Goal: Information Seeking & Learning: Learn about a topic

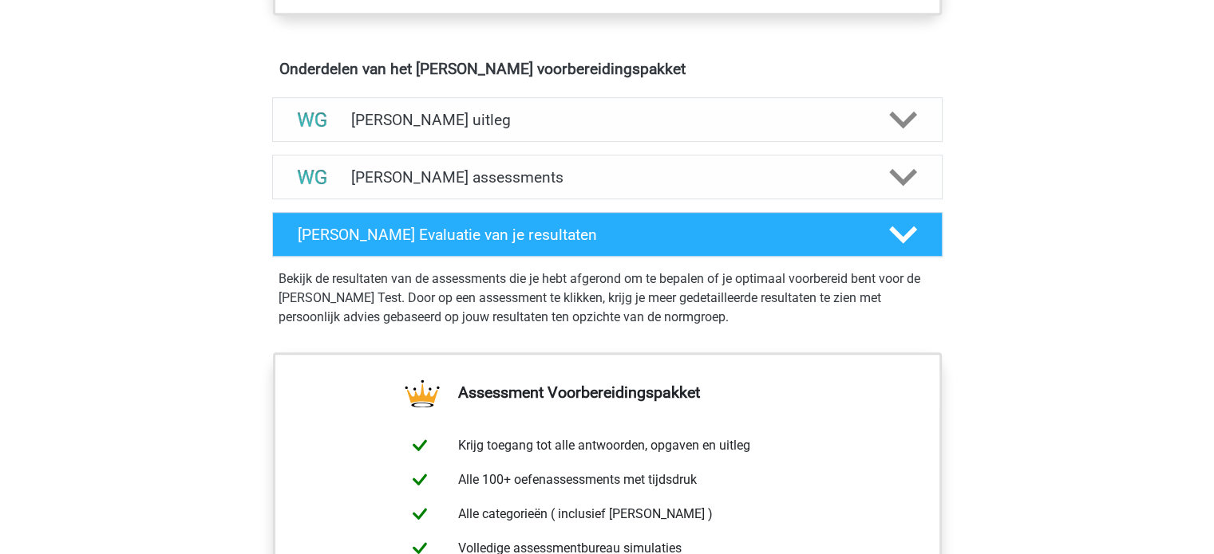
scroll to position [900, 0]
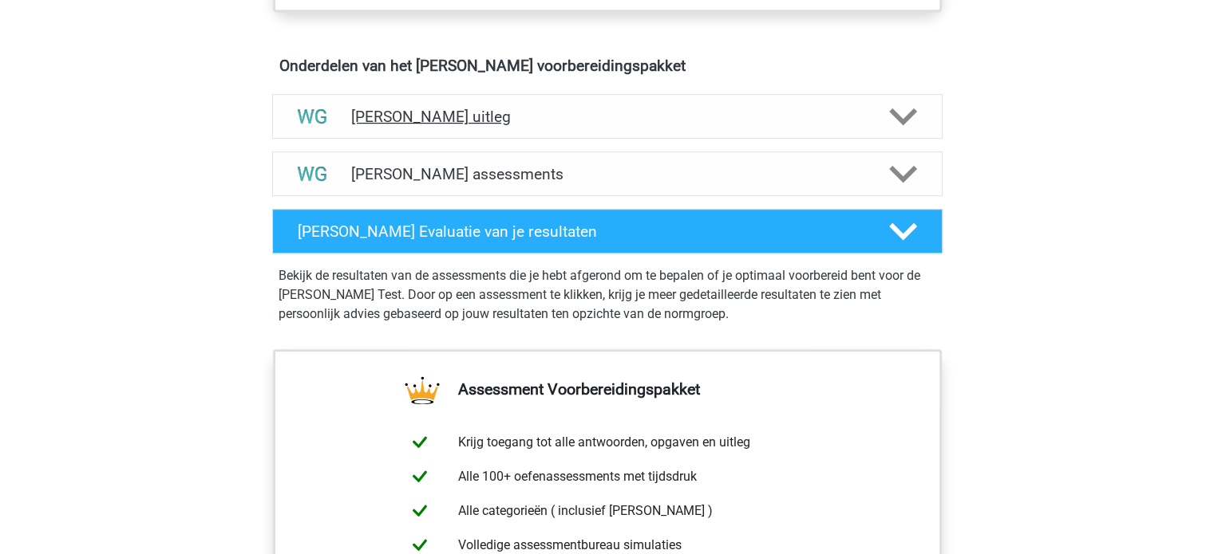
click at [456, 123] on h4 "[PERSON_NAME] uitleg" at bounding box center [607, 117] width 512 height 18
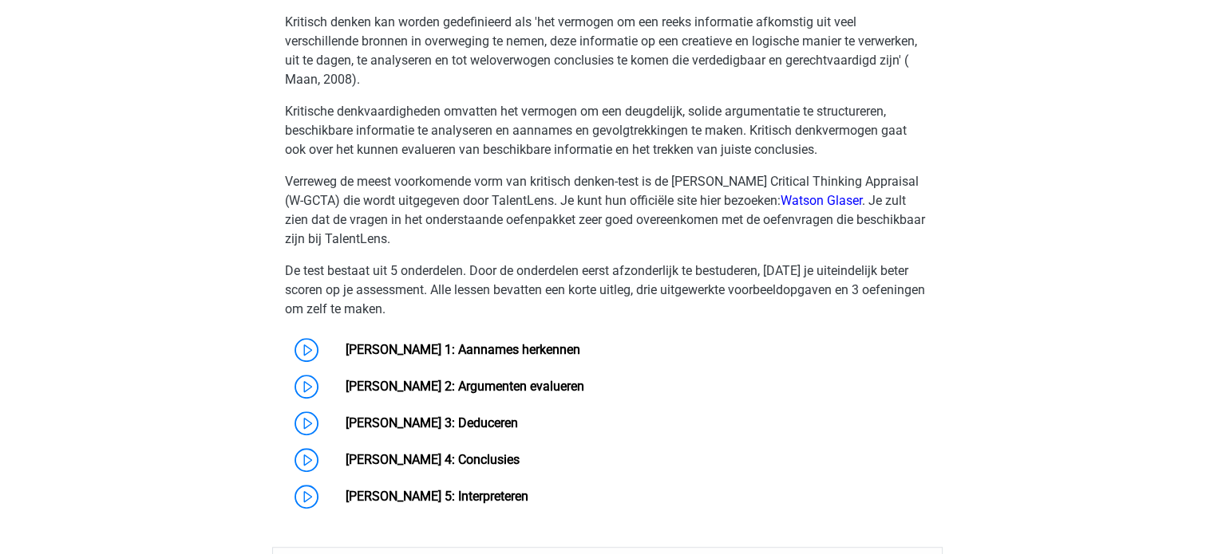
scroll to position [1091, 0]
click at [345, 341] on link "[PERSON_NAME] 1: Aannames herkennen" at bounding box center [462, 348] width 235 height 15
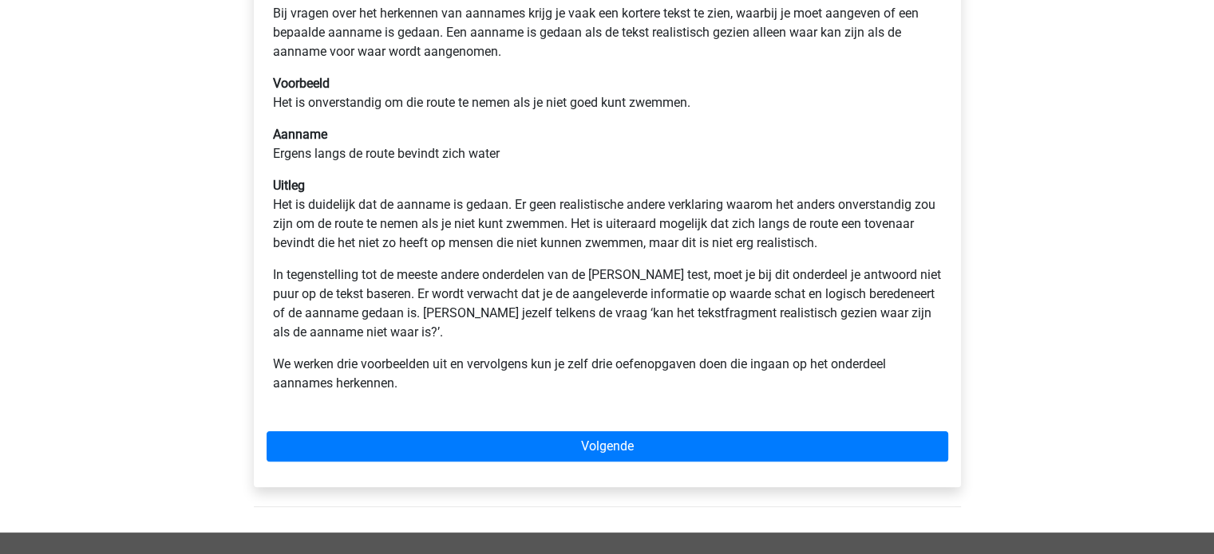
scroll to position [329, 0]
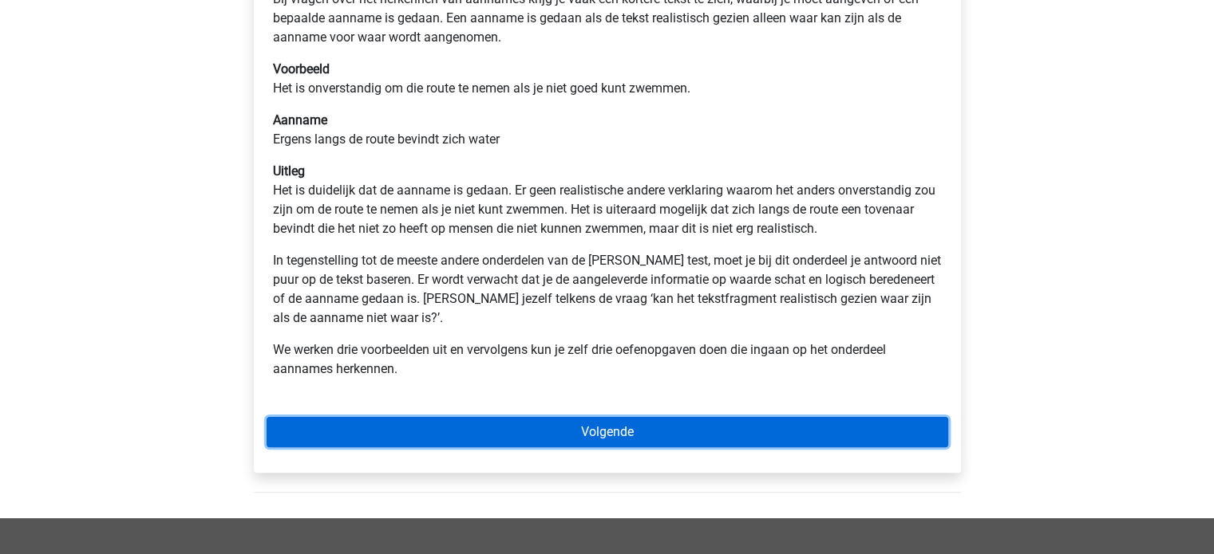
click at [341, 424] on link "Volgende" at bounding box center [606, 432] width 681 height 30
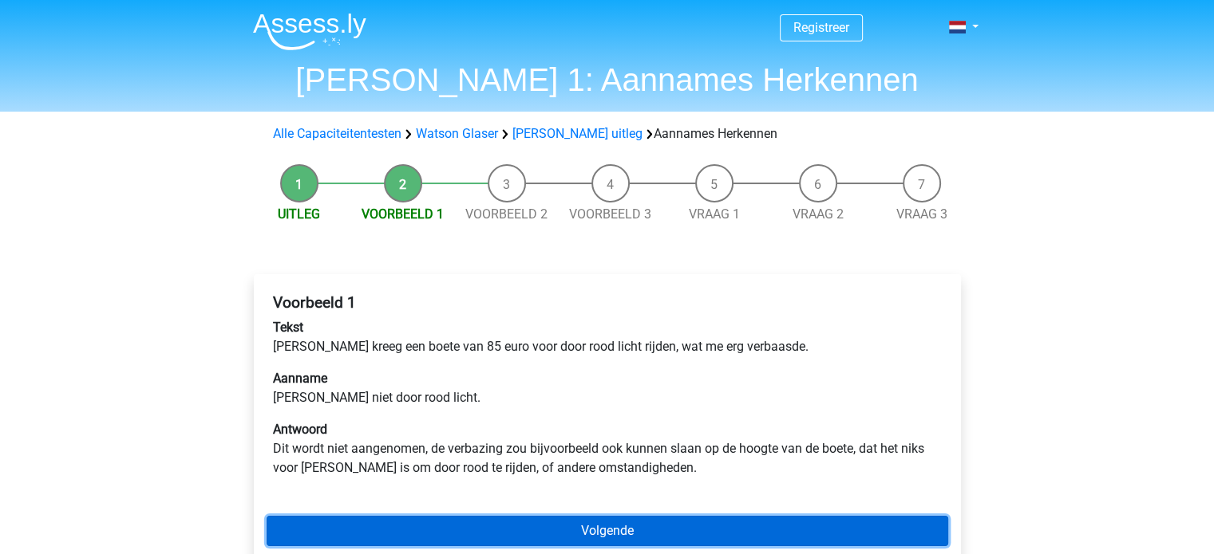
click at [368, 525] on link "Volgende" at bounding box center [606, 531] width 681 height 30
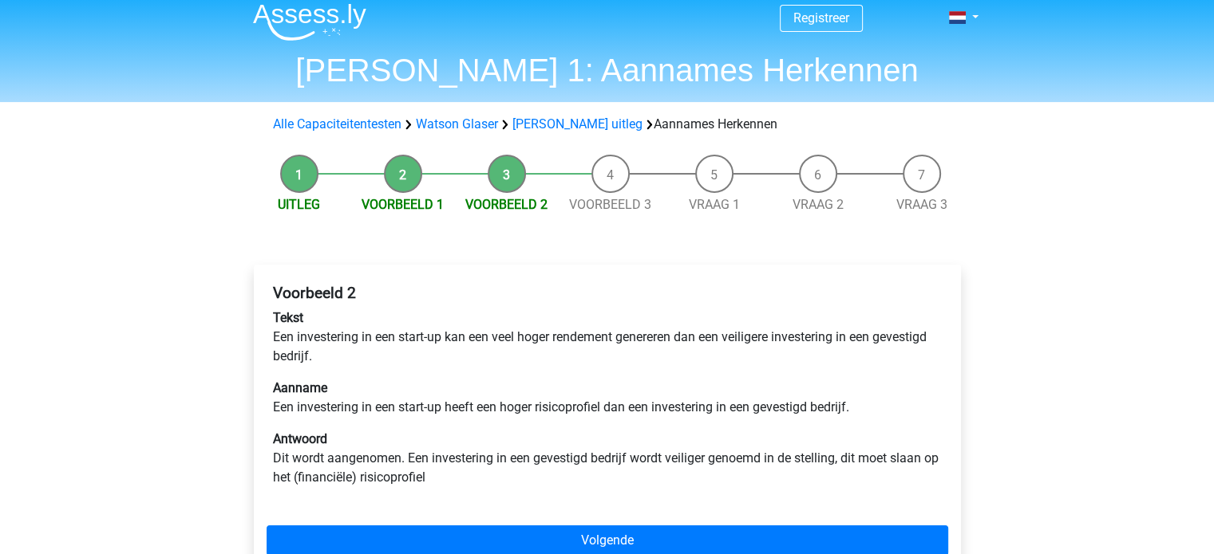
scroll to position [12, 0]
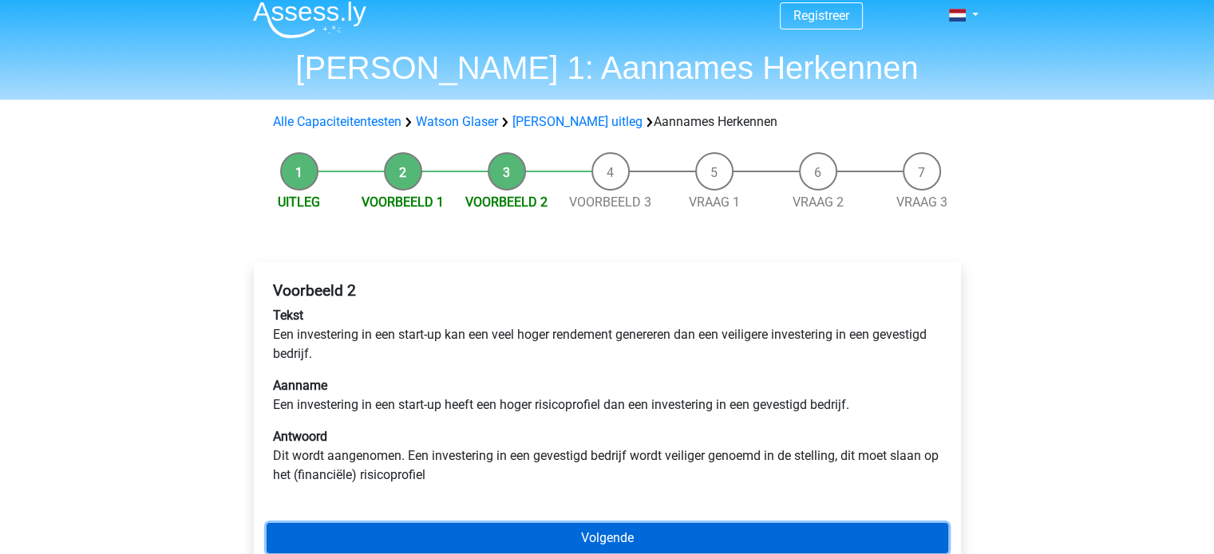
click at [368, 526] on link "Volgende" at bounding box center [606, 538] width 681 height 30
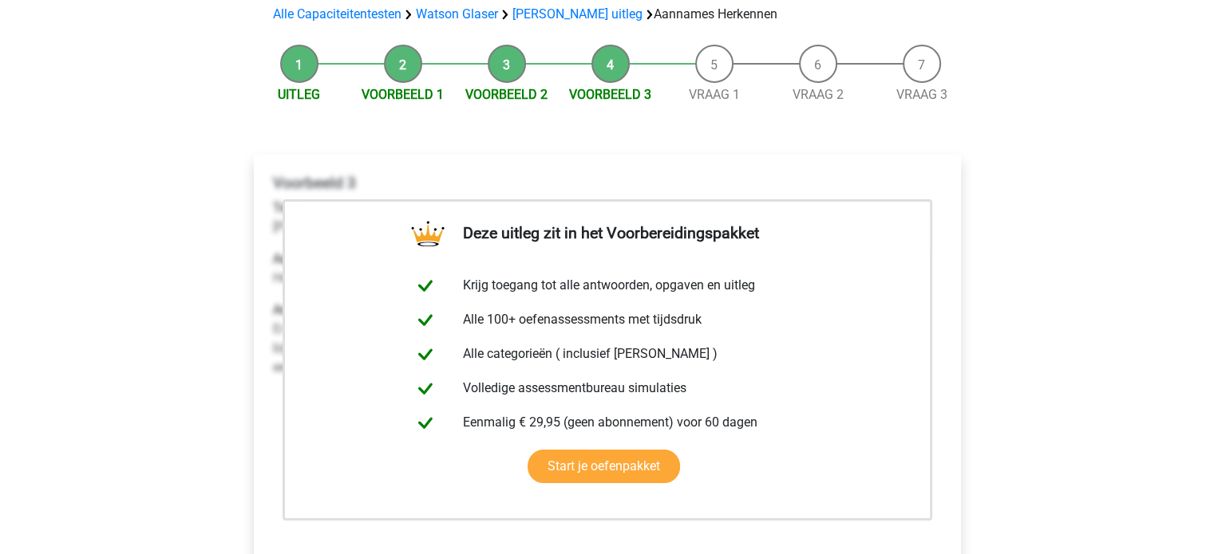
scroll to position [121, 0]
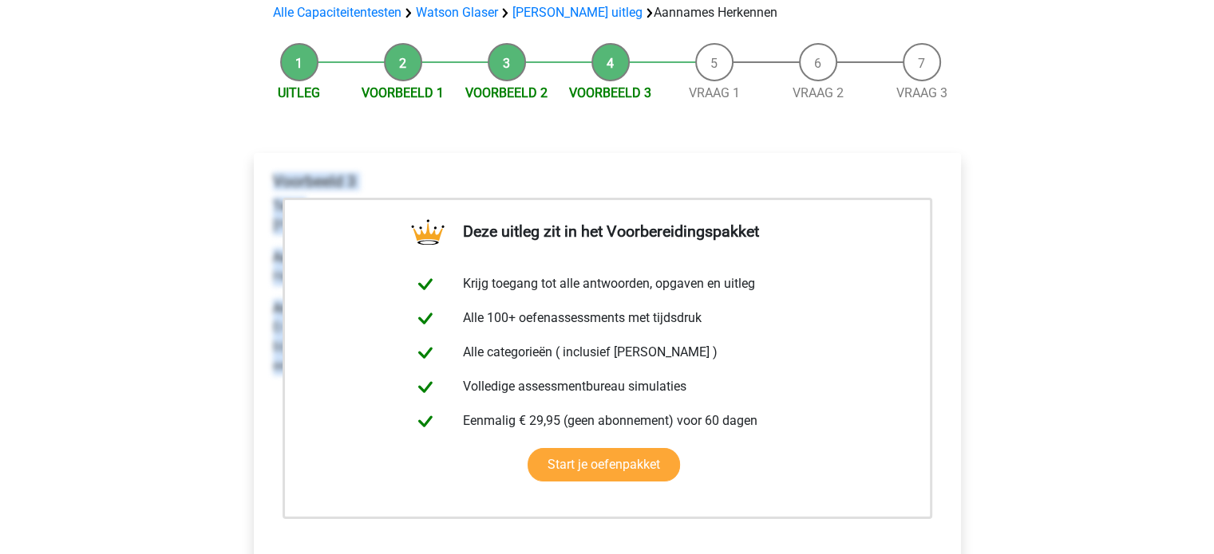
drag, startPoint x: 273, startPoint y: 180, endPoint x: 957, endPoint y: 425, distance: 727.3
click at [957, 425] on div "Deze uitleg zit in het Voorbereidingspakket Krijg toegang tot alle antwoorden, …" at bounding box center [607, 404] width 707 height 503
copy div "Voorbeeld 3 Tekst Chris zou minder chips moeten eten om af te vallen voor de fi…"
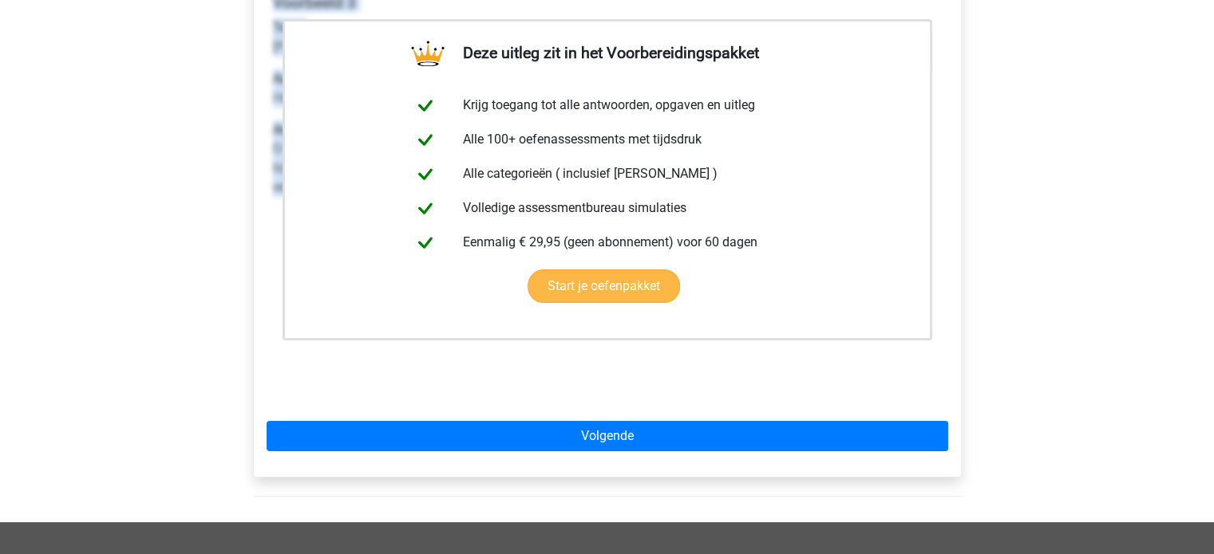
scroll to position [300, 0]
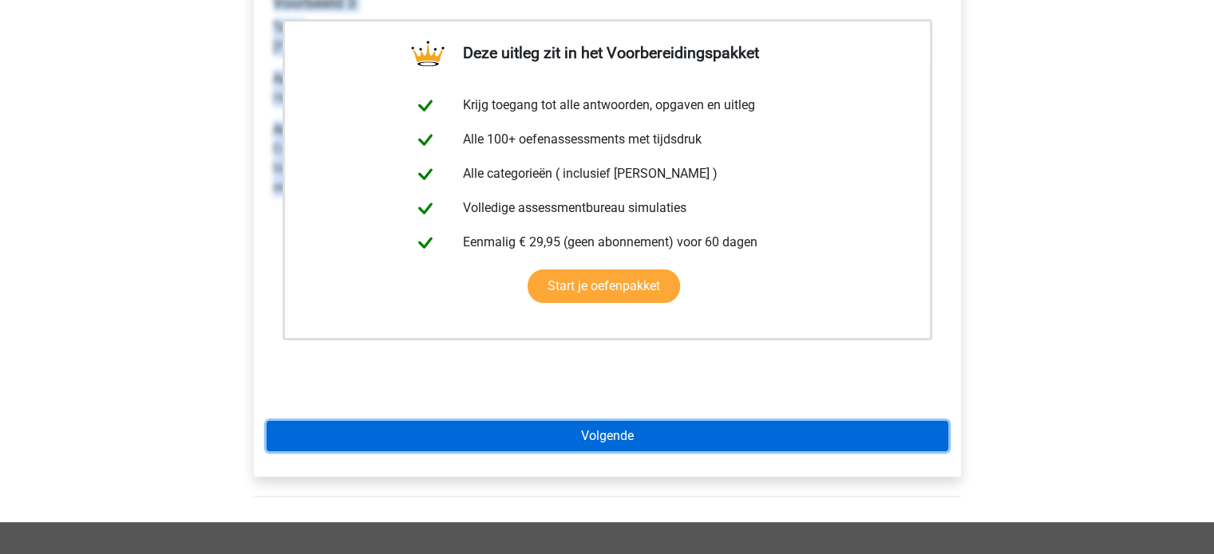
click at [672, 445] on link "Volgende" at bounding box center [606, 436] width 681 height 30
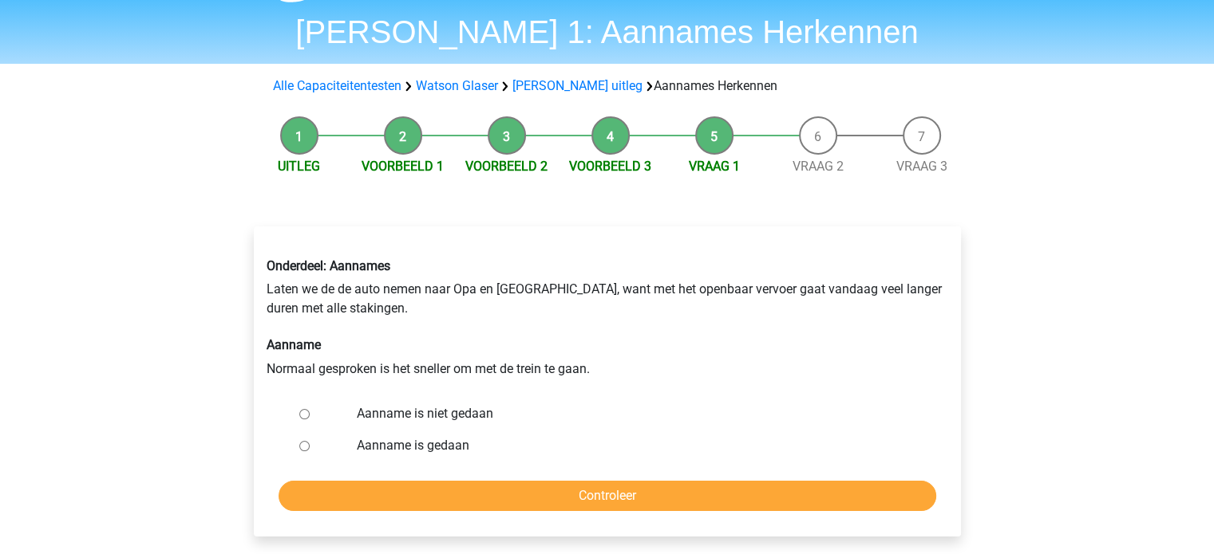
scroll to position [57, 0]
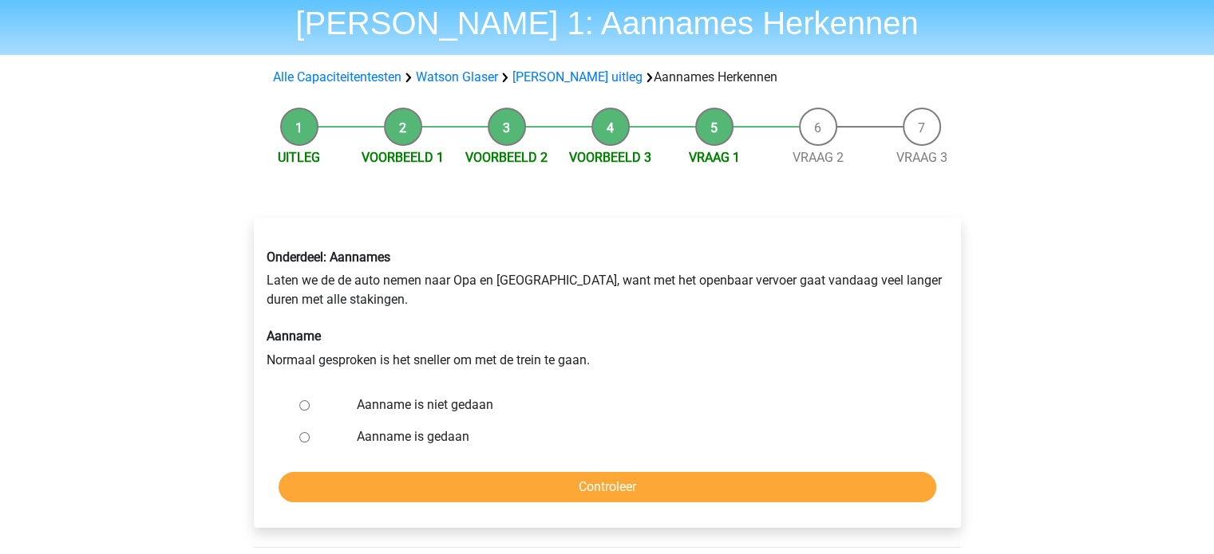
click at [461, 406] on label "Aanname is niet gedaan" at bounding box center [633, 405] width 552 height 19
click at [310, 406] on input "Aanname is niet gedaan" at bounding box center [304, 406] width 10 height 10
radio input "true"
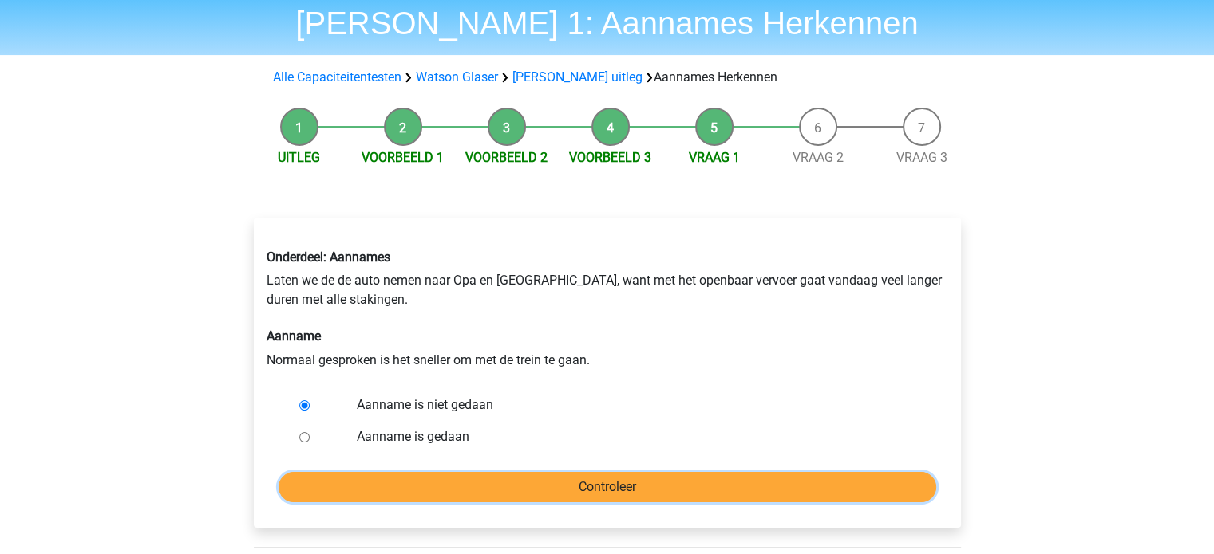
click at [464, 478] on input "Controleer" at bounding box center [606, 487] width 657 height 30
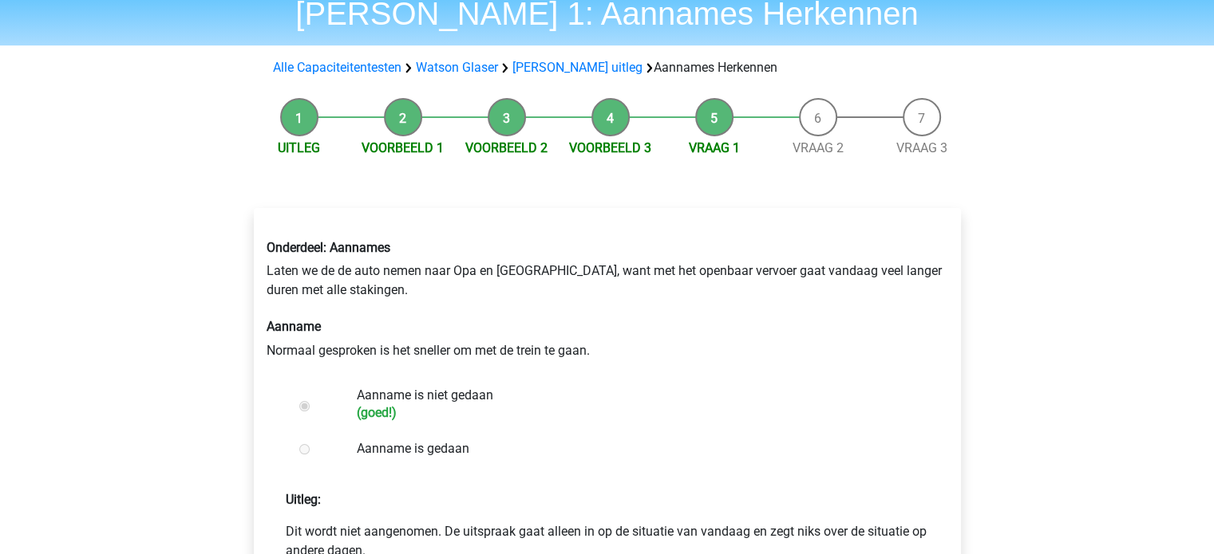
scroll to position [156, 0]
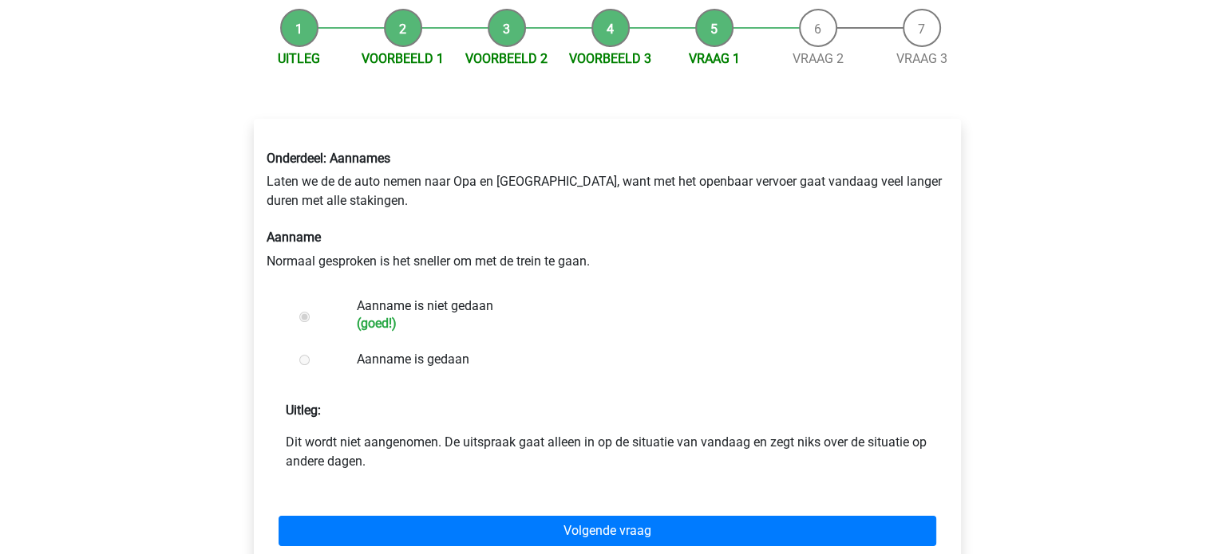
click at [459, 513] on div "Volgende vraag" at bounding box center [606, 528] width 681 height 88
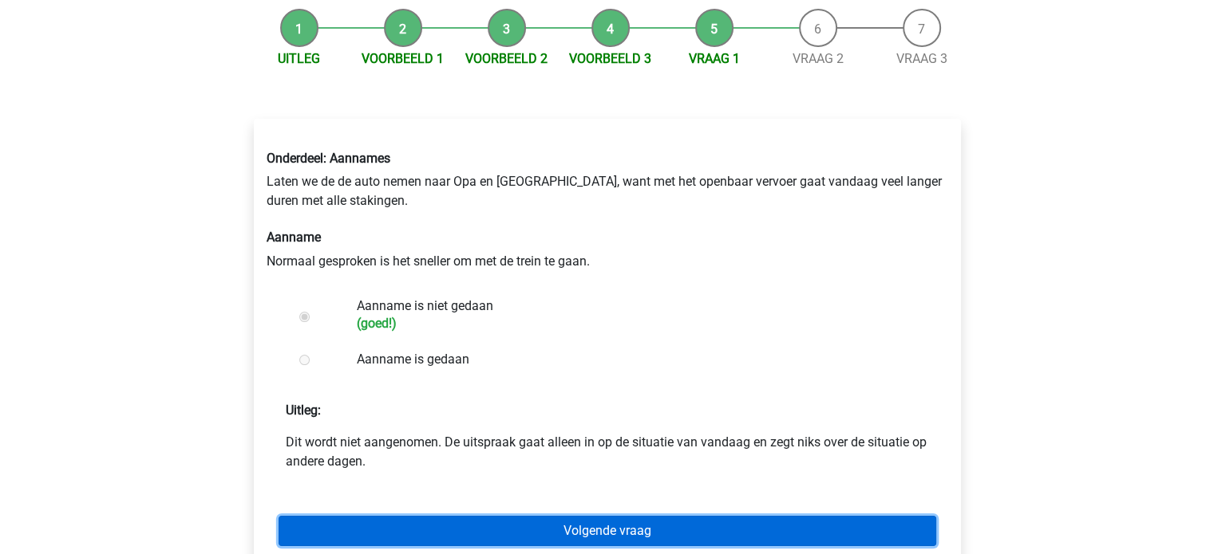
click at [459, 524] on link "Volgende vraag" at bounding box center [606, 531] width 657 height 30
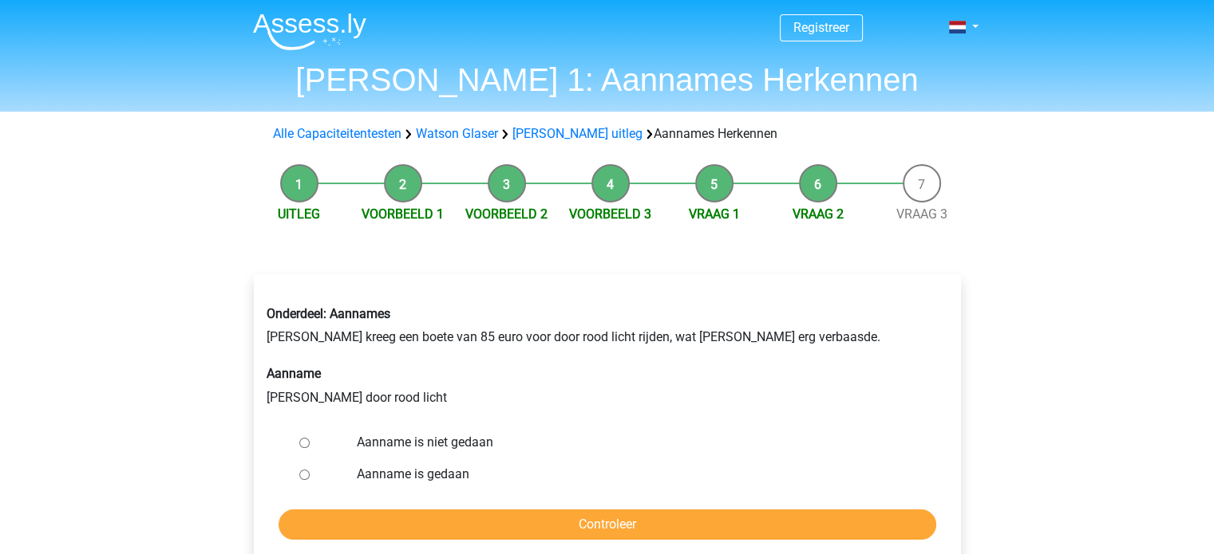
click at [460, 442] on label "Aanname is niet gedaan" at bounding box center [633, 442] width 552 height 19
click at [310, 442] on input "Aanname is niet gedaan" at bounding box center [304, 443] width 10 height 10
radio input "true"
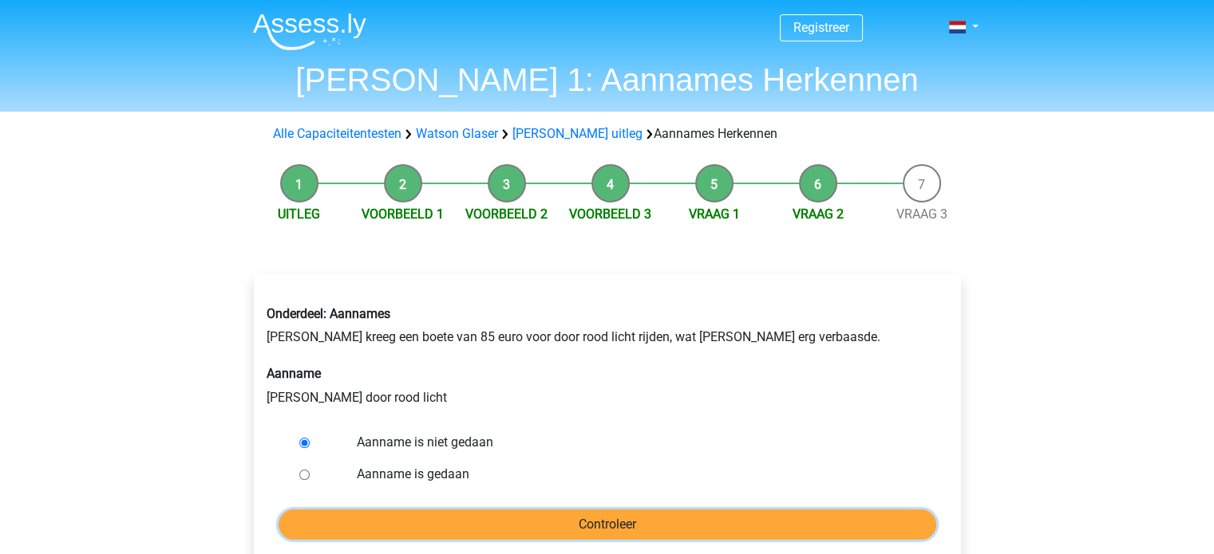
click at [444, 513] on input "Controleer" at bounding box center [606, 525] width 657 height 30
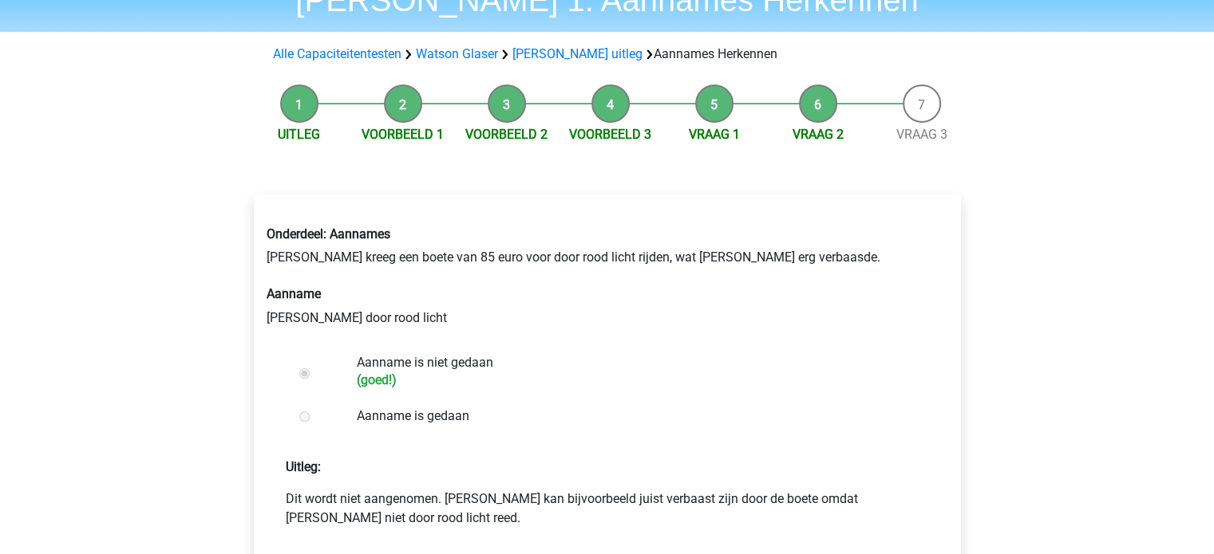
scroll to position [124, 0]
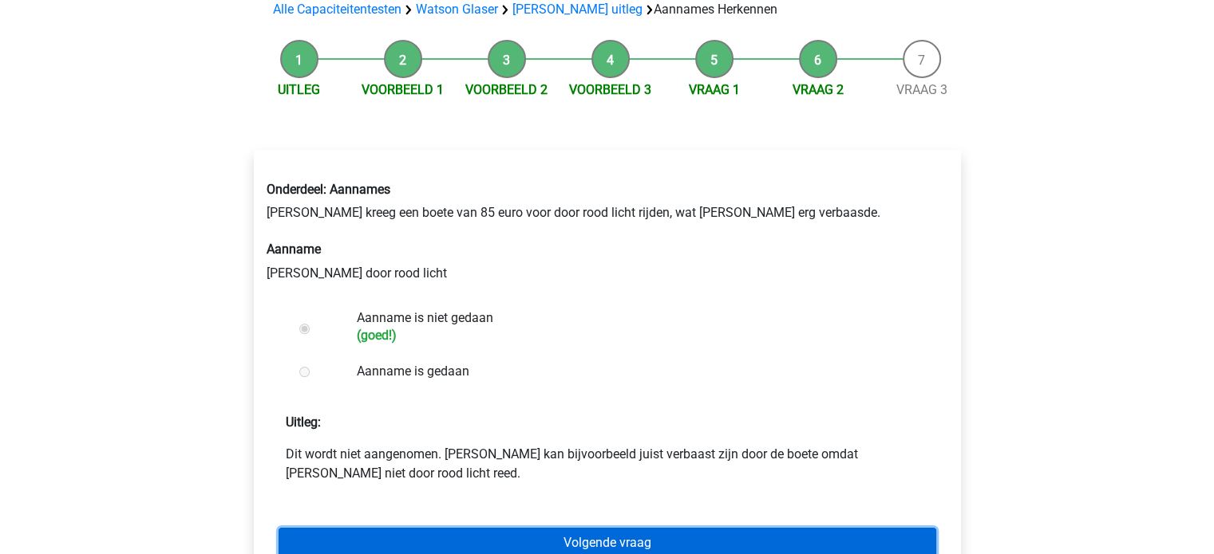
click at [434, 536] on link "Volgende vraag" at bounding box center [606, 543] width 657 height 30
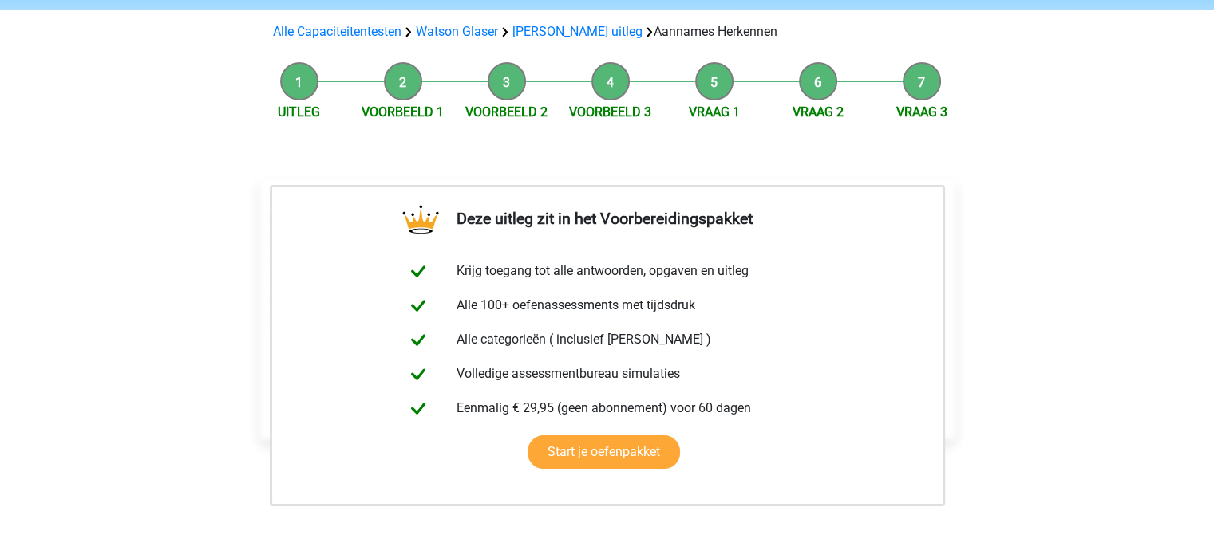
scroll to position [176, 0]
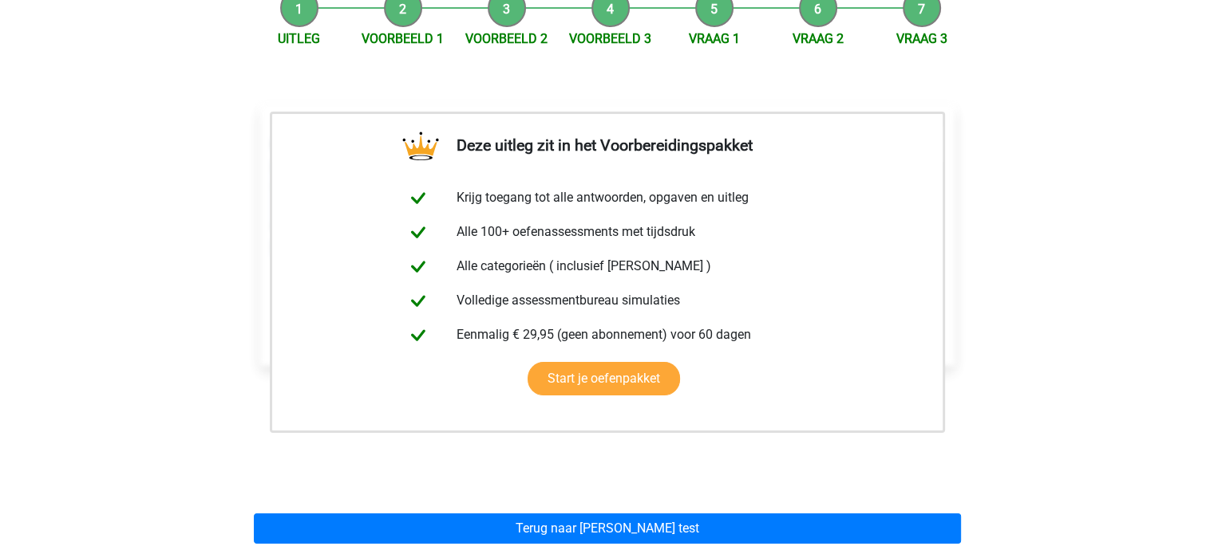
drag, startPoint x: 258, startPoint y: 109, endPoint x: 996, endPoint y: 509, distance: 838.6
click at [996, 509] on div "Registreer Nederlands English" at bounding box center [607, 414] width 1214 height 1180
copy div "Onderdeel: Aannames De protesten tegen de Vietnam Oorlog zijn achteraf gezien c…"
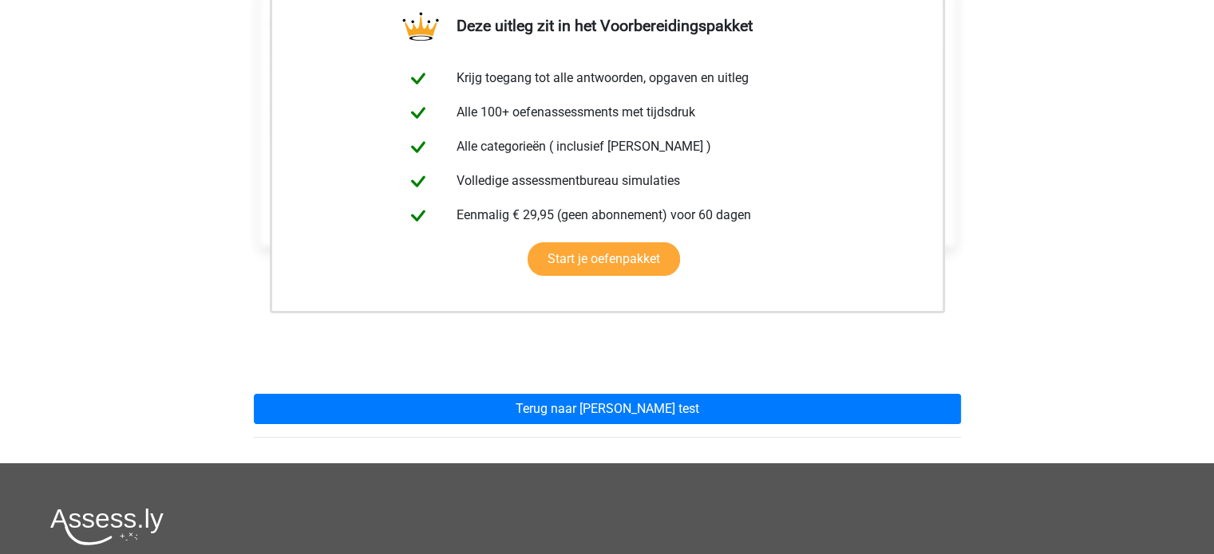
scroll to position [297, 0]
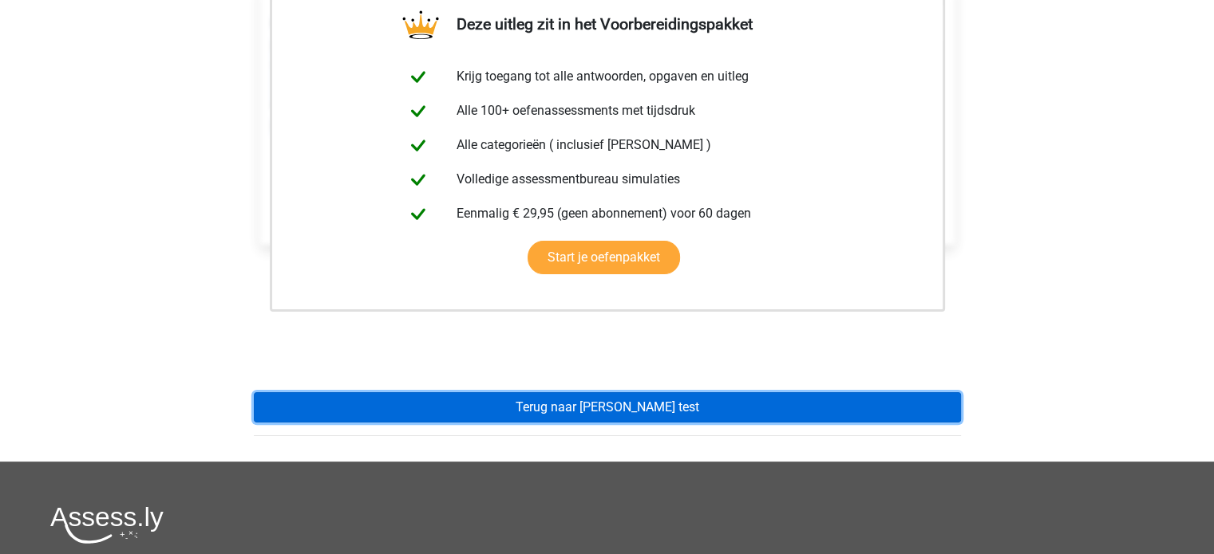
click at [794, 401] on link "Terug naar watson glaser test" at bounding box center [607, 408] width 707 height 30
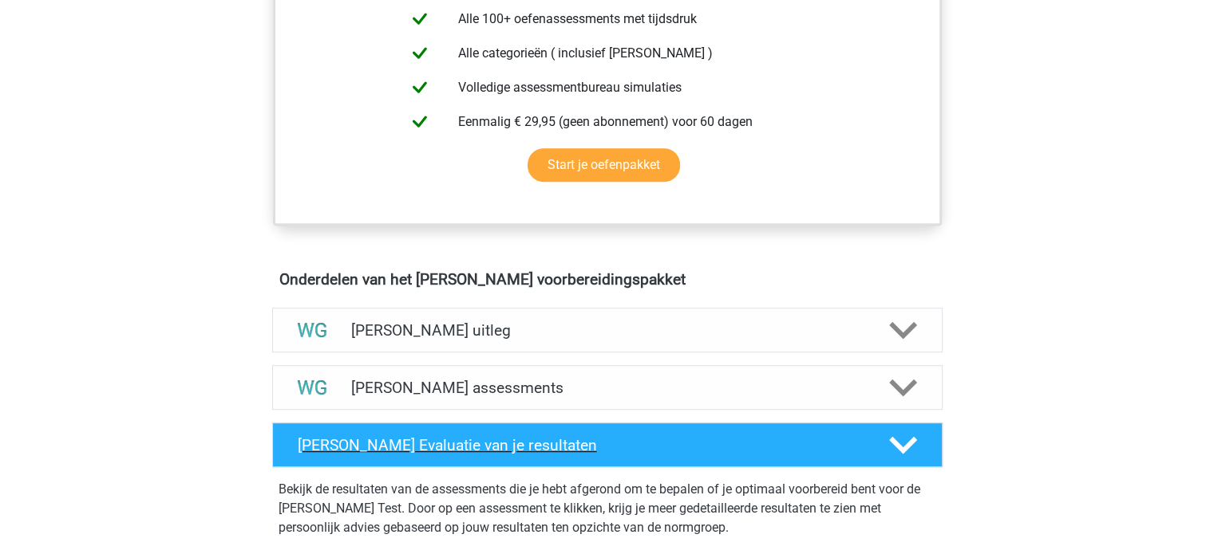
scroll to position [682, 0]
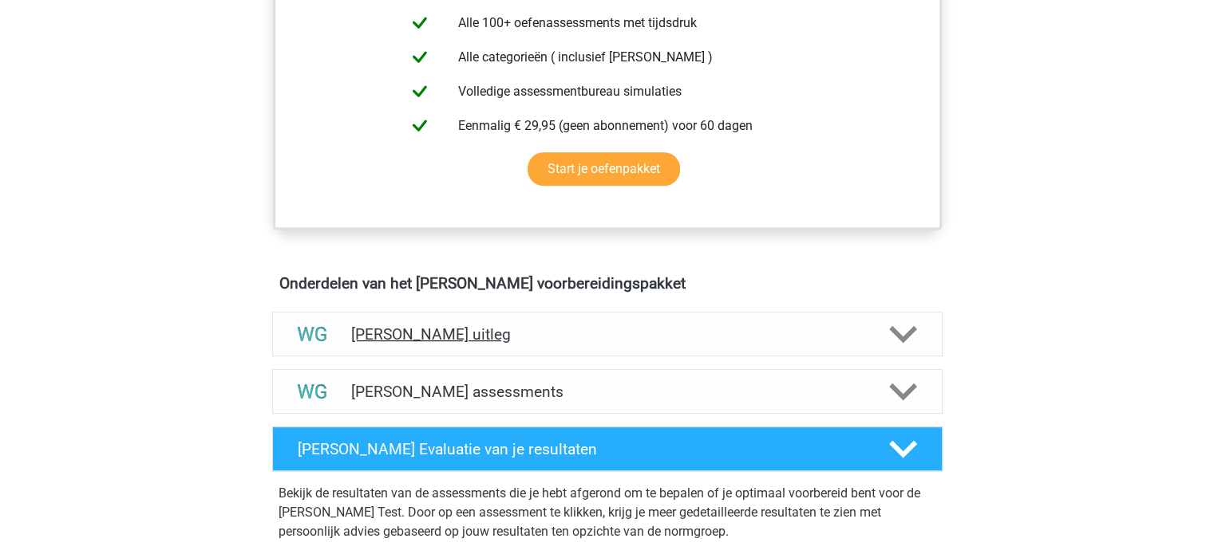
click at [697, 319] on div "[PERSON_NAME] uitleg" at bounding box center [607, 334] width 670 height 45
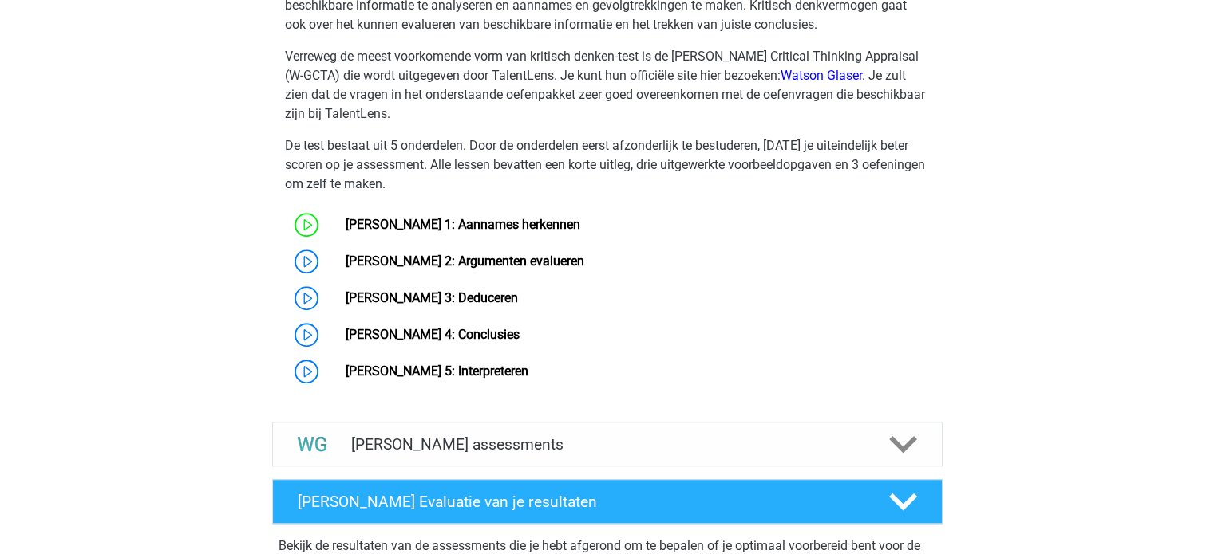
scroll to position [1225, 0]
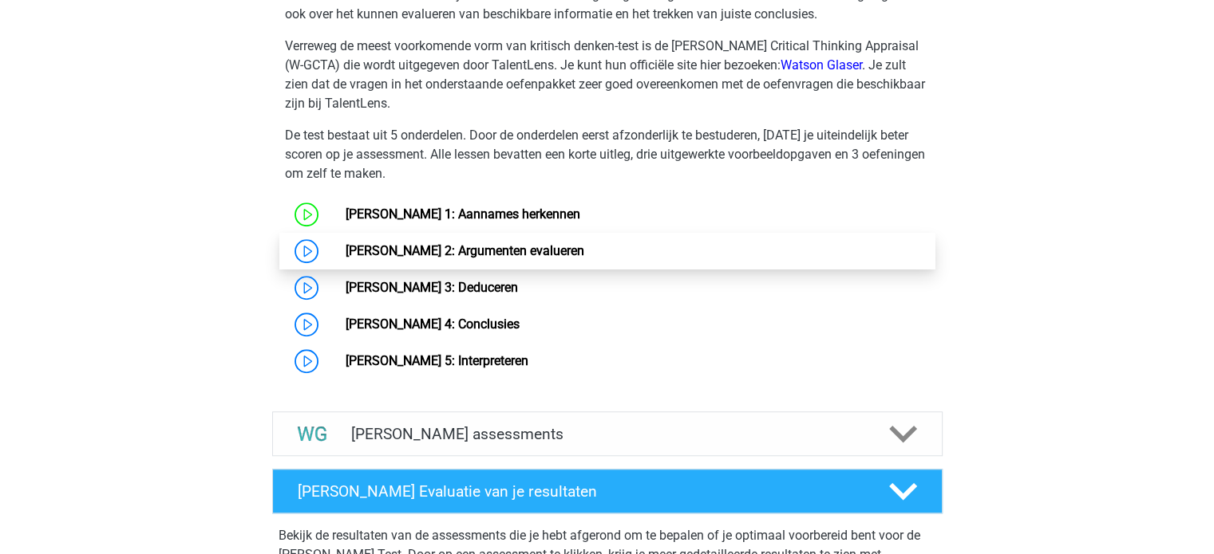
click at [447, 249] on link "Watson Glaser 2: Argumenten evalueren" at bounding box center [464, 250] width 239 height 15
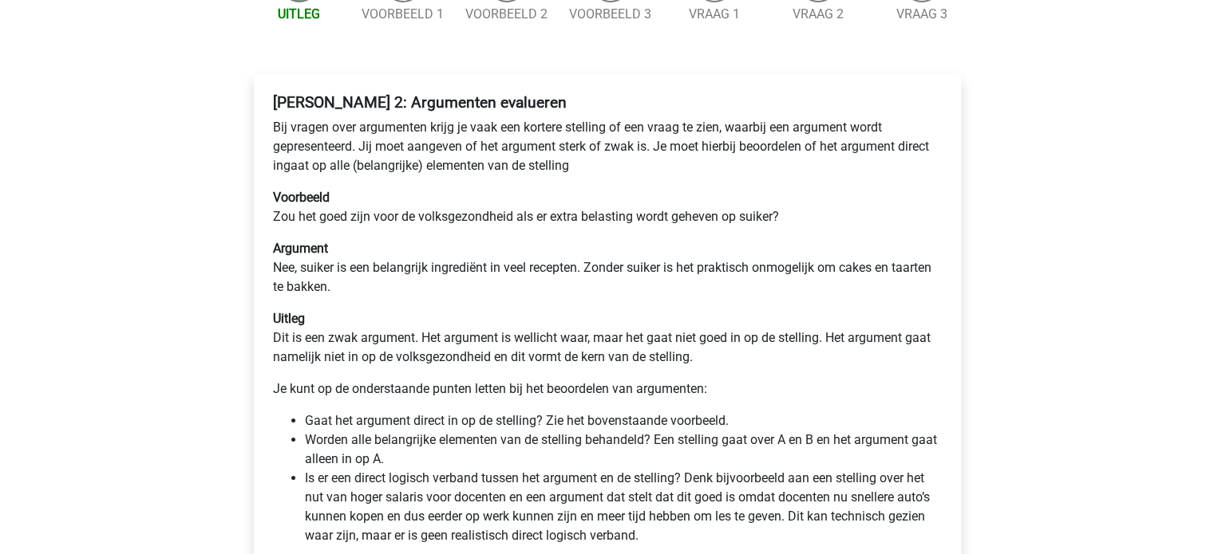
scroll to position [201, 0]
click at [383, 216] on p "Voorbeeld [DEMOGRAPHIC_DATA] het goed zijn voor de volksgezondheid als er extra…" at bounding box center [607, 206] width 669 height 38
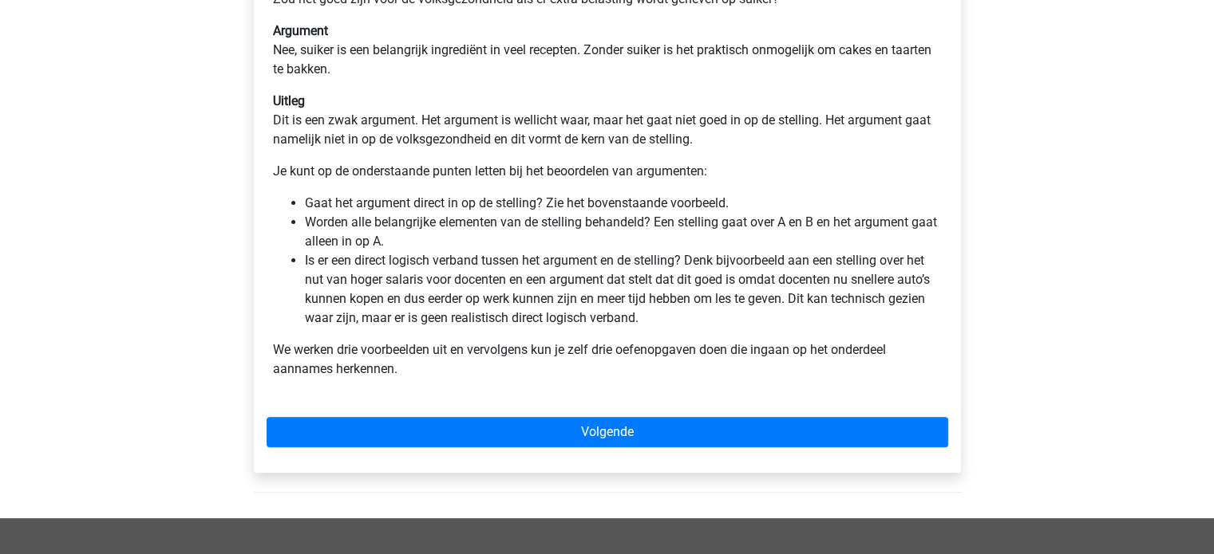
scroll to position [418, 0]
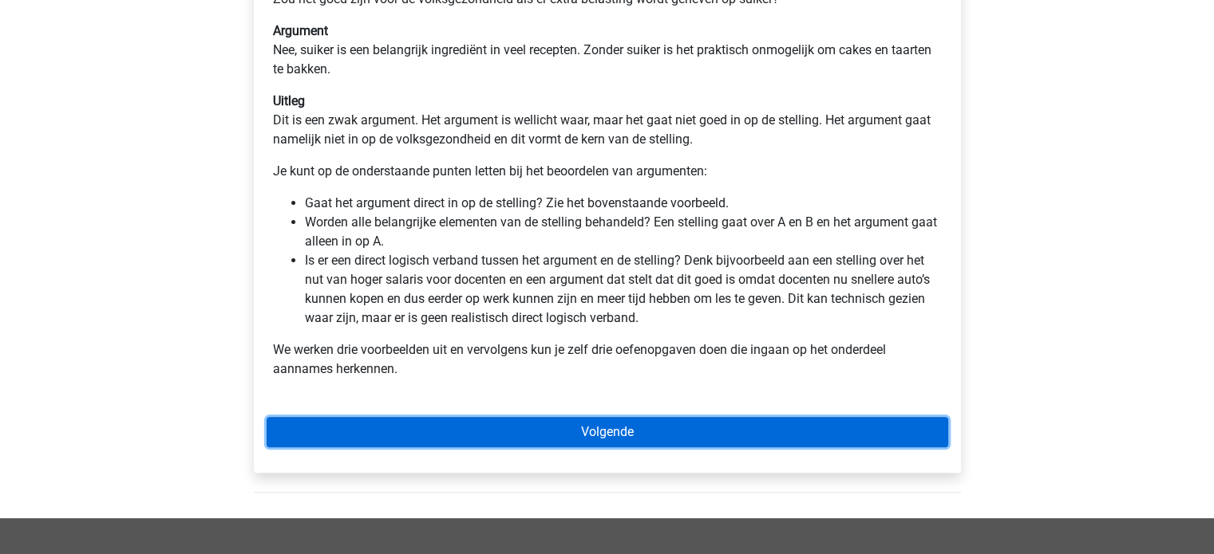
click at [389, 427] on link "Volgende" at bounding box center [606, 432] width 681 height 30
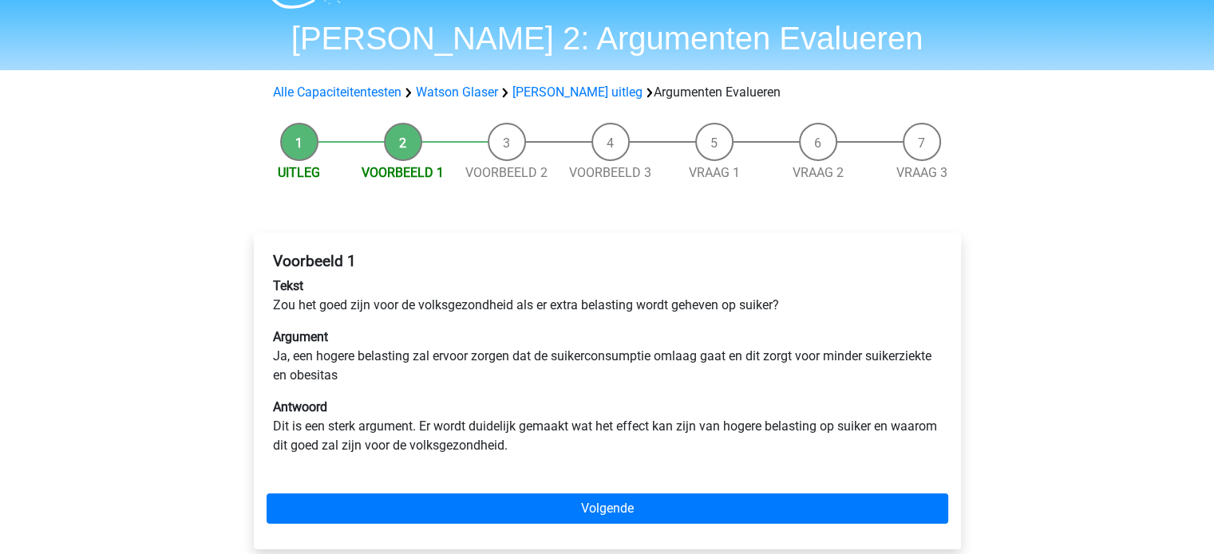
scroll to position [45, 0]
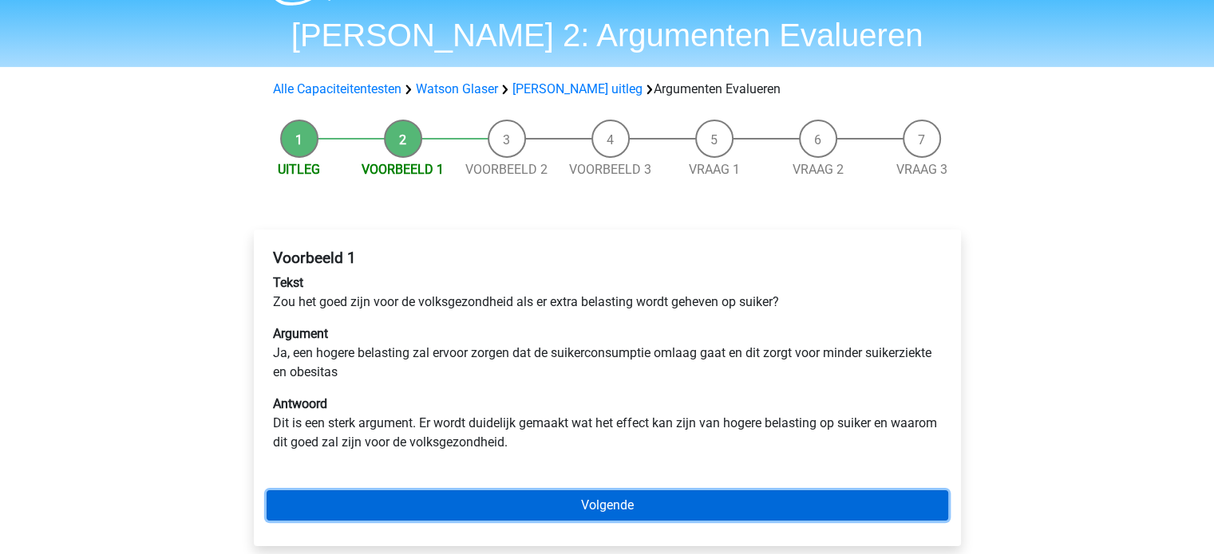
click at [386, 506] on link "Volgende" at bounding box center [606, 506] width 681 height 30
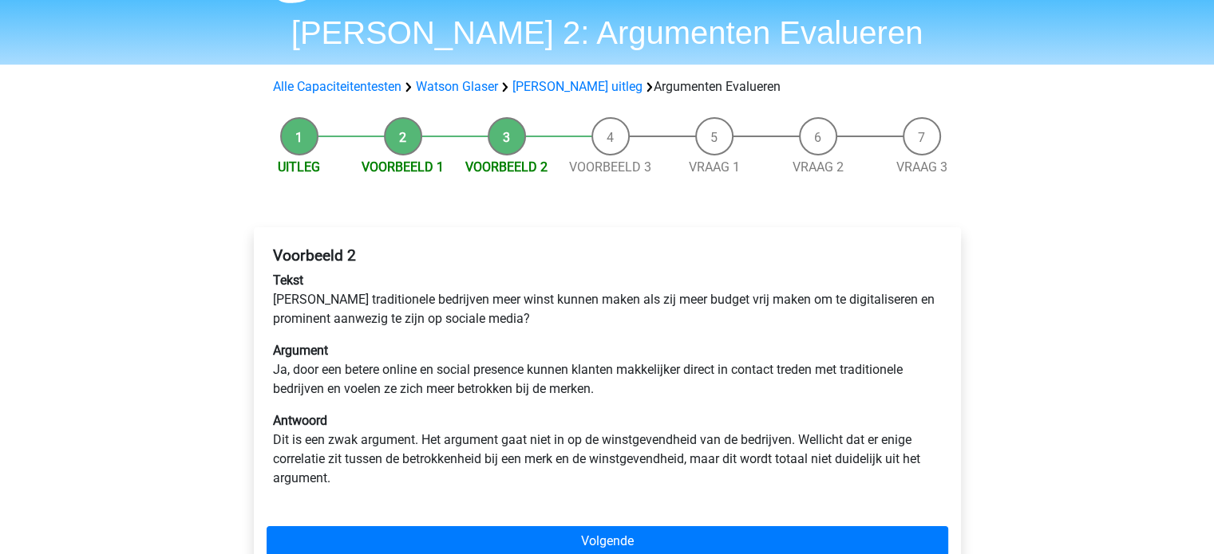
scroll to position [48, 0]
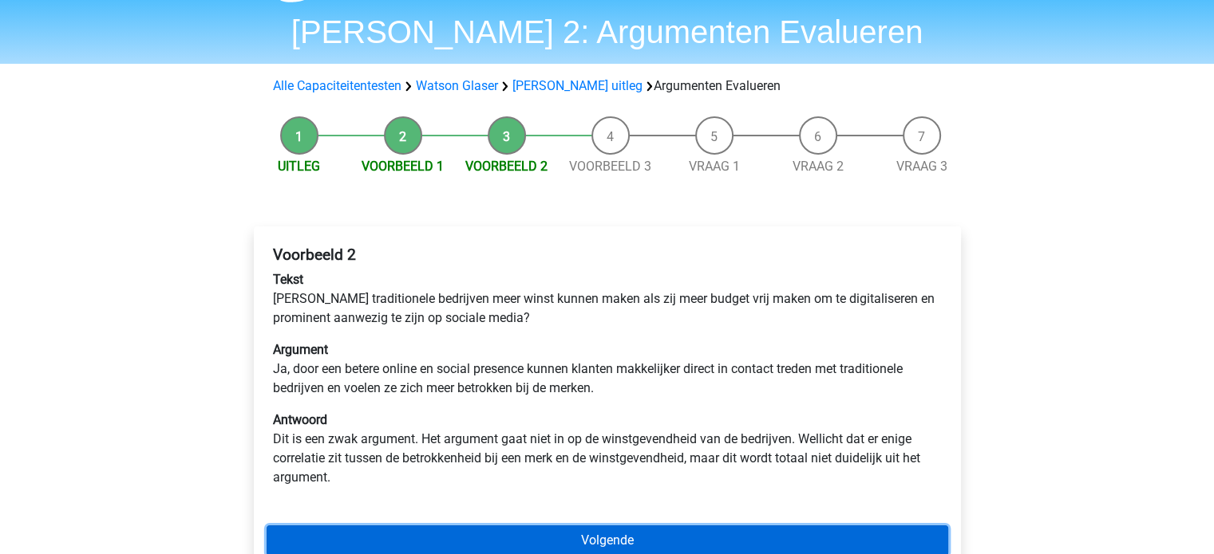
click at [404, 541] on link "Volgende" at bounding box center [606, 541] width 681 height 30
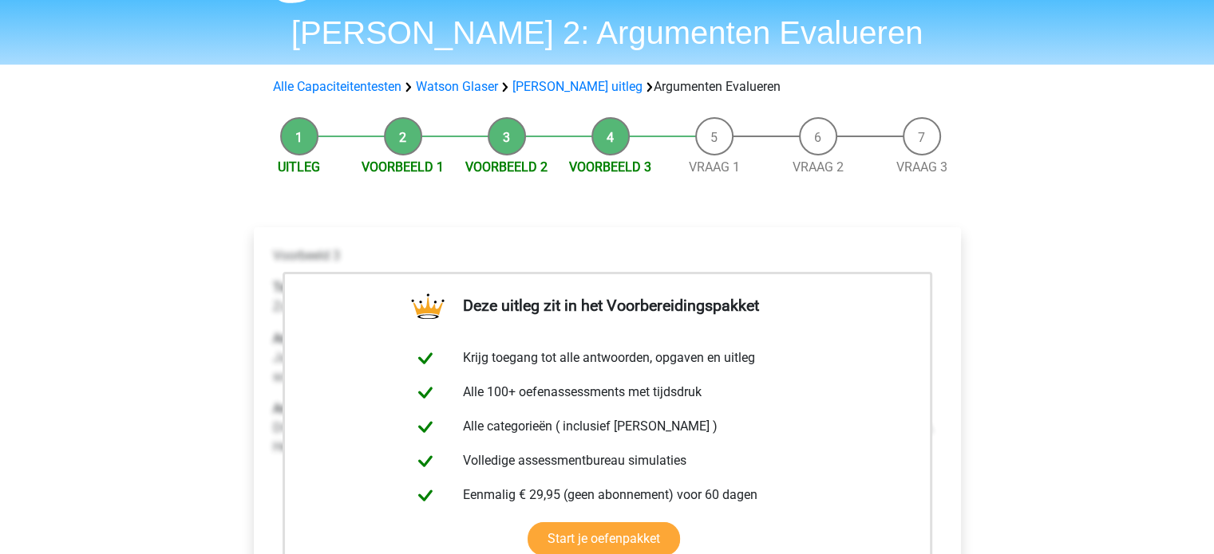
scroll to position [48, 0]
drag, startPoint x: 268, startPoint y: 258, endPoint x: 940, endPoint y: 526, distance: 723.0
click at [940, 526] on div "Voorbeeld 3 Tekst Zouden basisscholen jonge kinderen de mogelijkheid moeten bie…" at bounding box center [606, 446] width 681 height 415
copy div "Voorbeeld 3 Tekst Zouden basisscholen jonge kinderen de mogelijkheid moeten bie…"
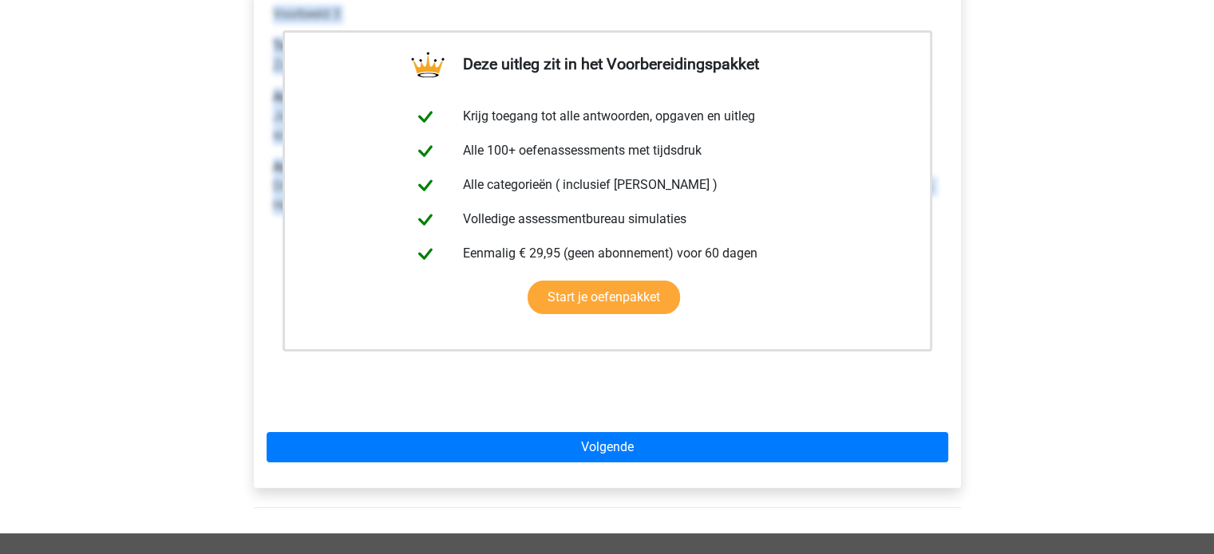
scroll to position [290, 0]
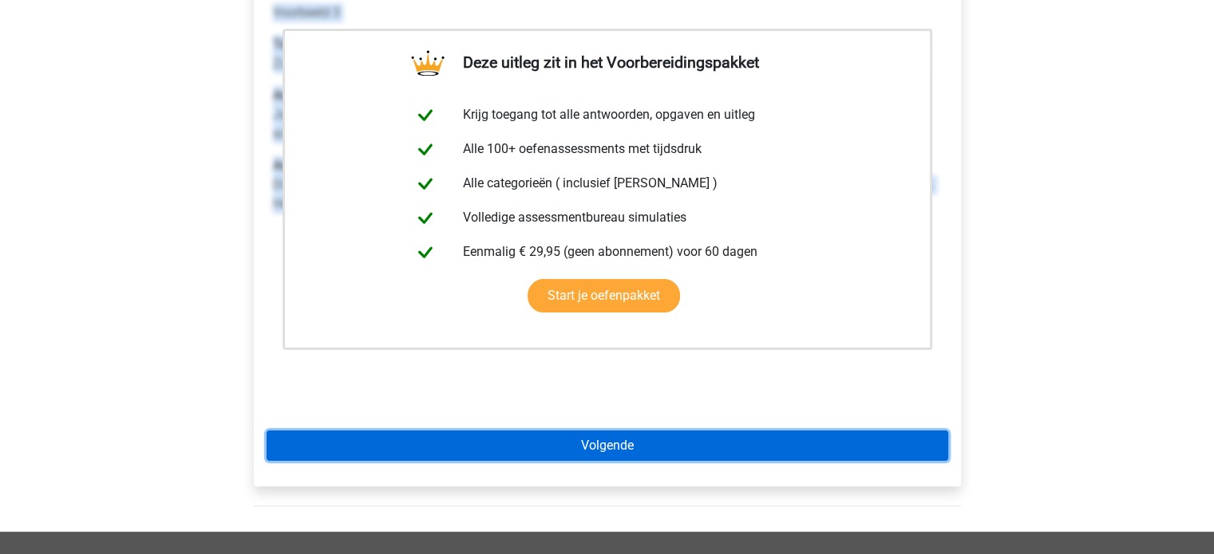
click at [718, 457] on link "Volgende" at bounding box center [606, 446] width 681 height 30
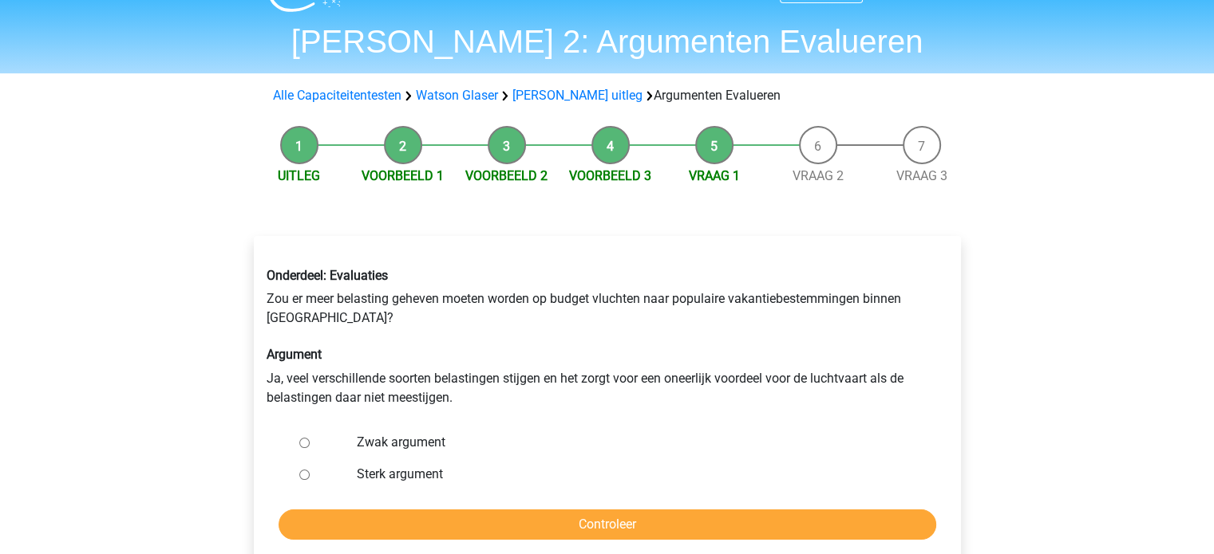
scroll to position [48, 0]
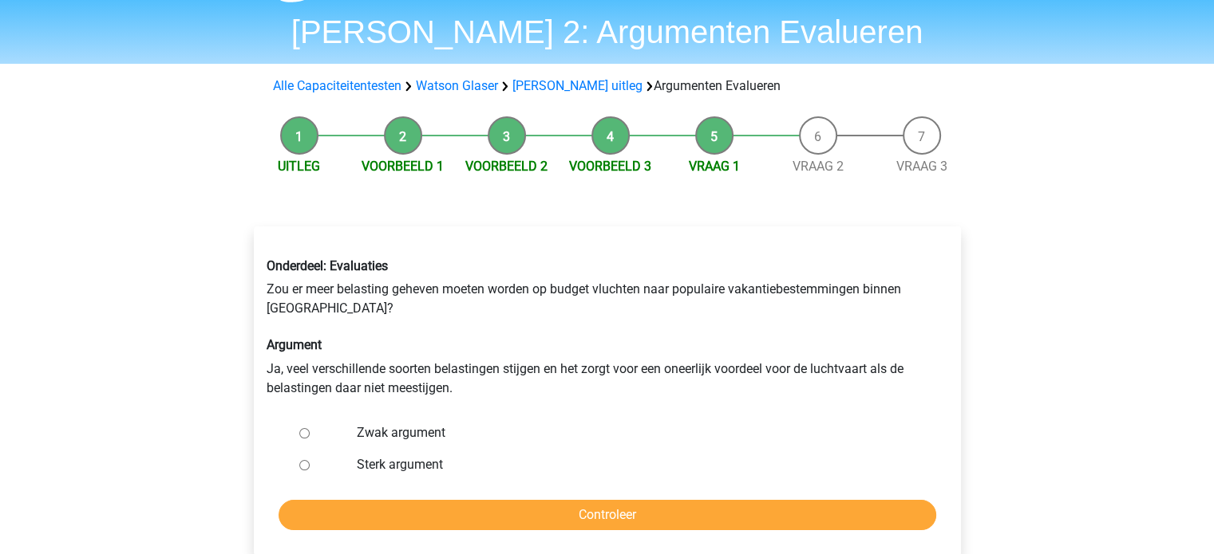
click at [426, 437] on label "Zwak argument" at bounding box center [633, 433] width 552 height 19
click at [310, 437] on input "Zwak argument" at bounding box center [304, 433] width 10 height 10
radio input "true"
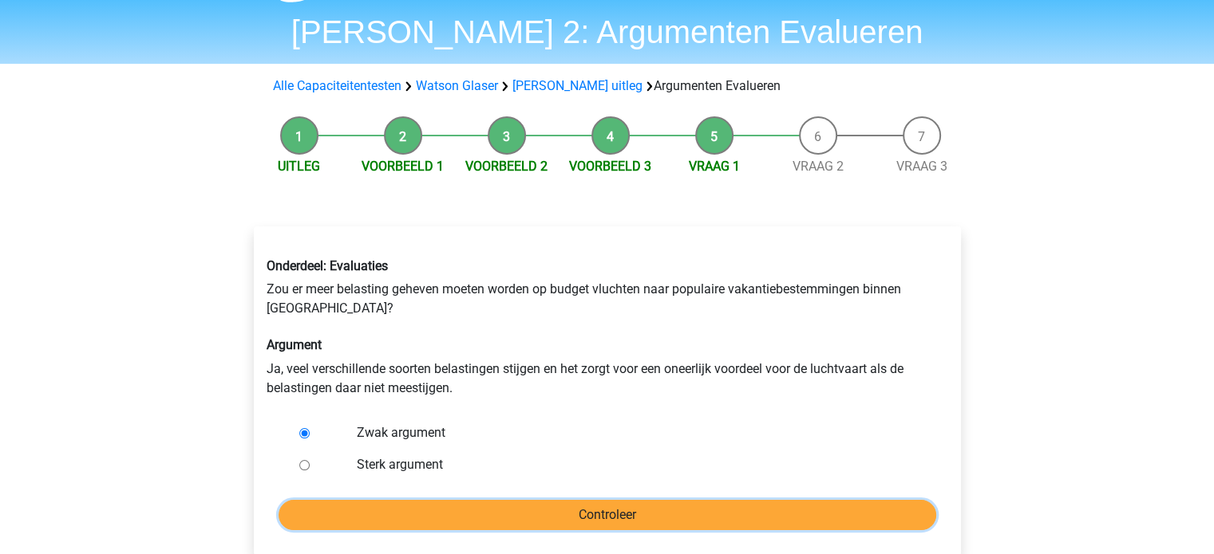
click at [426, 521] on input "Controleer" at bounding box center [606, 515] width 657 height 30
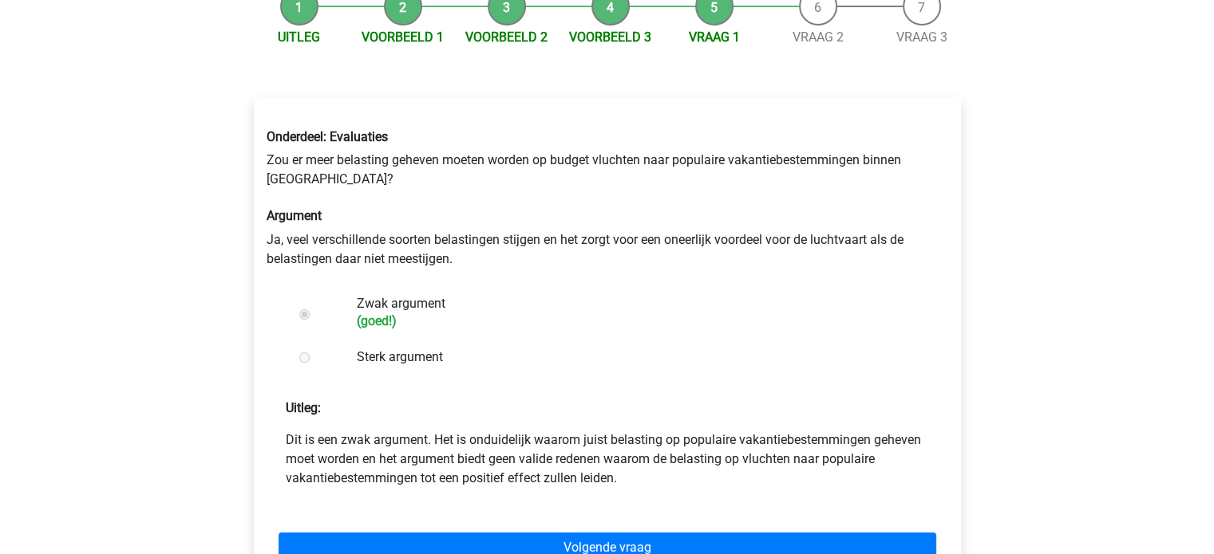
scroll to position [187, 0]
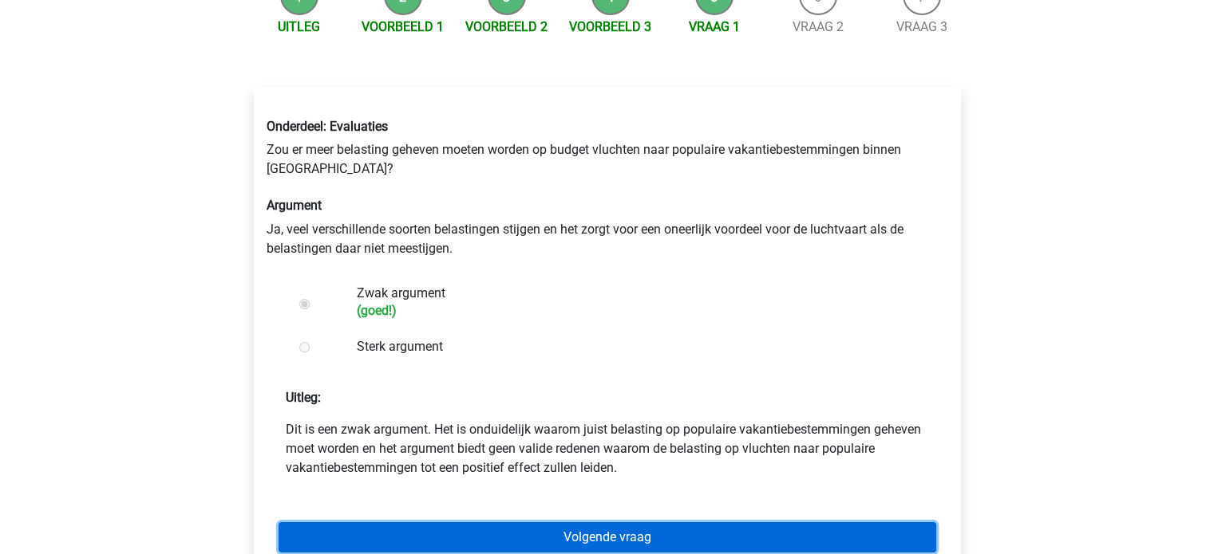
click at [434, 528] on link "Volgende vraag" at bounding box center [606, 538] width 657 height 30
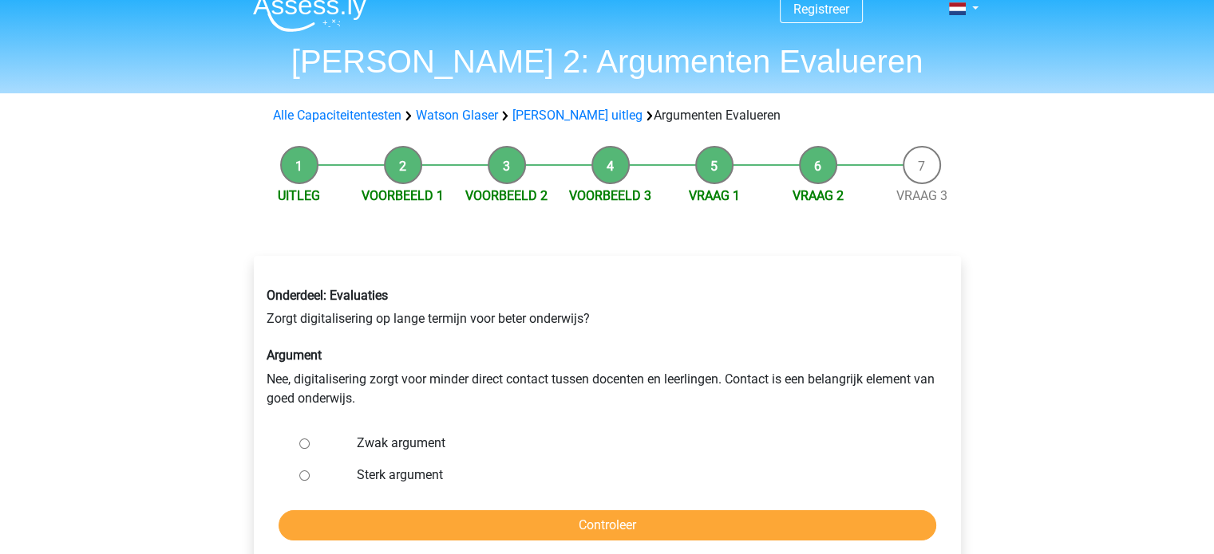
scroll to position [19, 0]
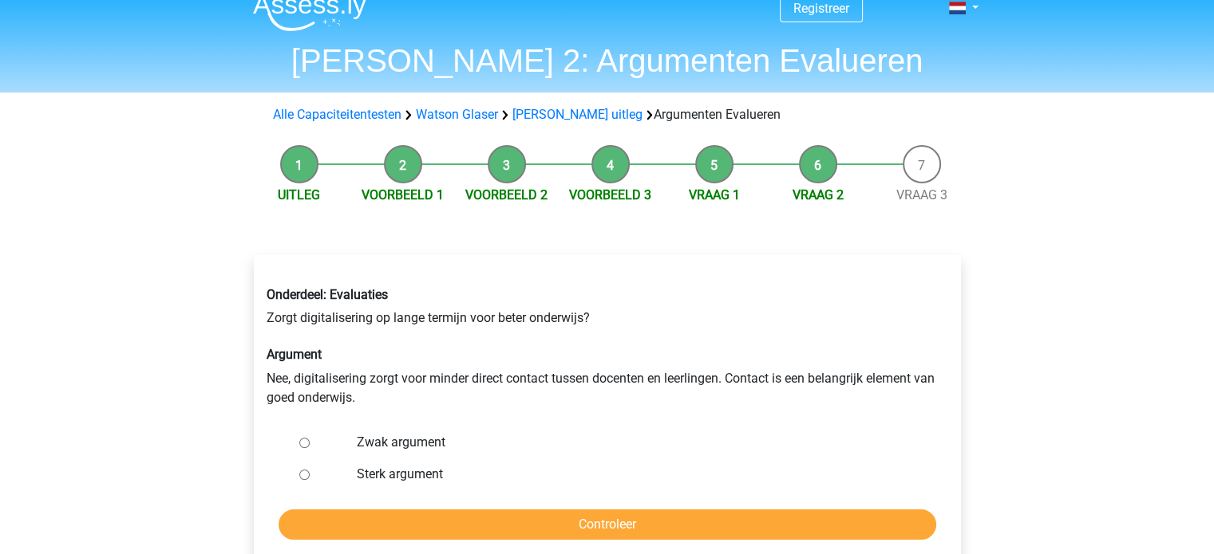
click at [368, 476] on label "Sterk argument" at bounding box center [633, 474] width 552 height 19
click at [310, 476] on input "Sterk argument" at bounding box center [304, 475] width 10 height 10
radio input "true"
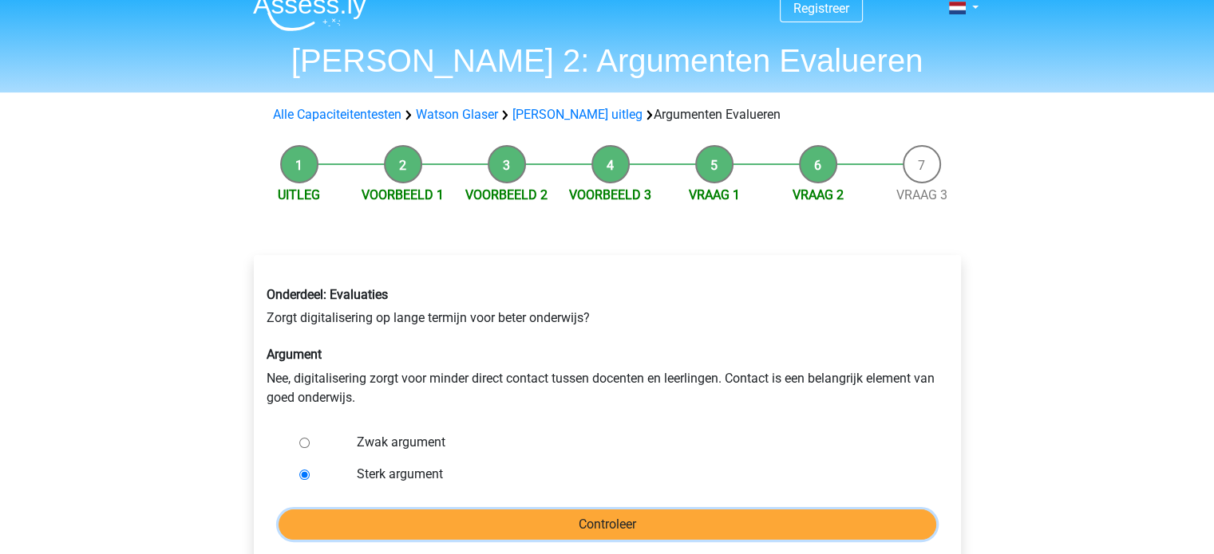
click at [379, 523] on input "Controleer" at bounding box center [606, 525] width 657 height 30
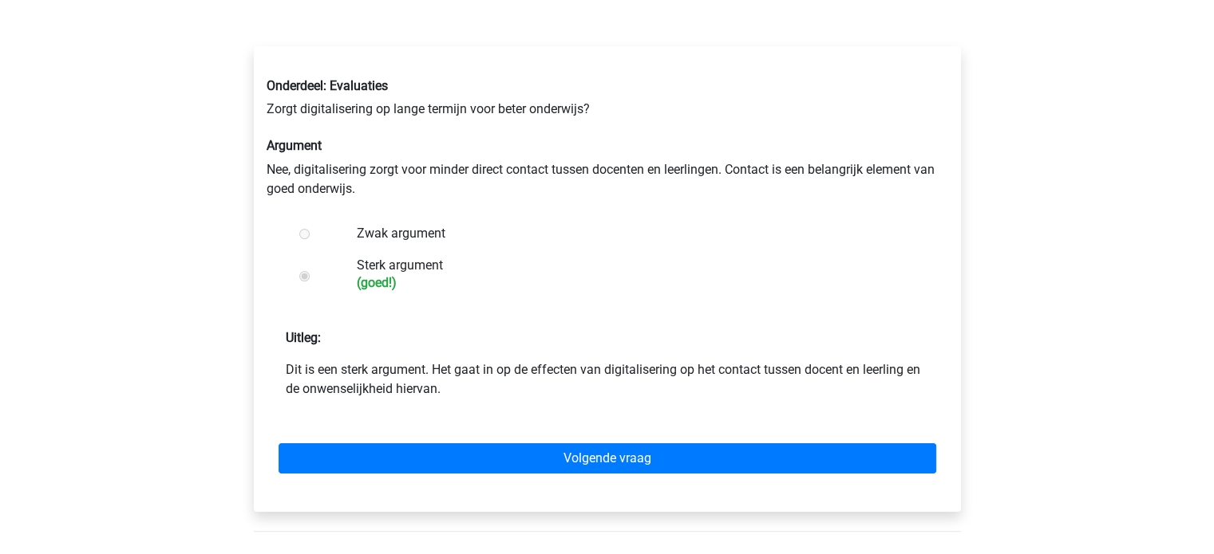
scroll to position [255, 0]
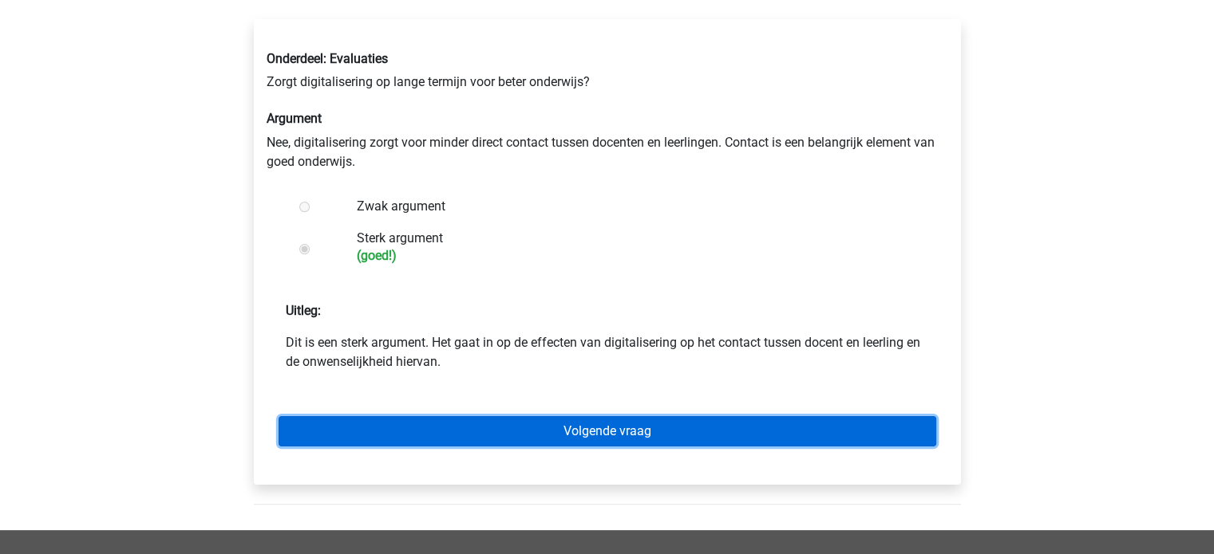
click at [428, 431] on link "Volgende vraag" at bounding box center [606, 431] width 657 height 30
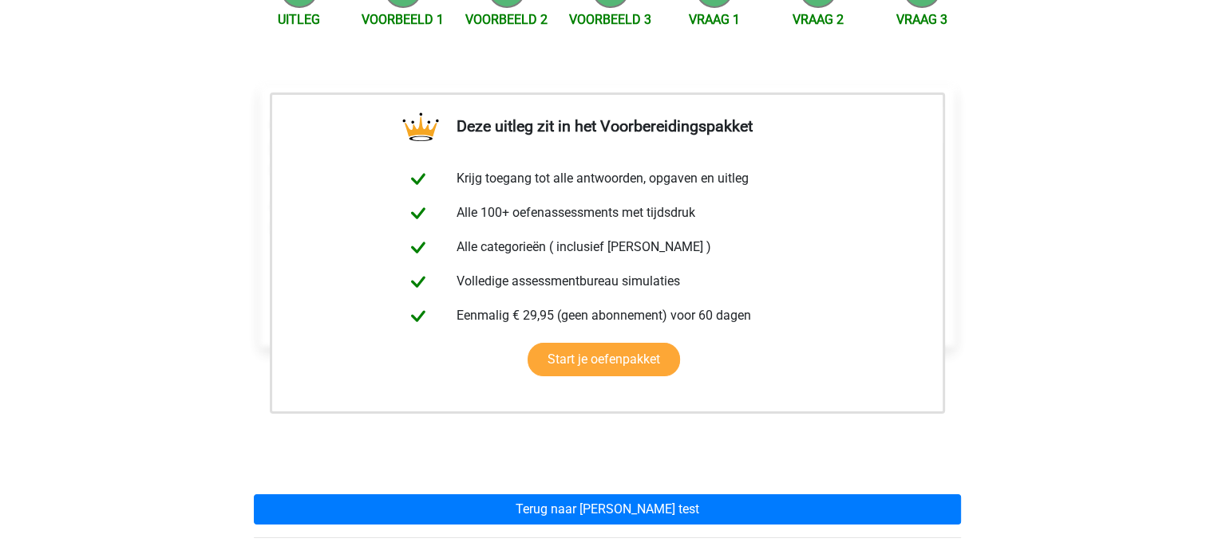
scroll to position [196, 0]
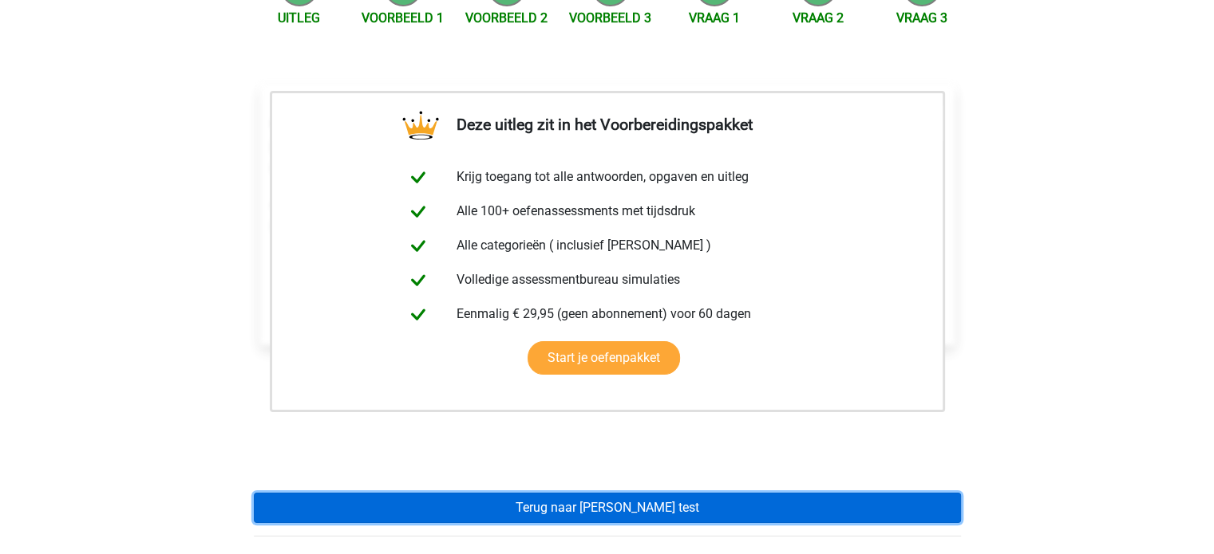
click at [426, 514] on link "Terug naar watson glaser test" at bounding box center [607, 508] width 707 height 30
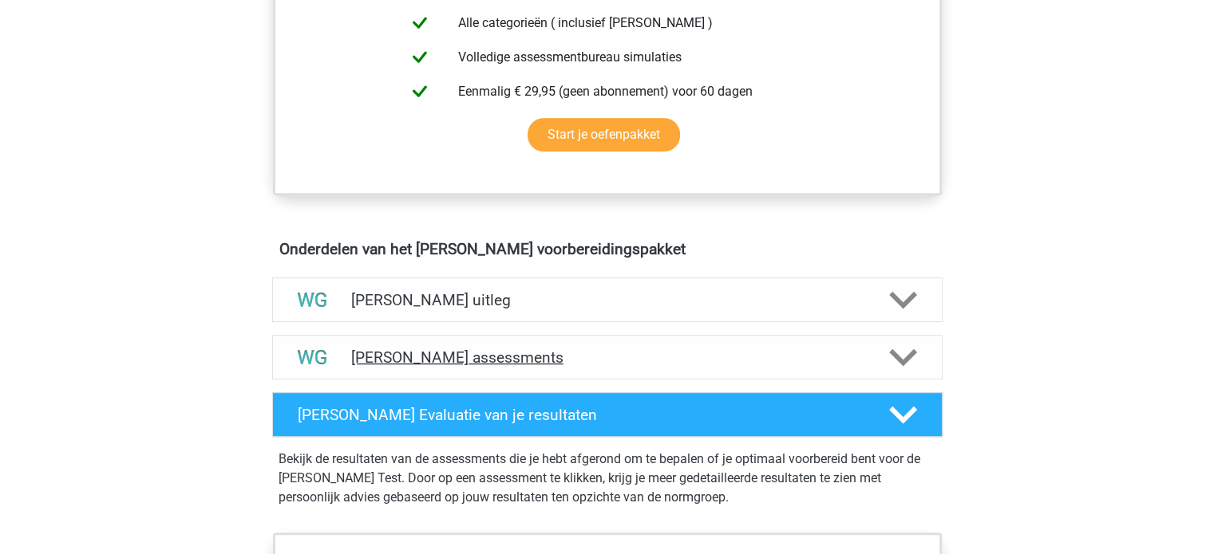
scroll to position [721, 0]
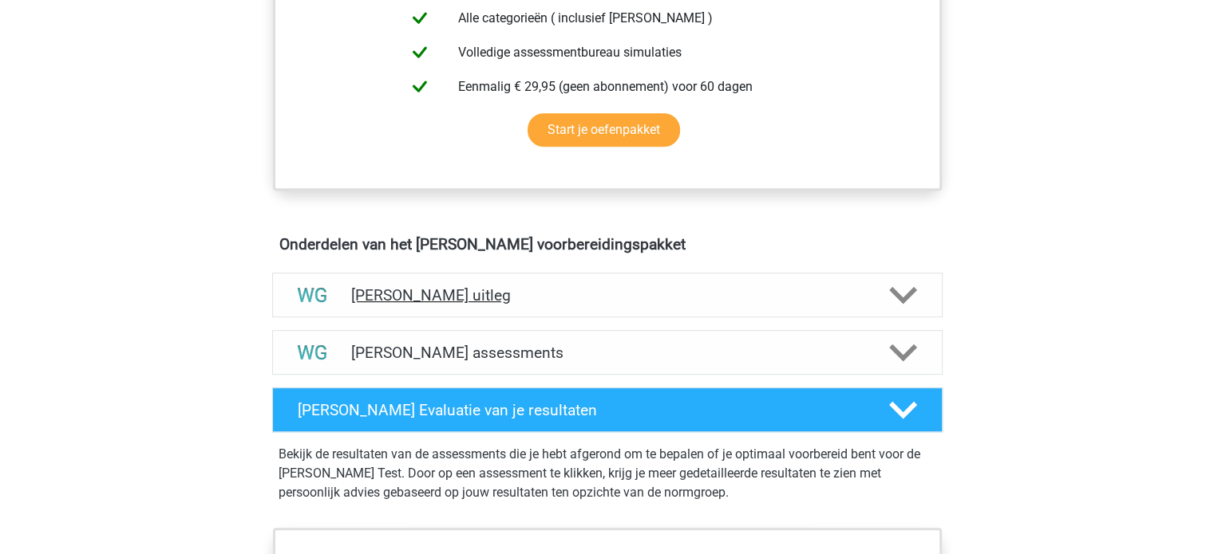
click at [462, 296] on h4 "[PERSON_NAME] uitleg" at bounding box center [607, 295] width 512 height 18
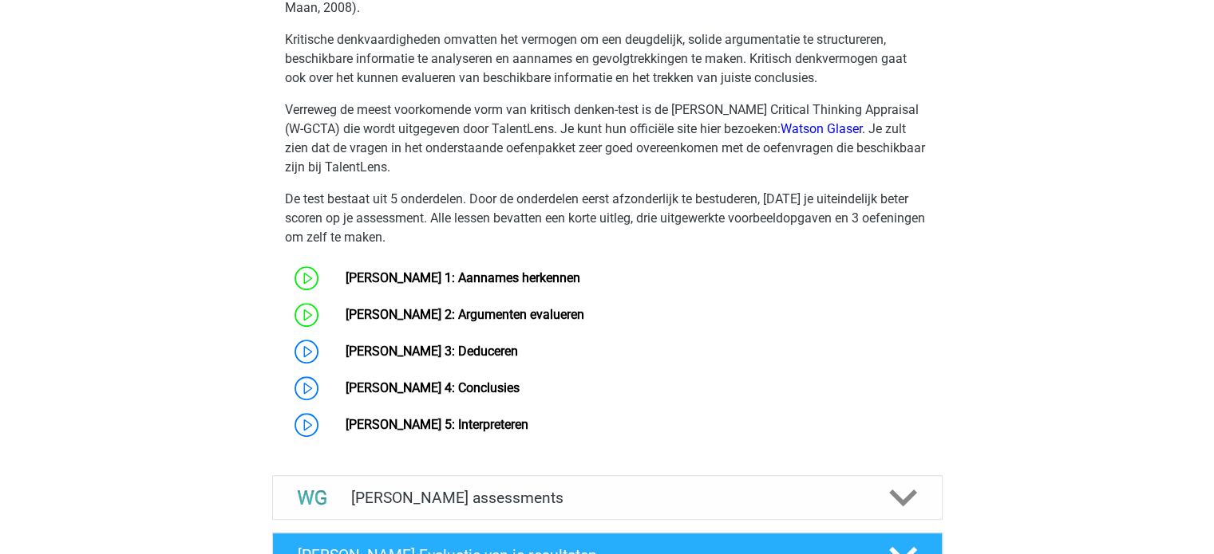
scroll to position [1181, 0]
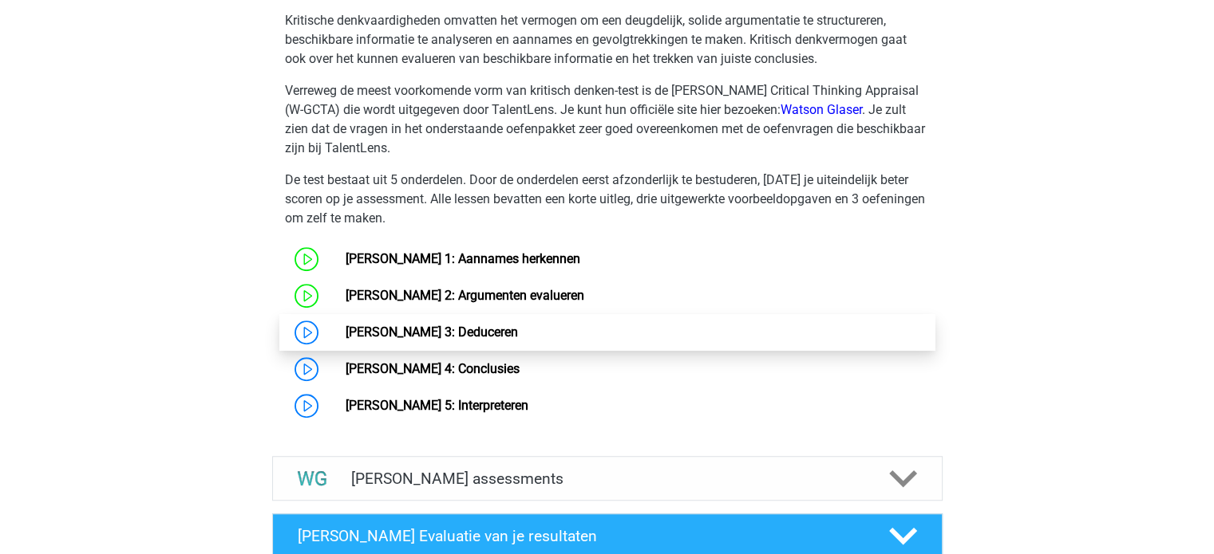
click at [406, 336] on link "[PERSON_NAME] 3: Deduceren" at bounding box center [431, 332] width 172 height 15
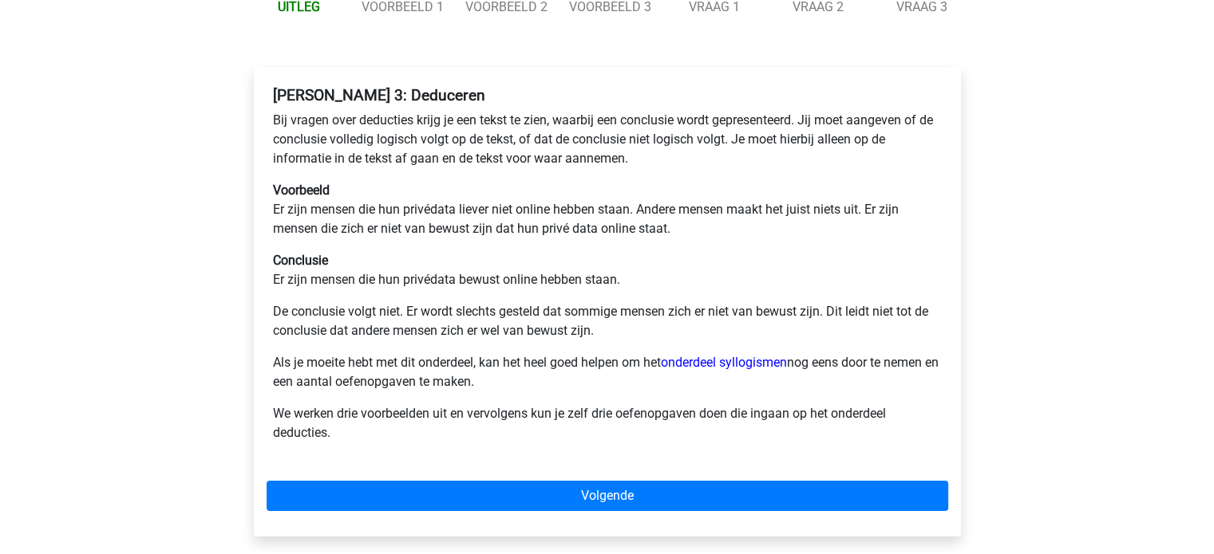
scroll to position [207, 0]
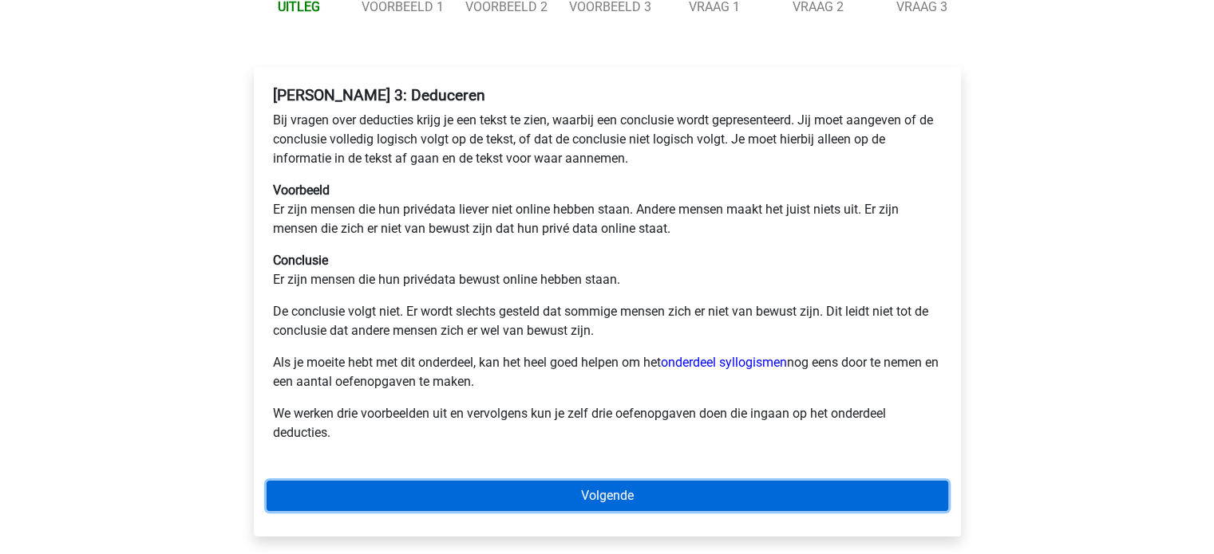
click at [551, 503] on link "Volgende" at bounding box center [606, 496] width 681 height 30
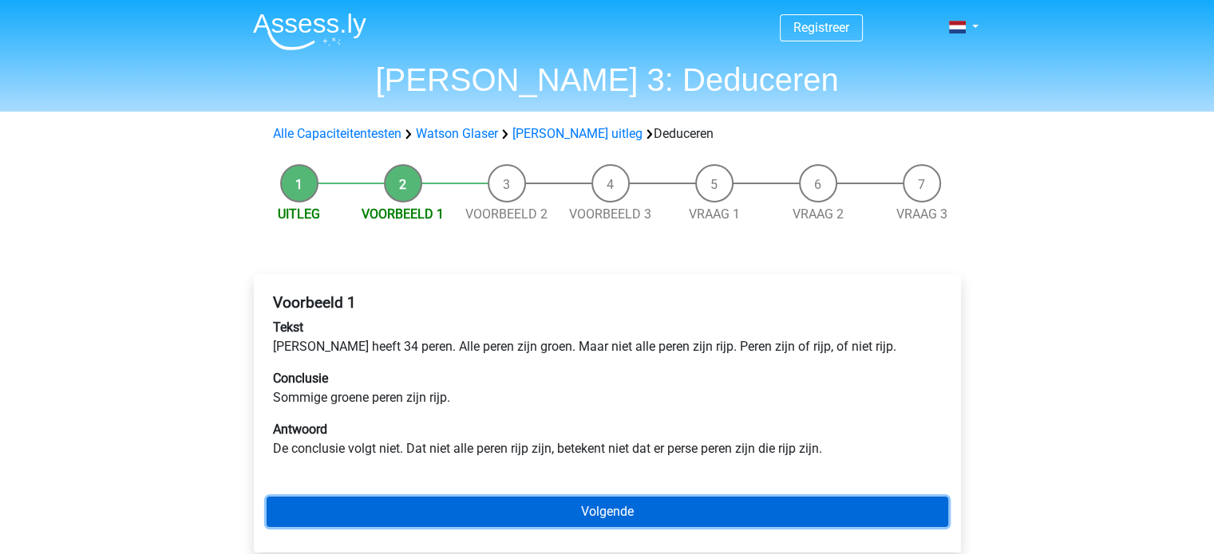
click at [539, 503] on link "Volgende" at bounding box center [606, 512] width 681 height 30
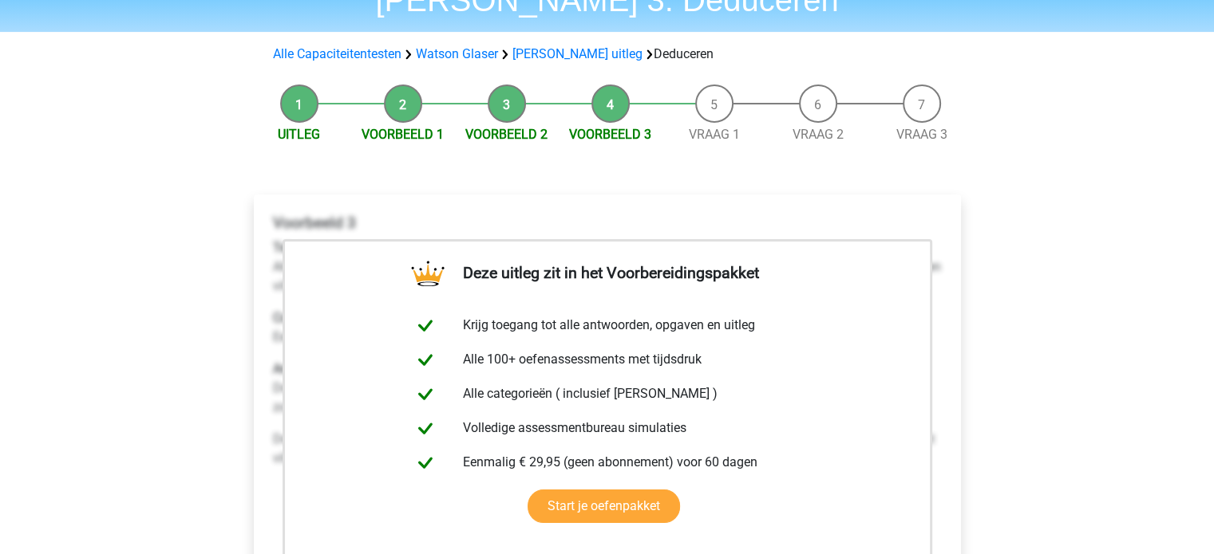
scroll to position [82, 0]
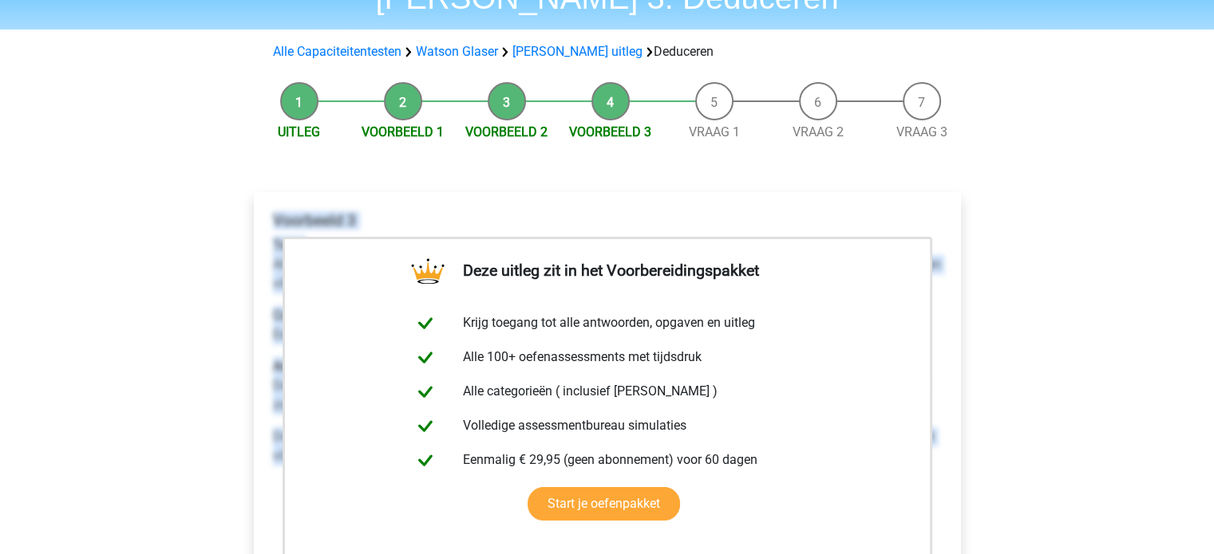
drag, startPoint x: 266, startPoint y: 223, endPoint x: 953, endPoint y: 507, distance: 743.3
click at [953, 507] on div "Deze uitleg zit in het Voorbereidingspakket Krijg toegang tot alle antwoorden, …" at bounding box center [607, 443] width 707 height 503
copy div "Voorbeeld 3 Tekst Alle villa's zijn duur of liggen buiten de populaire buurten,…"
click at [953, 507] on div "Deze uitleg zit in het Voorbereidingspakket Krijg toegang tot alle antwoorden, …" at bounding box center [607, 443] width 707 height 503
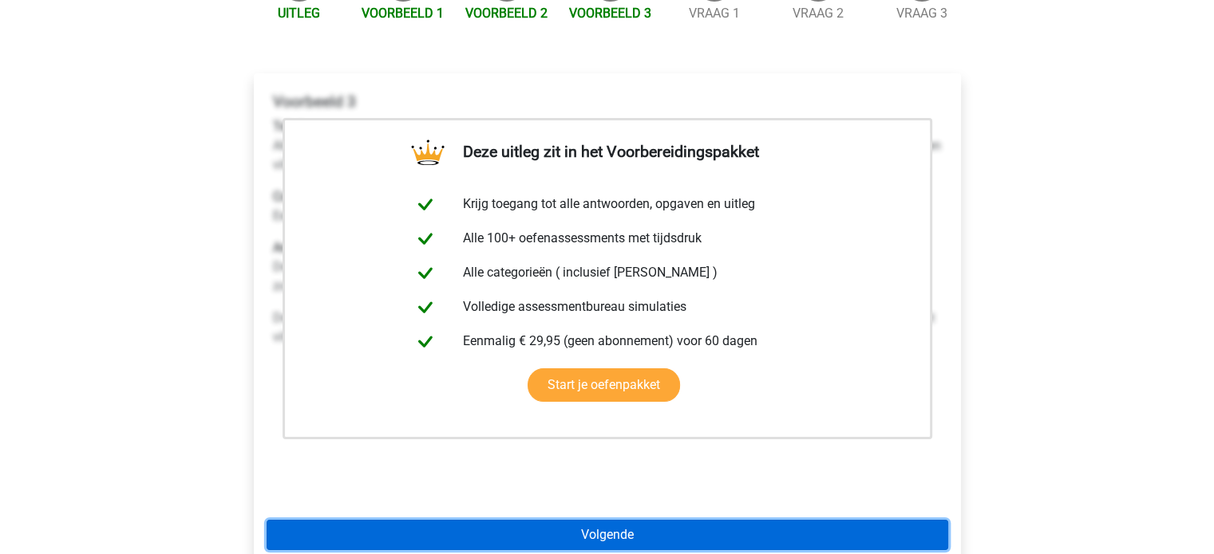
click at [657, 531] on link "Volgende" at bounding box center [606, 535] width 681 height 30
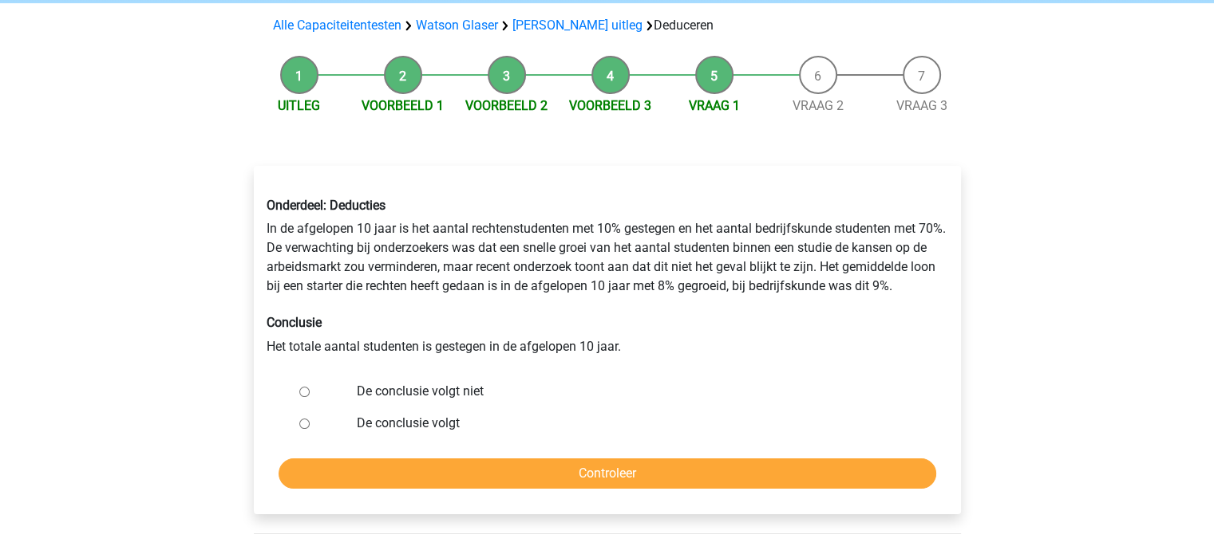
scroll to position [109, 0]
click at [409, 426] on label "De conclusie volgt" at bounding box center [633, 423] width 552 height 19
click at [310, 426] on input "De conclusie volgt" at bounding box center [304, 424] width 10 height 10
radio input "true"
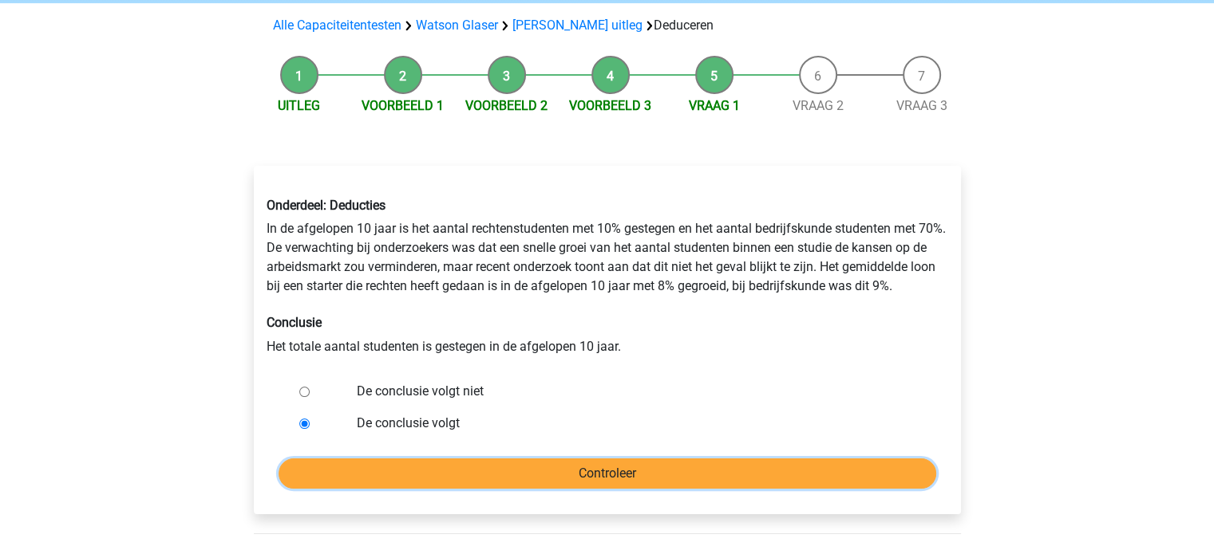
click at [393, 474] on input "Controleer" at bounding box center [606, 474] width 657 height 30
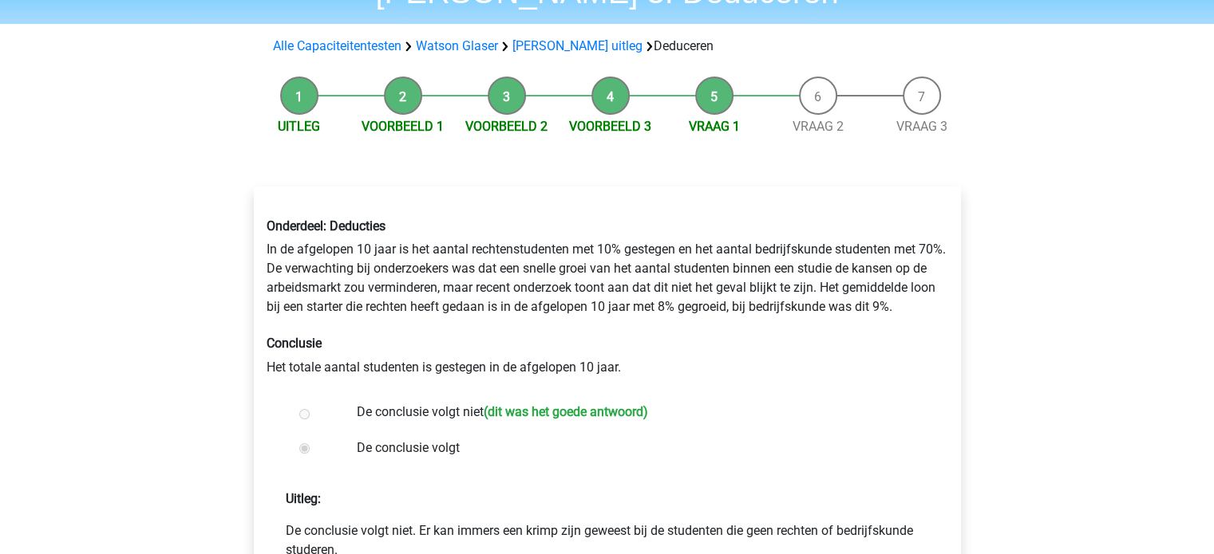
scroll to position [184, 0]
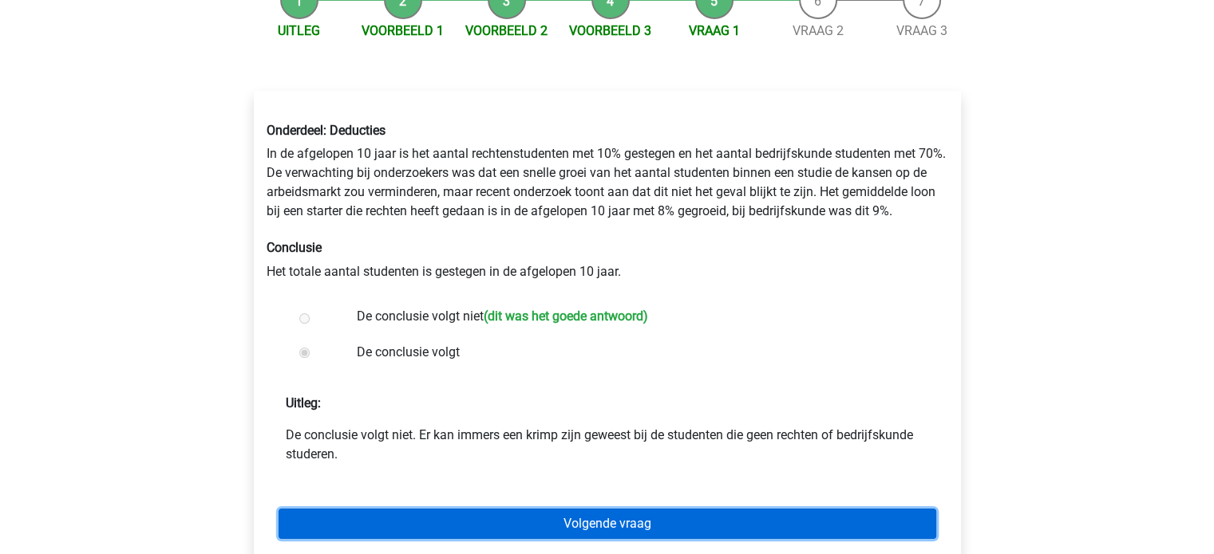
click at [372, 523] on link "Volgende vraag" at bounding box center [606, 524] width 657 height 30
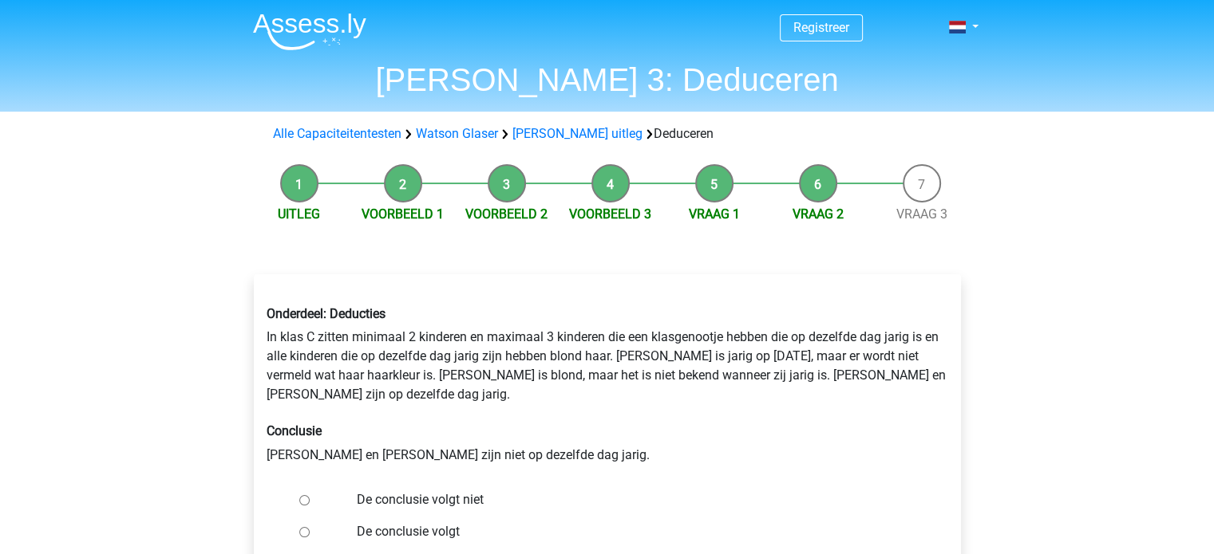
scroll to position [41, 0]
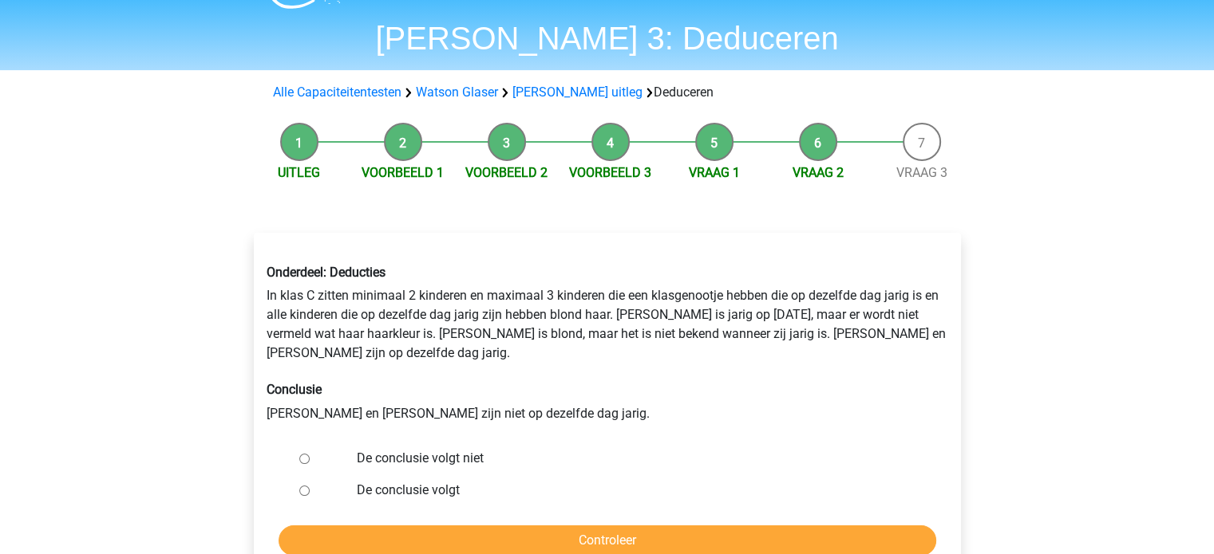
click at [360, 449] on label "De conclusie volgt niet" at bounding box center [633, 458] width 552 height 19
click at [310, 454] on input "De conclusie volgt niet" at bounding box center [304, 459] width 10 height 10
radio input "true"
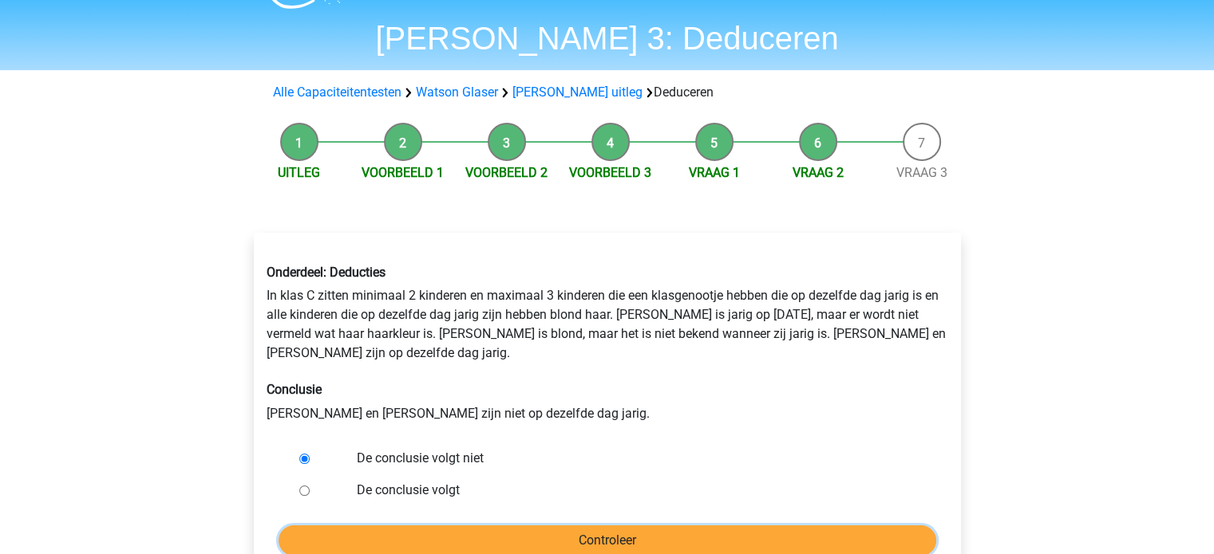
click at [370, 526] on input "Controleer" at bounding box center [606, 541] width 657 height 30
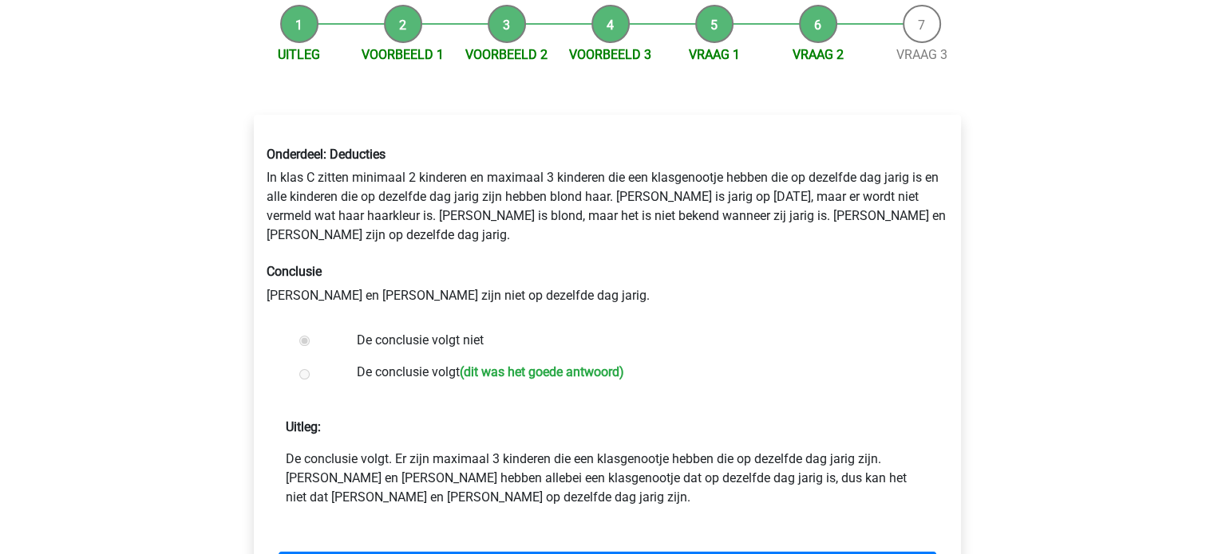
scroll to position [162, 0]
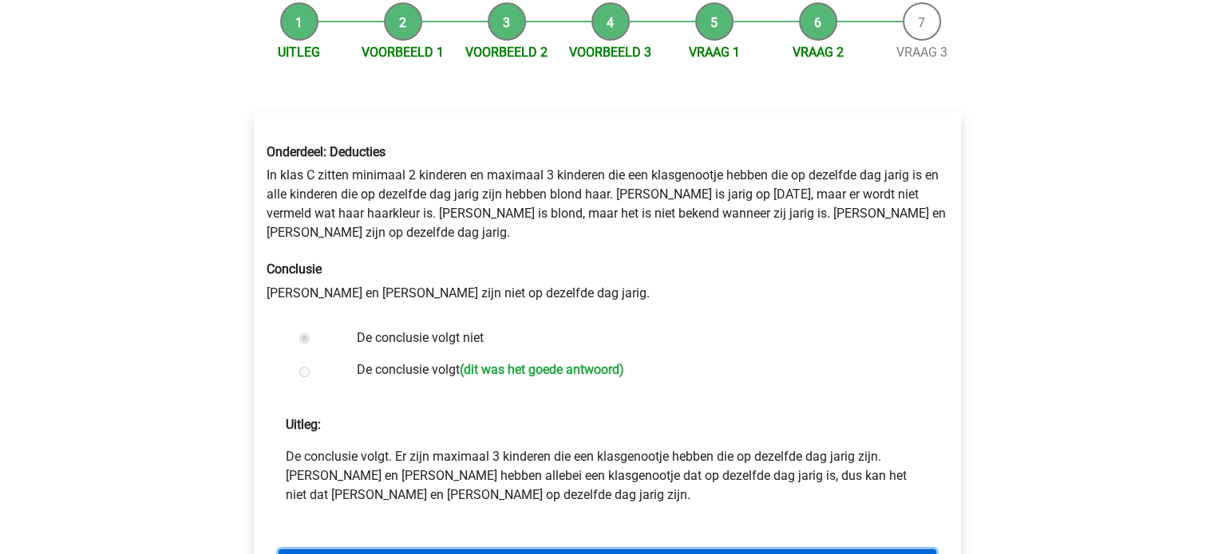
click at [491, 550] on link "Volgende vraag" at bounding box center [606, 565] width 657 height 30
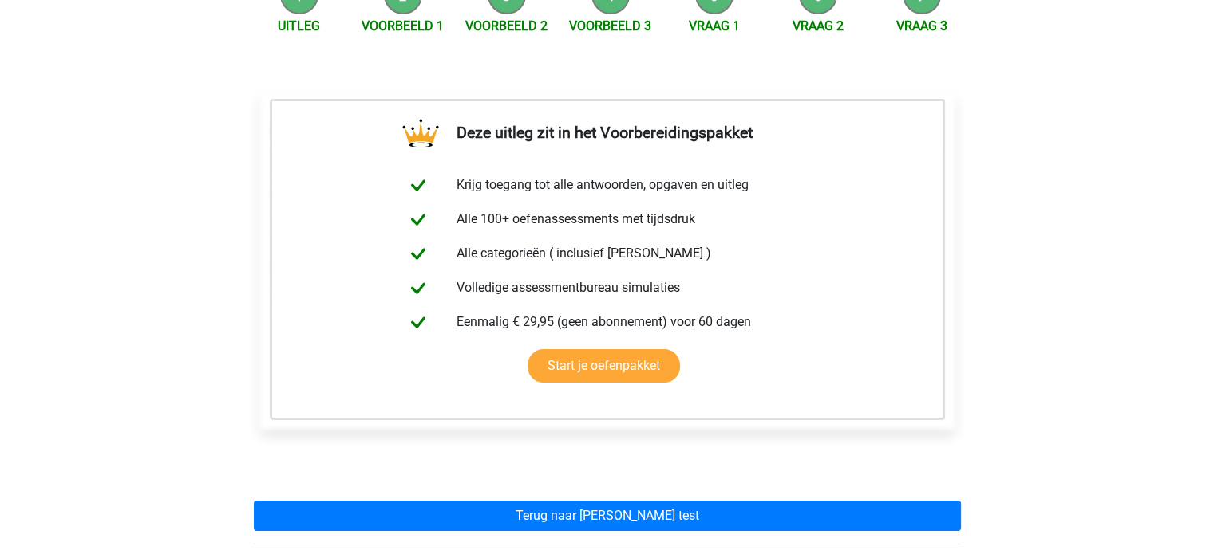
scroll to position [191, 0]
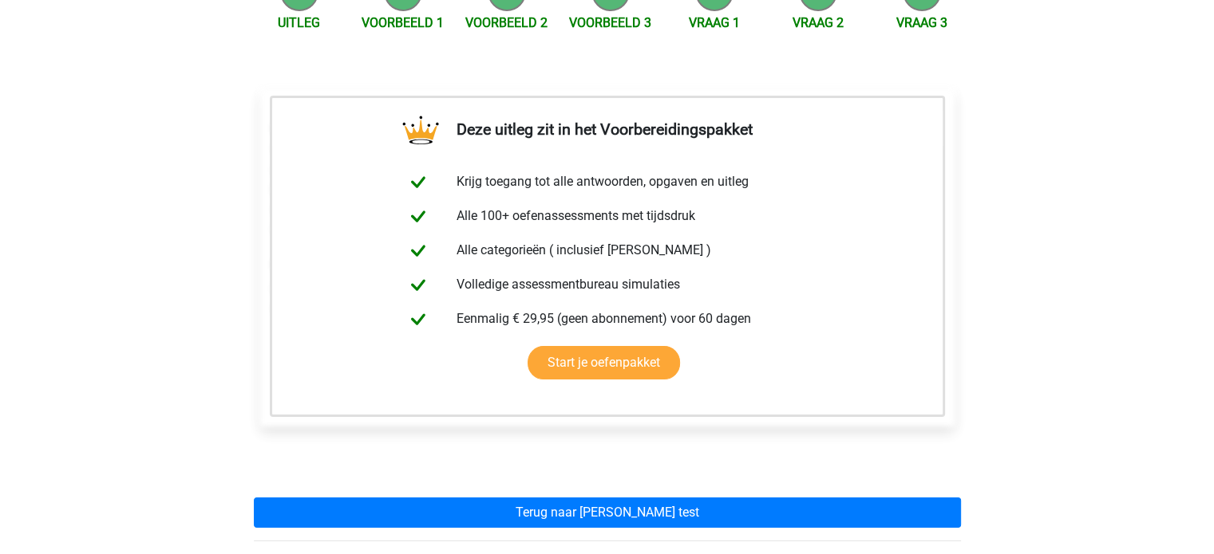
drag, startPoint x: 240, startPoint y: 105, endPoint x: 938, endPoint y: 444, distance: 776.1
click at [938, 444] on div "Deze uitleg zit in het Voorbereidingspakket Krijg toegang tot alle antwoorden, …" at bounding box center [607, 309] width 732 height 516
copy div "Onderdeel: Deducties Veel websites maken gebruik van Gogolo Analytics om te met…"
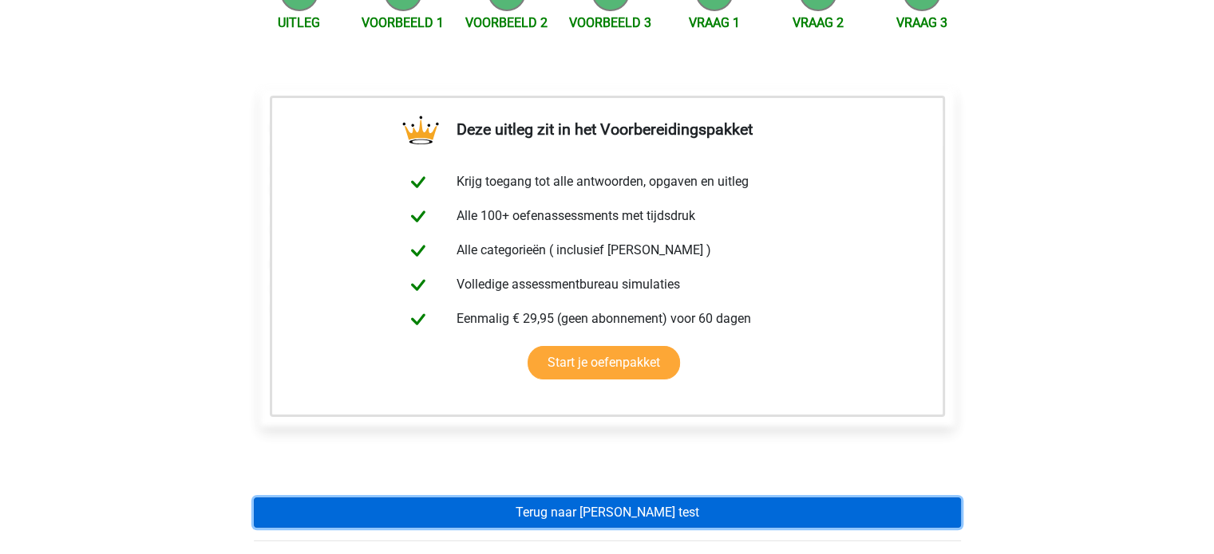
click at [654, 522] on link "Terug naar watson glaser test" at bounding box center [607, 513] width 707 height 30
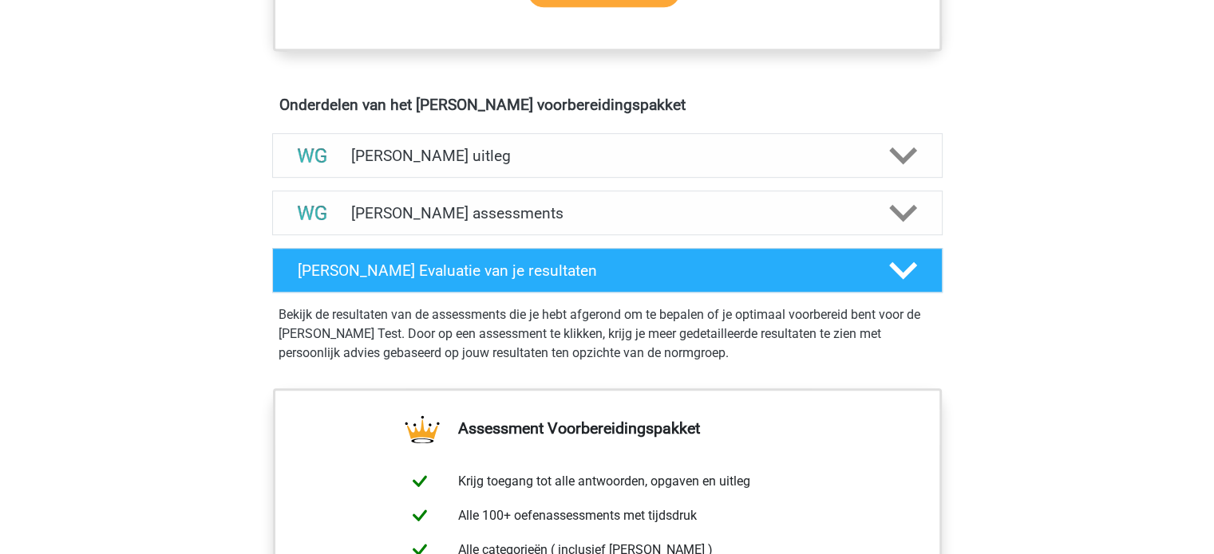
scroll to position [862, 0]
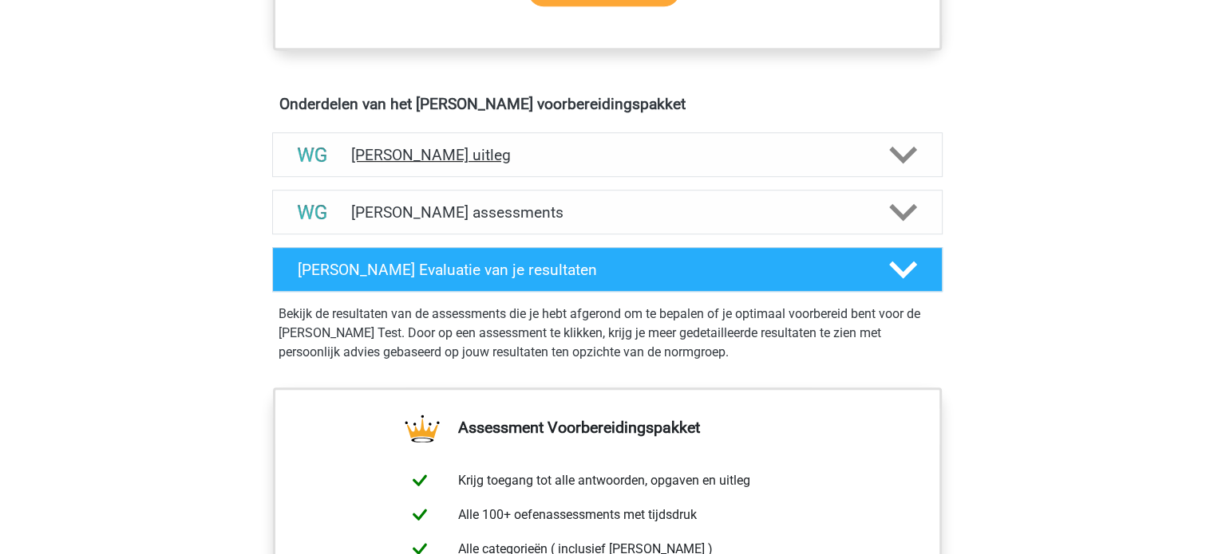
click at [678, 140] on div "[PERSON_NAME] uitleg" at bounding box center [607, 154] width 670 height 45
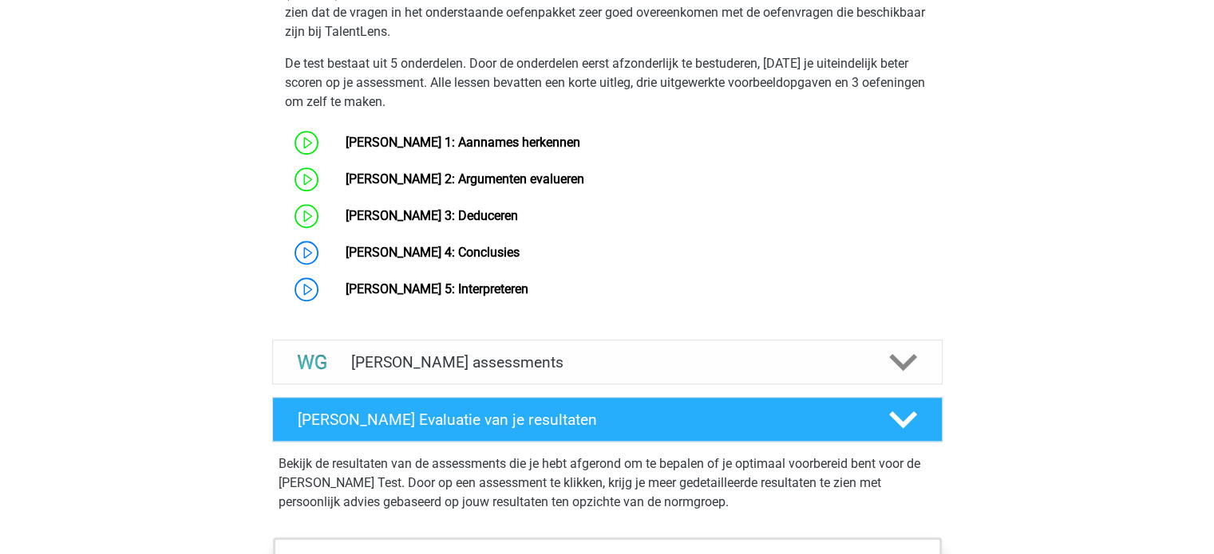
scroll to position [1300, 0]
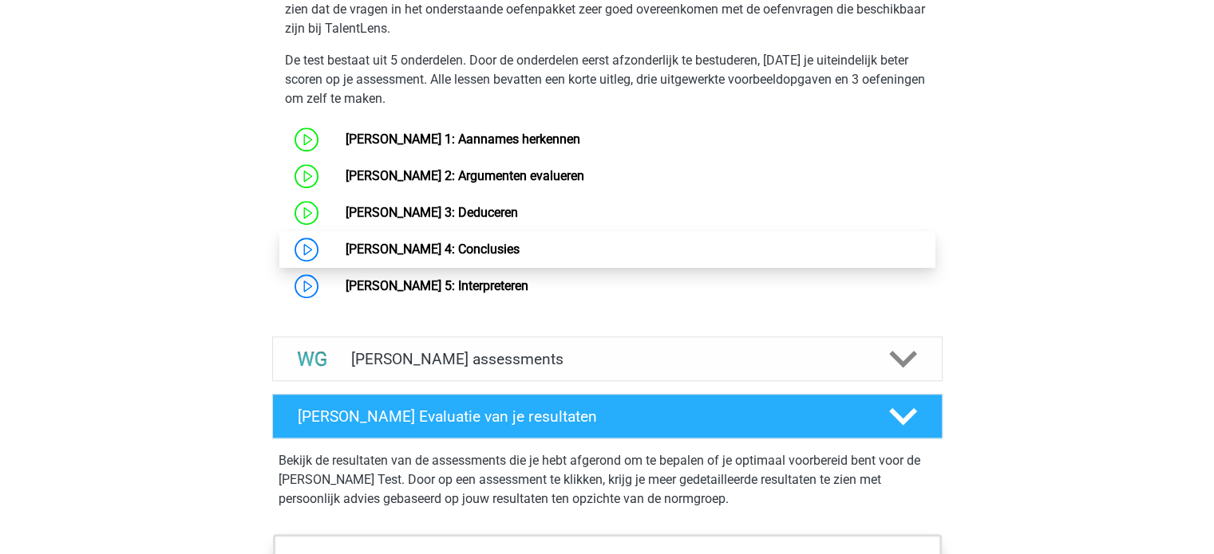
click at [433, 257] on link "[PERSON_NAME] 4: Conclusies" at bounding box center [432, 249] width 174 height 15
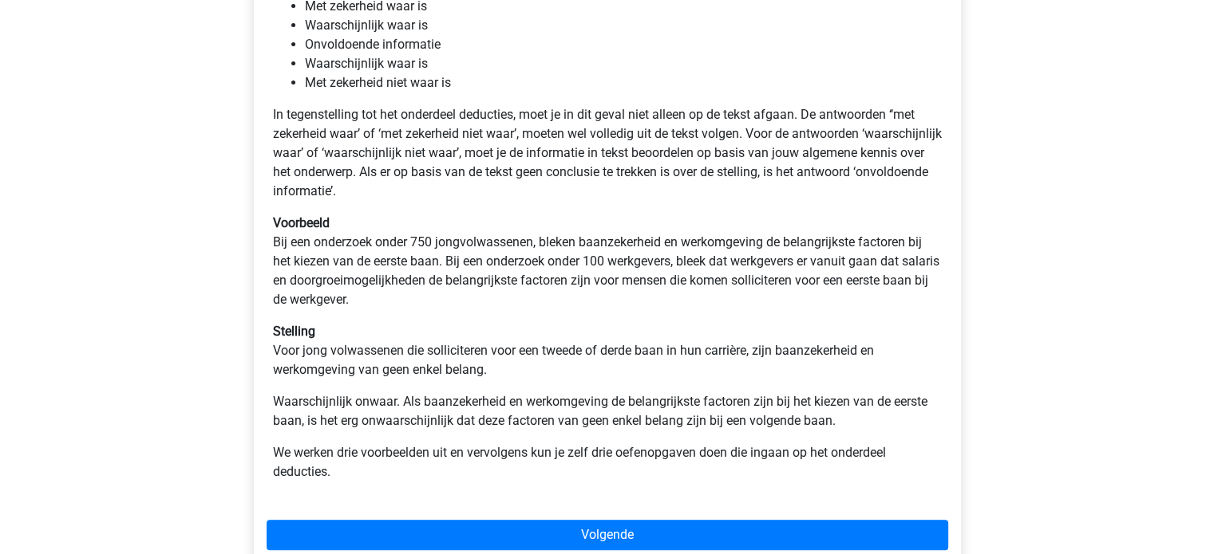
scroll to position [402, 0]
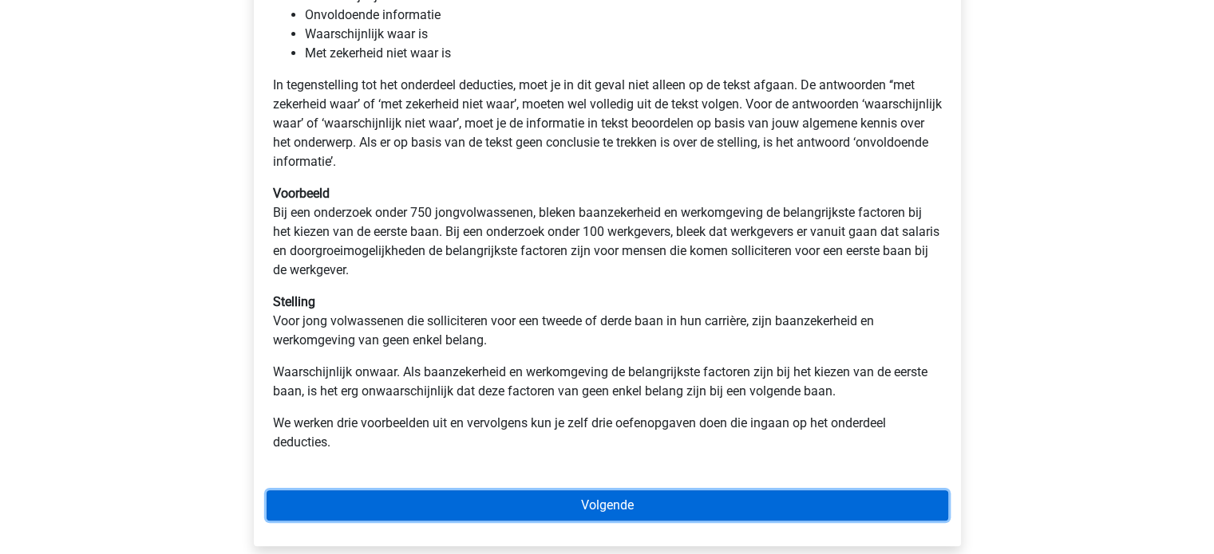
click at [452, 509] on link "Volgende" at bounding box center [606, 506] width 681 height 30
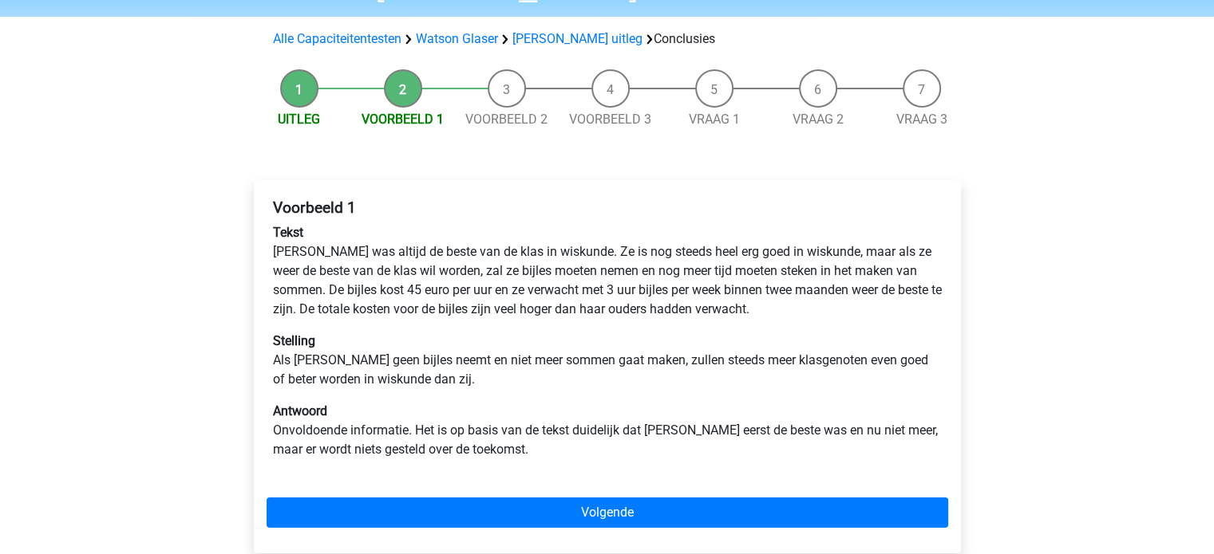
scroll to position [105, 0]
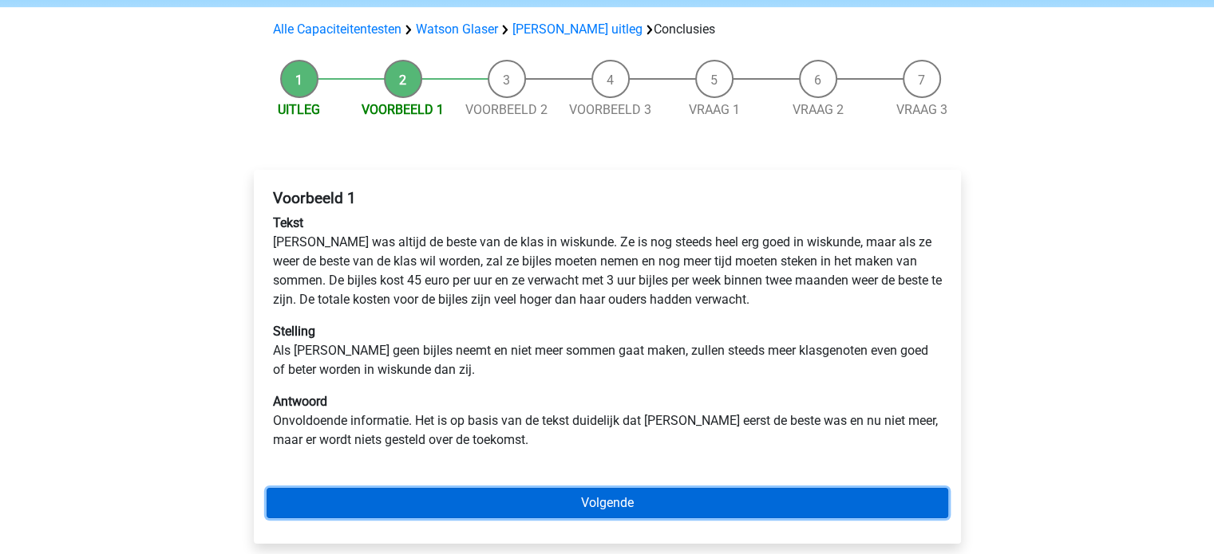
click at [448, 492] on link "Volgende" at bounding box center [606, 503] width 681 height 30
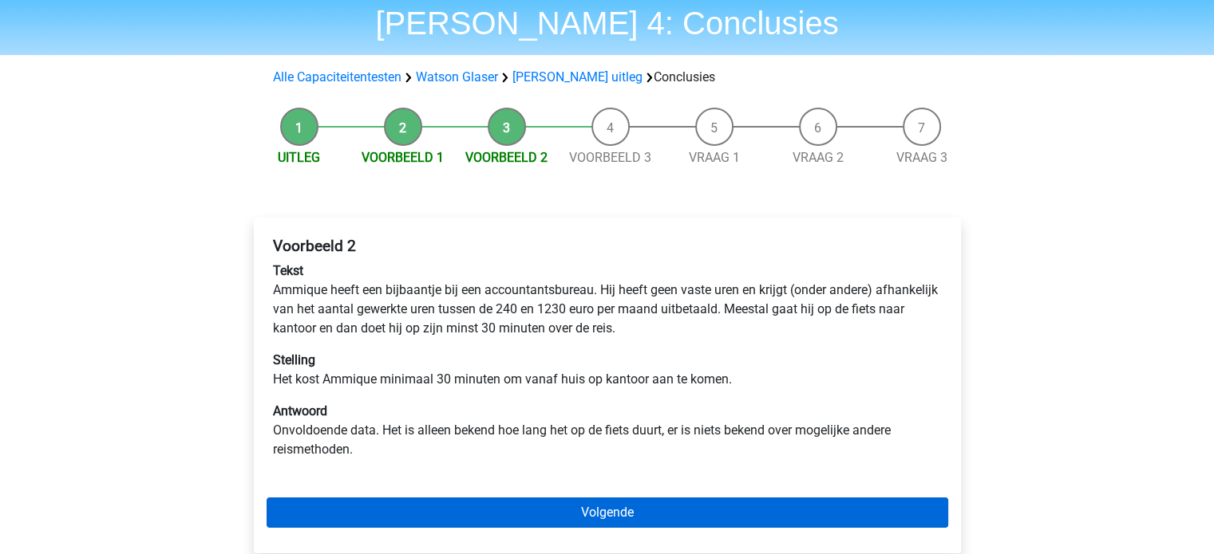
scroll to position [57, 0]
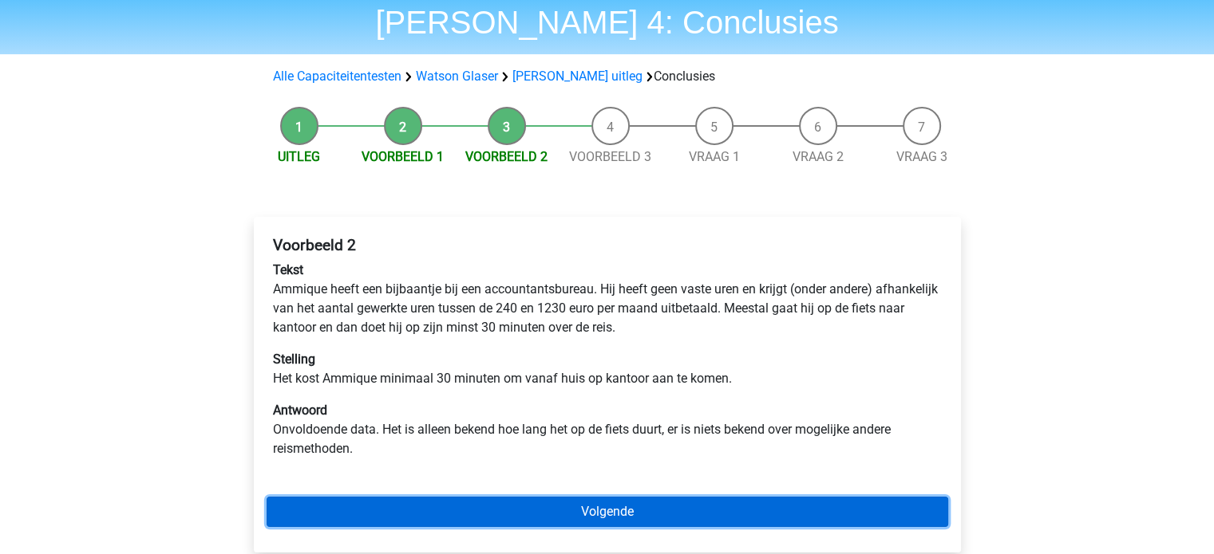
click at [432, 503] on link "Volgende" at bounding box center [606, 512] width 681 height 30
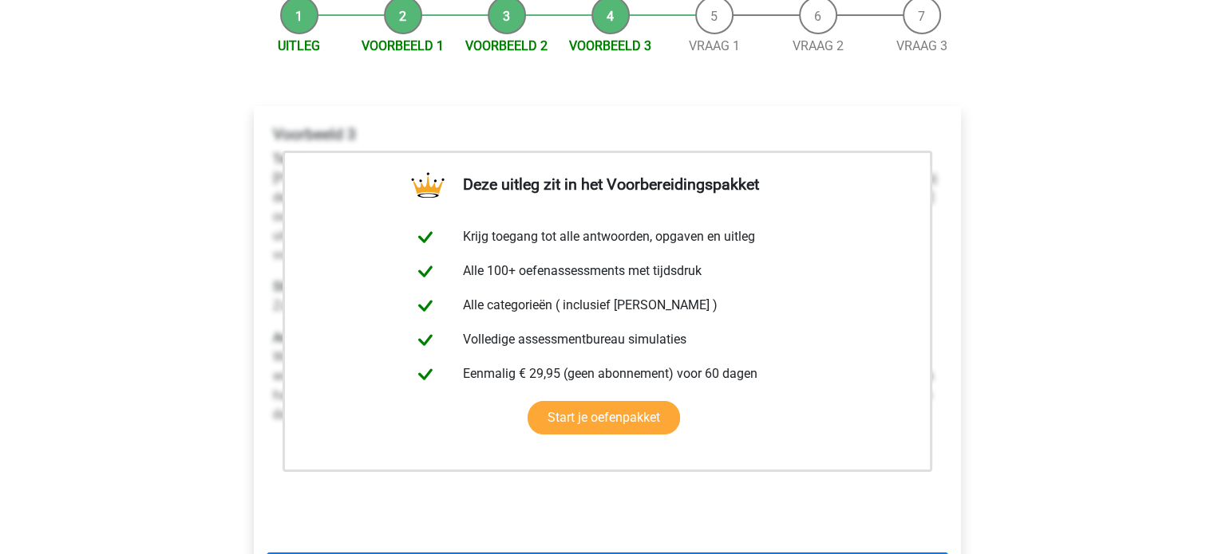
scroll to position [185, 0]
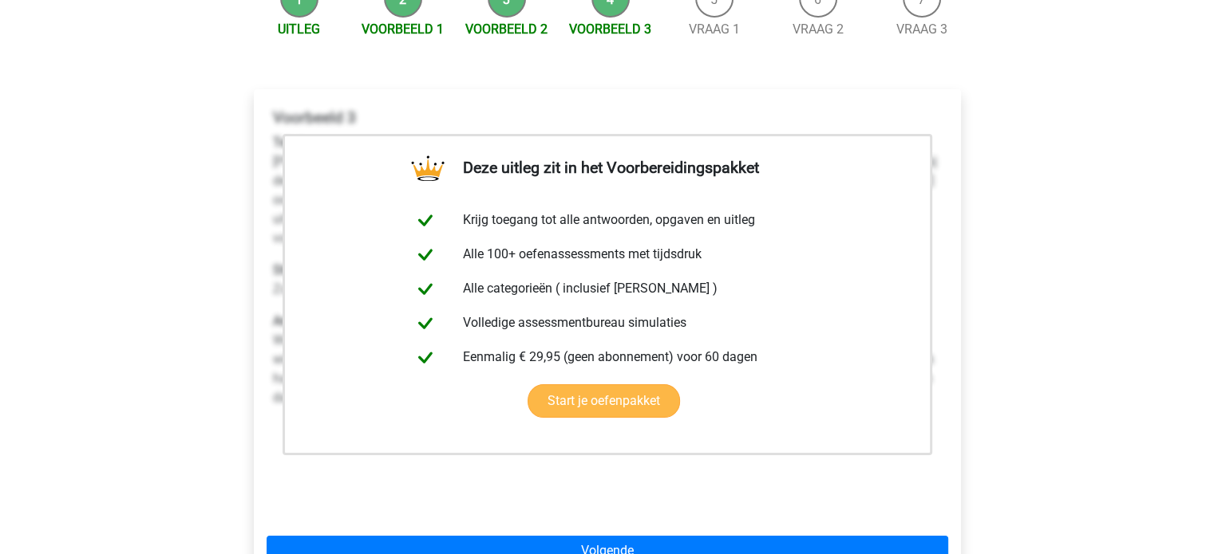
drag, startPoint x: 267, startPoint y: 112, endPoint x: 702, endPoint y: 409, distance: 526.5
click at [702, 409] on div "Deze uitleg zit in het Voorbereidingspakket Krijg toegang tot alle antwoorden, …" at bounding box center [607, 340] width 707 height 503
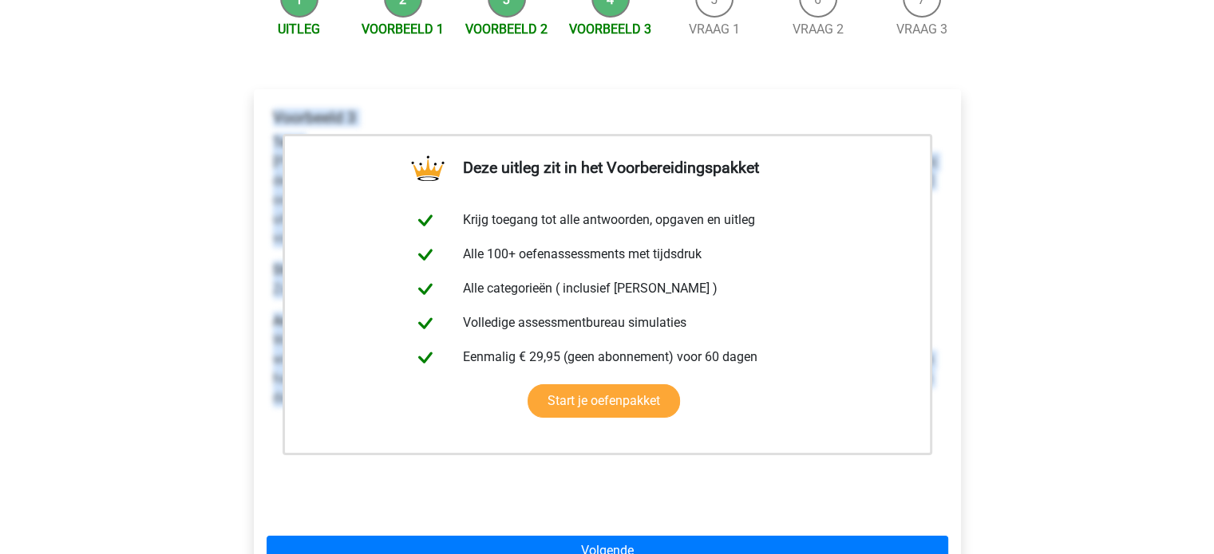
drag, startPoint x: 271, startPoint y: 115, endPoint x: 968, endPoint y: 433, distance: 765.8
click at [968, 433] on div "Deze uitleg zit in het Voorbereidingspakket Krijg toegang tot alle antwoorden, …" at bounding box center [607, 347] width 732 height 580
copy div "Voorbeeld 3 Tekst Pablo doet mee aan een schaaktoernooi. Samen met 4 vrienden d…"
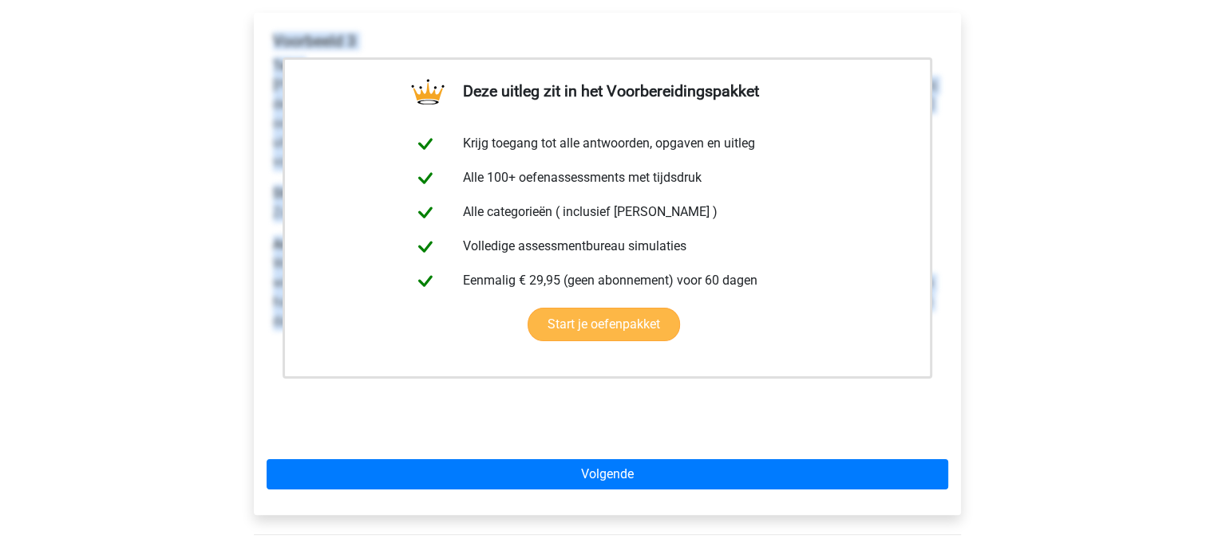
scroll to position [262, 0]
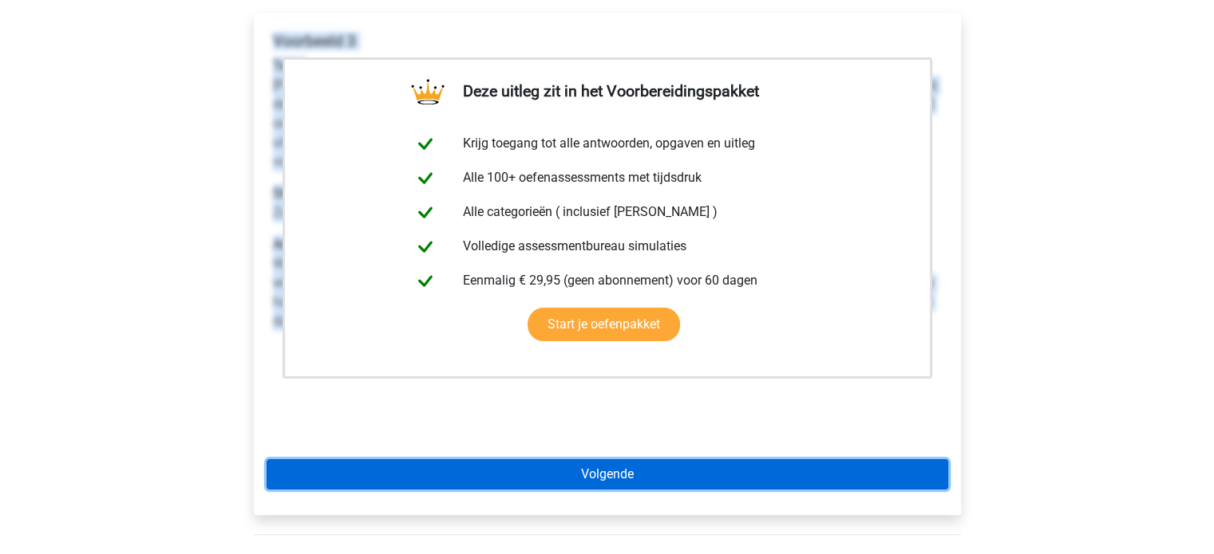
click at [732, 482] on link "Volgende" at bounding box center [606, 475] width 681 height 30
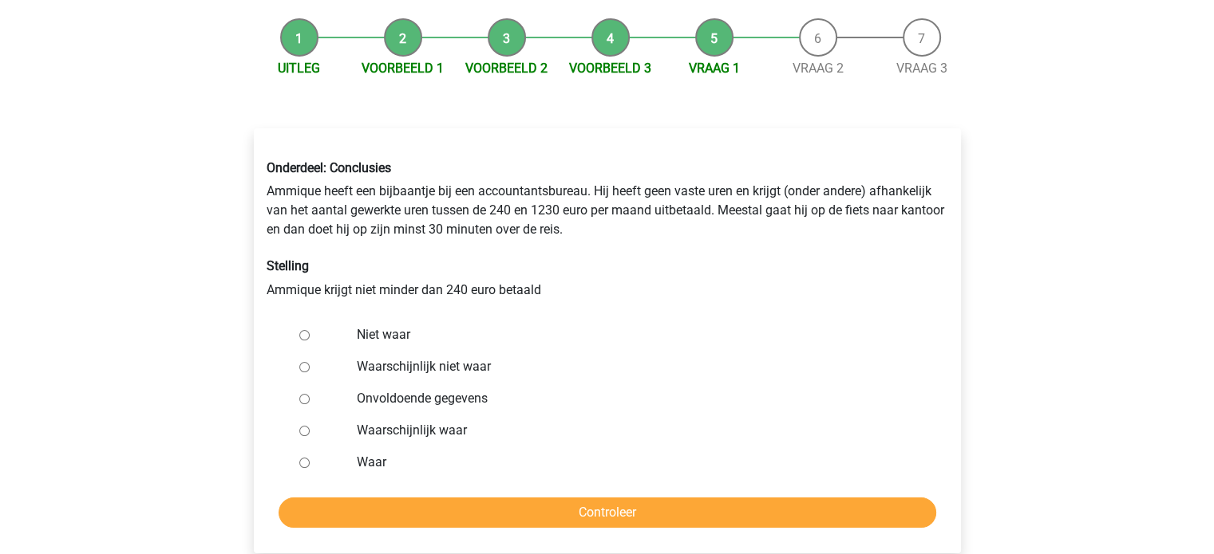
scroll to position [147, 0]
click at [369, 464] on label "Waar" at bounding box center [633, 461] width 552 height 19
click at [310, 464] on input "Waar" at bounding box center [304, 462] width 10 height 10
radio input "true"
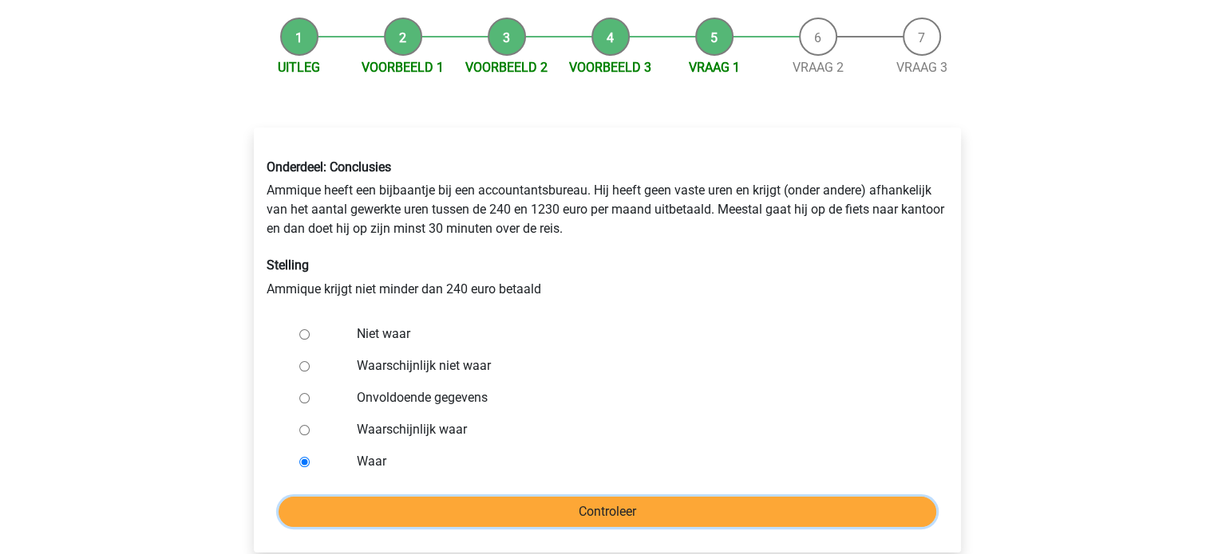
click at [383, 507] on input "Controleer" at bounding box center [606, 512] width 657 height 30
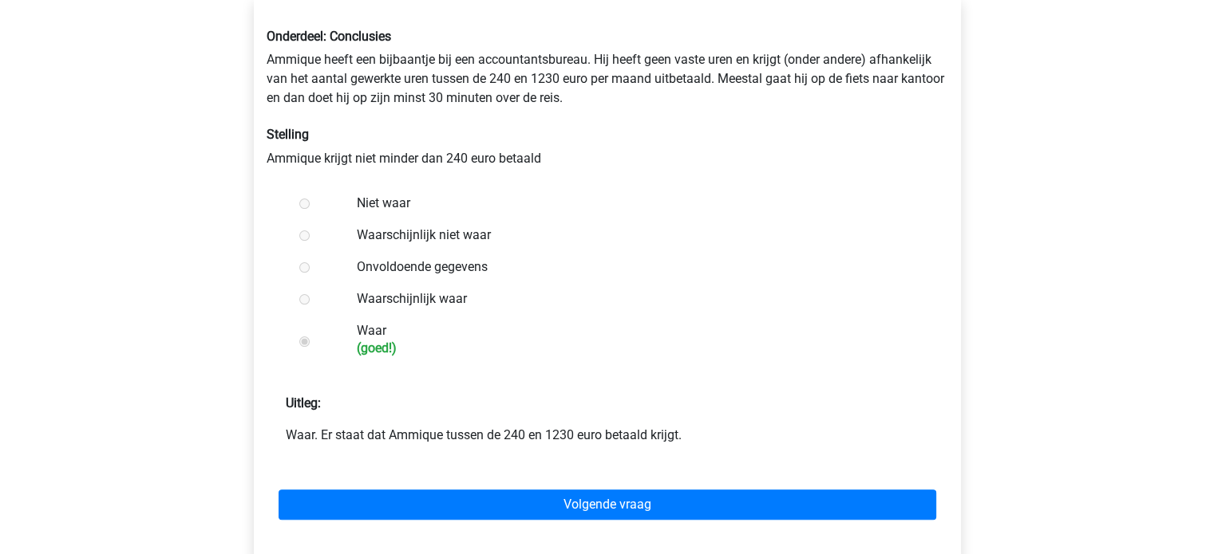
scroll to position [281, 0]
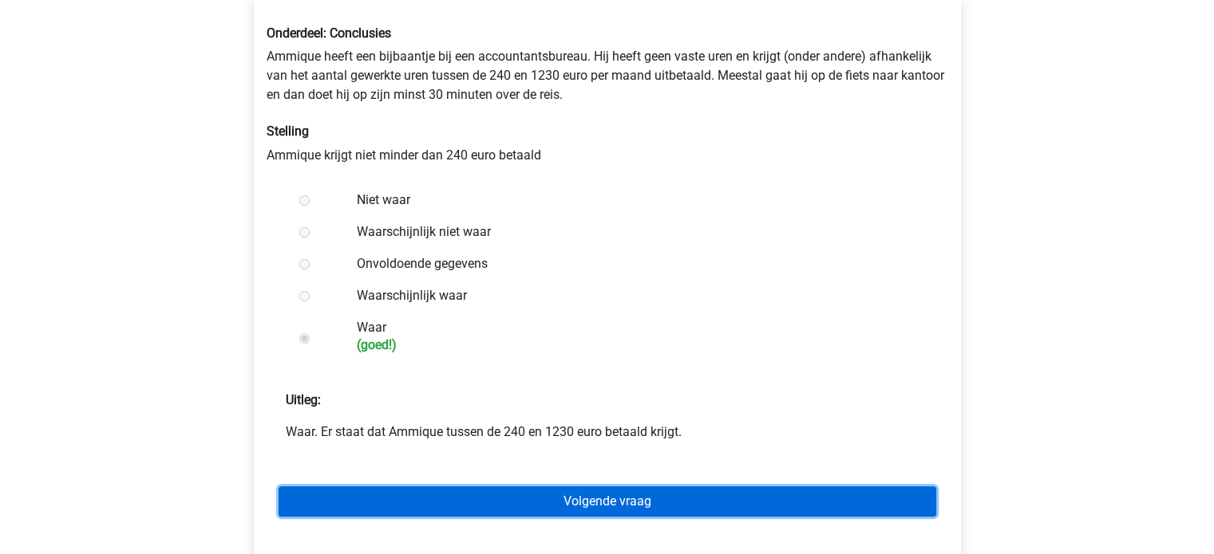
click at [383, 503] on link "Volgende vraag" at bounding box center [606, 502] width 657 height 30
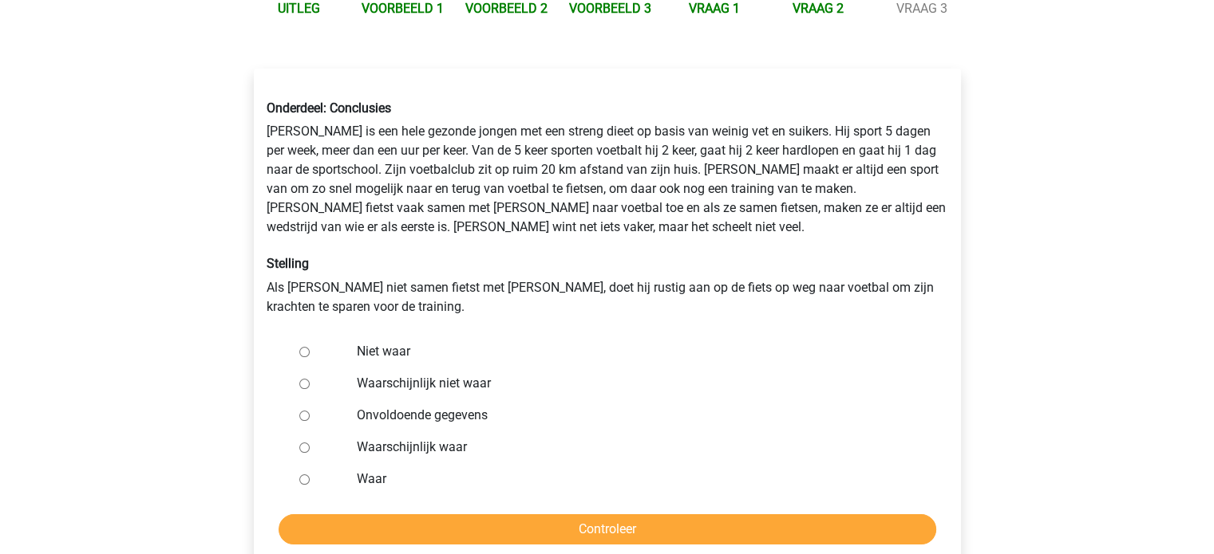
scroll to position [211, 0]
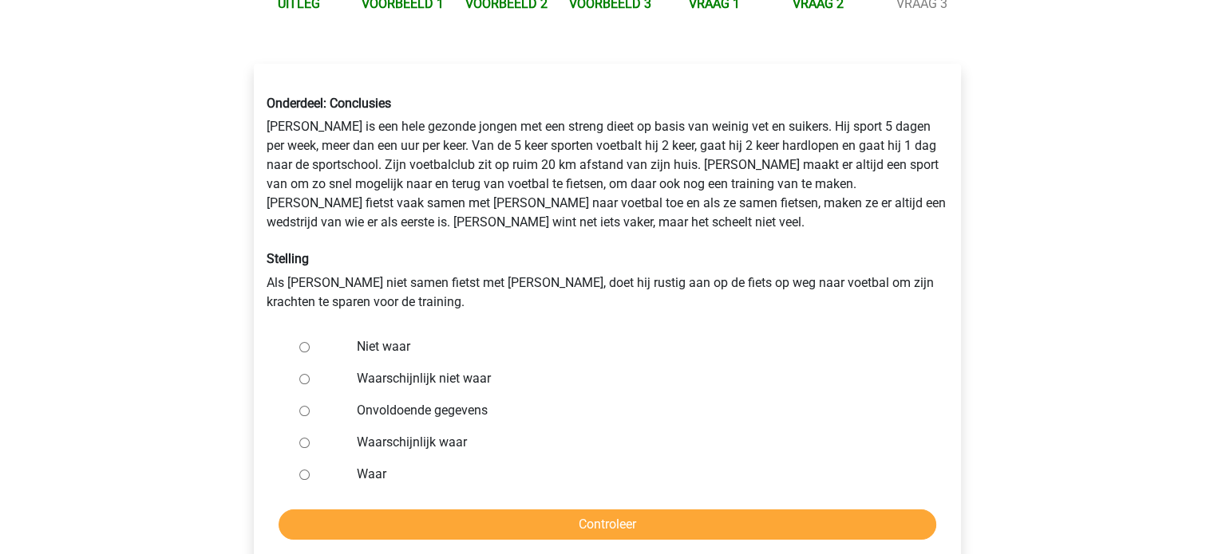
click at [365, 373] on label "Waarschijnlijk niet waar" at bounding box center [633, 378] width 552 height 19
click at [310, 374] on input "Waarschijnlijk niet waar" at bounding box center [304, 379] width 10 height 10
radio input "true"
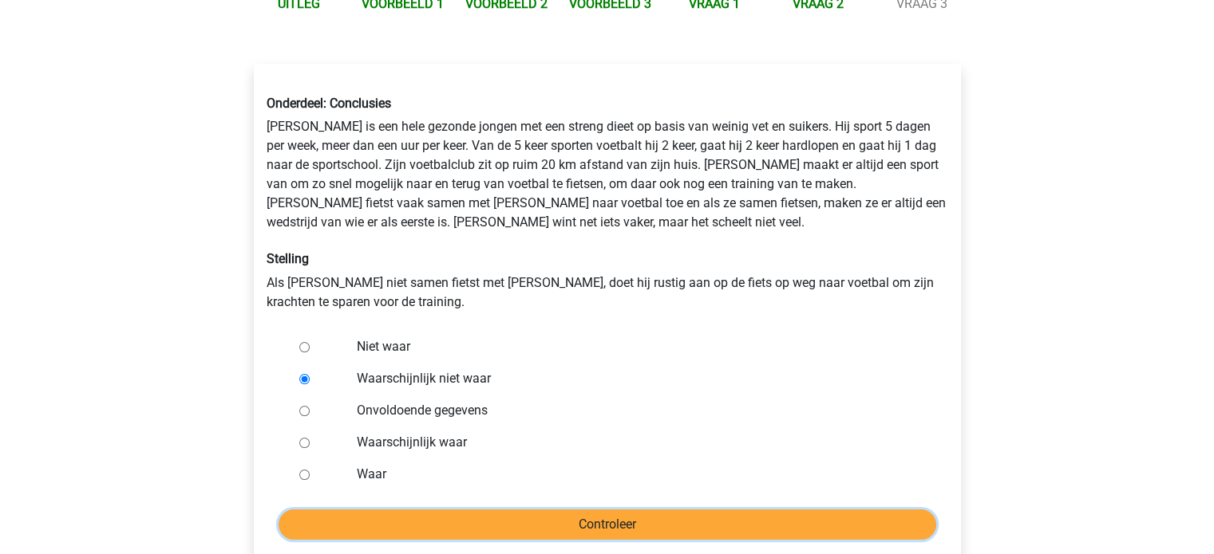
click at [361, 515] on input "Controleer" at bounding box center [606, 525] width 657 height 30
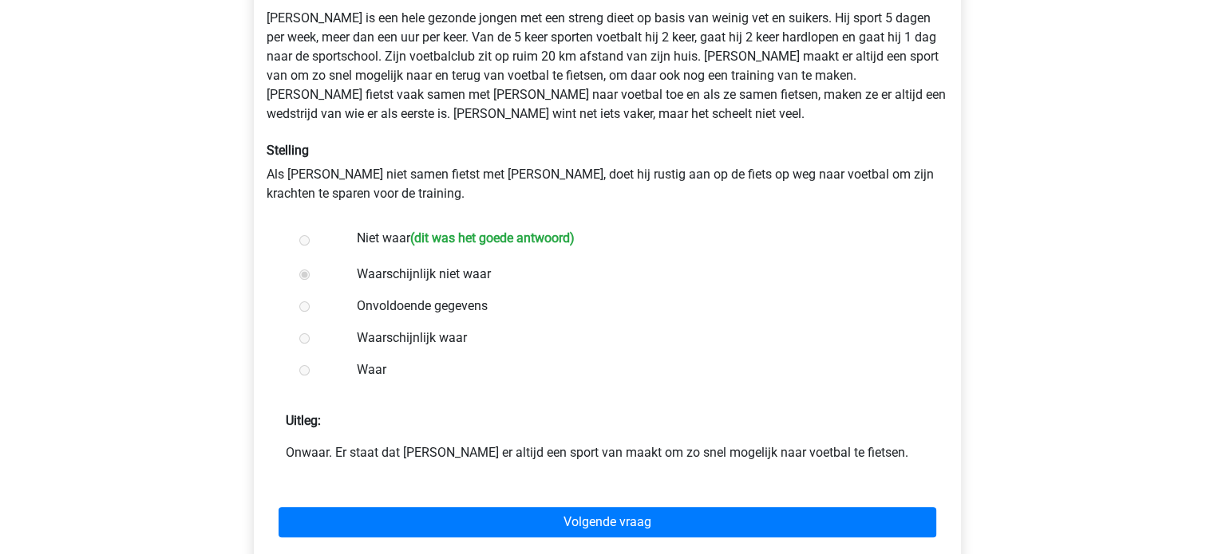
scroll to position [322, 0]
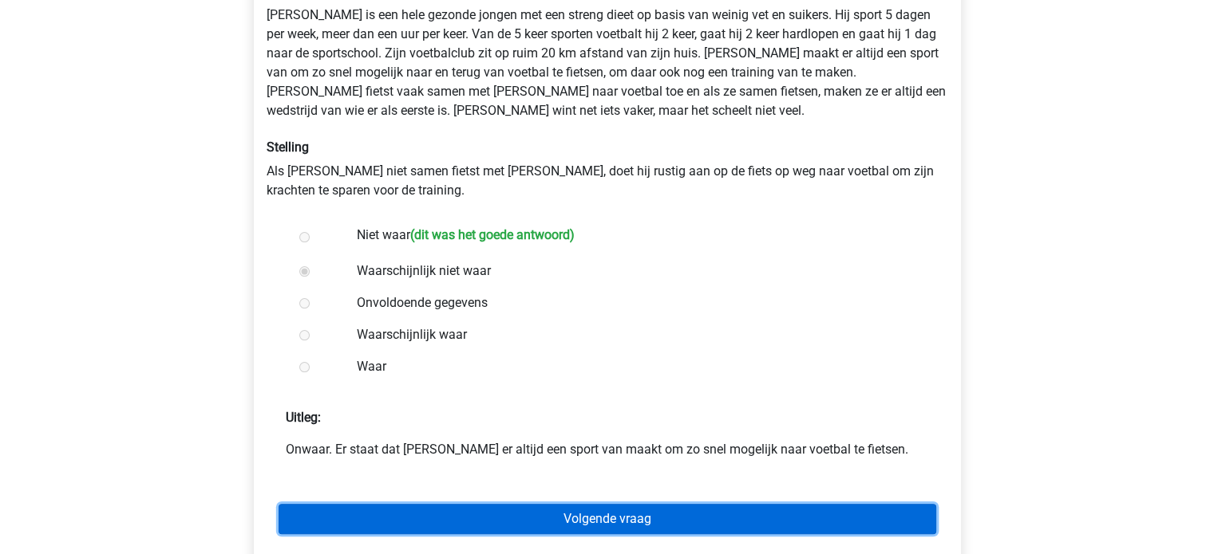
drag, startPoint x: 0, startPoint y: 0, endPoint x: 361, endPoint y: 515, distance: 629.0
click at [361, 515] on link "Volgende vraag" at bounding box center [606, 519] width 657 height 30
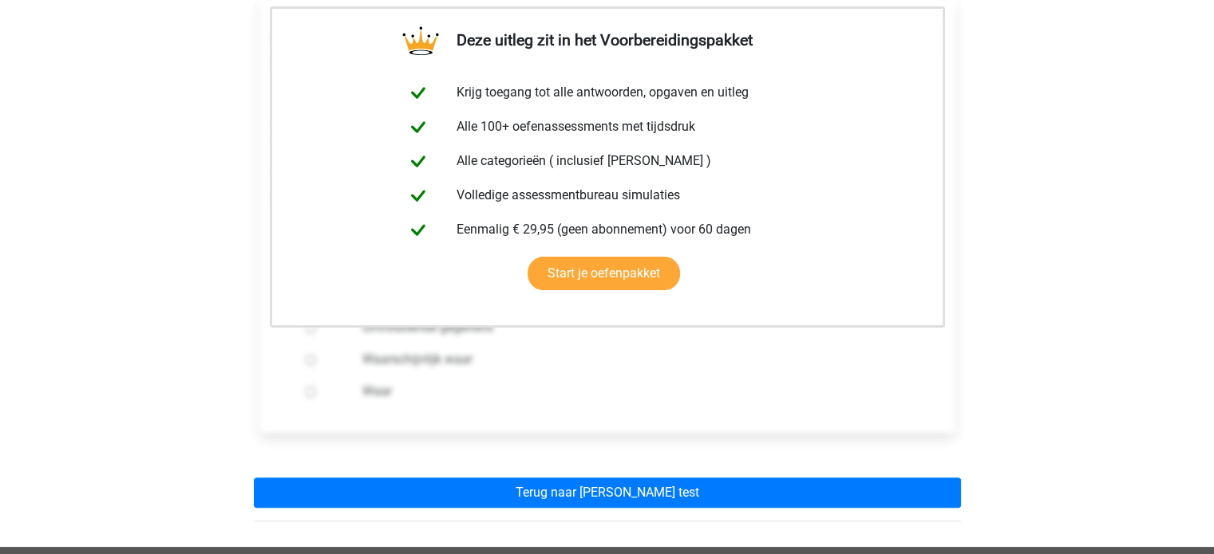
scroll to position [286, 0]
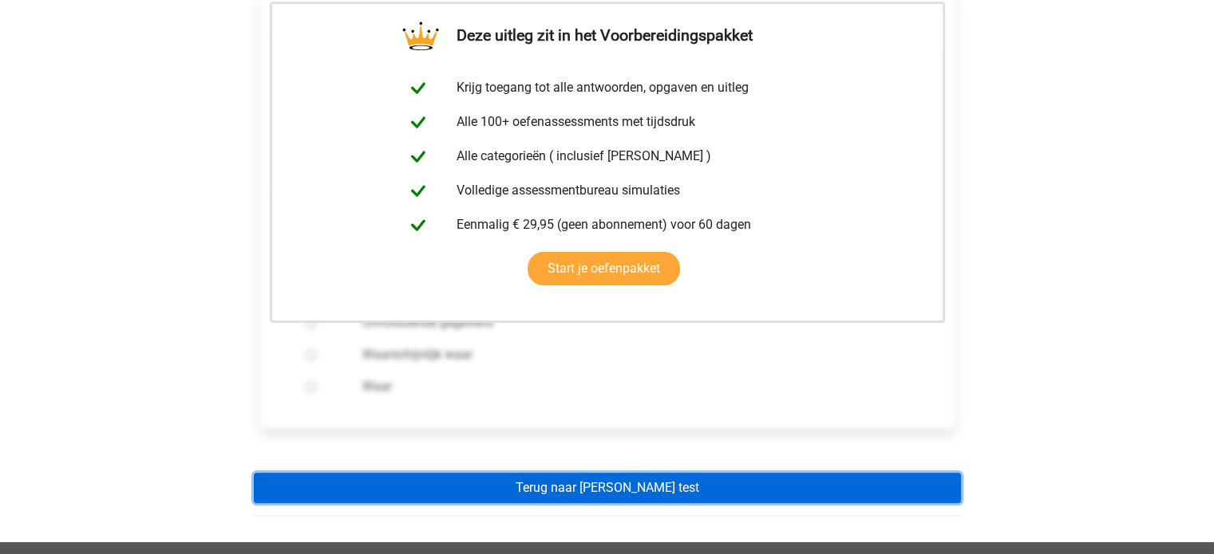
click at [401, 473] on link "Terug naar [PERSON_NAME] test" at bounding box center [607, 488] width 707 height 30
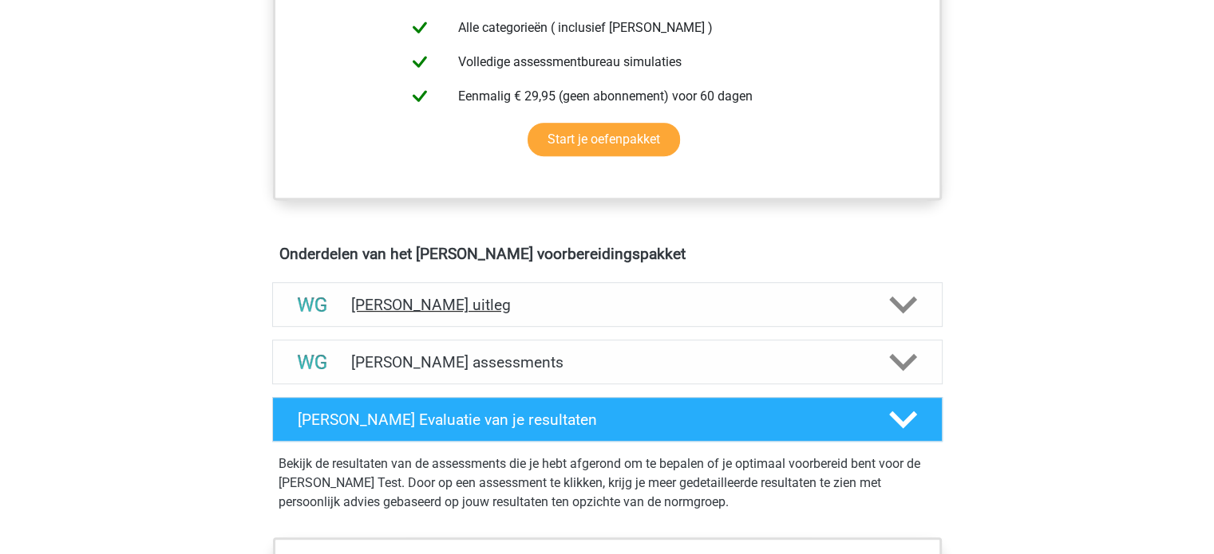
click at [464, 322] on div "[PERSON_NAME] uitleg" at bounding box center [607, 304] width 670 height 45
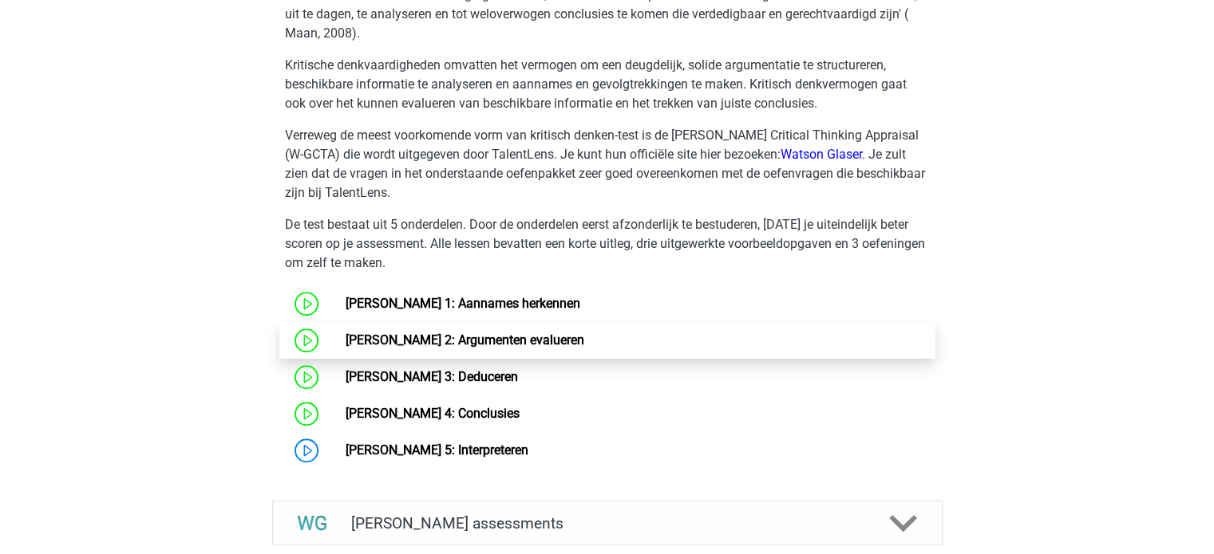
scroll to position [1152, 0]
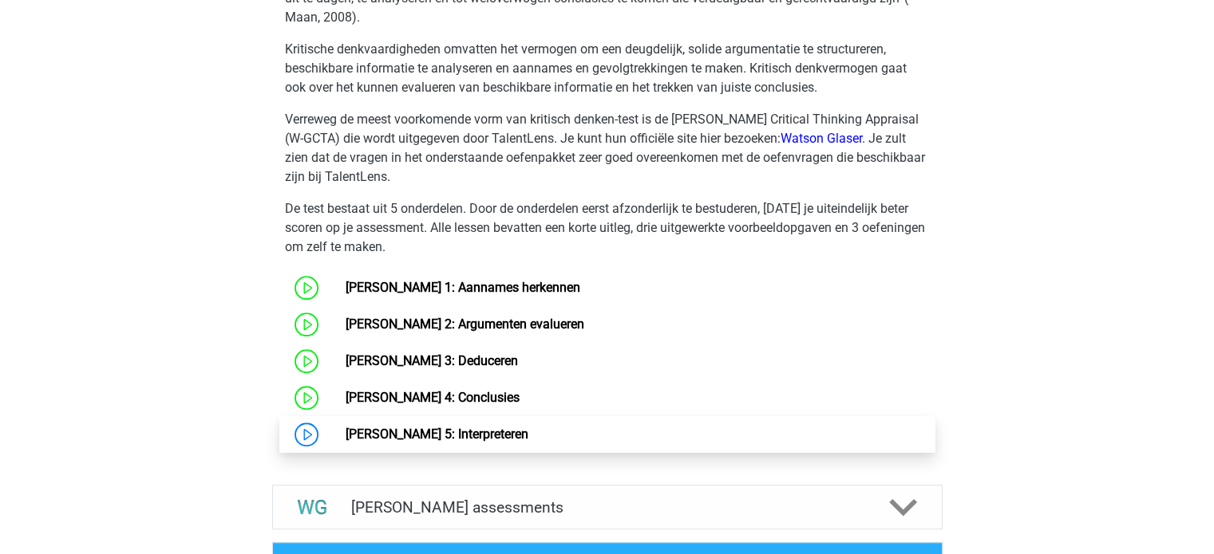
click at [397, 440] on link "[PERSON_NAME] 5: Interpreteren" at bounding box center [436, 434] width 183 height 15
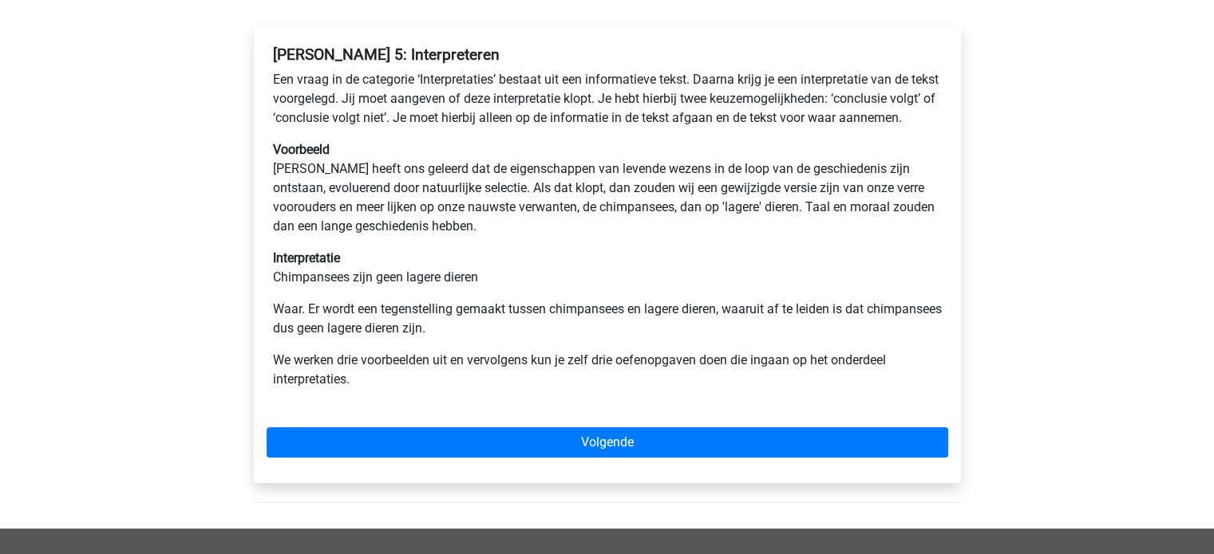
scroll to position [255, 0]
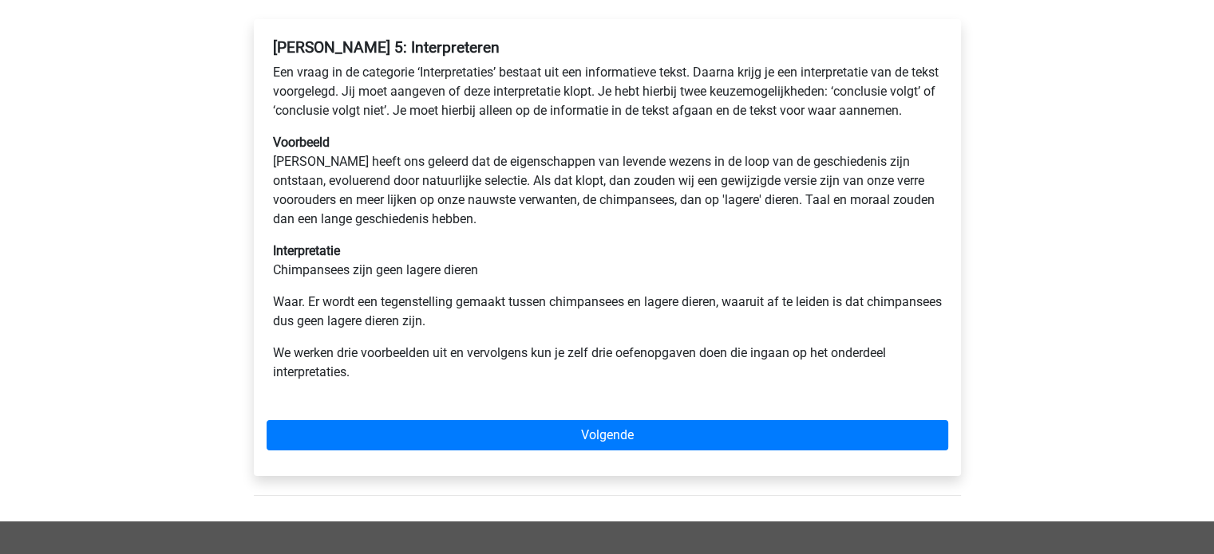
click at [389, 277] on p "Interpretatie Chimpansees zijn geen lagere dieren" at bounding box center [607, 261] width 669 height 38
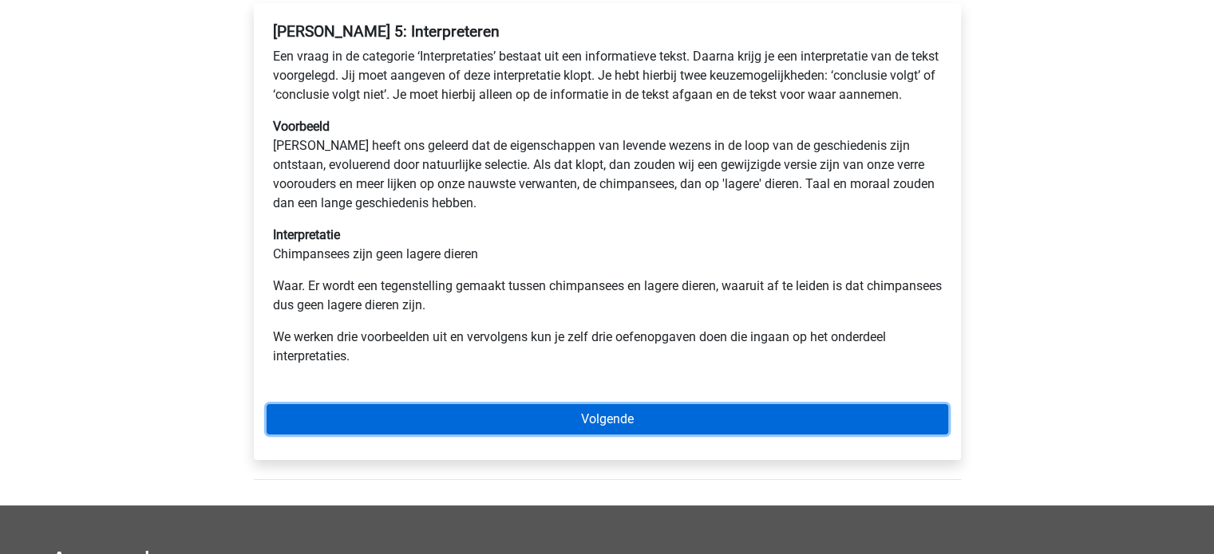
click at [516, 435] on link "Volgende" at bounding box center [606, 420] width 681 height 30
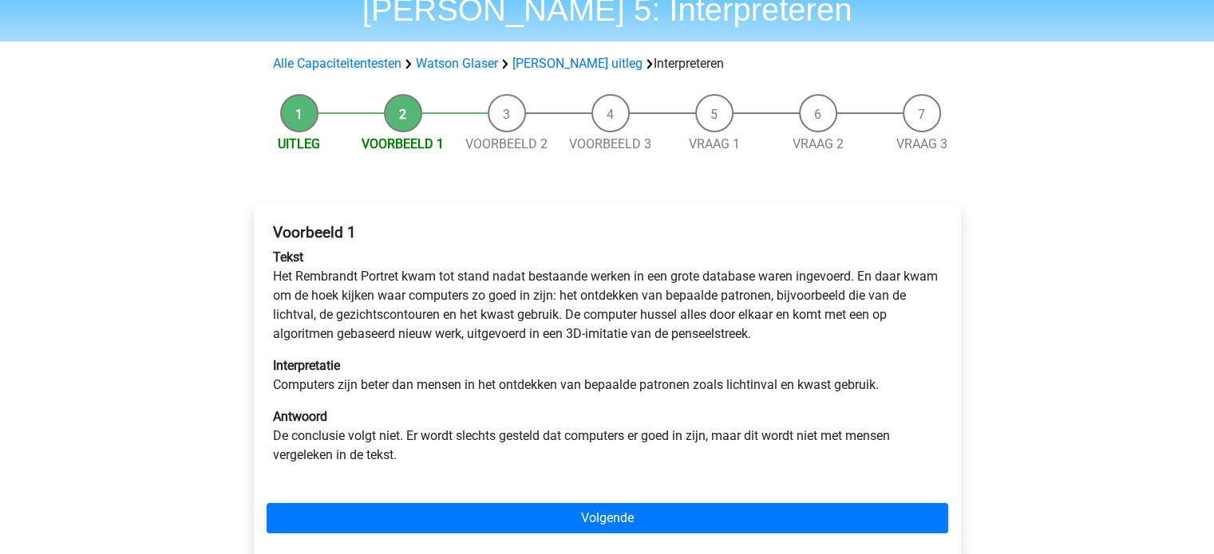
scroll to position [77, 0]
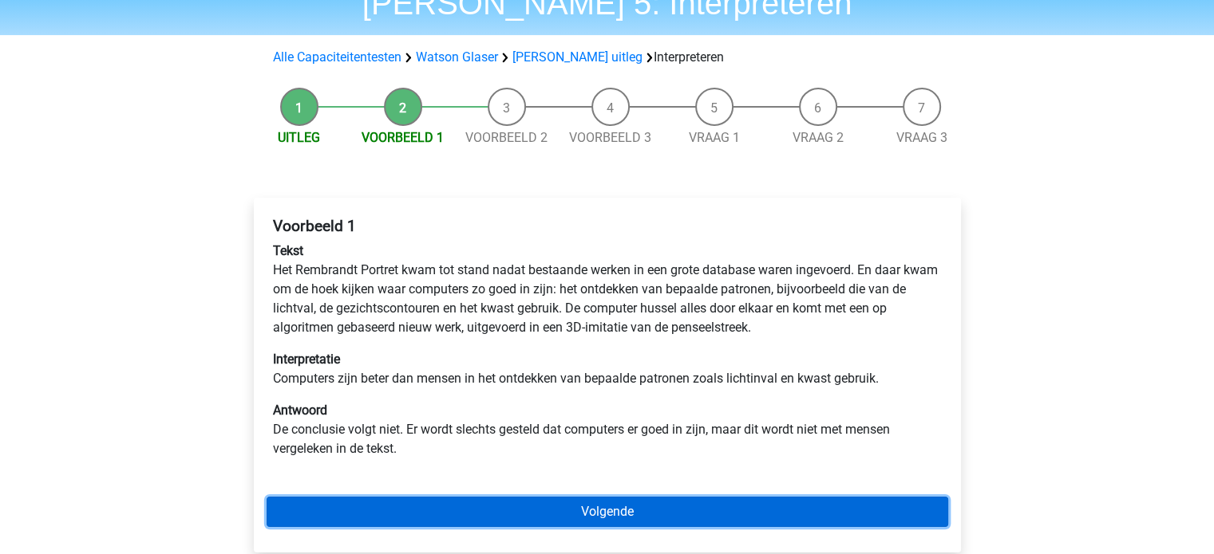
click at [481, 515] on link "Volgende" at bounding box center [606, 512] width 681 height 30
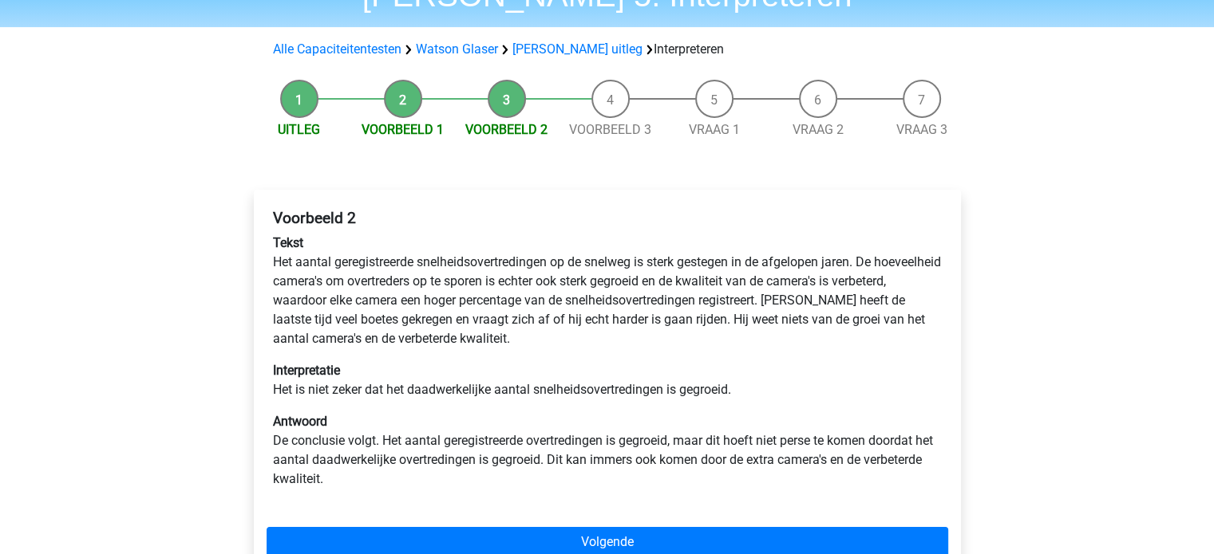
scroll to position [99, 0]
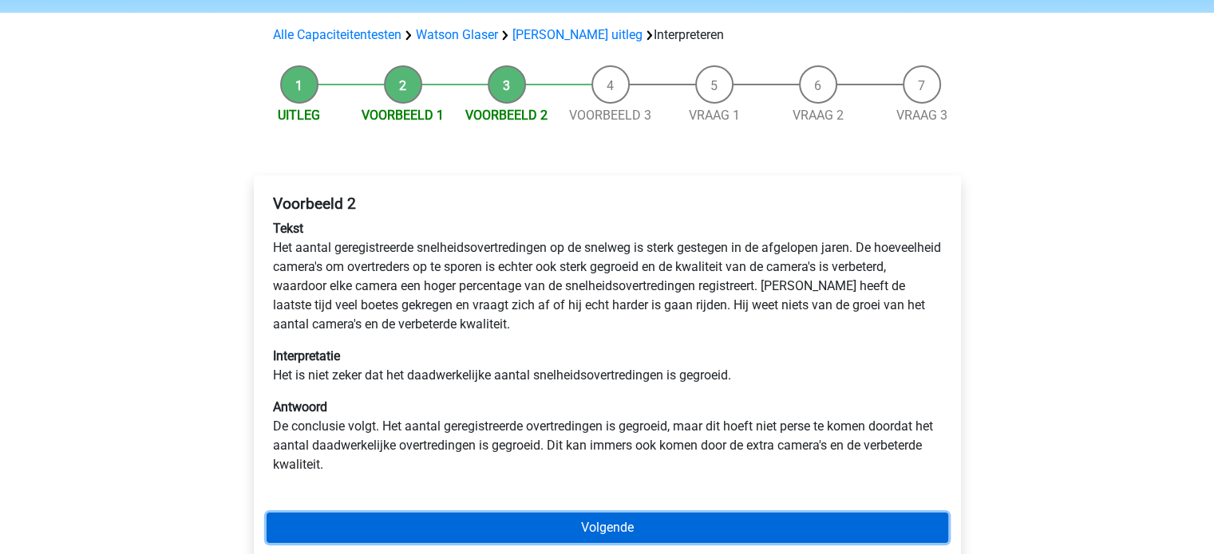
drag, startPoint x: 0, startPoint y: 0, endPoint x: 481, endPoint y: 515, distance: 705.0
click at [481, 515] on link "Volgende" at bounding box center [606, 528] width 681 height 30
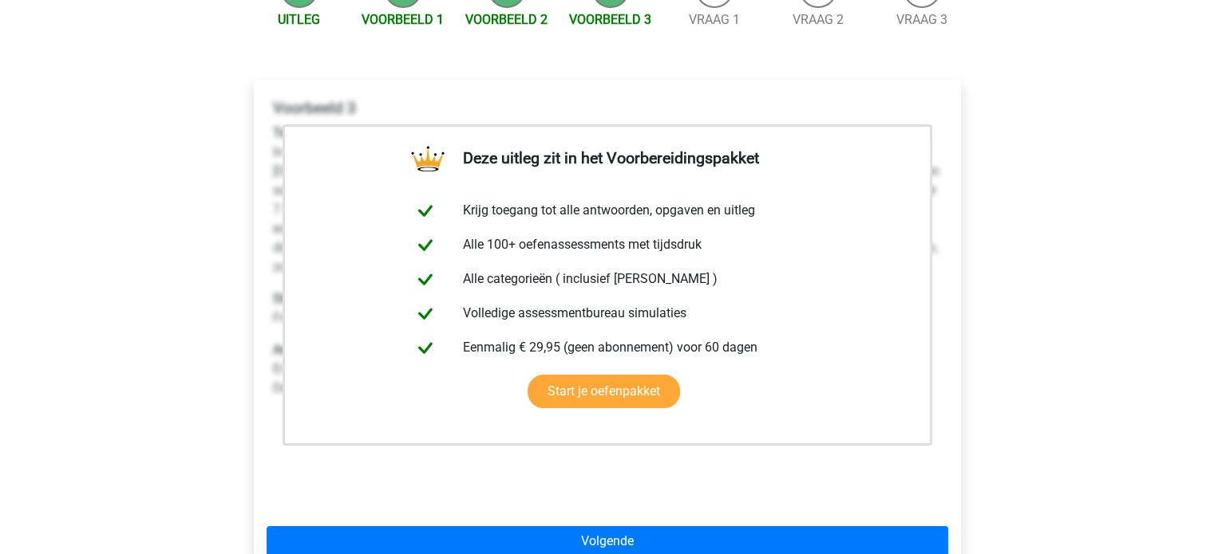
scroll to position [195, 0]
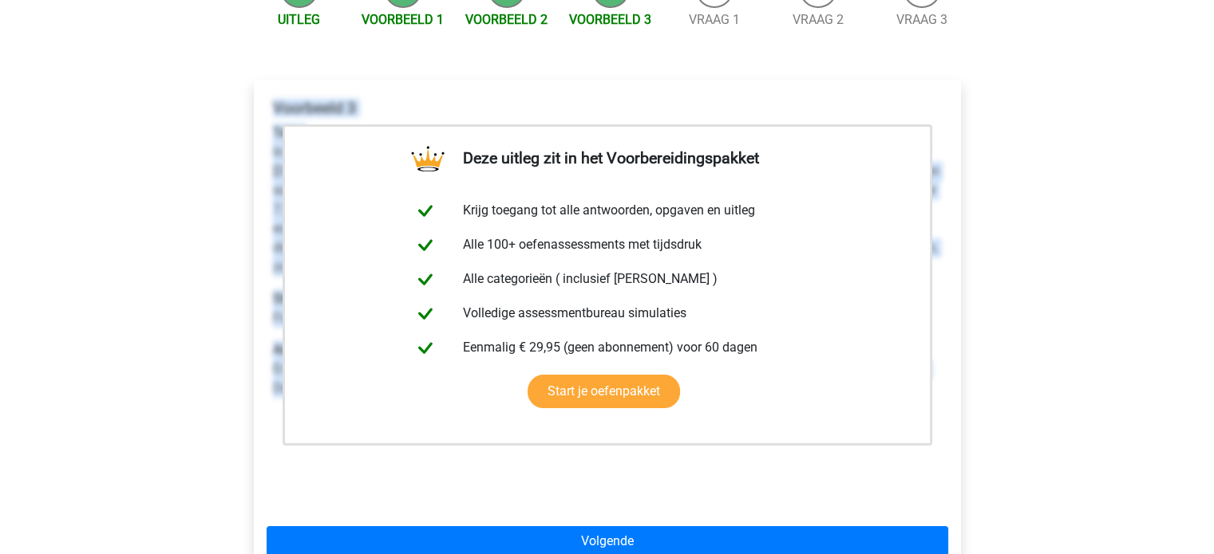
drag, startPoint x: 273, startPoint y: 105, endPoint x: 996, endPoint y: 385, distance: 775.2
click at [996, 385] on div "Registreer Nederlands English" at bounding box center [607, 427] width 1214 height 1244
copy div "Voorbeeld 3 Tekst In 1839 ontving de Engelse wetenschapper Charles Darwin een u…"
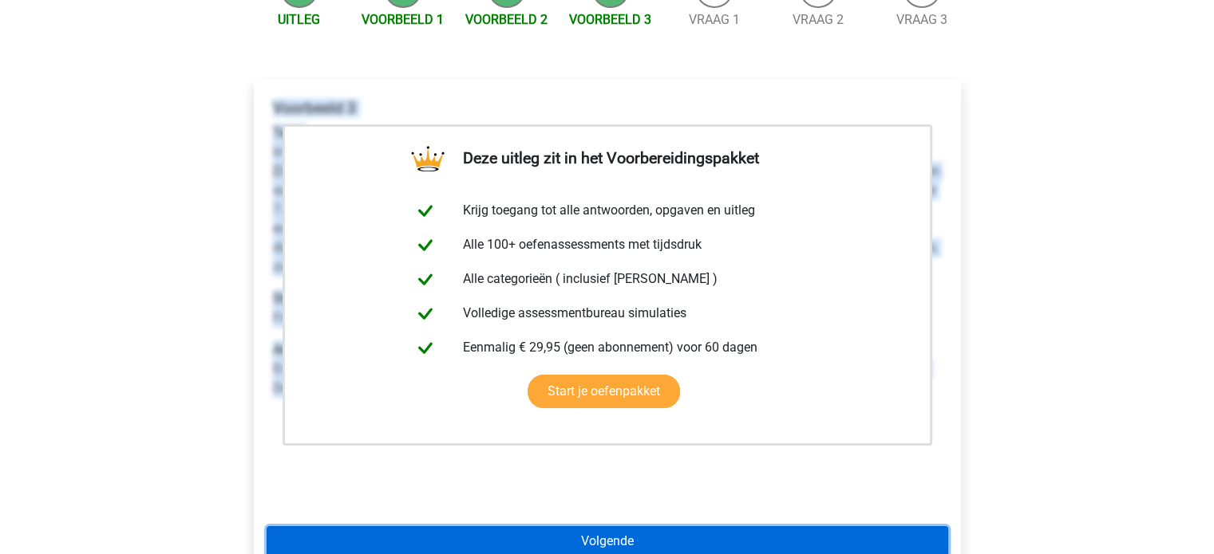
click at [740, 527] on link "Volgende" at bounding box center [606, 542] width 681 height 30
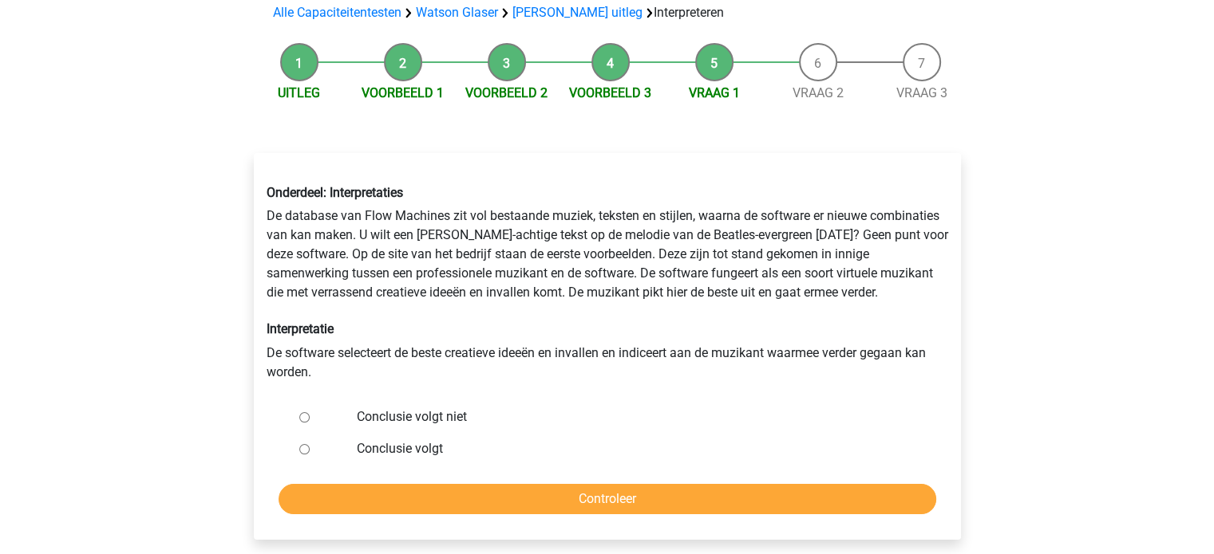
scroll to position [124, 0]
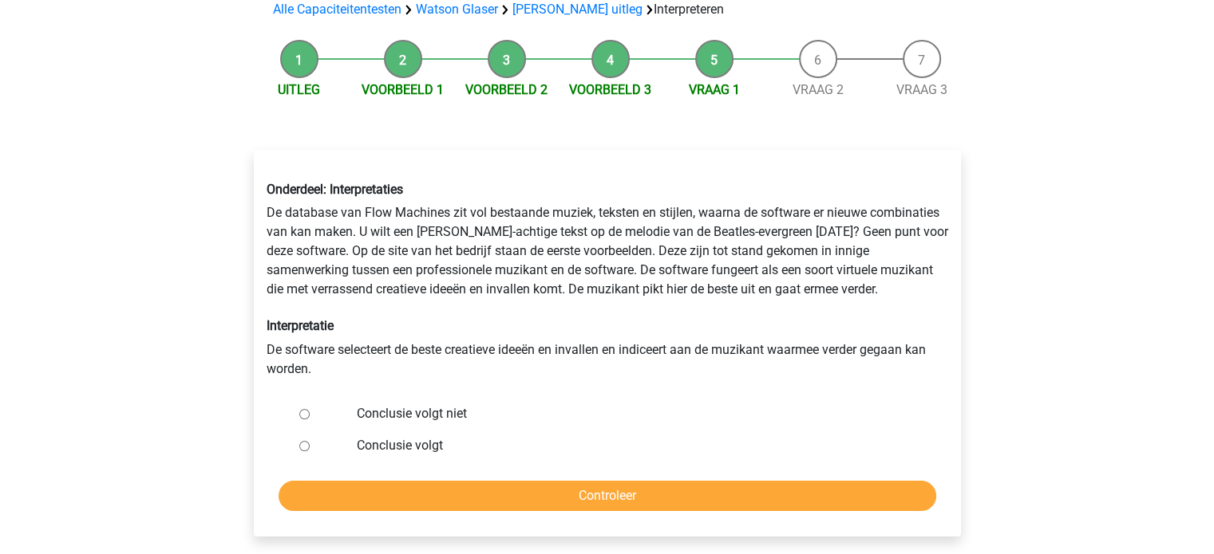
click at [439, 416] on label "Conclusie volgt niet" at bounding box center [633, 414] width 552 height 19
click at [310, 416] on input "Conclusie volgt niet" at bounding box center [304, 414] width 10 height 10
radio input "true"
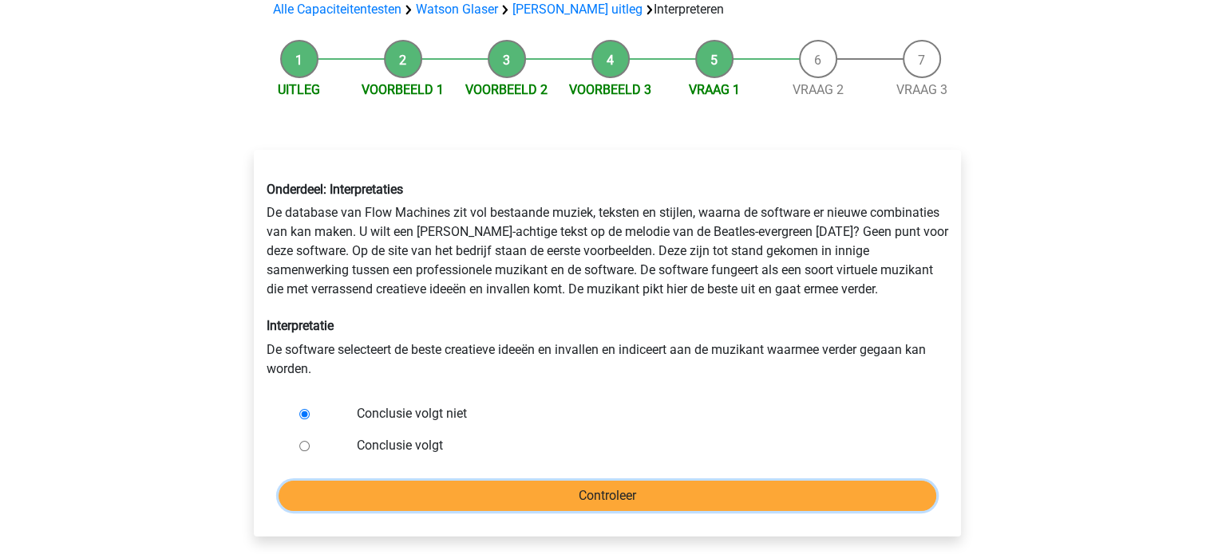
click at [436, 483] on input "Controleer" at bounding box center [606, 496] width 657 height 30
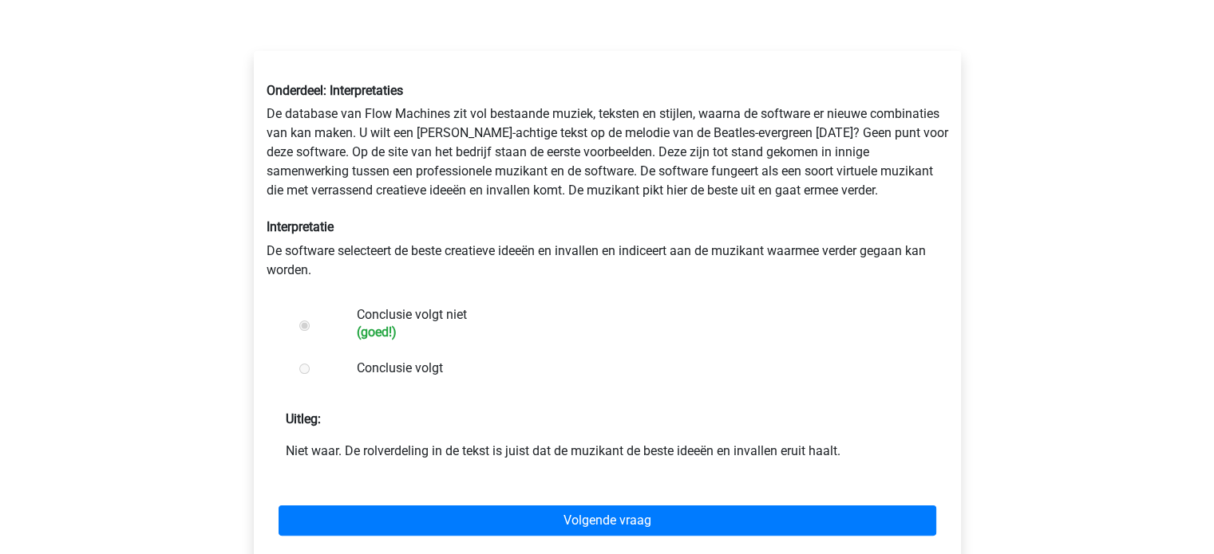
scroll to position [266, 0]
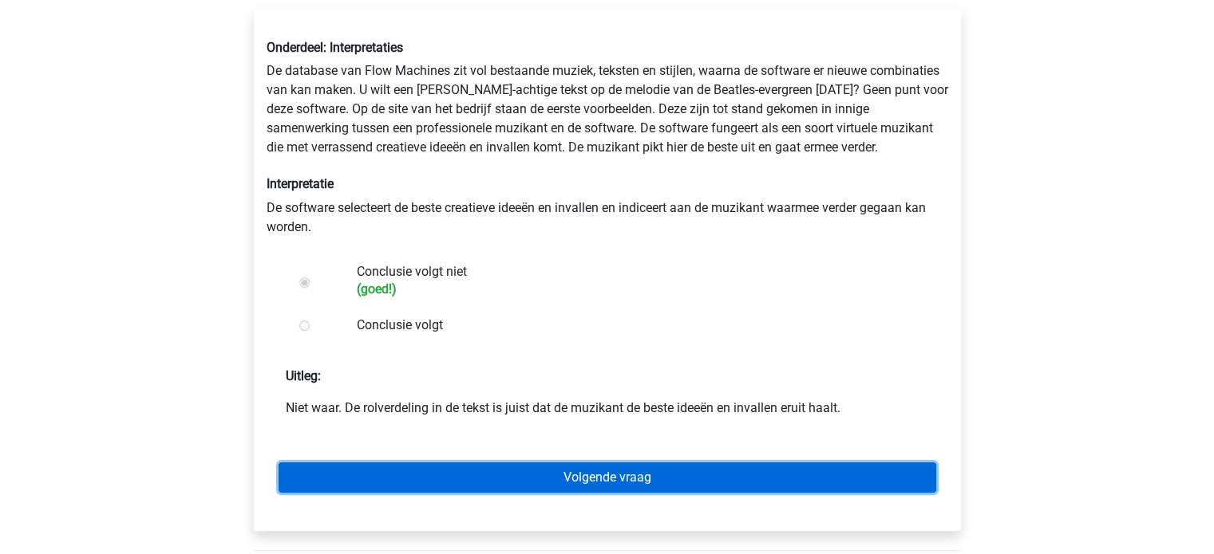
click at [412, 483] on link "Volgende vraag" at bounding box center [606, 478] width 657 height 30
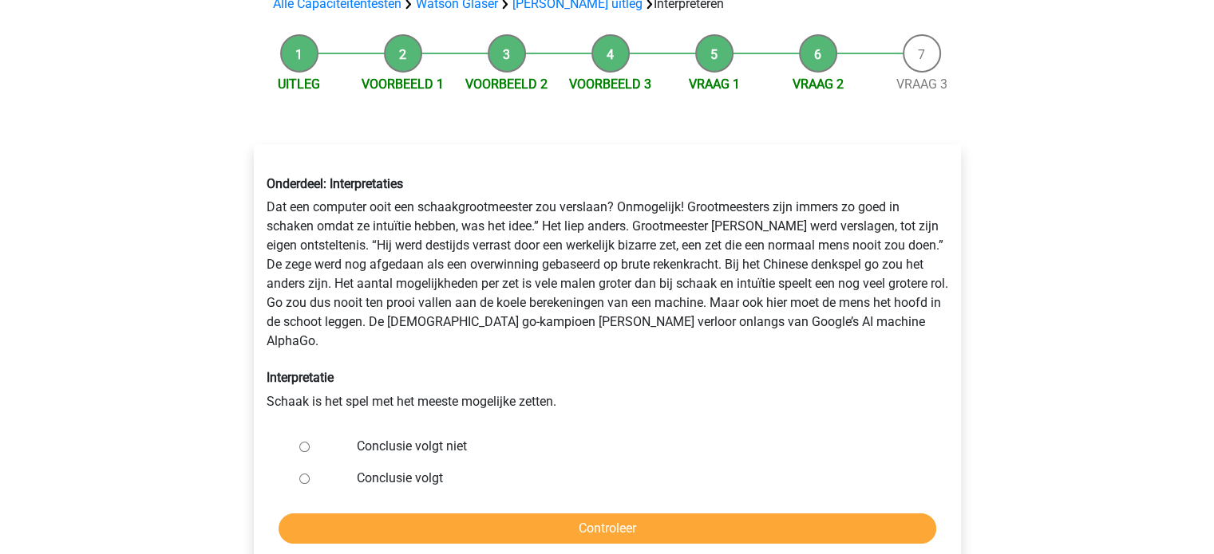
scroll to position [131, 0]
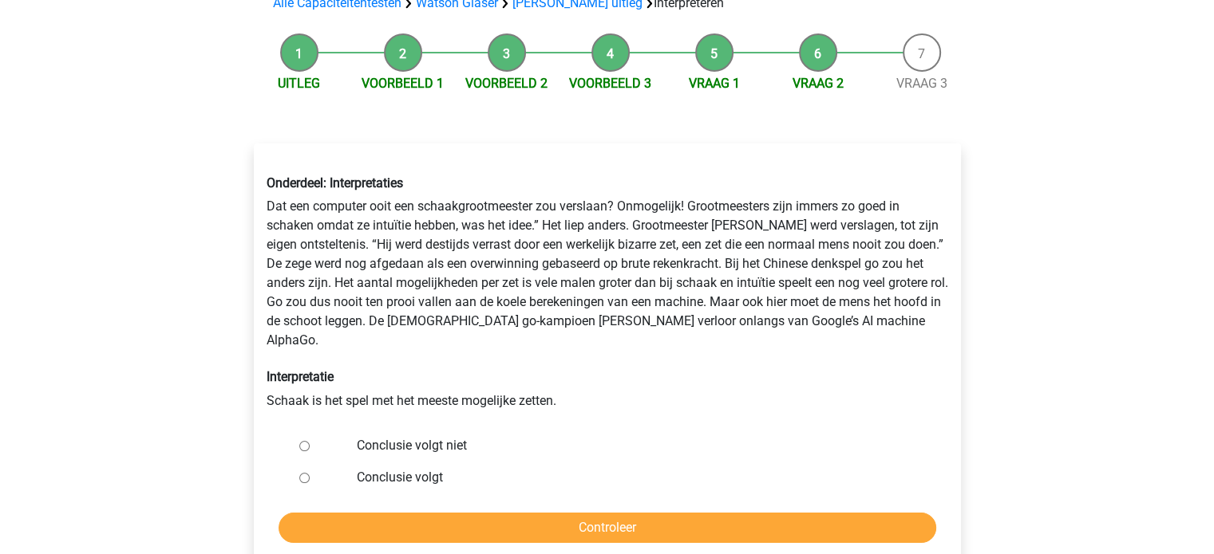
click at [368, 436] on label "Conclusie volgt niet" at bounding box center [633, 445] width 552 height 19
click at [310, 441] on input "Conclusie volgt niet" at bounding box center [304, 446] width 10 height 10
radio input "true"
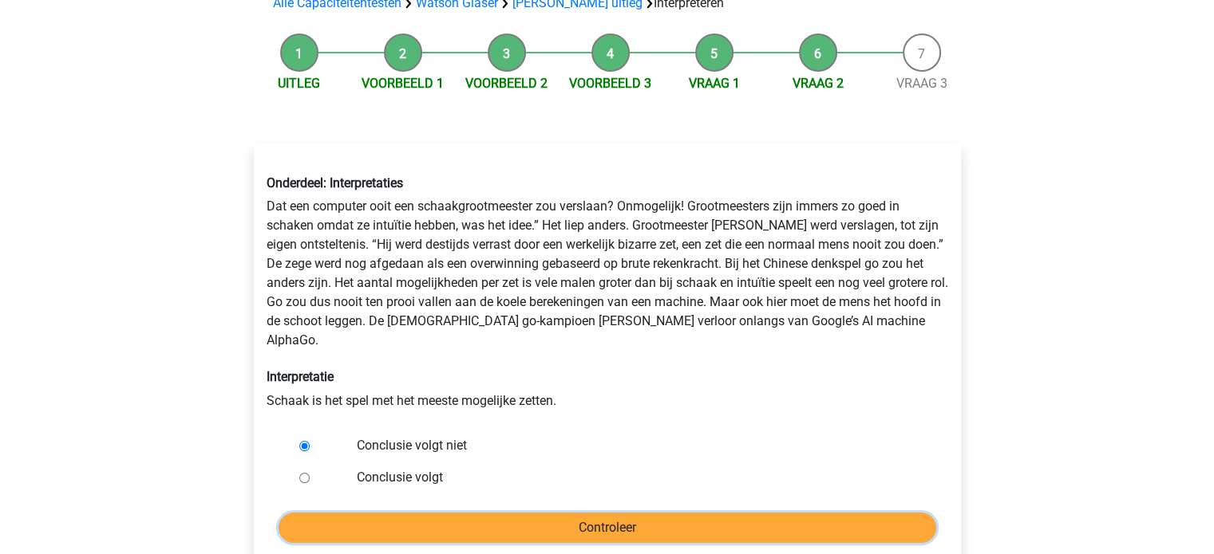
click at [376, 515] on input "Controleer" at bounding box center [606, 528] width 657 height 30
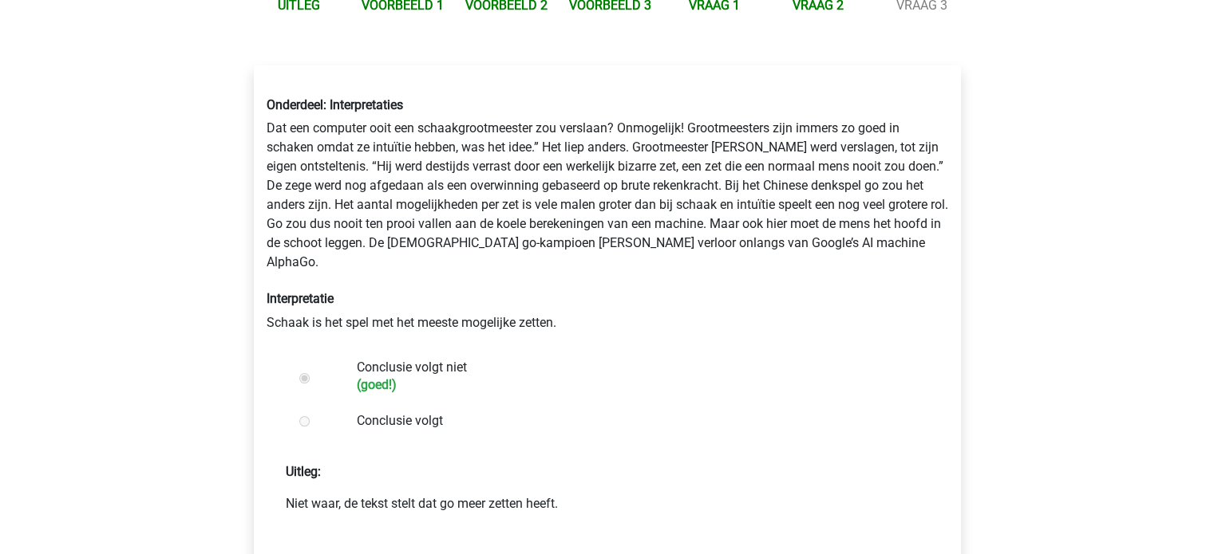
scroll to position [228, 0]
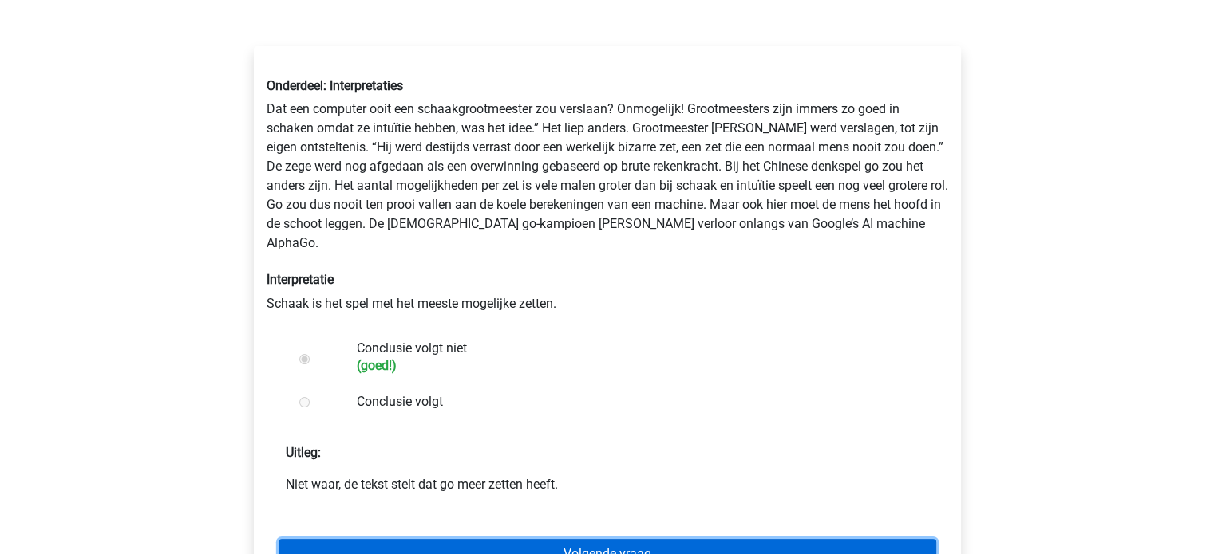
click at [366, 539] on link "Volgende vraag" at bounding box center [606, 554] width 657 height 30
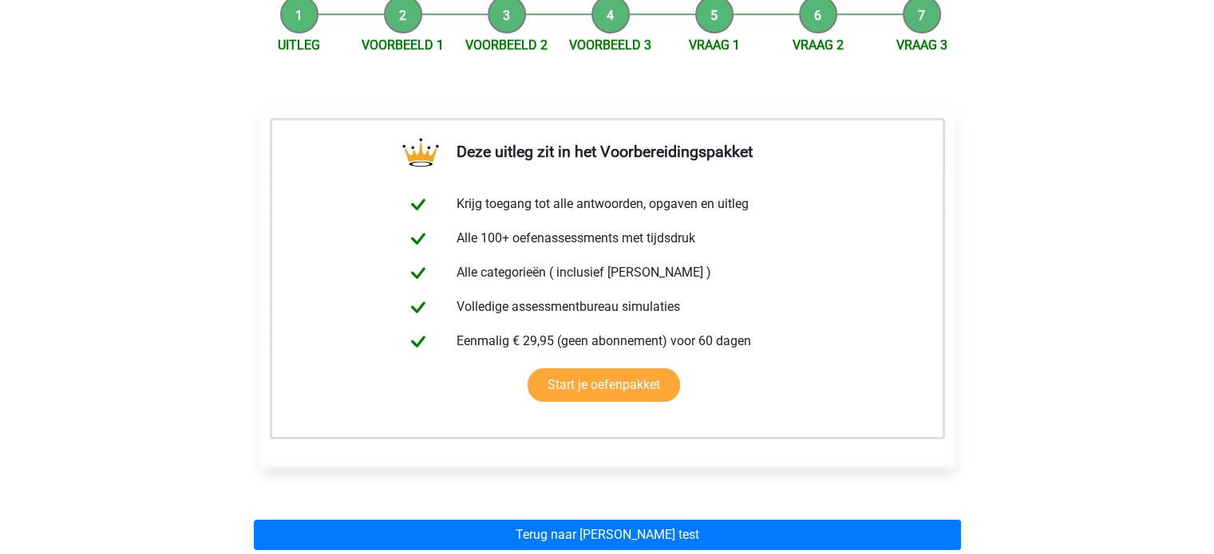
scroll to position [198, 0]
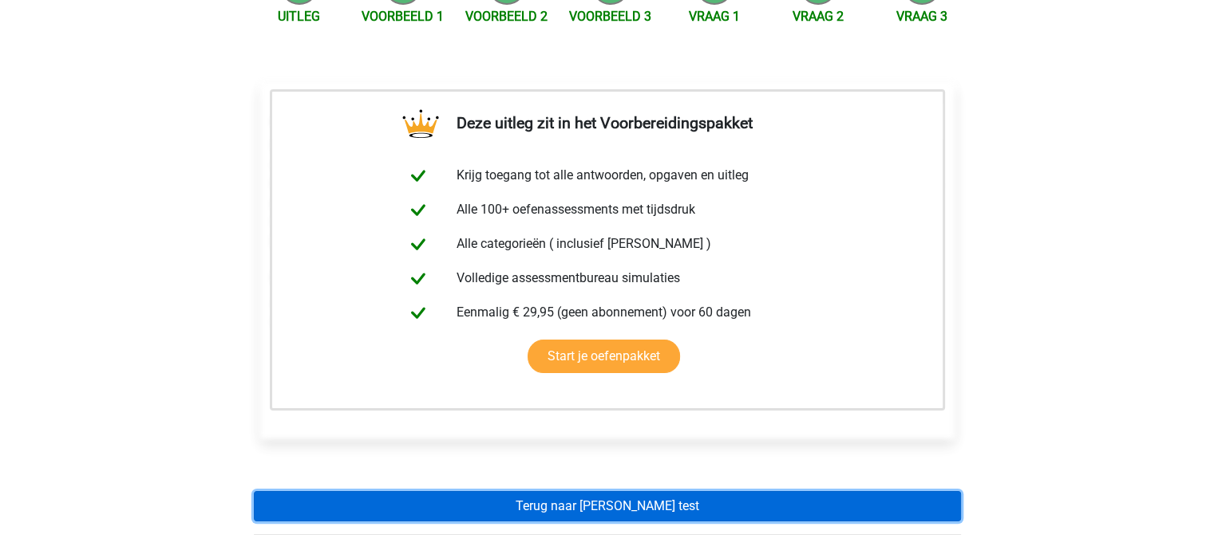
click at [373, 508] on link "Terug naar watson glaser test" at bounding box center [607, 506] width 707 height 30
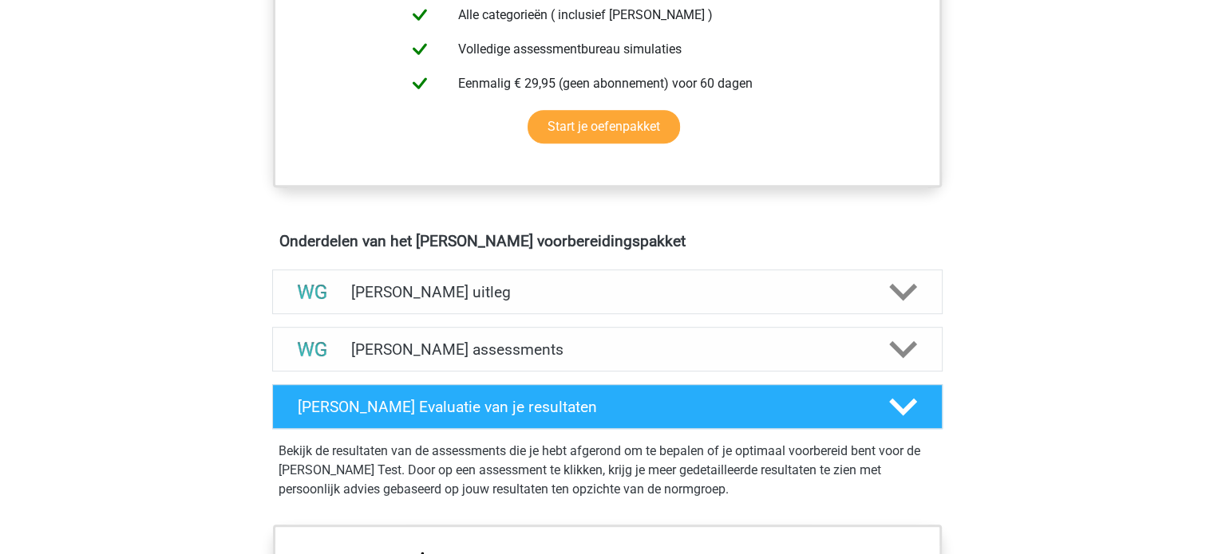
scroll to position [724, 0]
click at [418, 341] on h4 "Watson Glaser assessments" at bounding box center [607, 350] width 512 height 18
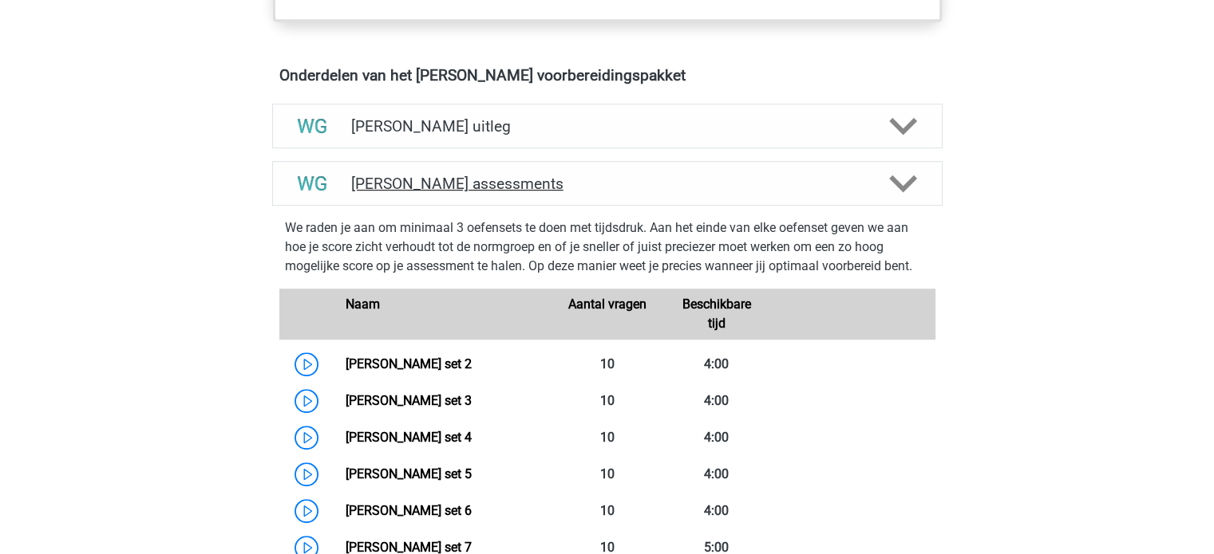
scroll to position [892, 0]
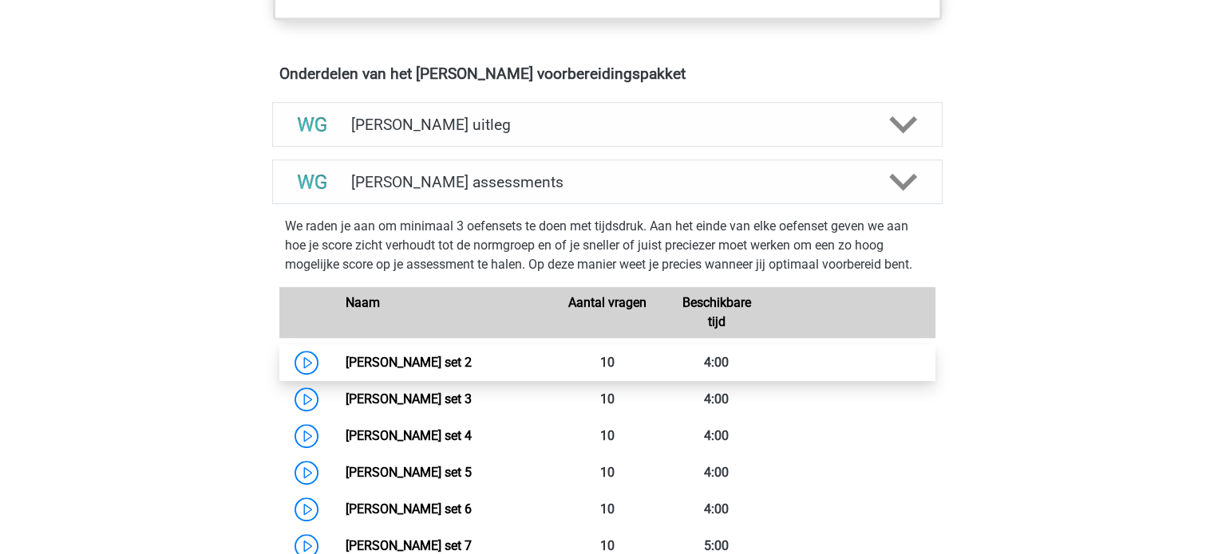
click at [345, 355] on link "Watson Glaser set 2" at bounding box center [408, 362] width 126 height 15
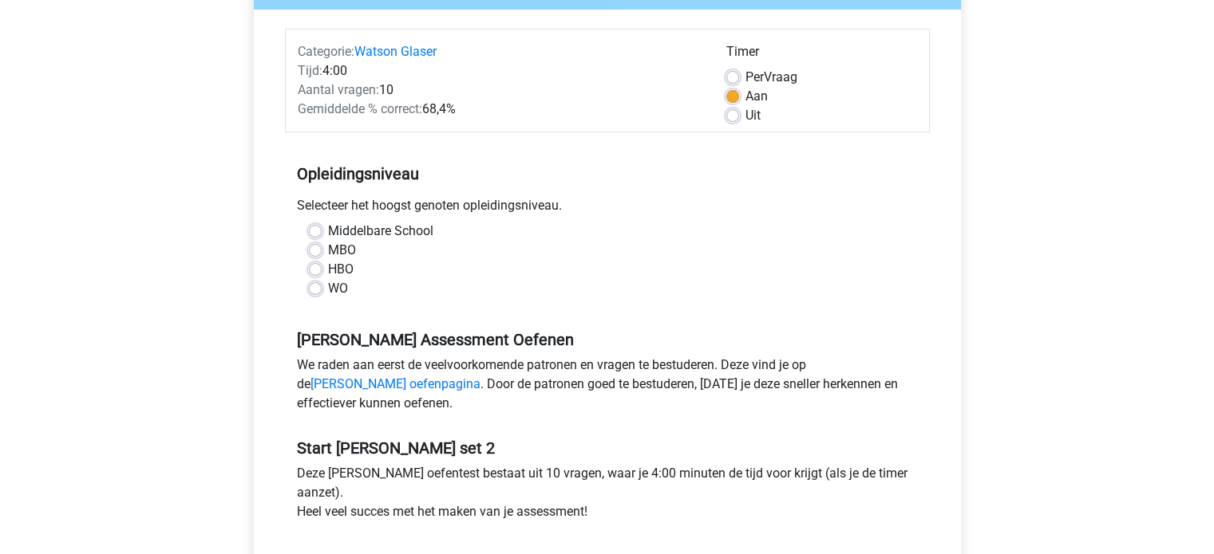
scroll to position [191, 0]
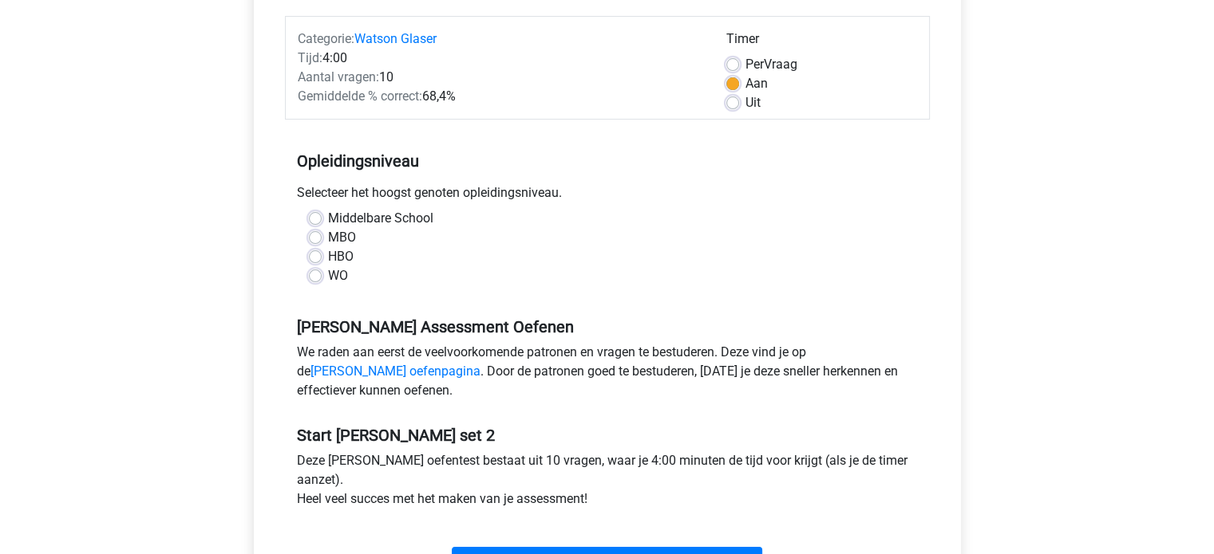
click at [328, 255] on label "HBO" at bounding box center [341, 256] width 26 height 19
click at [316, 255] on input "HBO" at bounding box center [315, 255] width 13 height 16
radio input "true"
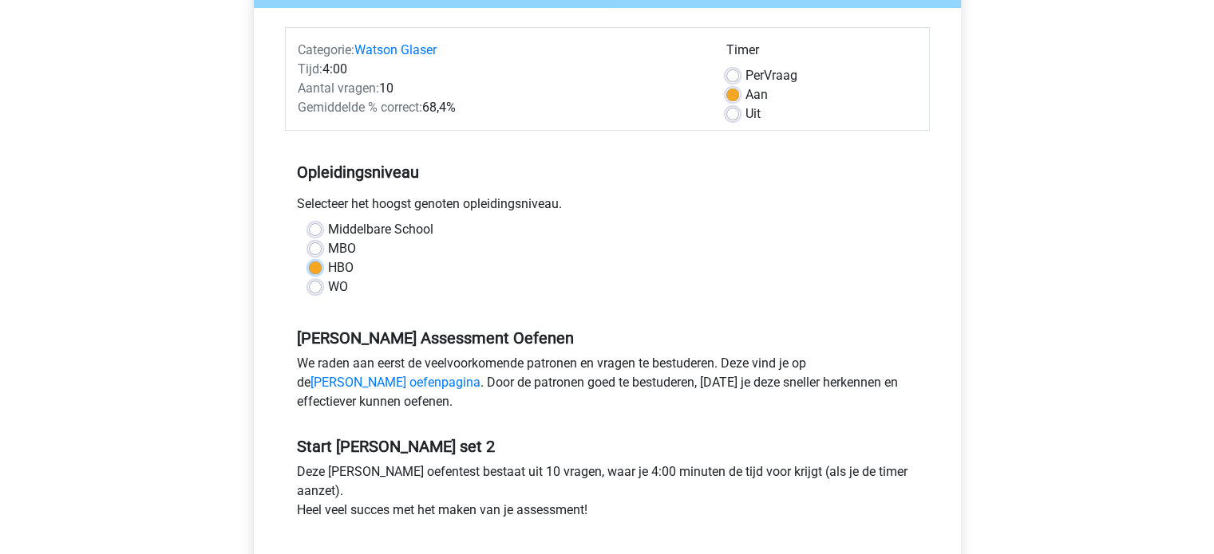
scroll to position [176, 0]
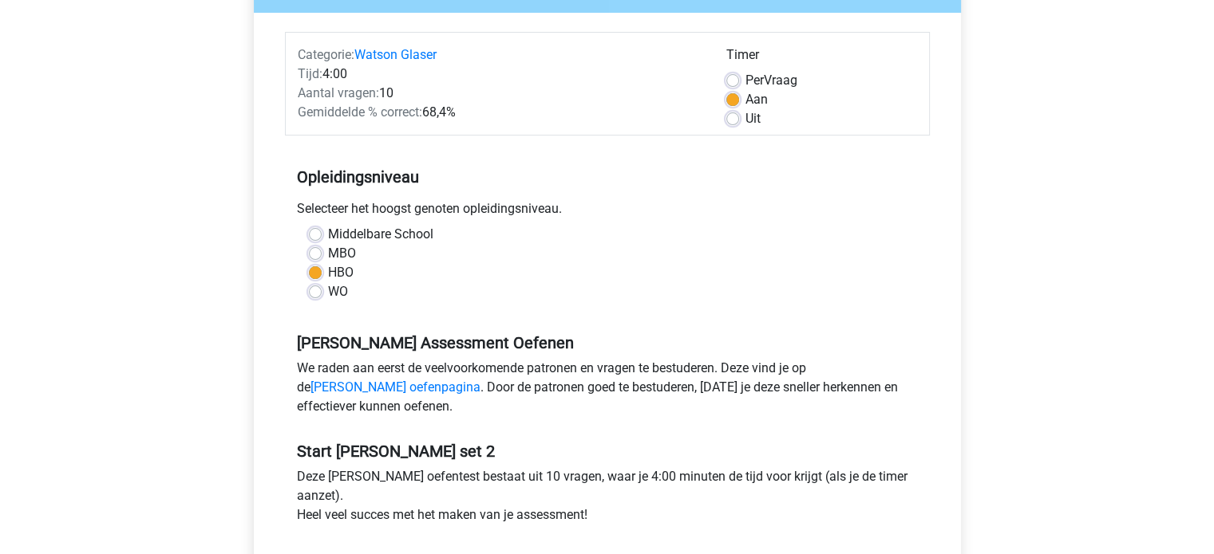
click at [745, 115] on label "Uit" at bounding box center [752, 118] width 15 height 19
click at [731, 115] on input "Uit" at bounding box center [732, 117] width 13 height 16
radio input "true"
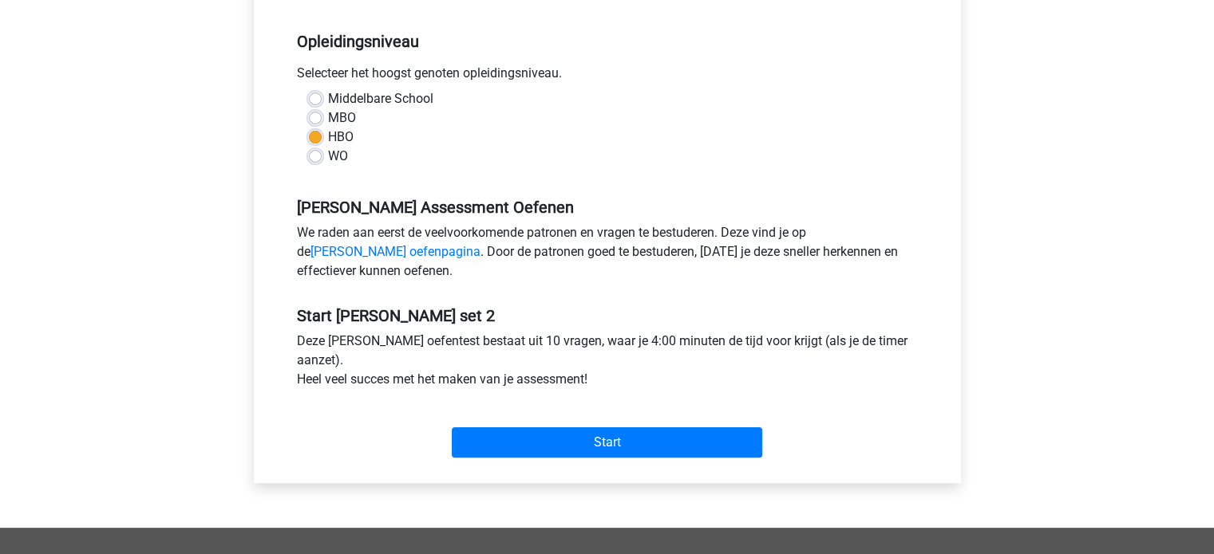
scroll to position [318, 0]
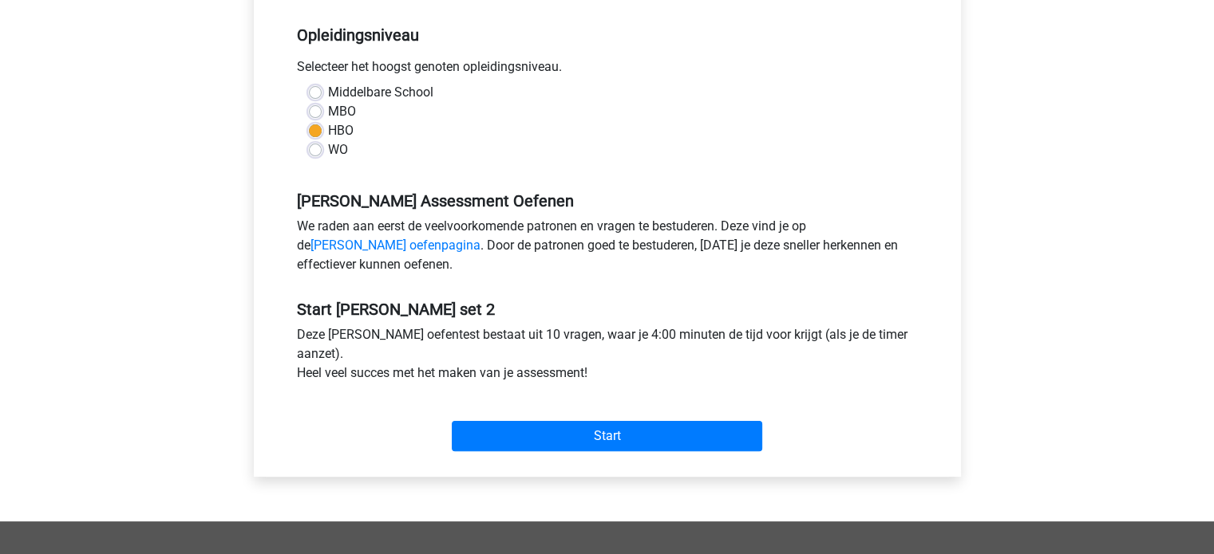
click at [587, 461] on div "Categorie: Watson Glaser Tijd: 4:00 Aantal vragen: 10 Gemiddelde % correct: 68,…" at bounding box center [607, 174] width 683 height 606
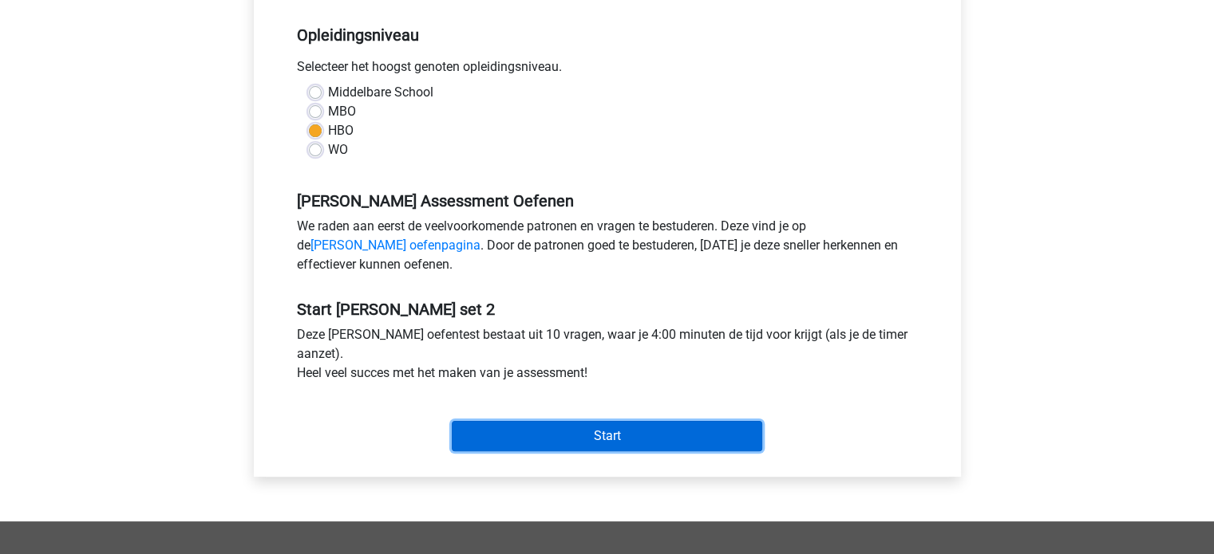
click at [578, 439] on input "Start" at bounding box center [607, 436] width 310 height 30
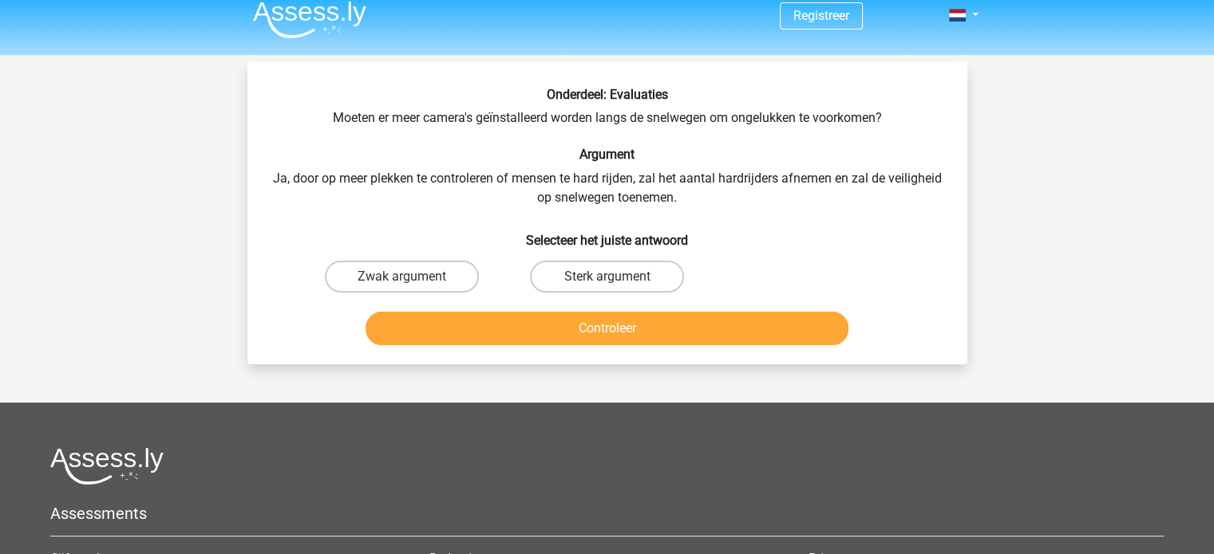
scroll to position [13, 0]
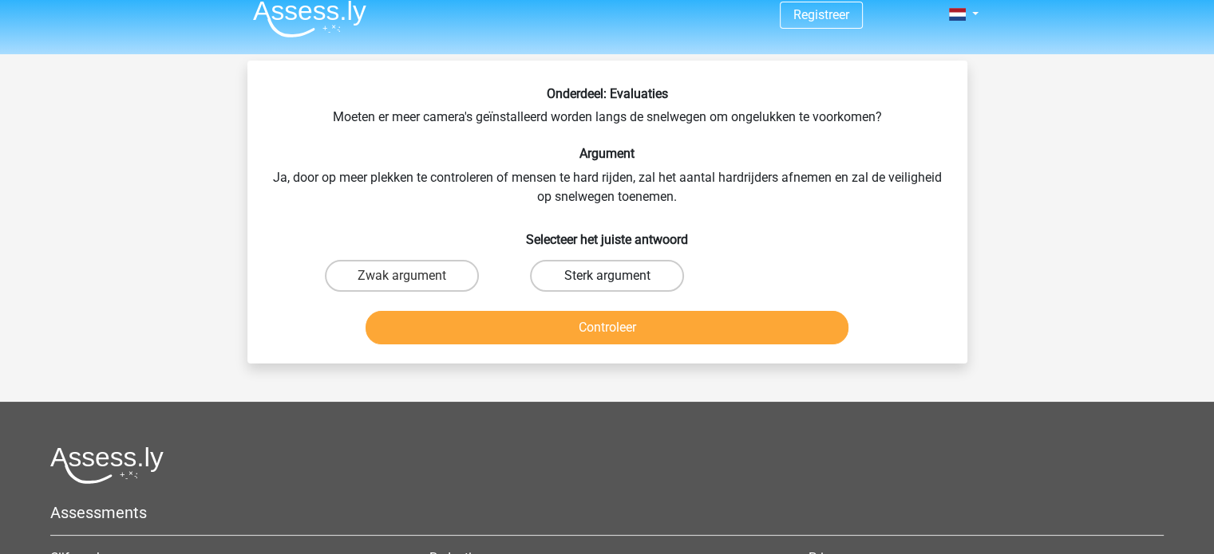
click at [549, 276] on label "Sterk argument" at bounding box center [607, 276] width 154 height 32
click at [606, 276] on input "Sterk argument" at bounding box center [611, 281] width 10 height 10
radio input "true"
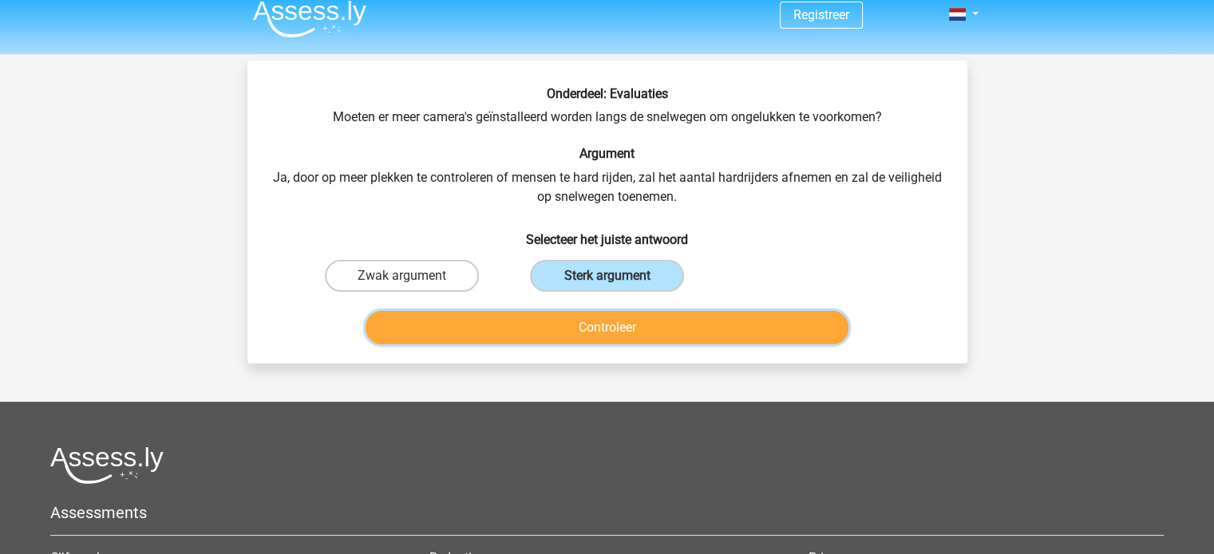
click at [547, 341] on button "Controleer" at bounding box center [606, 328] width 483 height 34
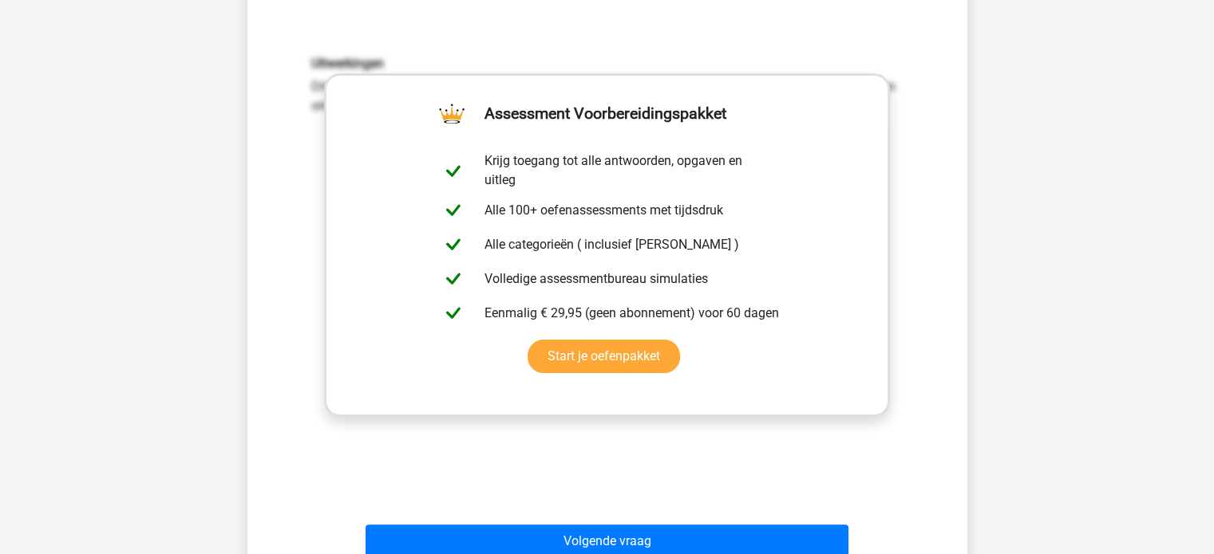
scroll to position [394, 0]
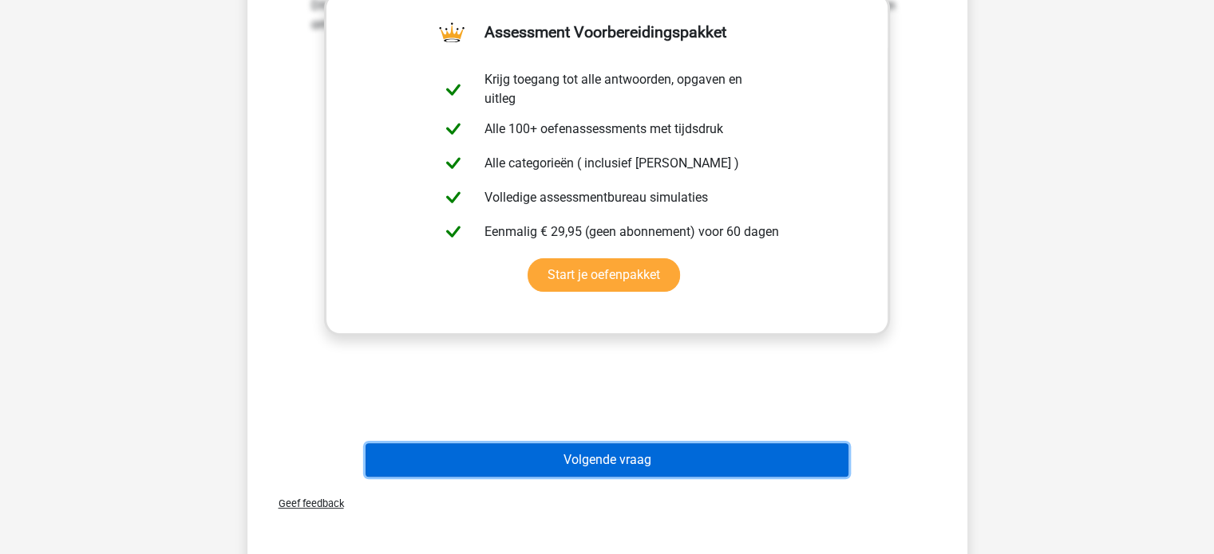
click at [525, 465] on button "Volgende vraag" at bounding box center [606, 461] width 483 height 34
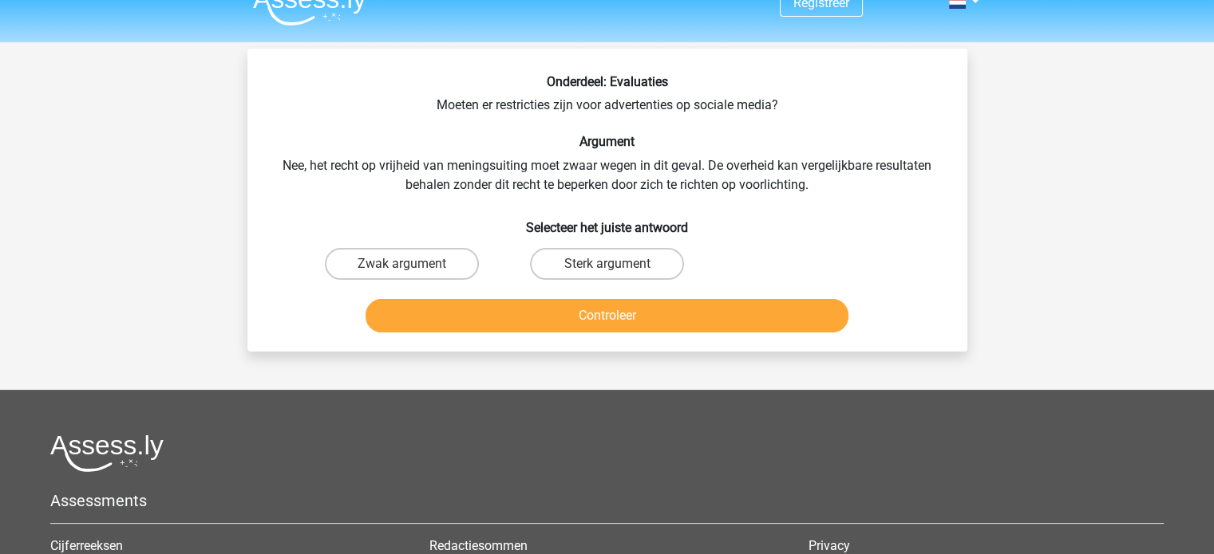
scroll to position [24, 0]
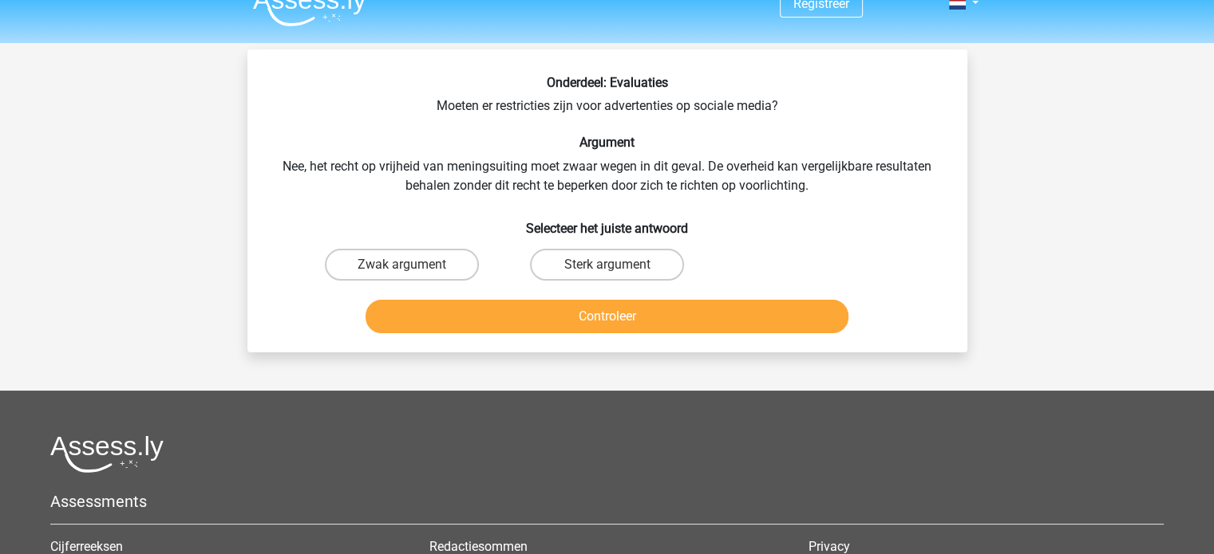
click at [525, 465] on div at bounding box center [606, 454] width 1113 height 37
click at [424, 272] on label "Zwak argument" at bounding box center [402, 265] width 154 height 32
click at [412, 272] on input "Zwak argument" at bounding box center [406, 270] width 10 height 10
radio input "true"
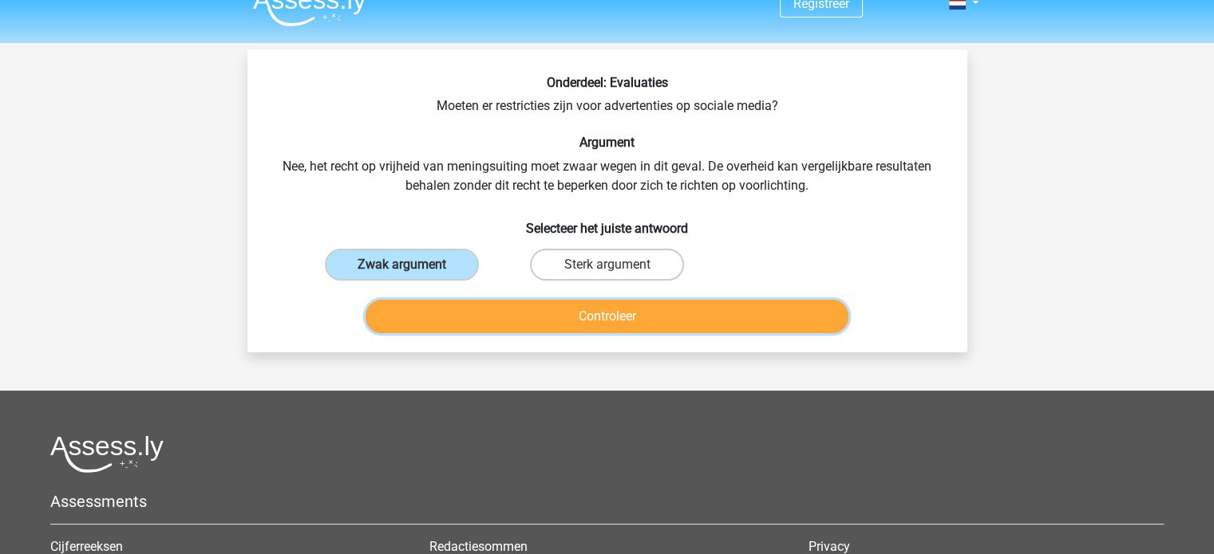
click at [454, 316] on button "Controleer" at bounding box center [606, 317] width 483 height 34
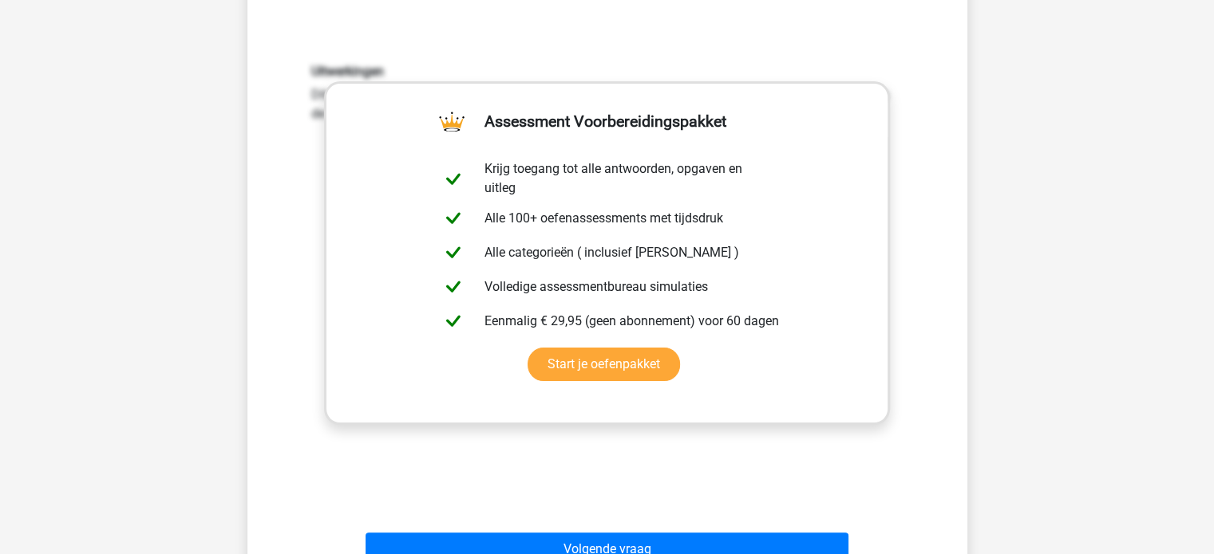
scroll to position [428, 0]
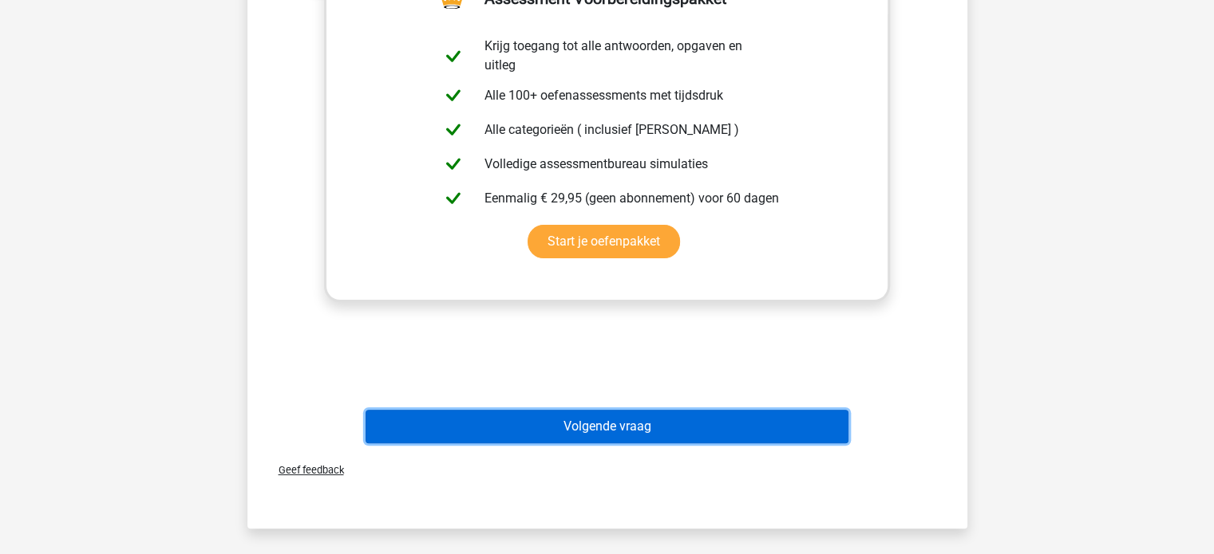
click at [448, 432] on button "Volgende vraag" at bounding box center [606, 427] width 483 height 34
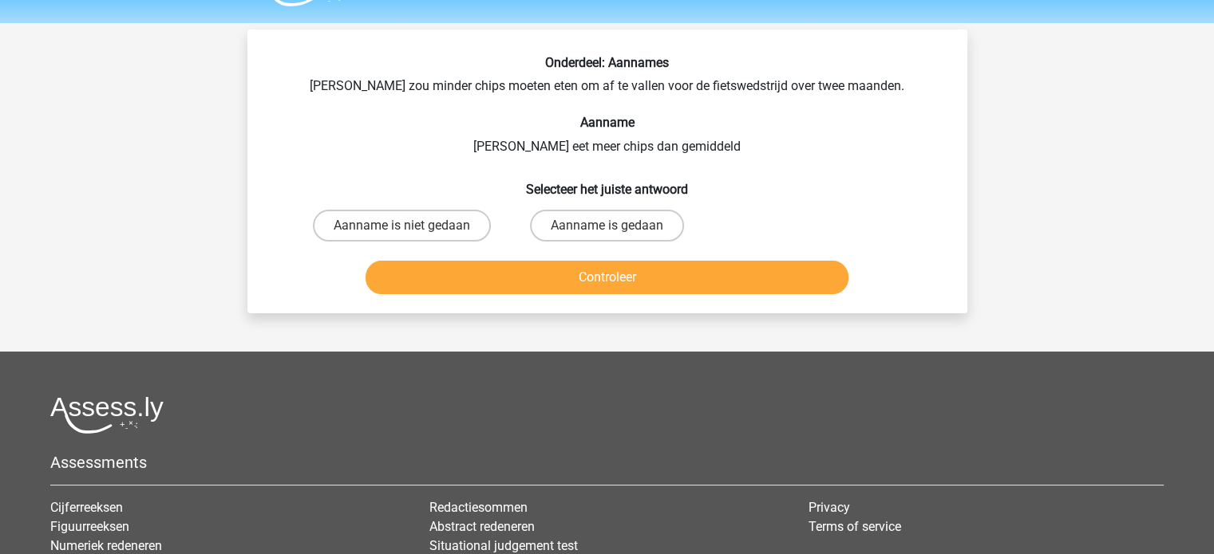
scroll to position [43, 0]
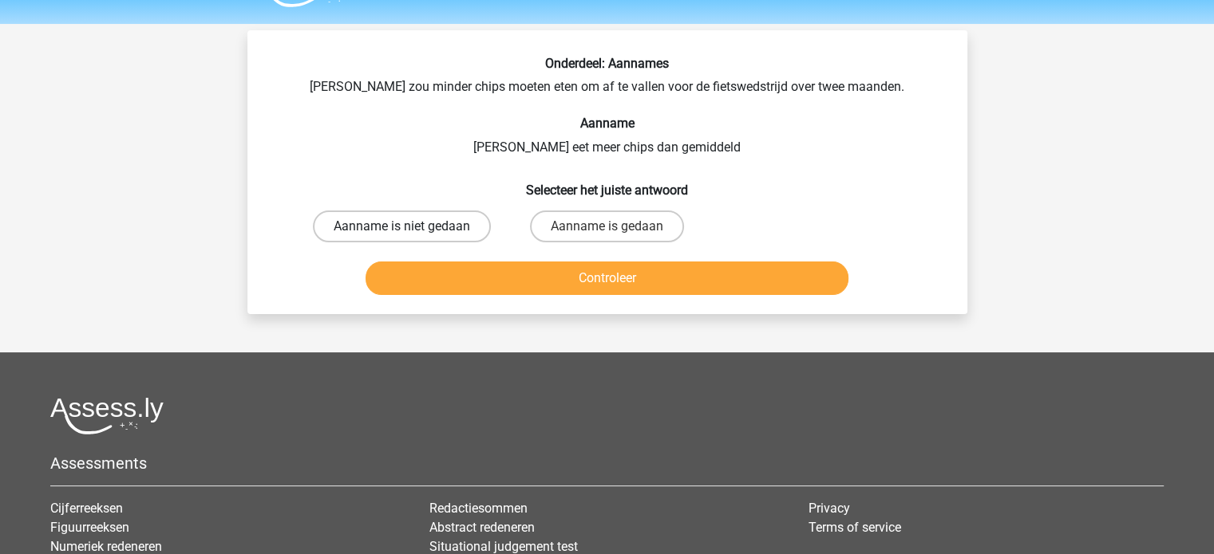
click at [458, 215] on label "Aanname is niet gedaan" at bounding box center [402, 227] width 178 height 32
click at [412, 227] on input "Aanname is niet gedaan" at bounding box center [406, 232] width 10 height 10
radio input "true"
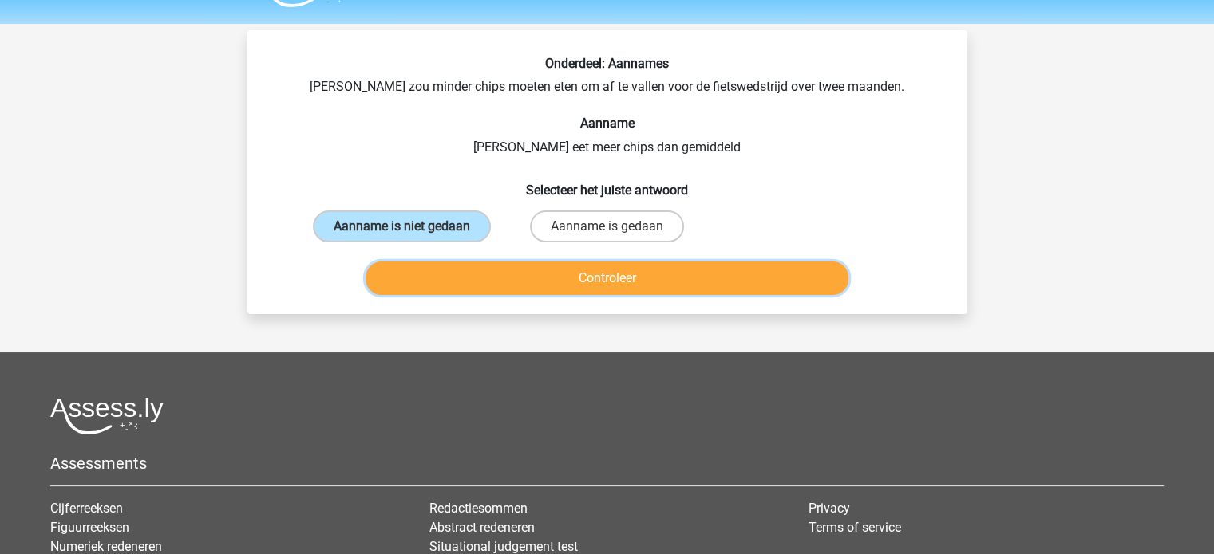
click at [485, 266] on button "Controleer" at bounding box center [606, 279] width 483 height 34
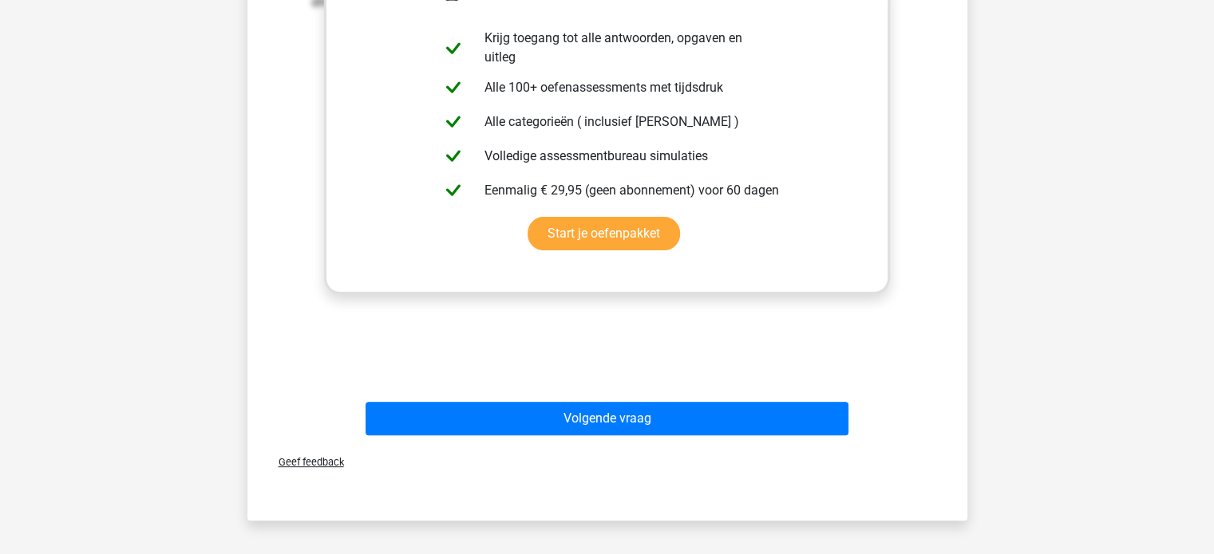
scroll to position [419, 0]
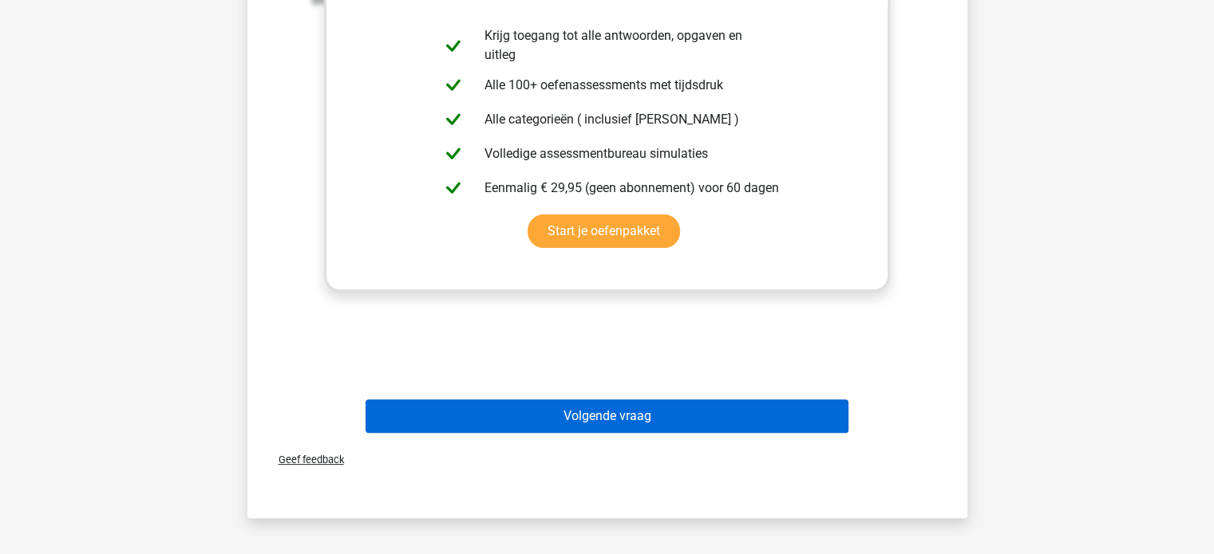
drag, startPoint x: 448, startPoint y: 393, endPoint x: 444, endPoint y: 413, distance: 20.3
click at [444, 413] on div "Volgende vraag" at bounding box center [607, 413] width 669 height 53
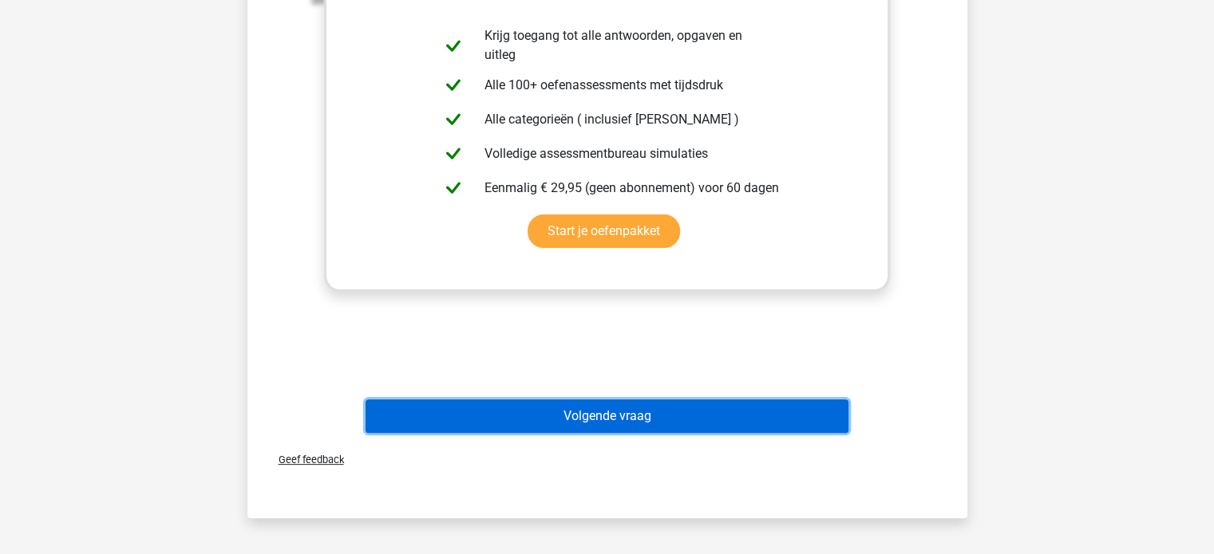
click at [444, 413] on button "Volgende vraag" at bounding box center [606, 417] width 483 height 34
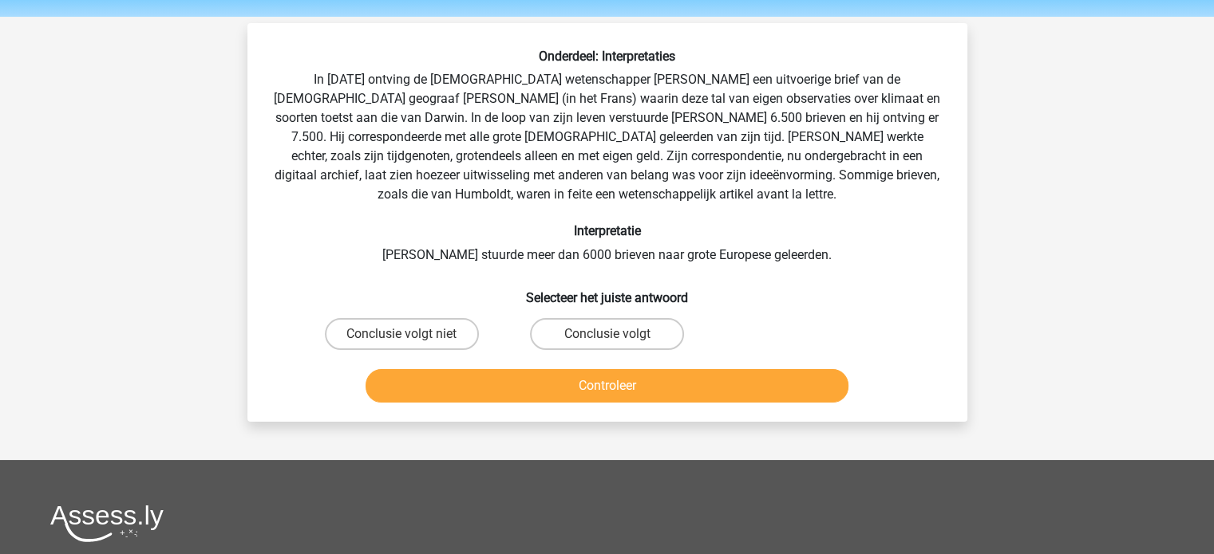
scroll to position [49, 0]
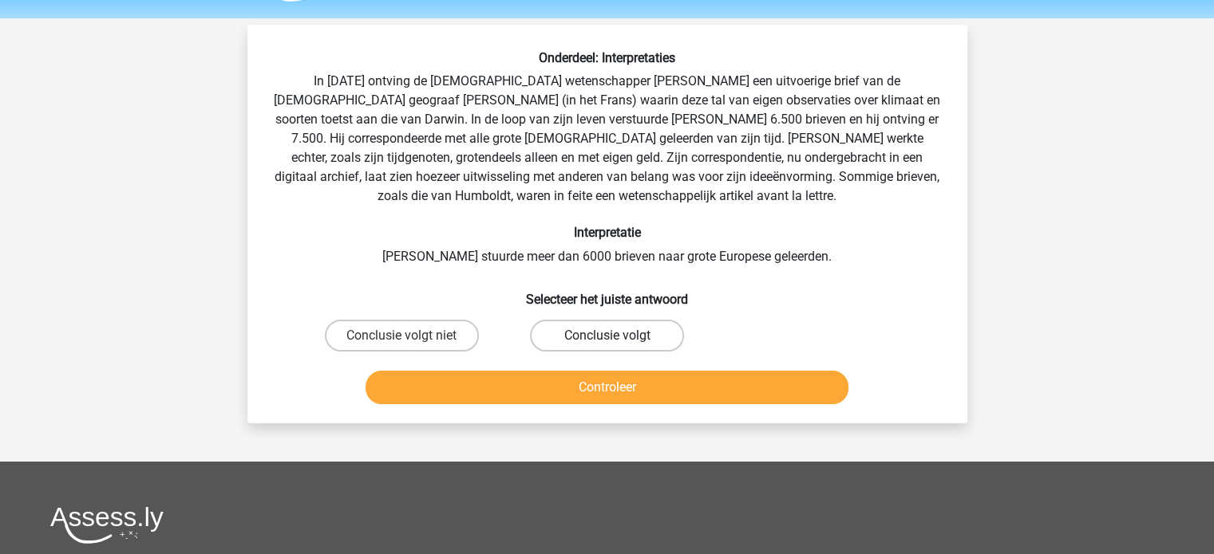
click at [597, 346] on label "Conclusie volgt" at bounding box center [607, 336] width 154 height 32
click at [606, 346] on input "Conclusie volgt" at bounding box center [611, 341] width 10 height 10
radio input "true"
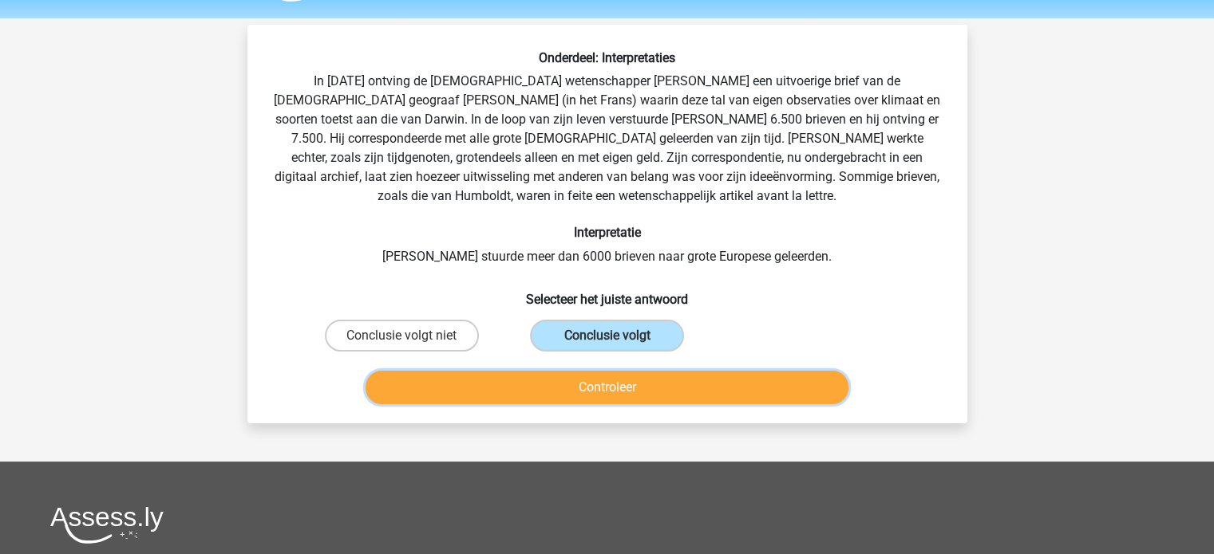
click at [590, 385] on button "Controleer" at bounding box center [606, 388] width 483 height 34
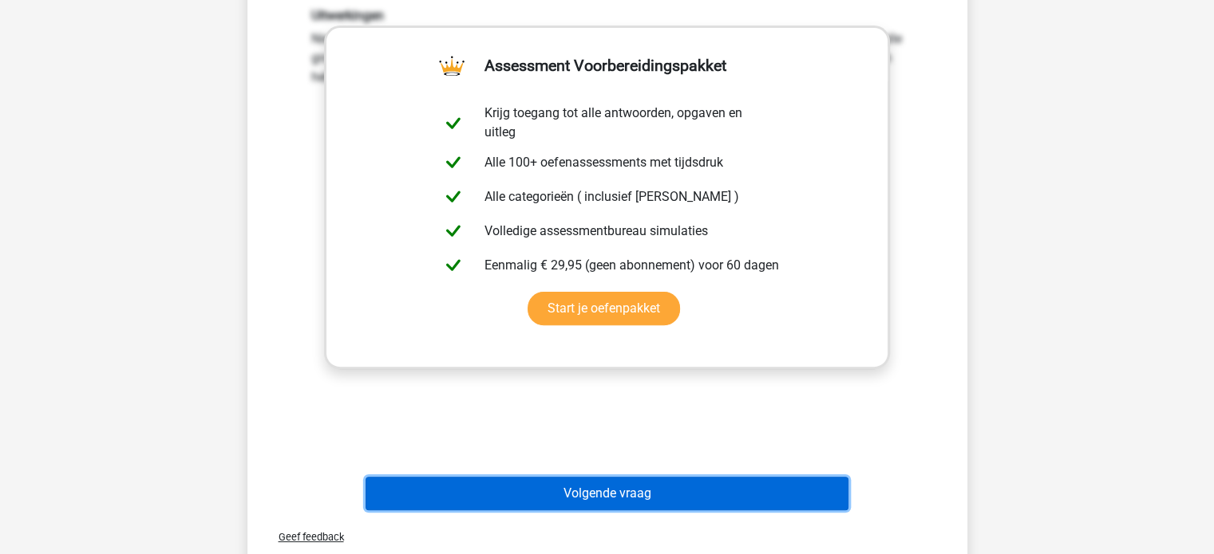
click at [558, 487] on button "Volgende vraag" at bounding box center [606, 494] width 483 height 34
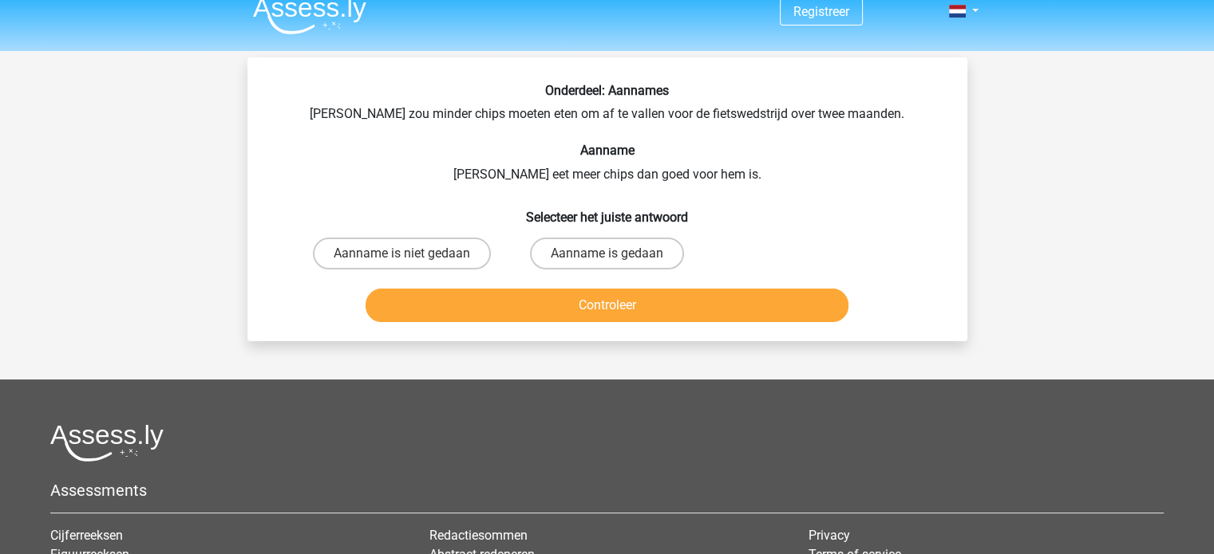
scroll to position [15, 0]
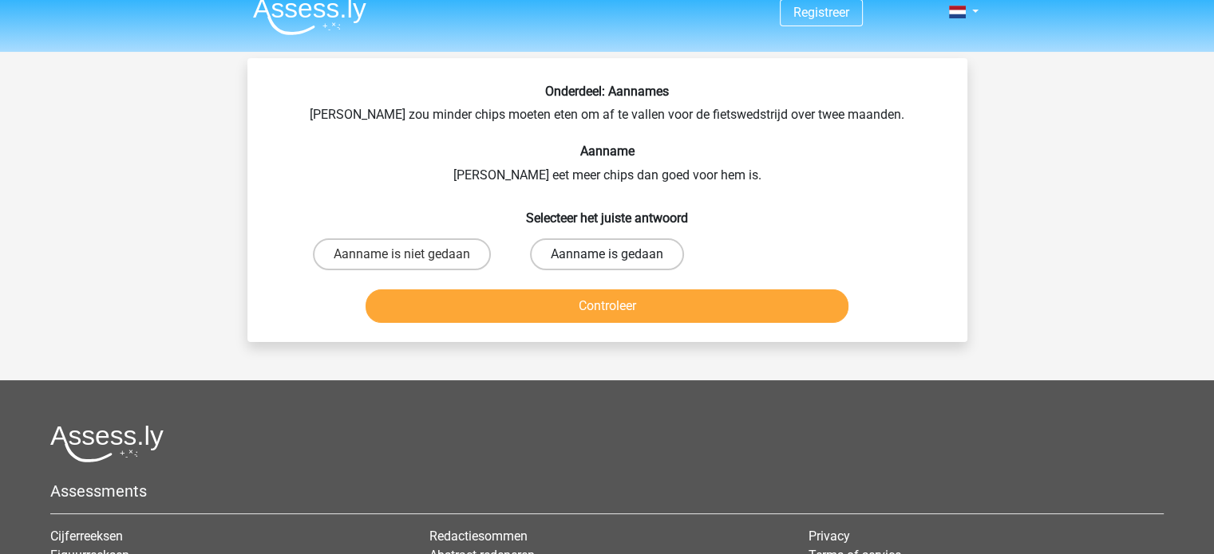
click at [565, 260] on label "Aanname is gedaan" at bounding box center [607, 255] width 154 height 32
click at [606, 260] on input "Aanname is gedaan" at bounding box center [611, 260] width 10 height 10
radio input "true"
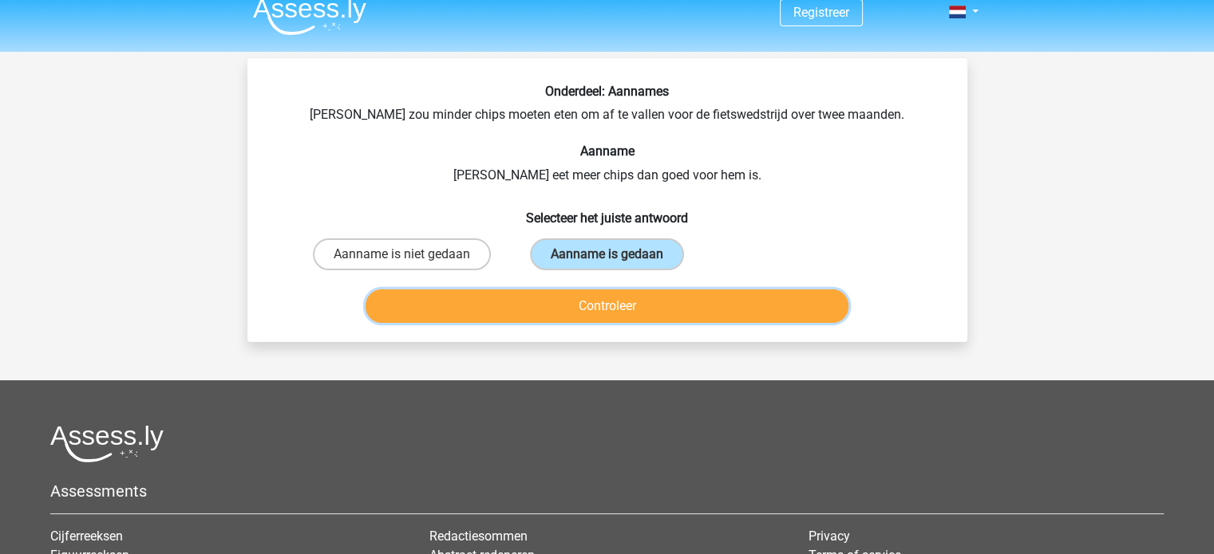
click at [556, 310] on button "Controleer" at bounding box center [606, 307] width 483 height 34
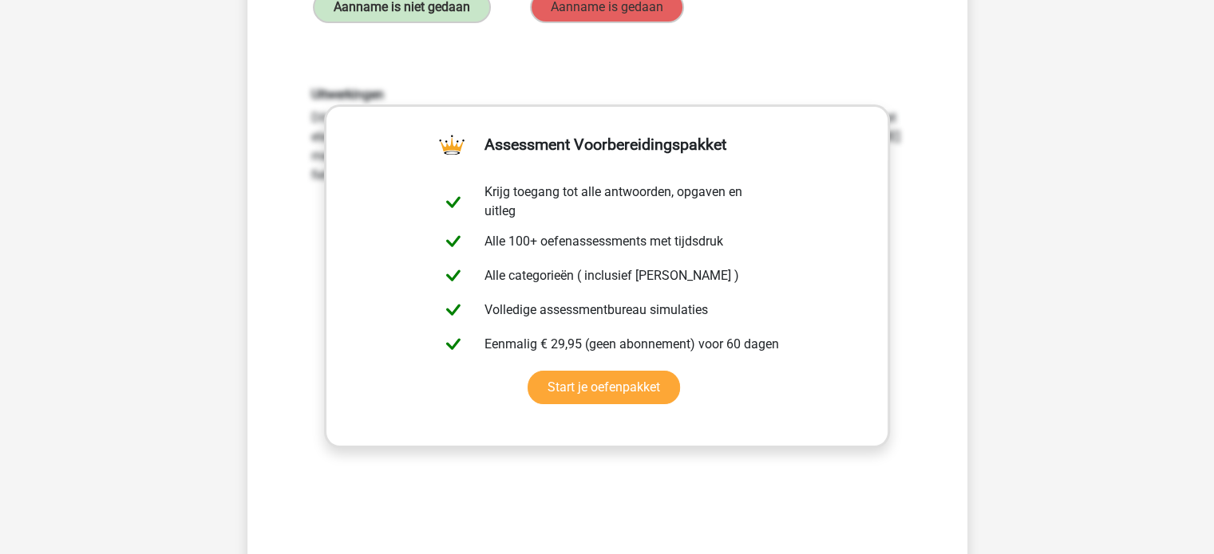
scroll to position [288, 0]
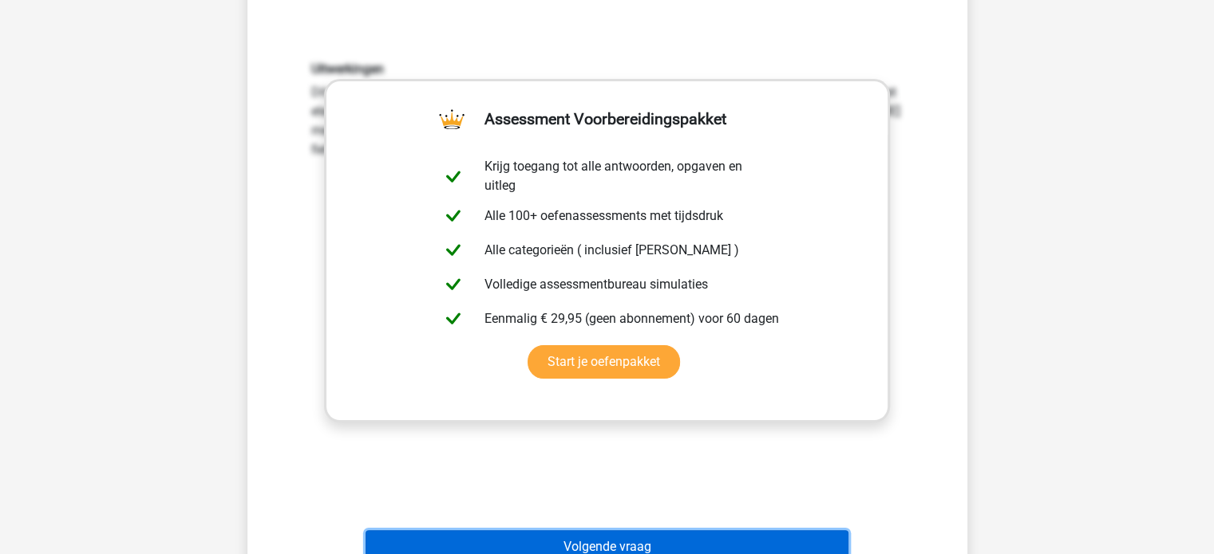
click at [498, 532] on button "Volgende vraag" at bounding box center [606, 548] width 483 height 34
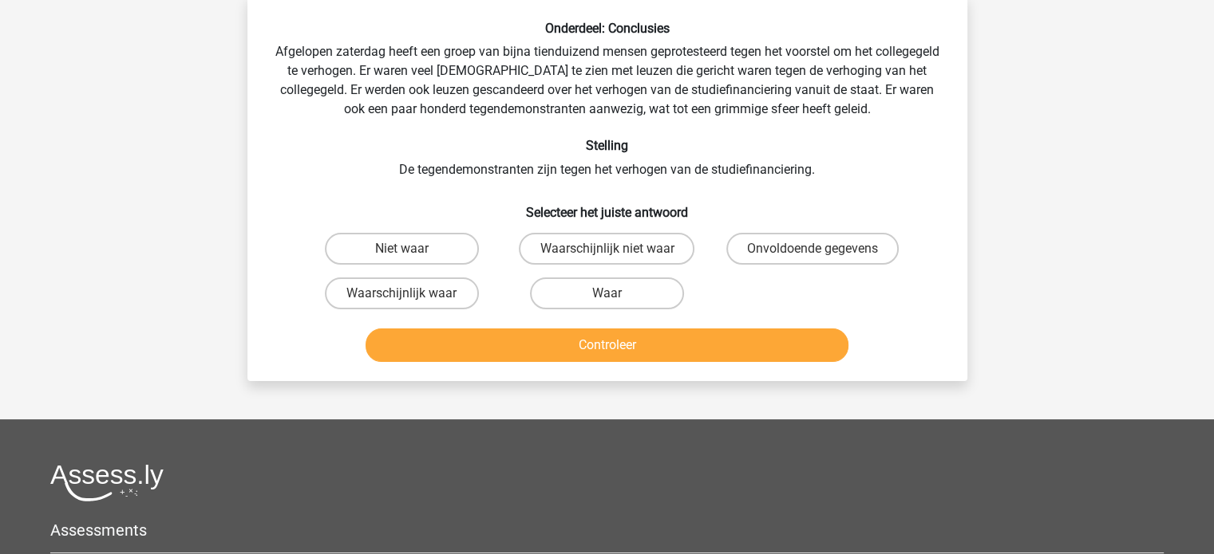
scroll to position [73, 0]
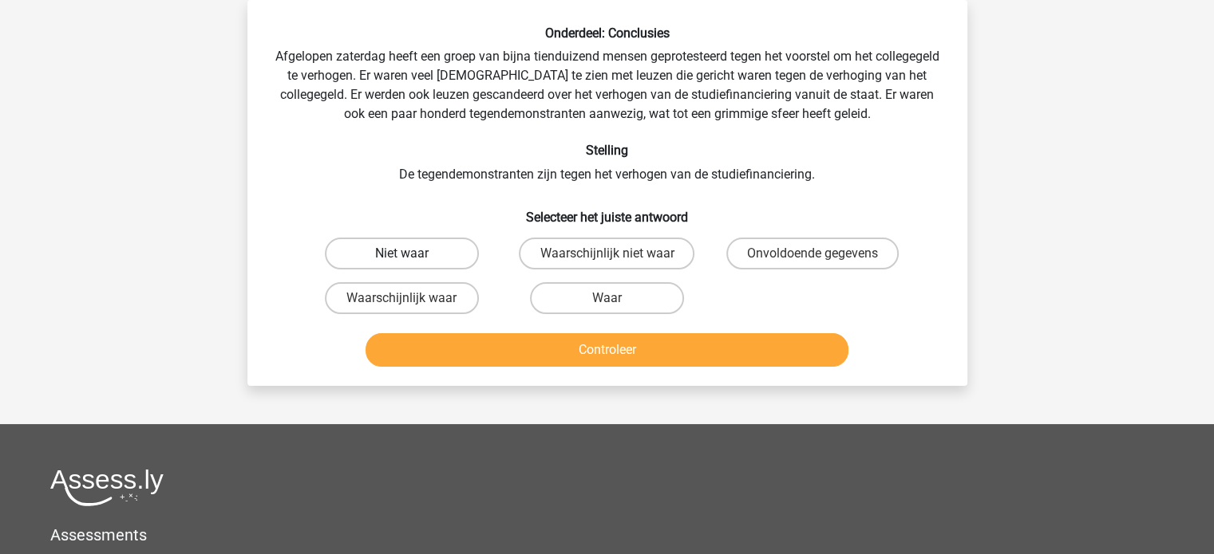
click at [452, 248] on label "Niet waar" at bounding box center [402, 254] width 154 height 32
click at [412, 254] on input "Niet waar" at bounding box center [406, 259] width 10 height 10
radio input "true"
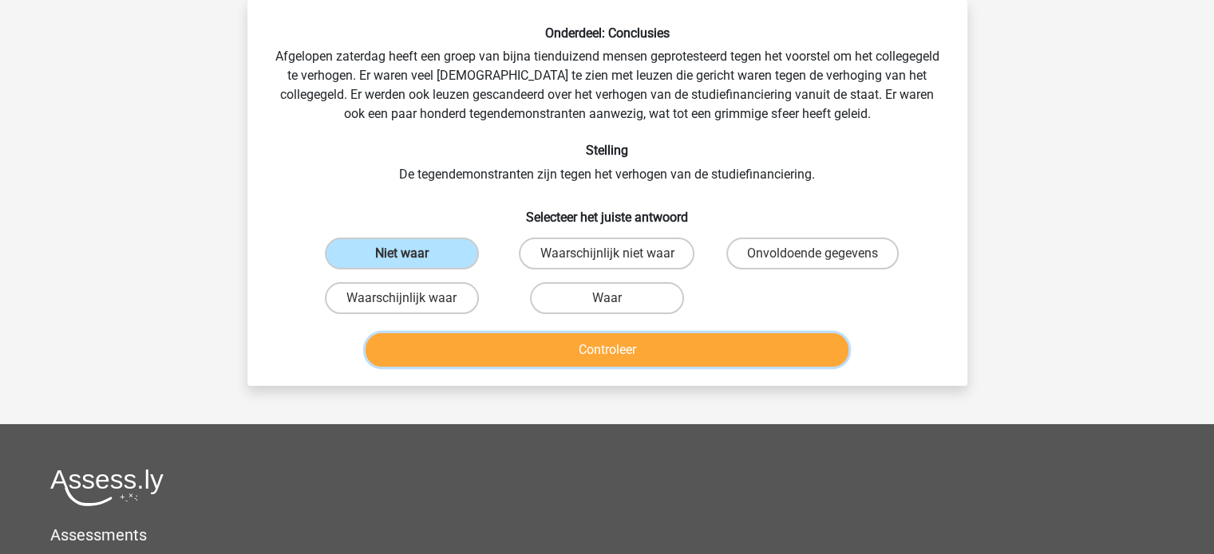
click at [499, 356] on button "Controleer" at bounding box center [606, 350] width 483 height 34
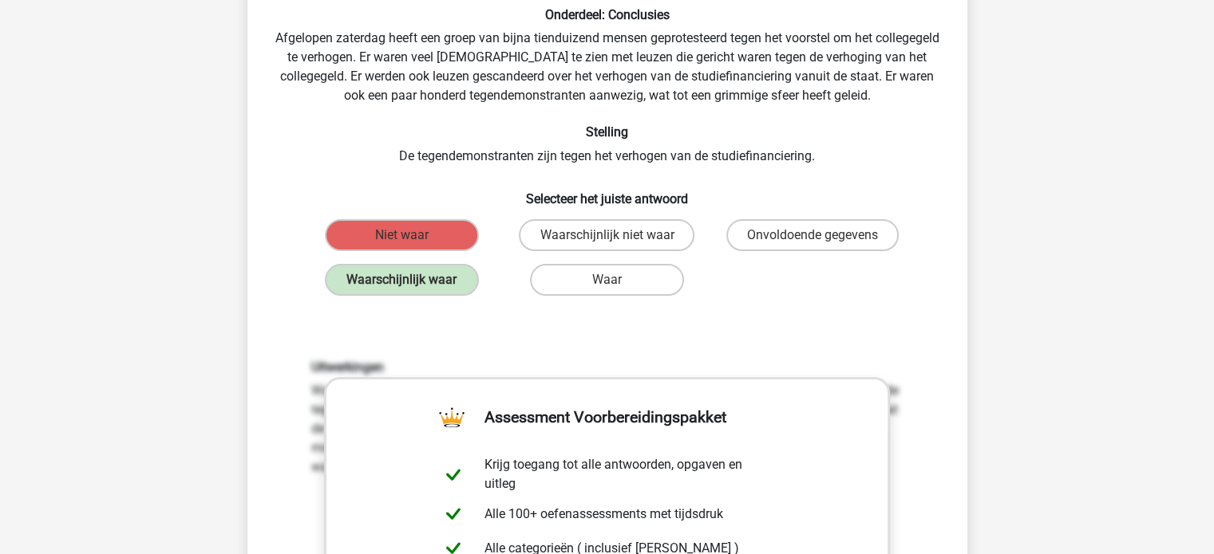
scroll to position [95, 0]
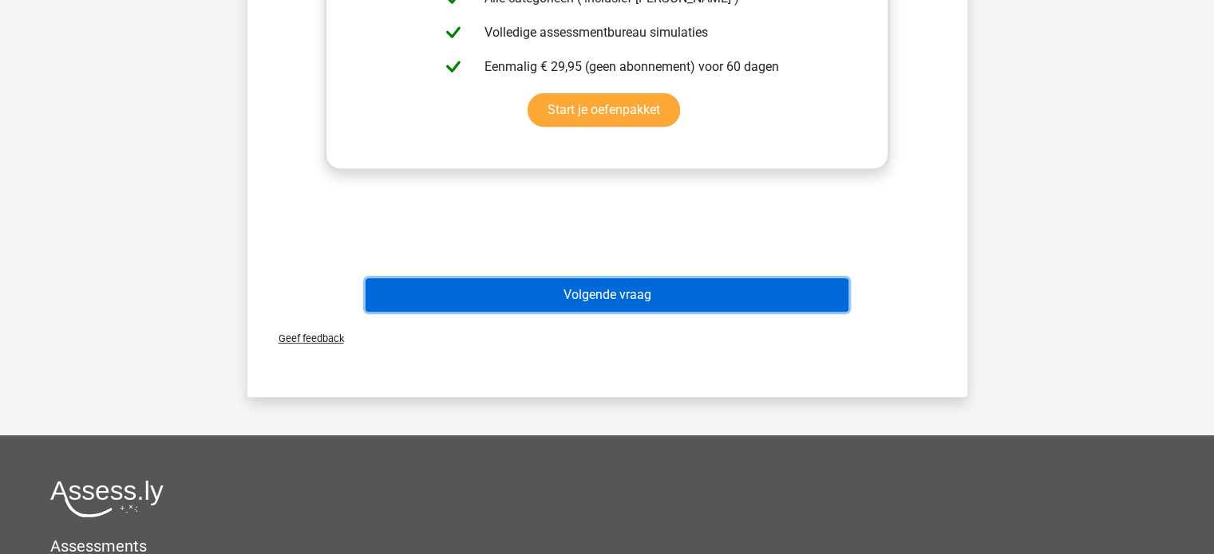
click at [492, 278] on button "Volgende vraag" at bounding box center [606, 295] width 483 height 34
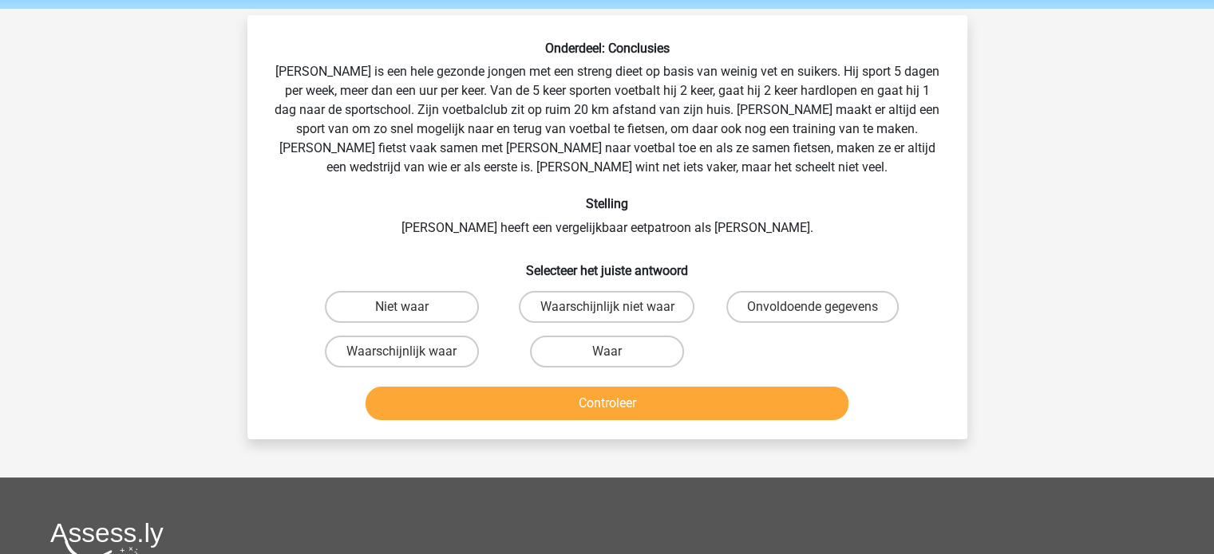
scroll to position [57, 0]
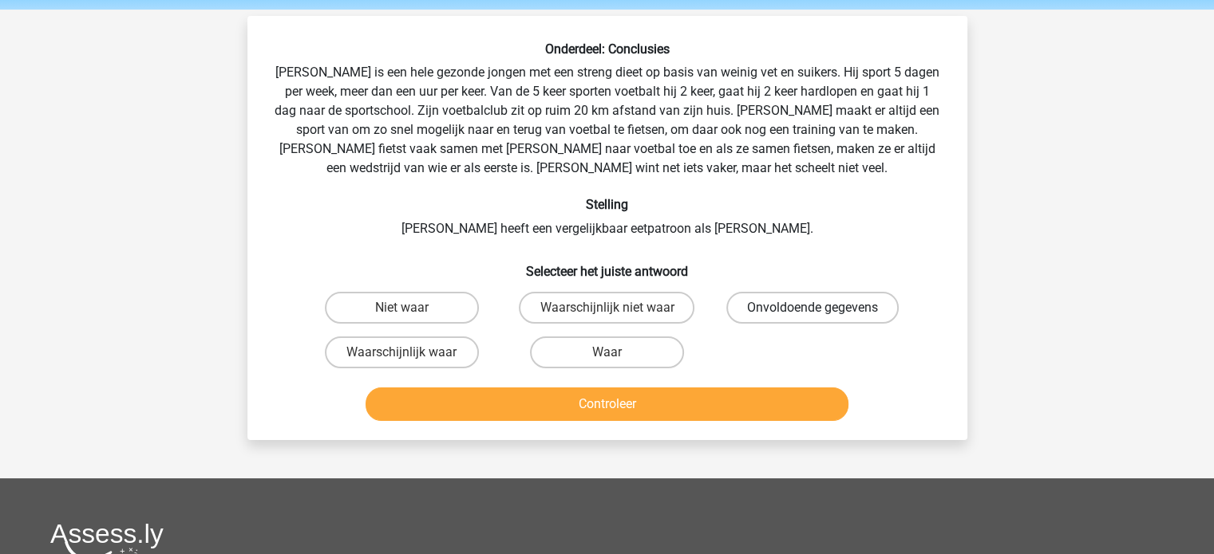
click at [787, 299] on label "Onvoldoende gegevens" at bounding box center [812, 308] width 172 height 32
click at [812, 308] on input "Onvoldoende gegevens" at bounding box center [817, 313] width 10 height 10
radio input "true"
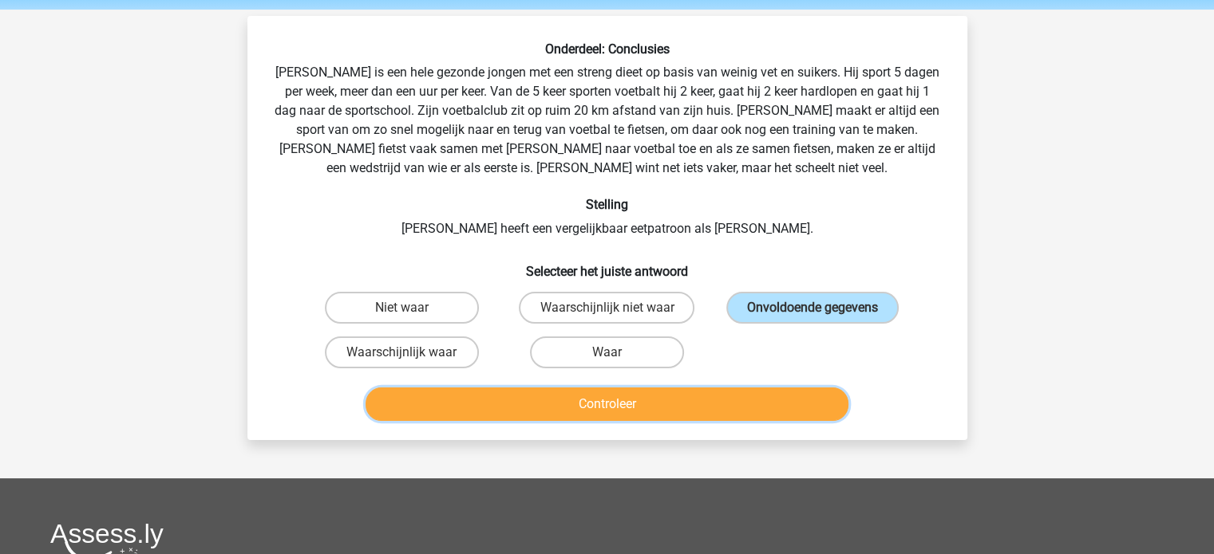
click at [733, 410] on button "Controleer" at bounding box center [606, 405] width 483 height 34
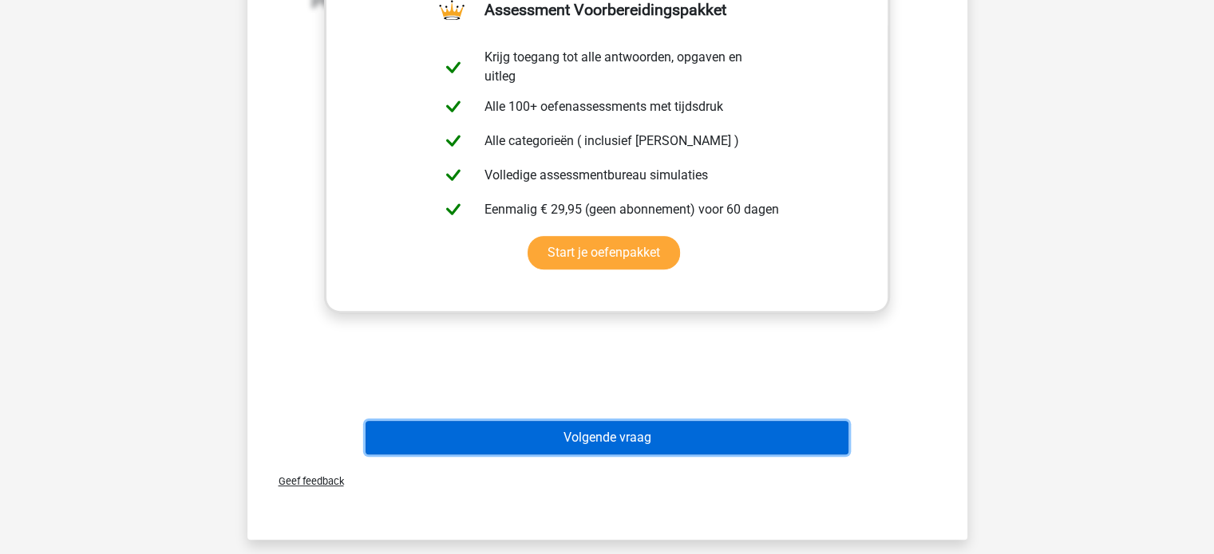
click at [682, 422] on button "Volgende vraag" at bounding box center [606, 438] width 483 height 34
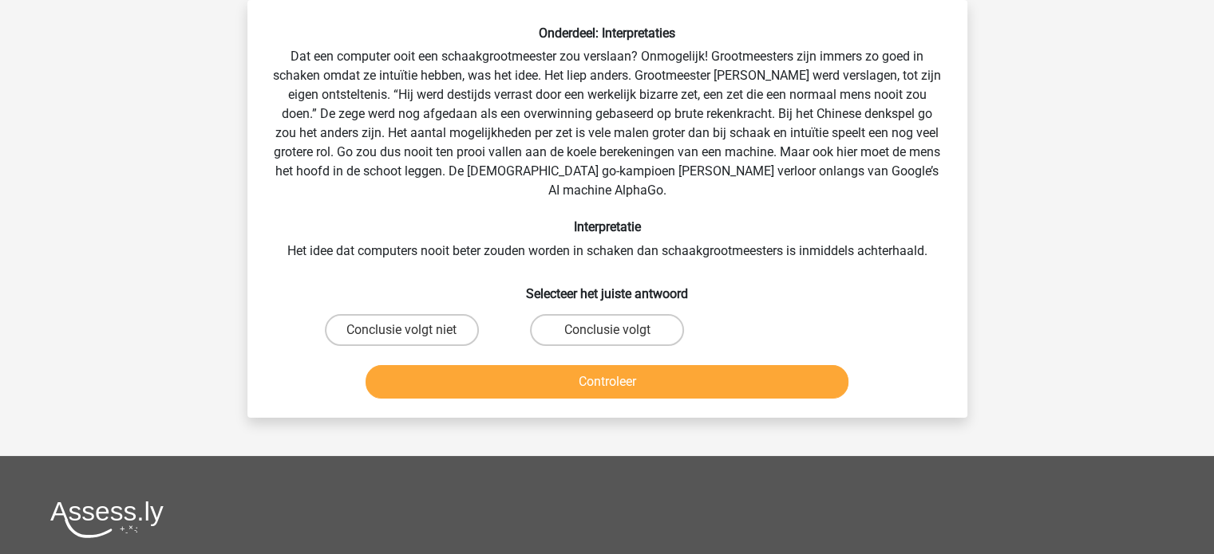
scroll to position [38, 0]
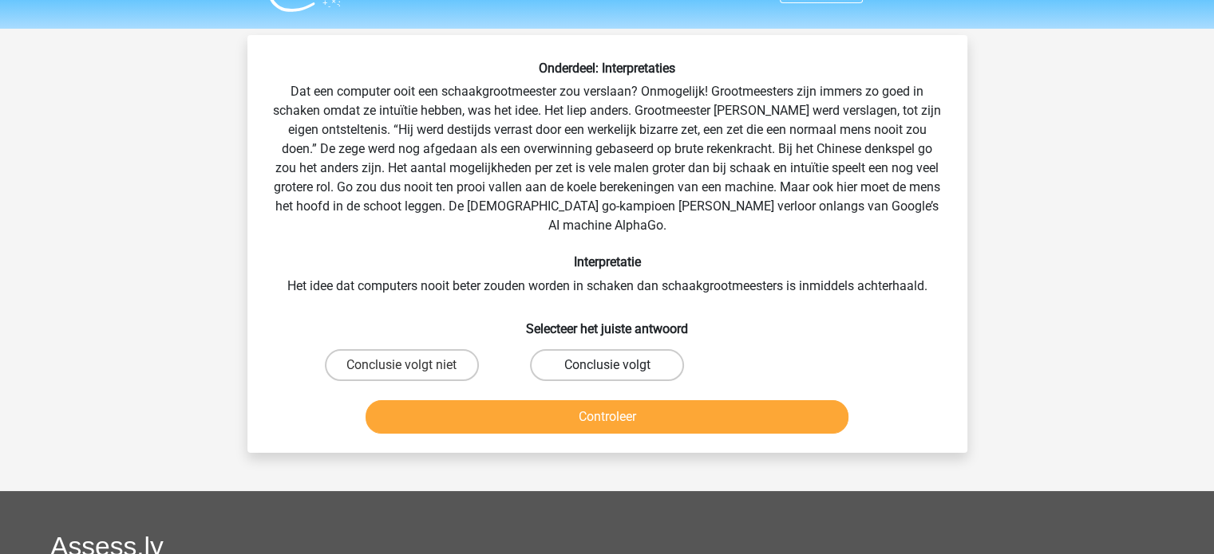
click at [563, 349] on label "Conclusie volgt" at bounding box center [607, 365] width 154 height 32
click at [606, 365] on input "Conclusie volgt" at bounding box center [611, 370] width 10 height 10
radio input "true"
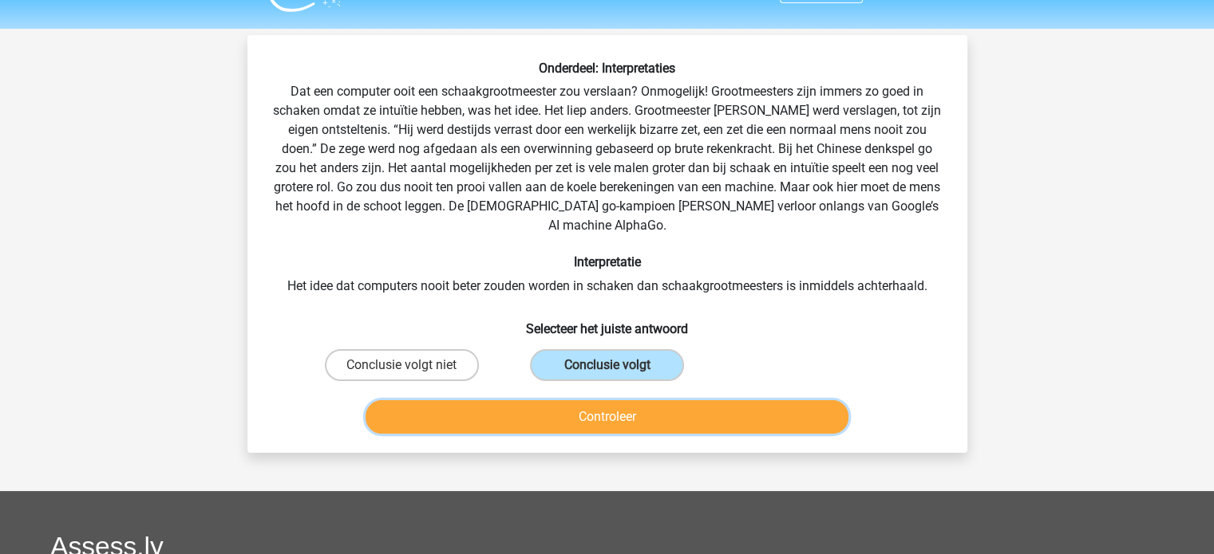
click at [545, 401] on button "Controleer" at bounding box center [606, 418] width 483 height 34
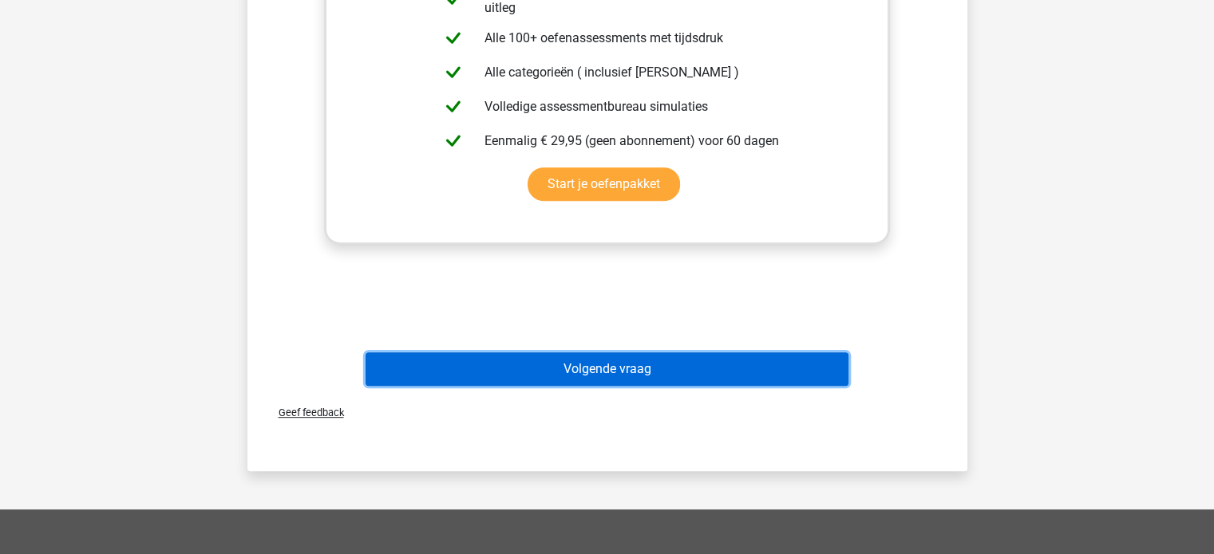
click at [535, 353] on button "Volgende vraag" at bounding box center [606, 370] width 483 height 34
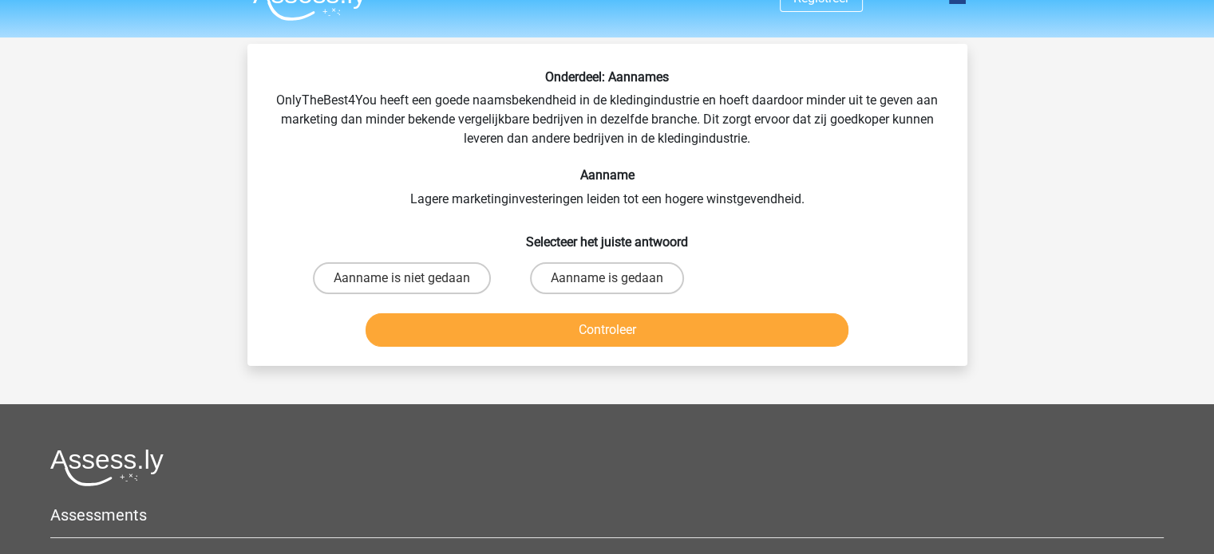
scroll to position [29, 0]
click at [412, 281] on label "Aanname is niet gedaan" at bounding box center [402, 279] width 178 height 32
click at [412, 281] on input "Aanname is niet gedaan" at bounding box center [406, 284] width 10 height 10
radio input "true"
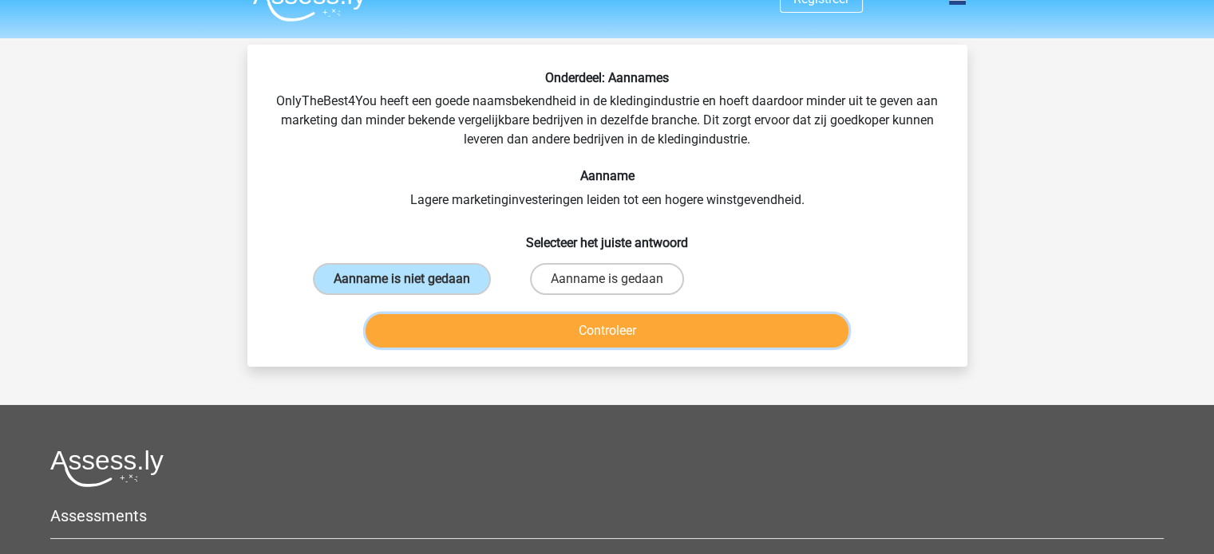
click at [418, 322] on button "Controleer" at bounding box center [606, 331] width 483 height 34
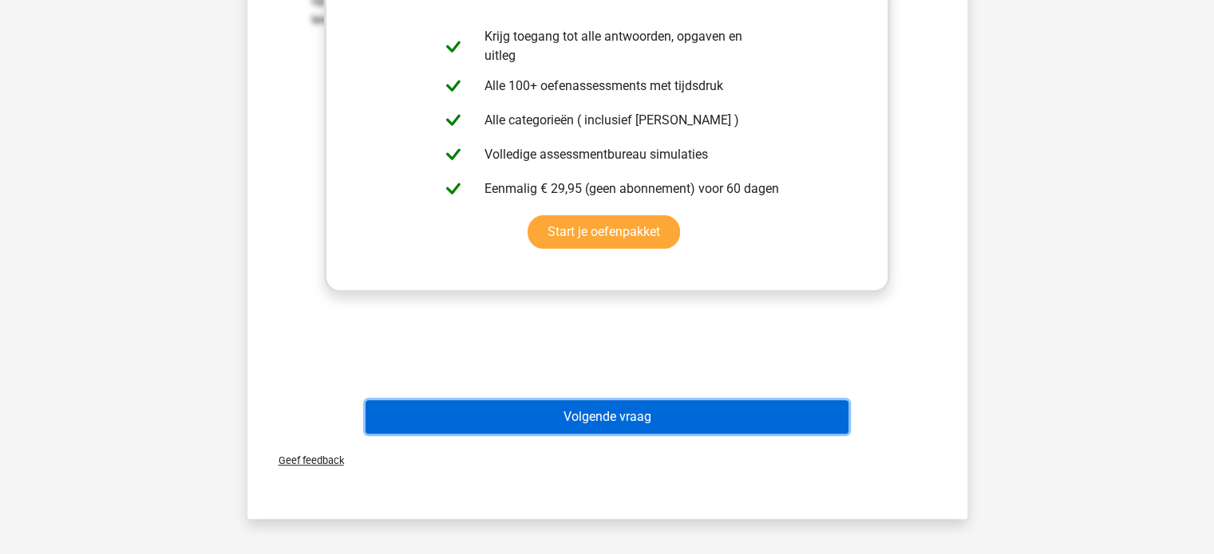
click at [416, 412] on button "Volgende vraag" at bounding box center [606, 418] width 483 height 34
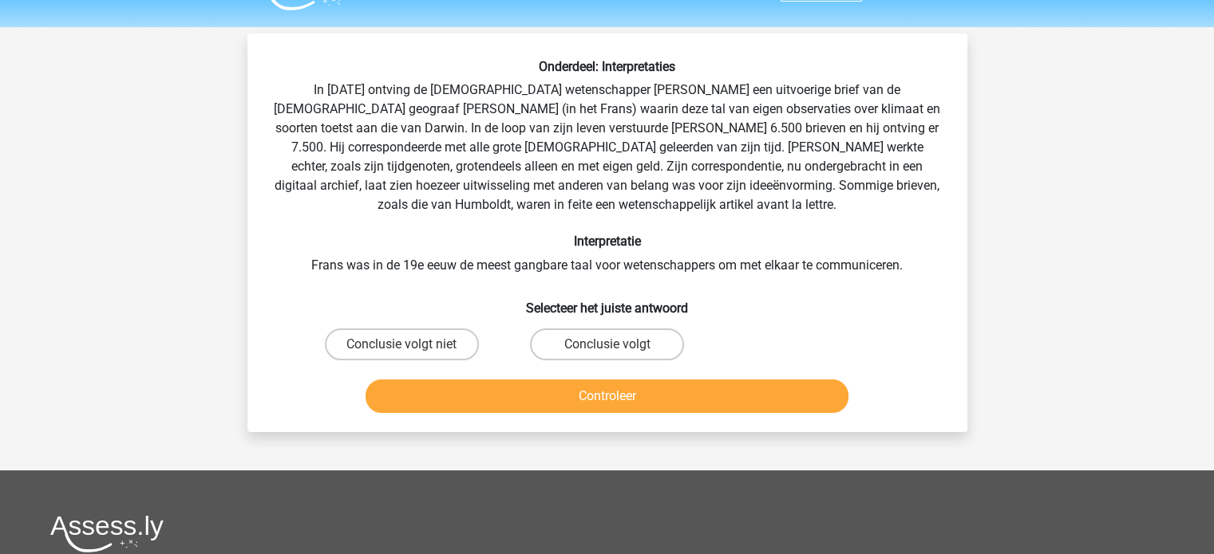
scroll to position [35, 0]
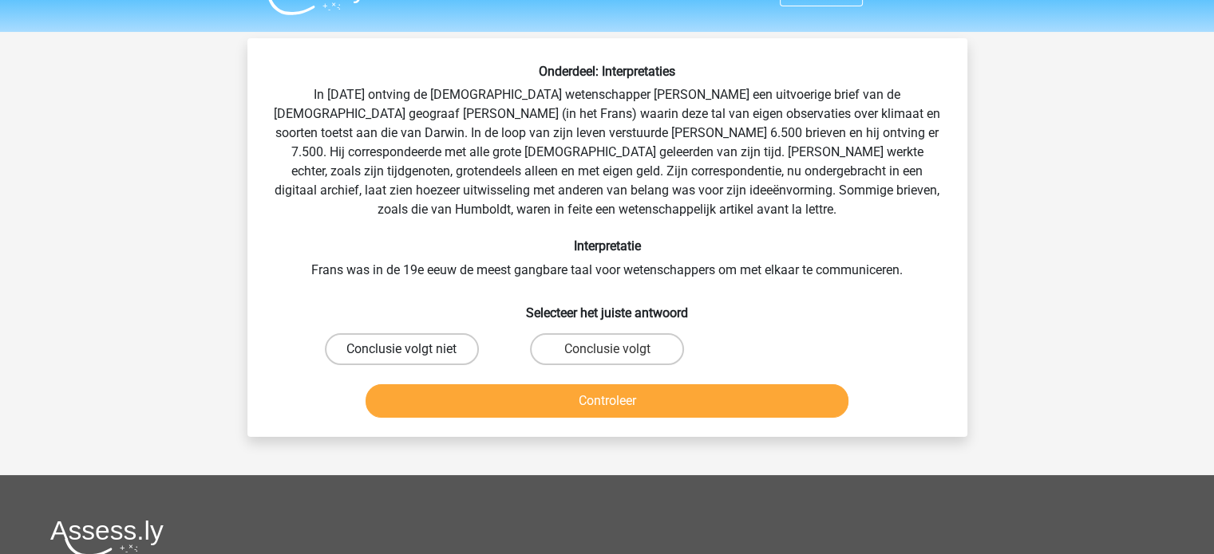
click at [416, 343] on label "Conclusie volgt niet" at bounding box center [402, 349] width 154 height 32
click at [412, 349] on input "Conclusie volgt niet" at bounding box center [406, 354] width 10 height 10
radio input "true"
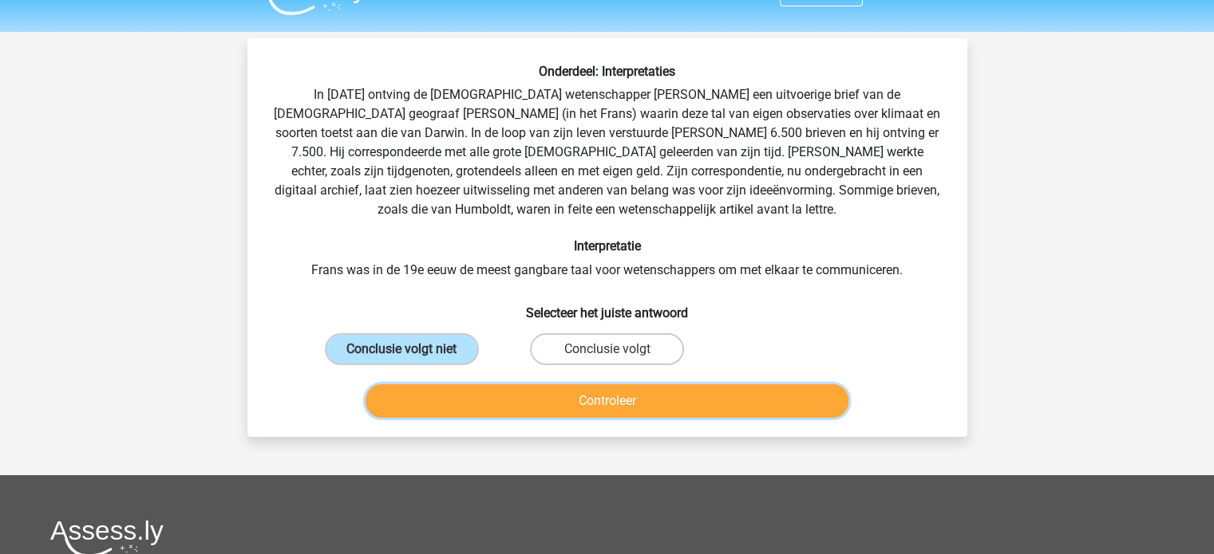
click at [437, 407] on button "Controleer" at bounding box center [606, 402] width 483 height 34
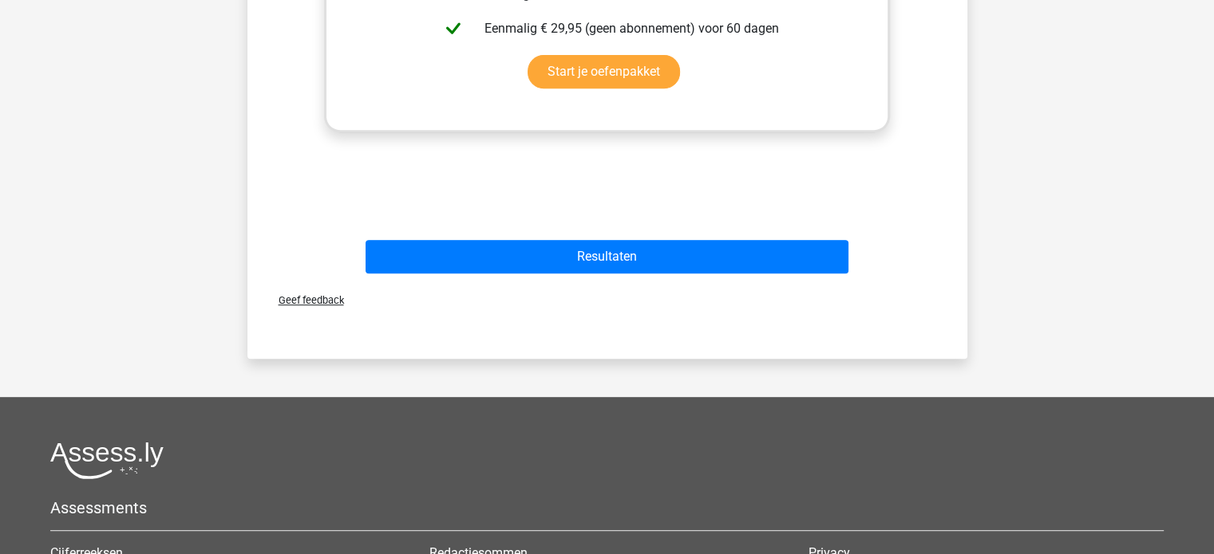
scroll to position [724, 0]
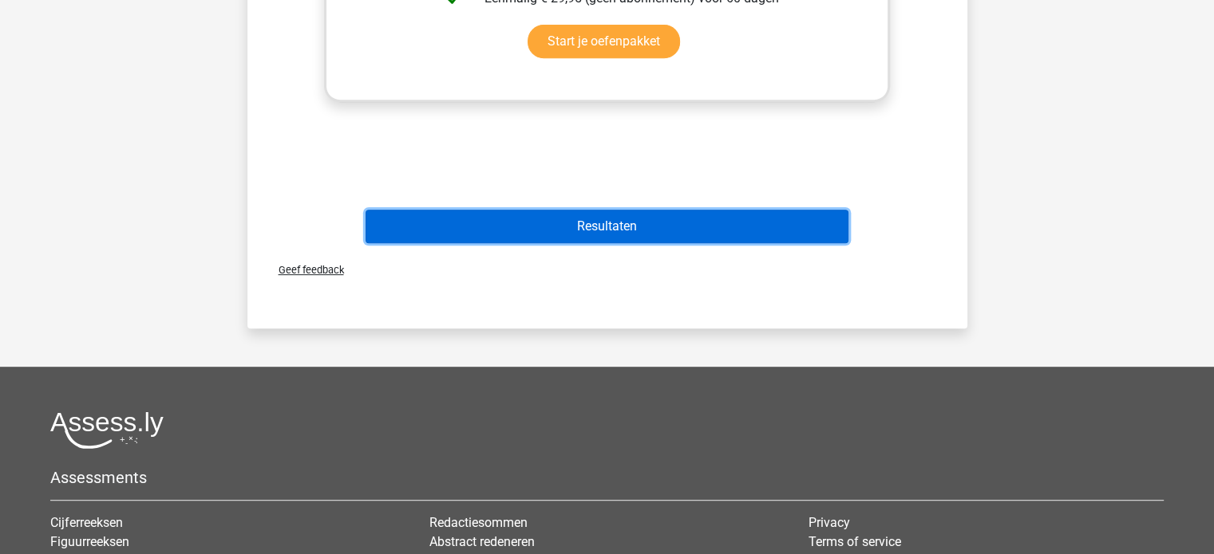
click at [536, 215] on button "Resultaten" at bounding box center [606, 227] width 483 height 34
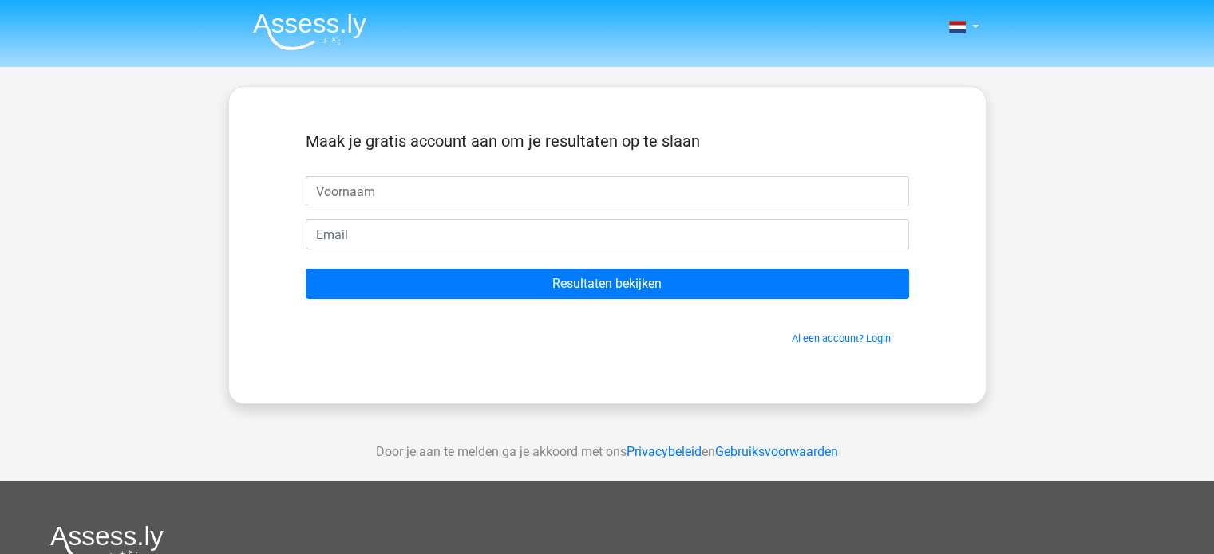
click at [524, 200] on input "text" at bounding box center [607, 191] width 603 height 30
click at [820, 341] on link "Al een account? Login" at bounding box center [840, 339] width 99 height 12
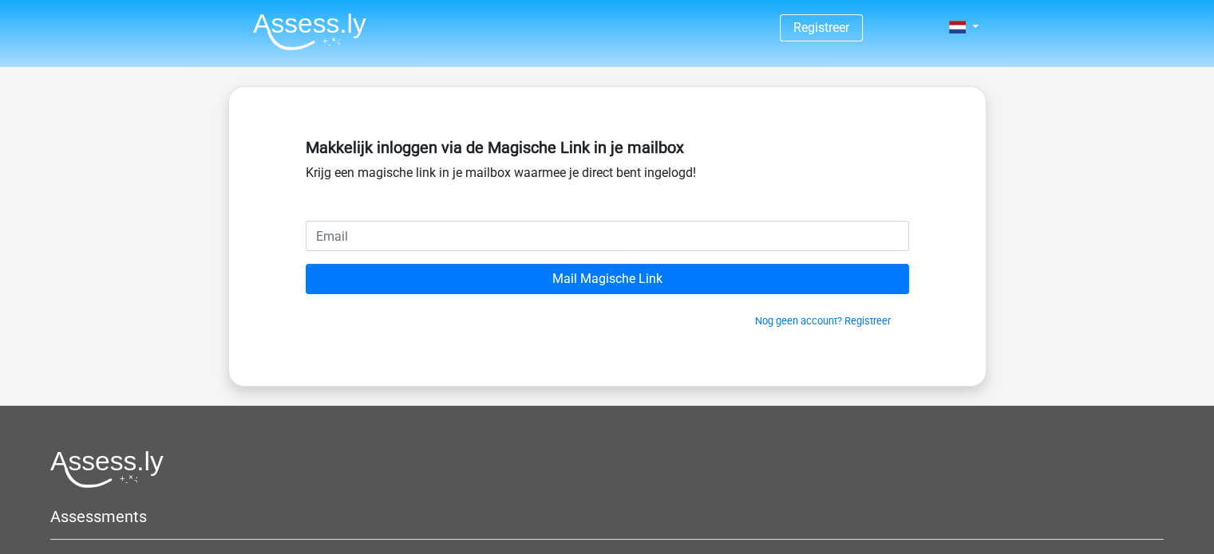
click at [721, 239] on input "email" at bounding box center [607, 236] width 603 height 30
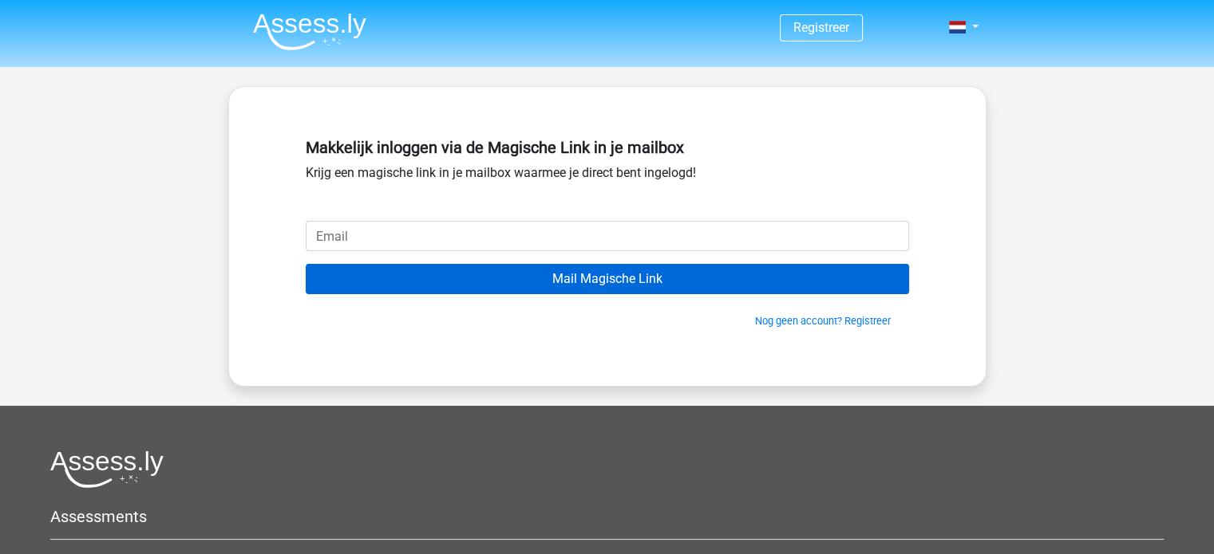
type input "[EMAIL_ADDRESS][DOMAIN_NAME]"
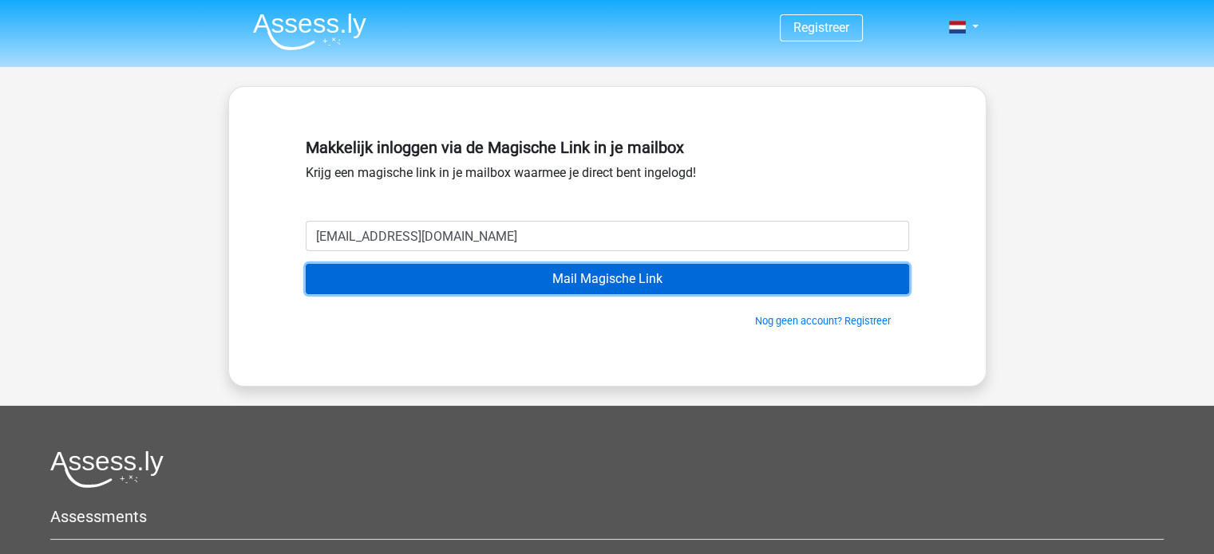
click at [531, 283] on input "Mail Magische Link" at bounding box center [607, 279] width 603 height 30
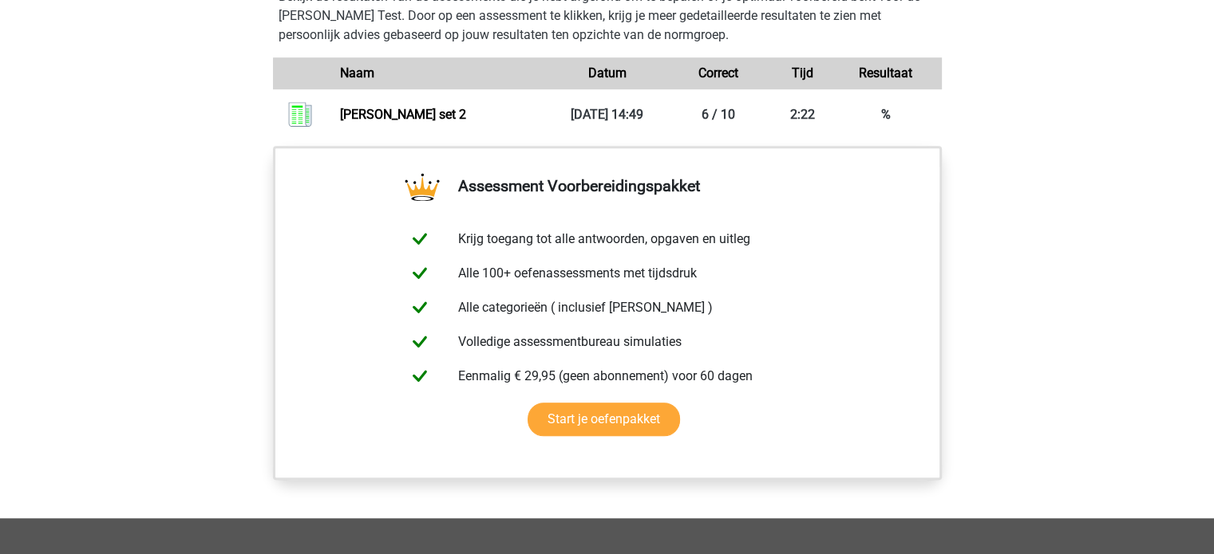
scroll to position [959, 0]
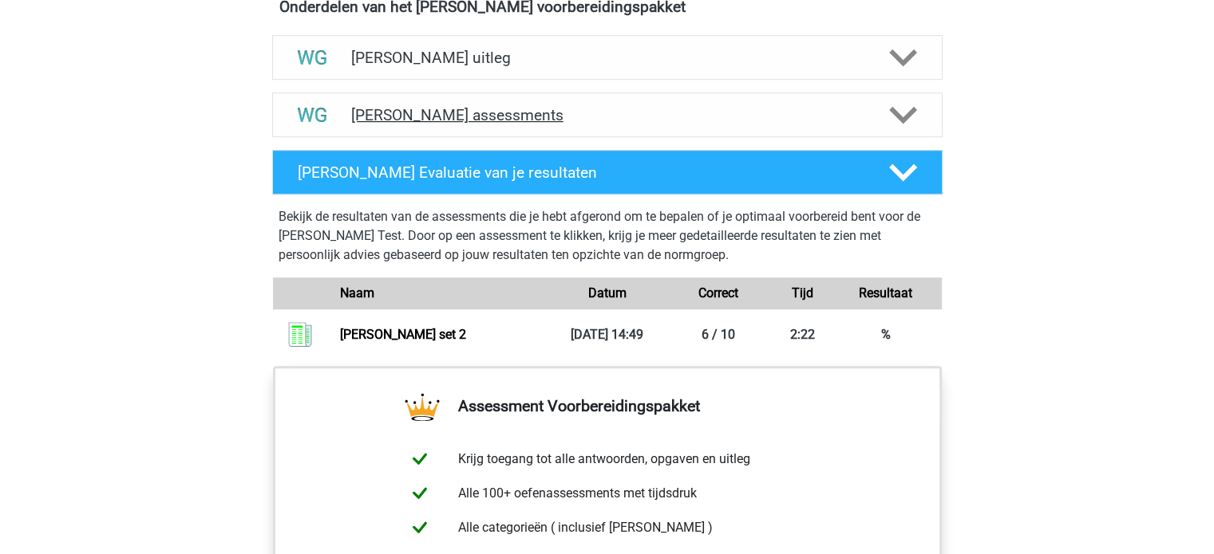
drag, startPoint x: 0, startPoint y: 0, endPoint x: 516, endPoint y: 109, distance: 527.5
click at [516, 109] on h4 "Watson Glaser assessments" at bounding box center [607, 115] width 512 height 18
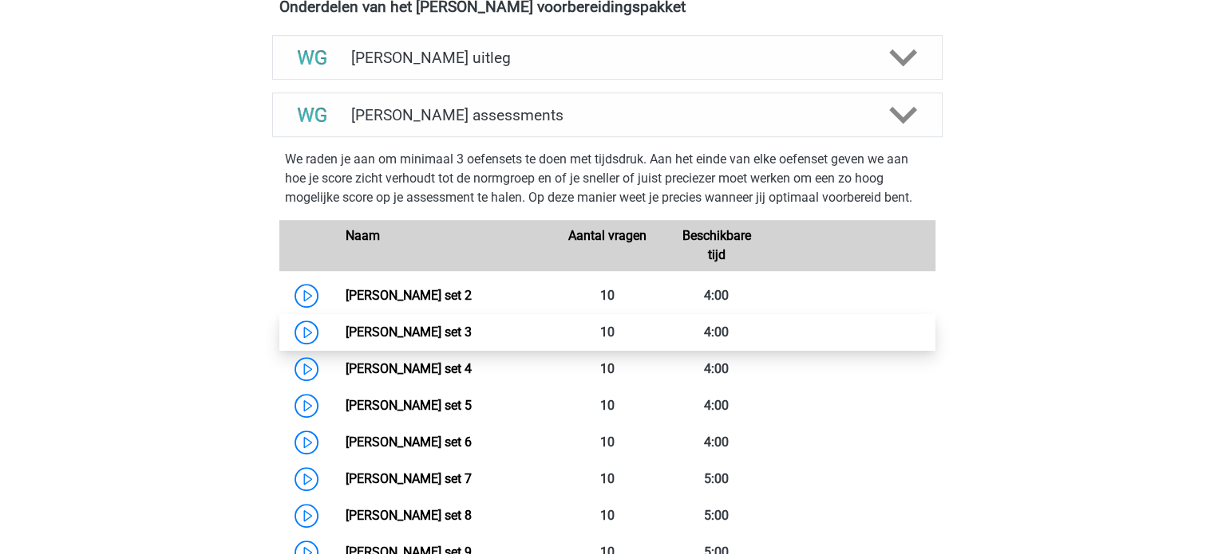
click at [345, 325] on link "Watson Glaser set 3" at bounding box center [408, 332] width 126 height 15
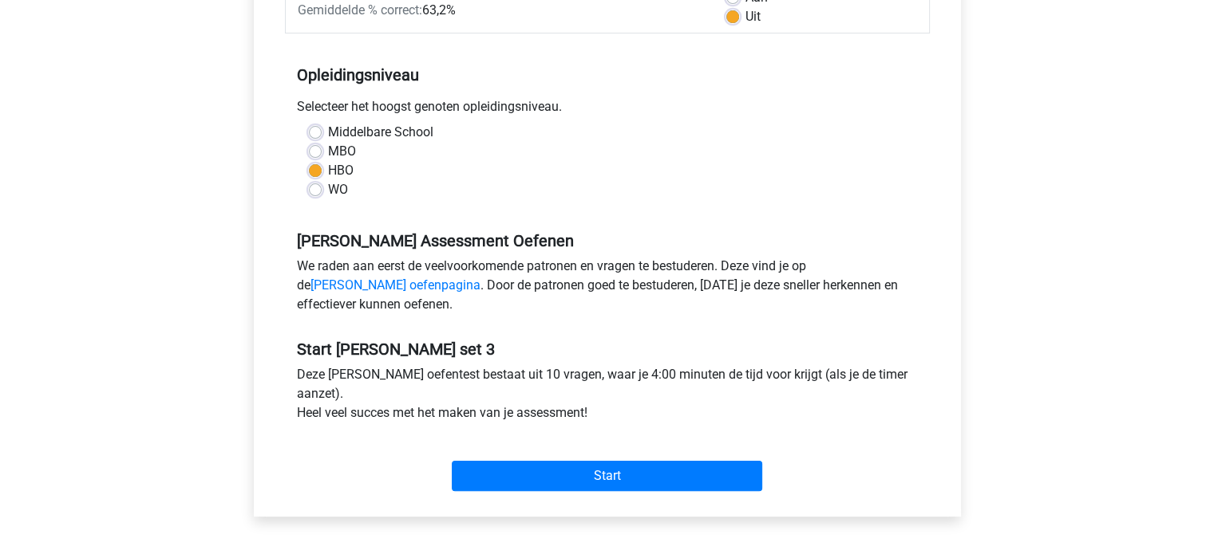
scroll to position [279, 0]
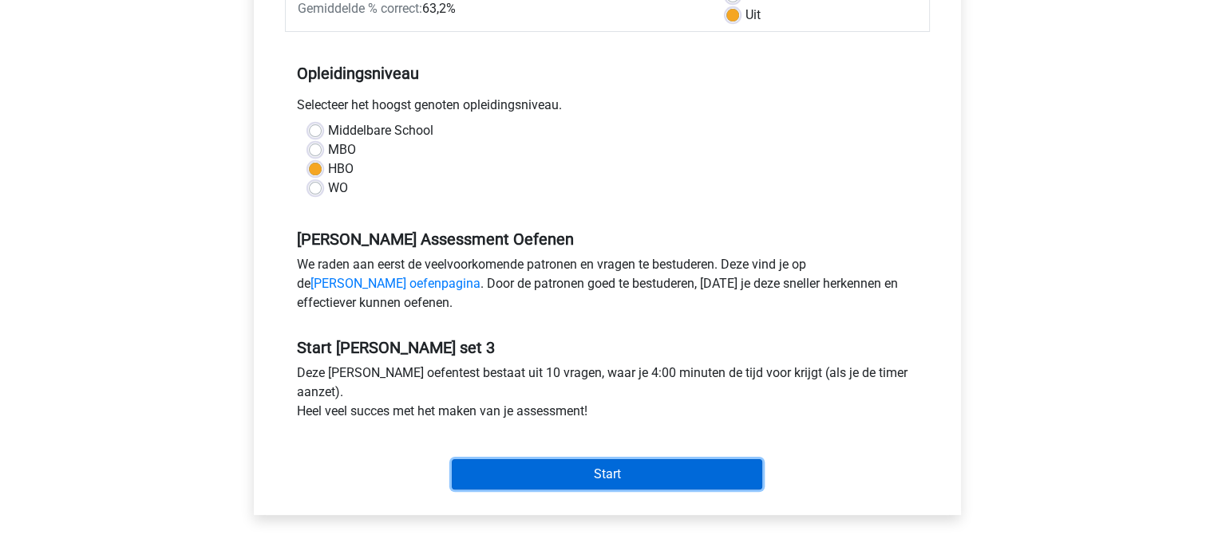
click at [505, 481] on input "Start" at bounding box center [607, 475] width 310 height 30
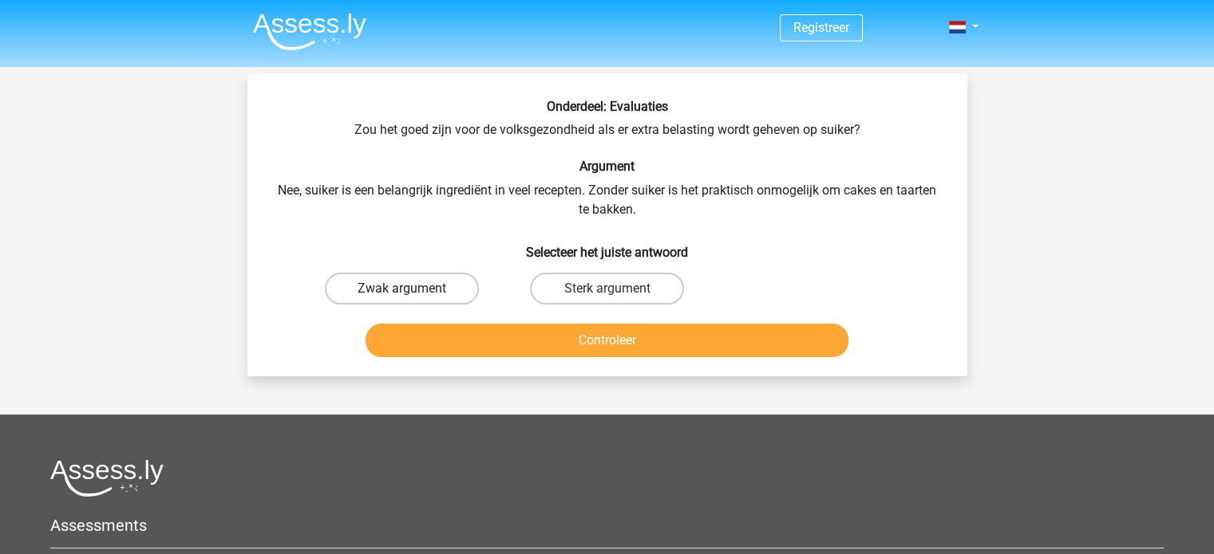
click at [428, 290] on label "Zwak argument" at bounding box center [402, 289] width 154 height 32
click at [412, 290] on input "Zwak argument" at bounding box center [406, 294] width 10 height 10
radio input "true"
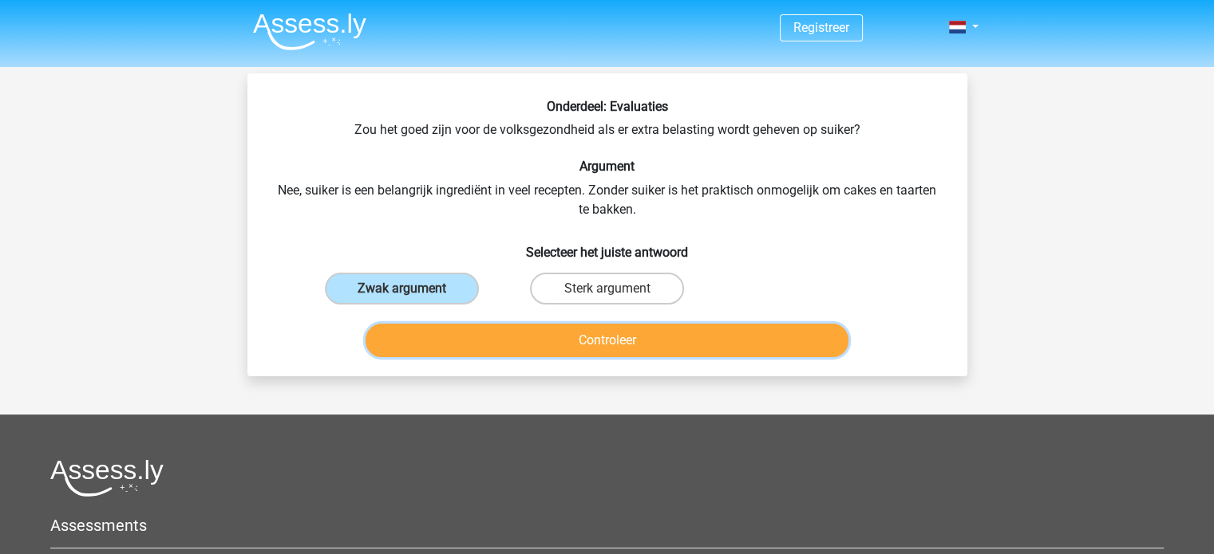
click at [442, 331] on button "Controleer" at bounding box center [606, 341] width 483 height 34
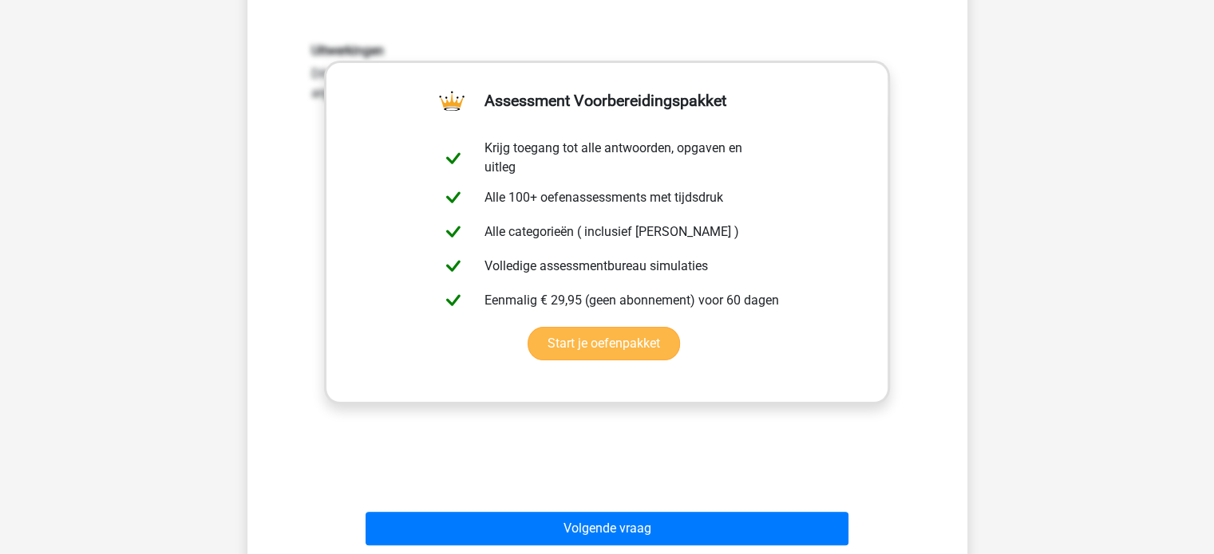
scroll to position [327, 0]
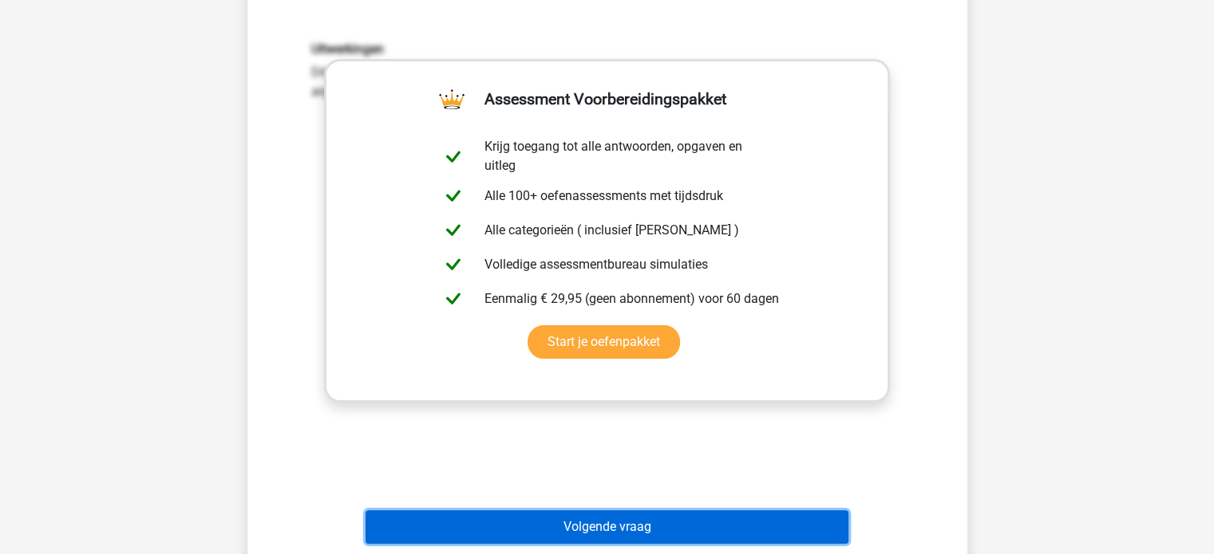
click at [438, 529] on button "Volgende vraag" at bounding box center [606, 528] width 483 height 34
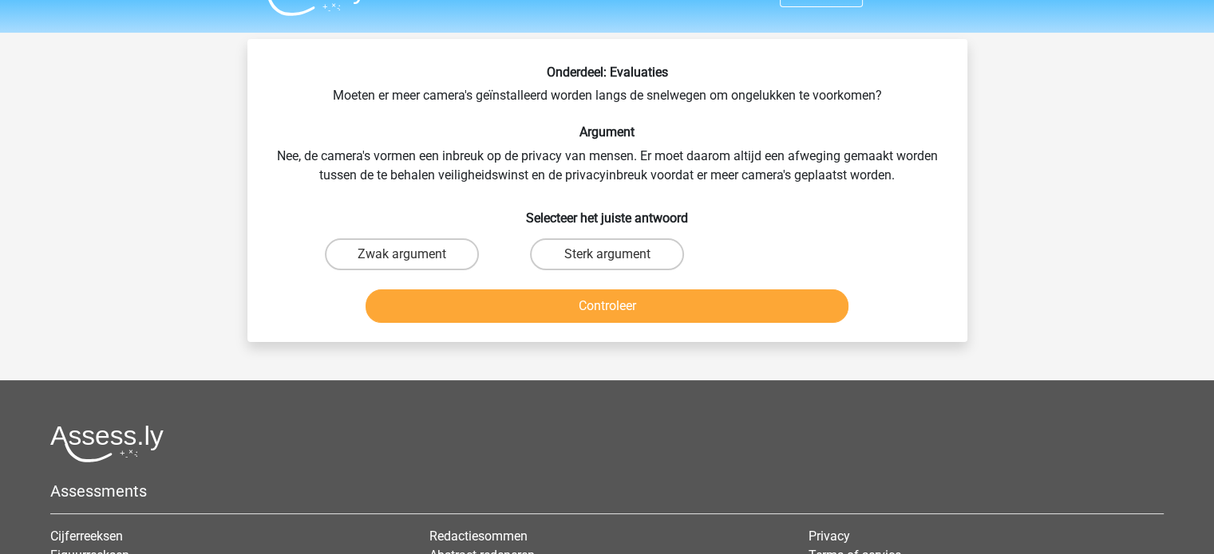
scroll to position [31, 0]
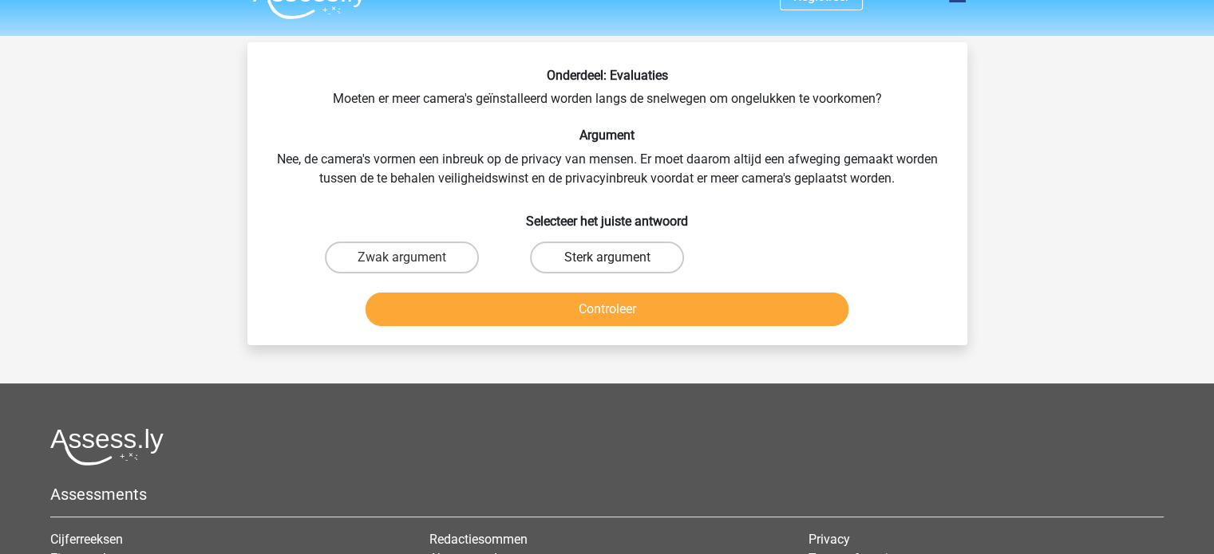
click at [585, 245] on label "Sterk argument" at bounding box center [607, 258] width 154 height 32
click at [606, 258] on input "Sterk argument" at bounding box center [611, 263] width 10 height 10
radio input "true"
click at [414, 251] on label "Zwak argument" at bounding box center [402, 258] width 154 height 32
click at [412, 258] on input "Zwak argument" at bounding box center [406, 263] width 10 height 10
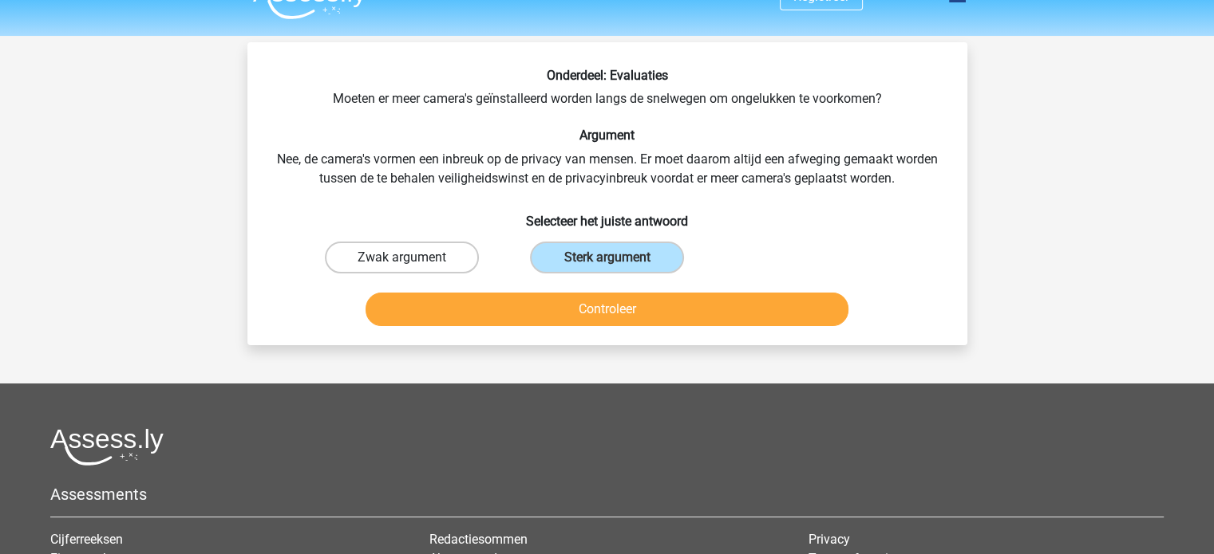
radio input "true"
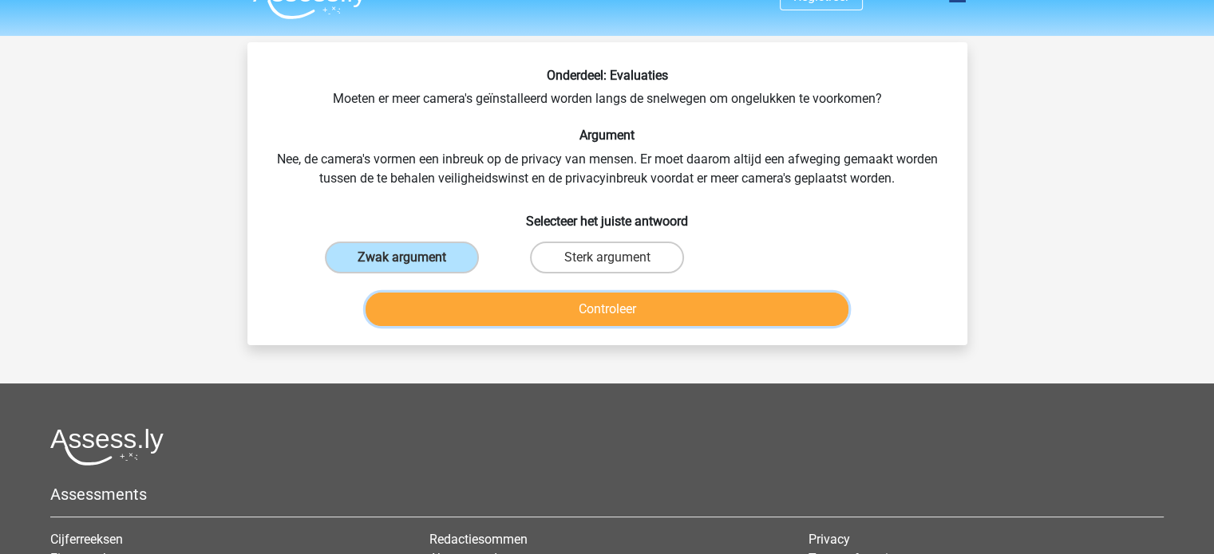
click at [426, 297] on button "Controleer" at bounding box center [606, 310] width 483 height 34
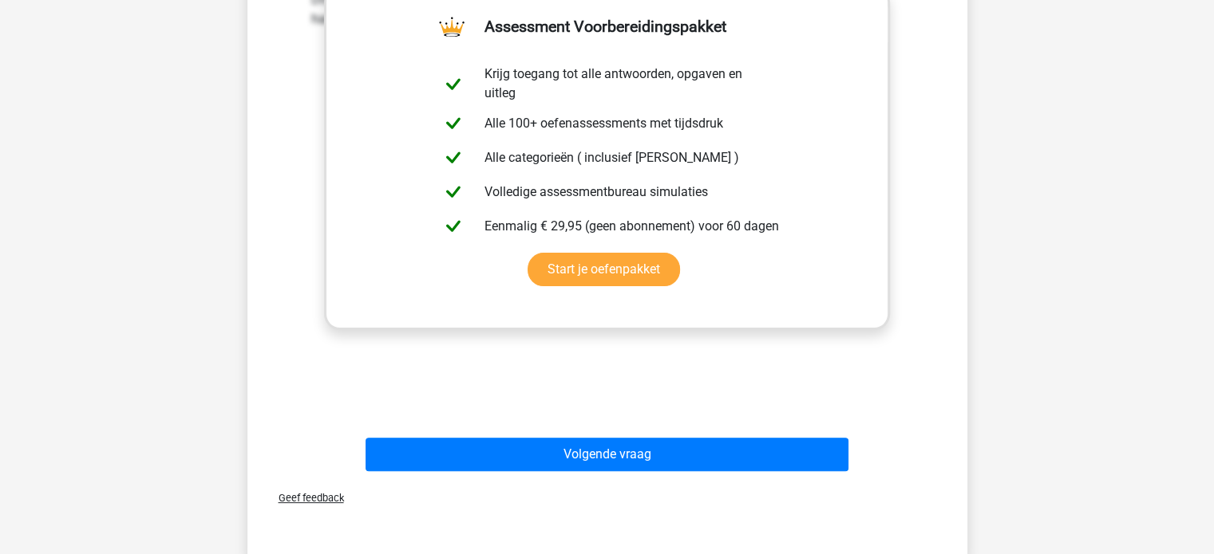
scroll to position [401, 0]
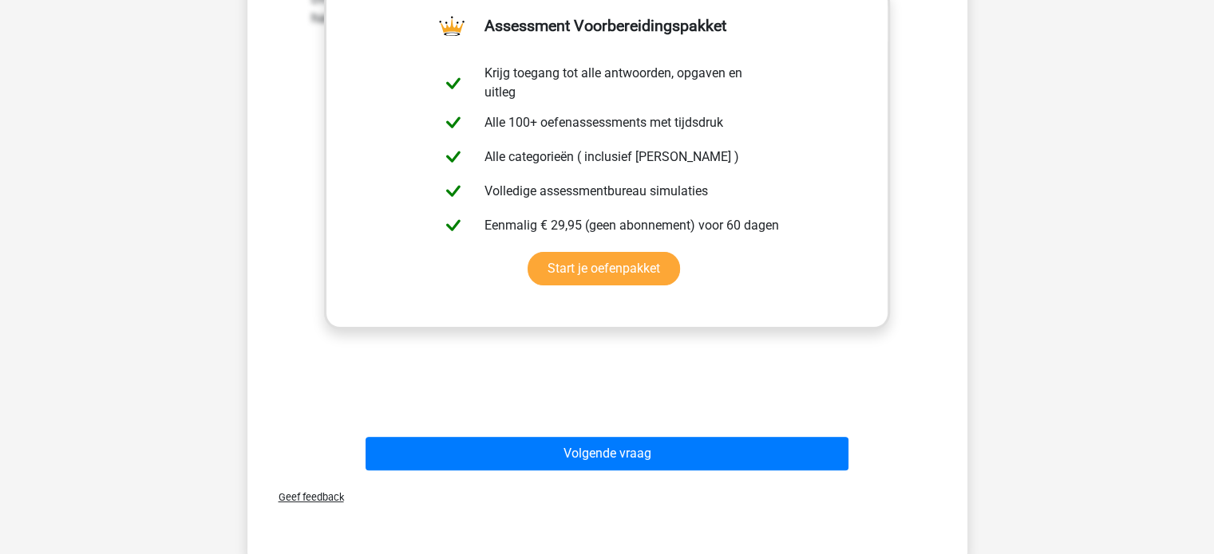
click at [483, 433] on div "Volgende vraag" at bounding box center [607, 450] width 669 height 53
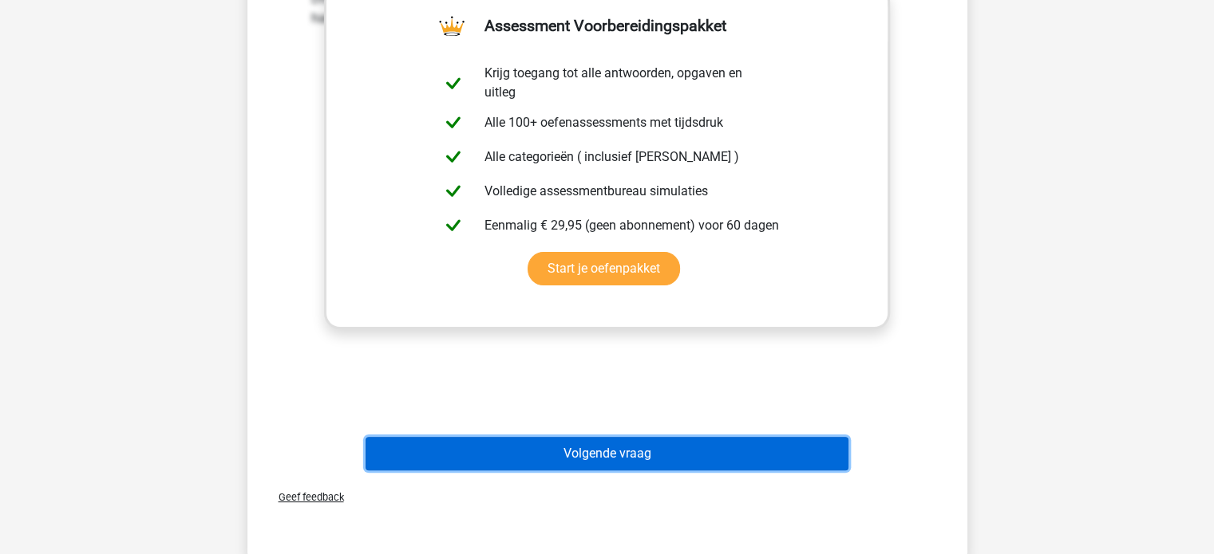
click at [482, 456] on button "Volgende vraag" at bounding box center [606, 454] width 483 height 34
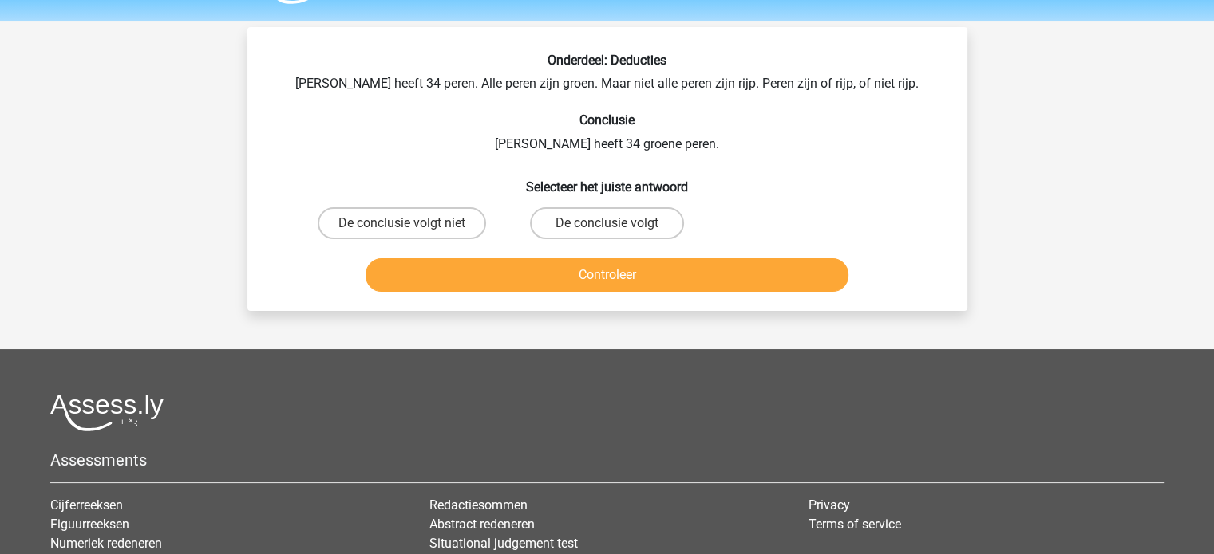
scroll to position [45, 0]
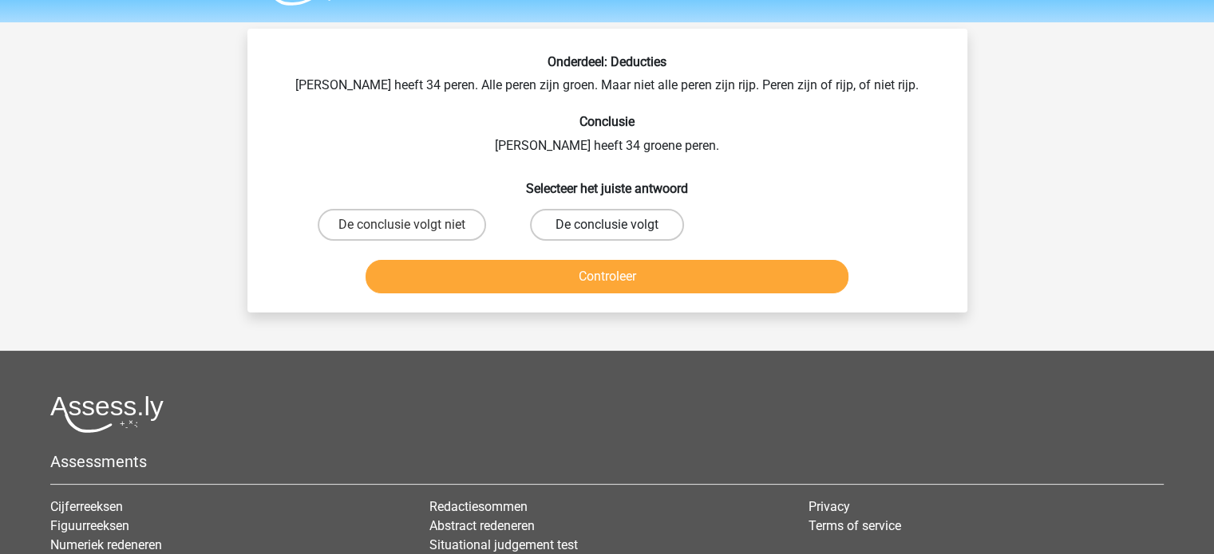
click at [582, 216] on label "De conclusie volgt" at bounding box center [607, 225] width 154 height 32
click at [606, 225] on input "De conclusie volgt" at bounding box center [611, 230] width 10 height 10
radio input "true"
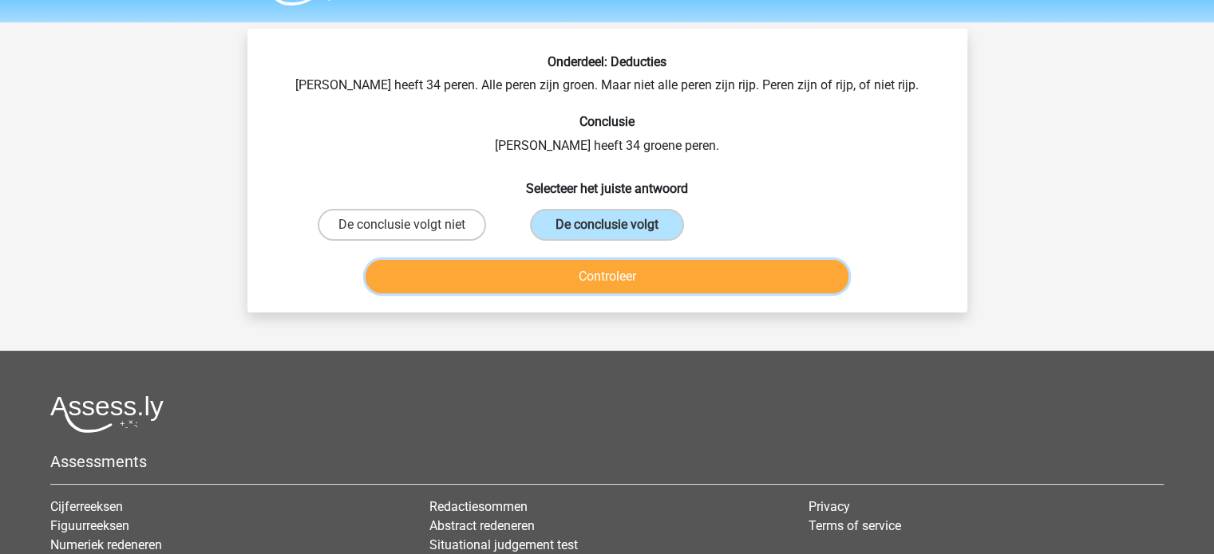
click at [561, 268] on button "Controleer" at bounding box center [606, 277] width 483 height 34
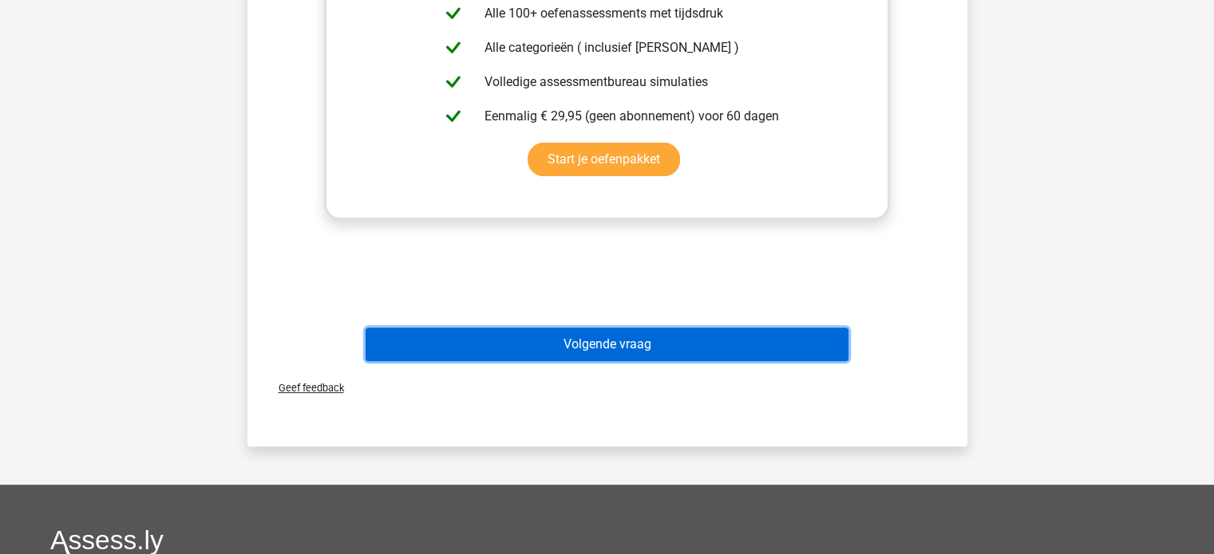
click at [530, 339] on button "Volgende vraag" at bounding box center [606, 345] width 483 height 34
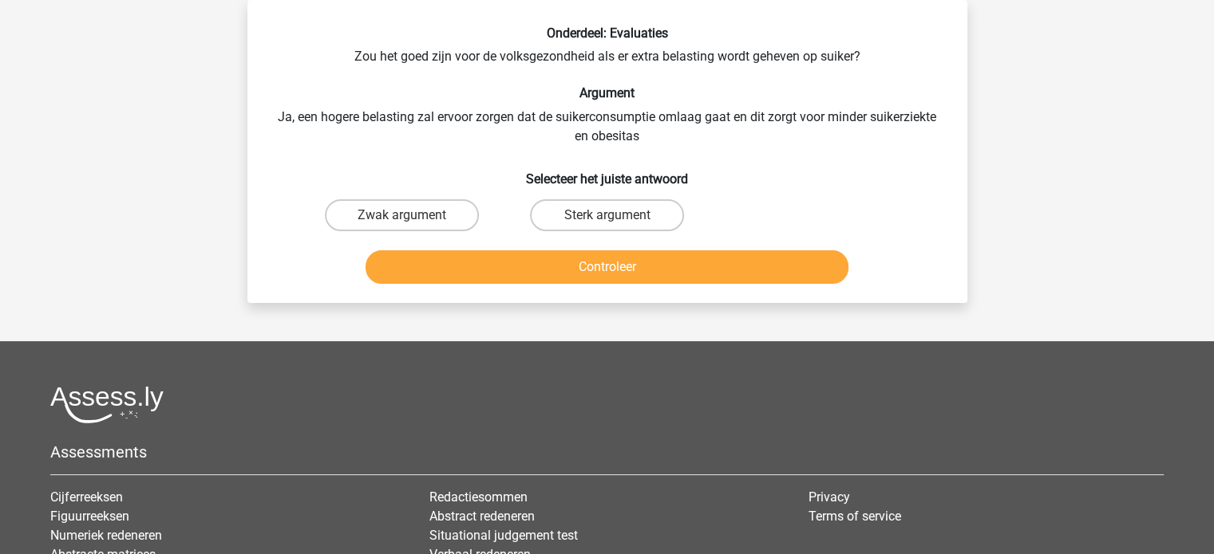
scroll to position [16, 0]
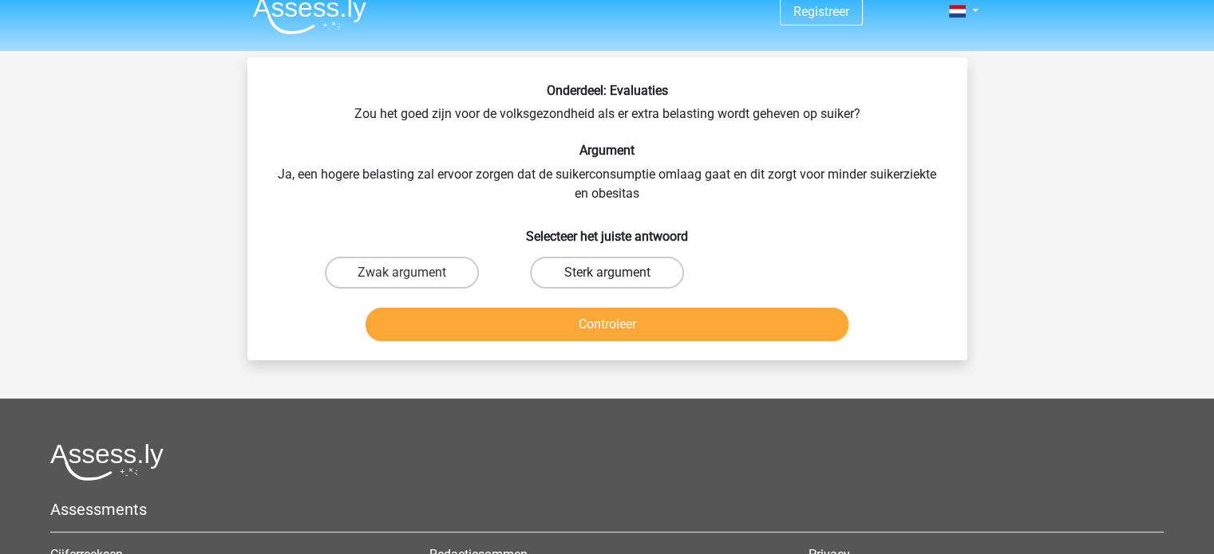
click at [573, 273] on label "Sterk argument" at bounding box center [607, 273] width 154 height 32
click at [606, 273] on input "Sterk argument" at bounding box center [611, 278] width 10 height 10
radio input "true"
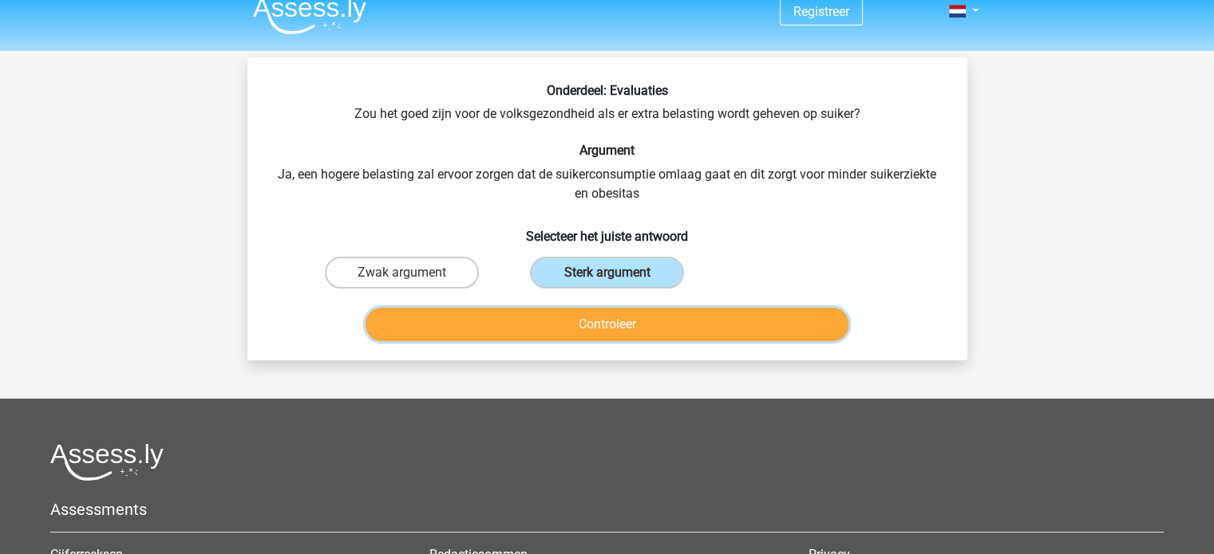
click at [564, 327] on button "Controleer" at bounding box center [606, 325] width 483 height 34
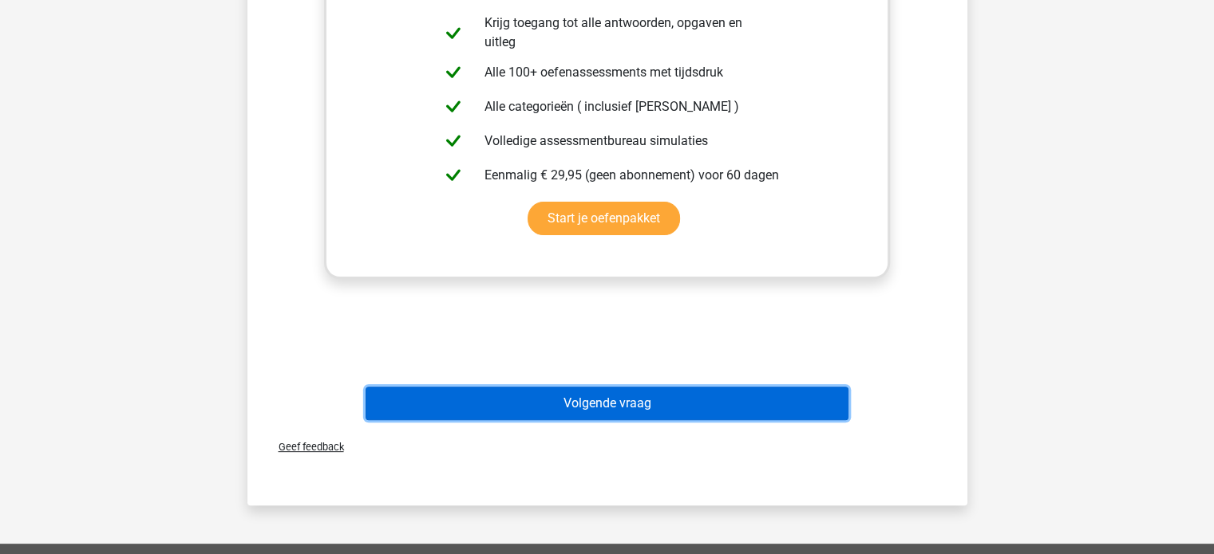
click at [520, 412] on button "Volgende vraag" at bounding box center [606, 404] width 483 height 34
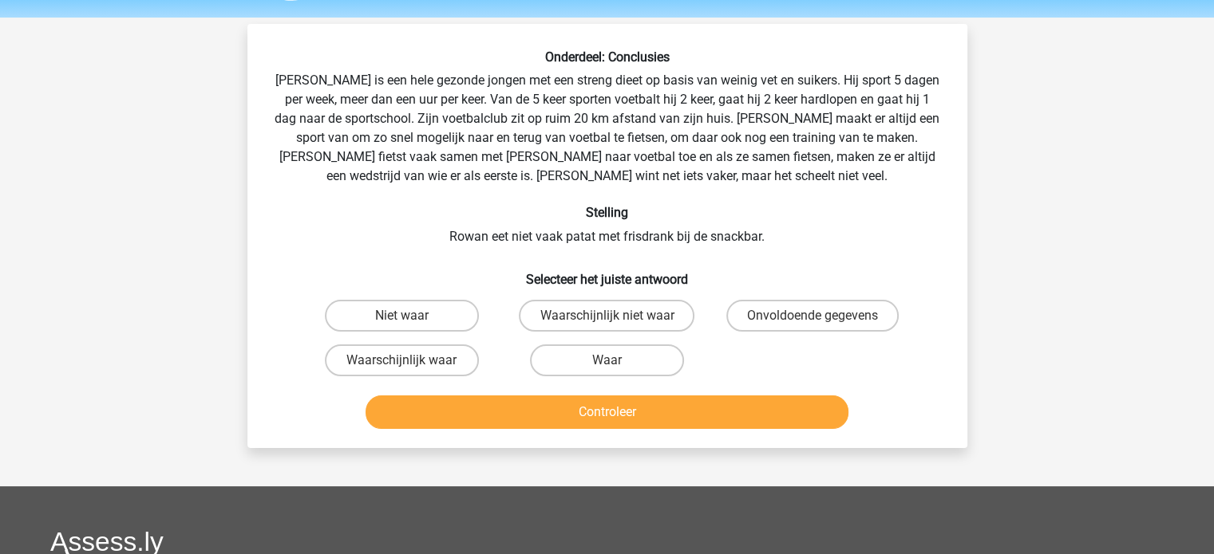
scroll to position [48, 0]
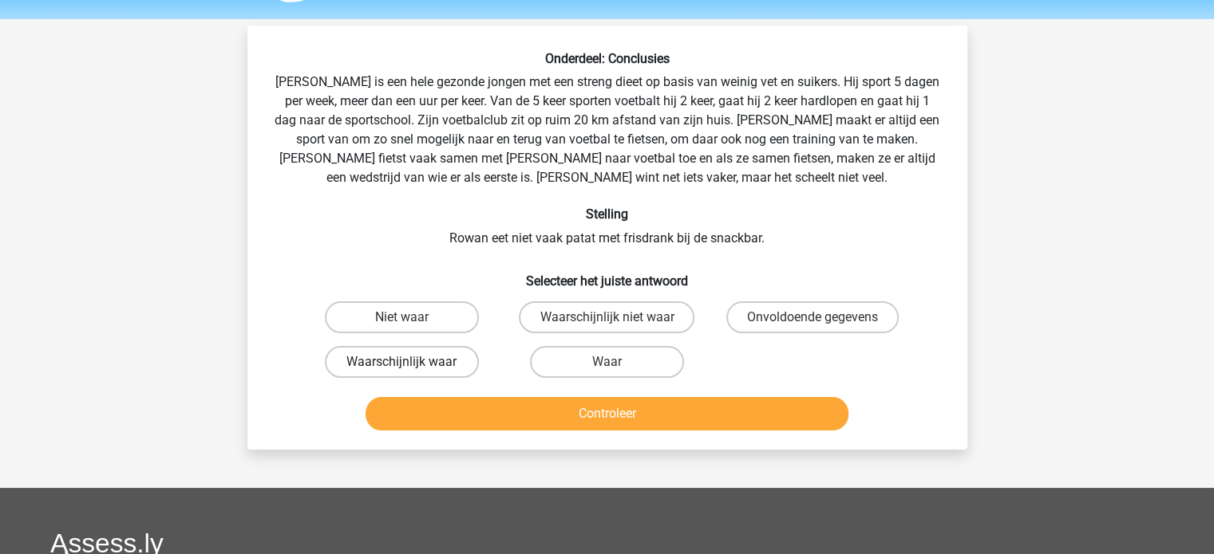
click at [448, 366] on label "Waarschijnlijk waar" at bounding box center [402, 362] width 154 height 32
click at [412, 366] on input "Waarschijnlijk waar" at bounding box center [406, 367] width 10 height 10
radio input "true"
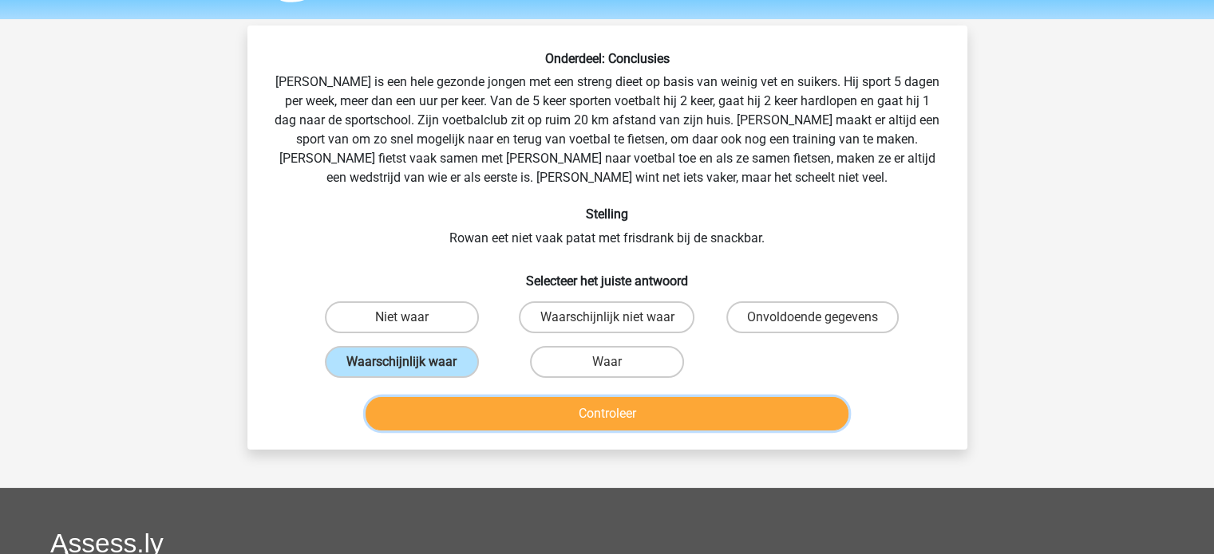
click at [468, 401] on button "Controleer" at bounding box center [606, 414] width 483 height 34
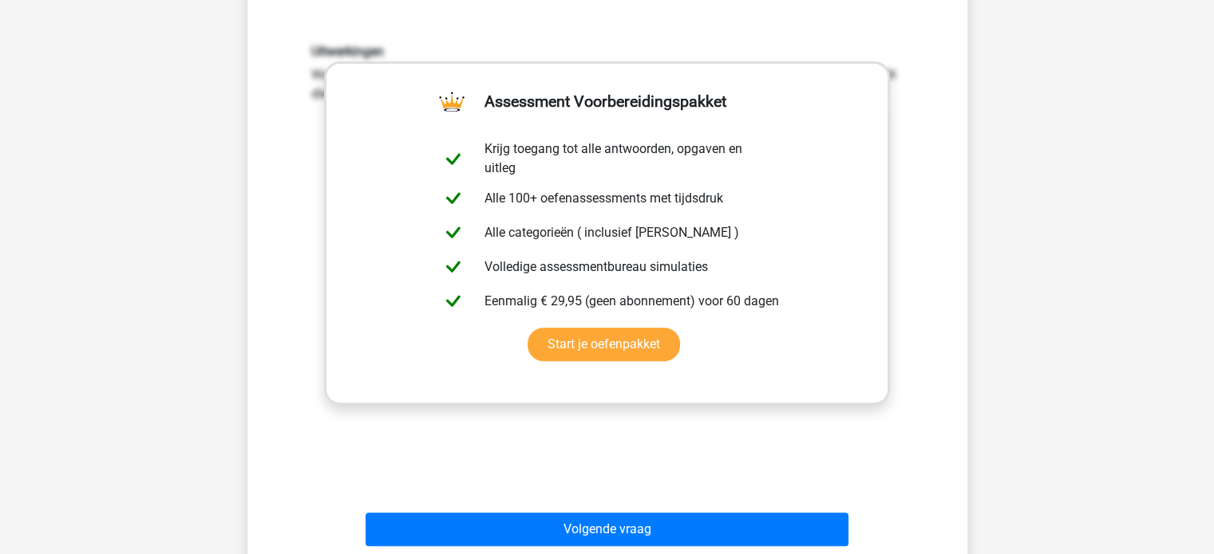
scroll to position [447, 0]
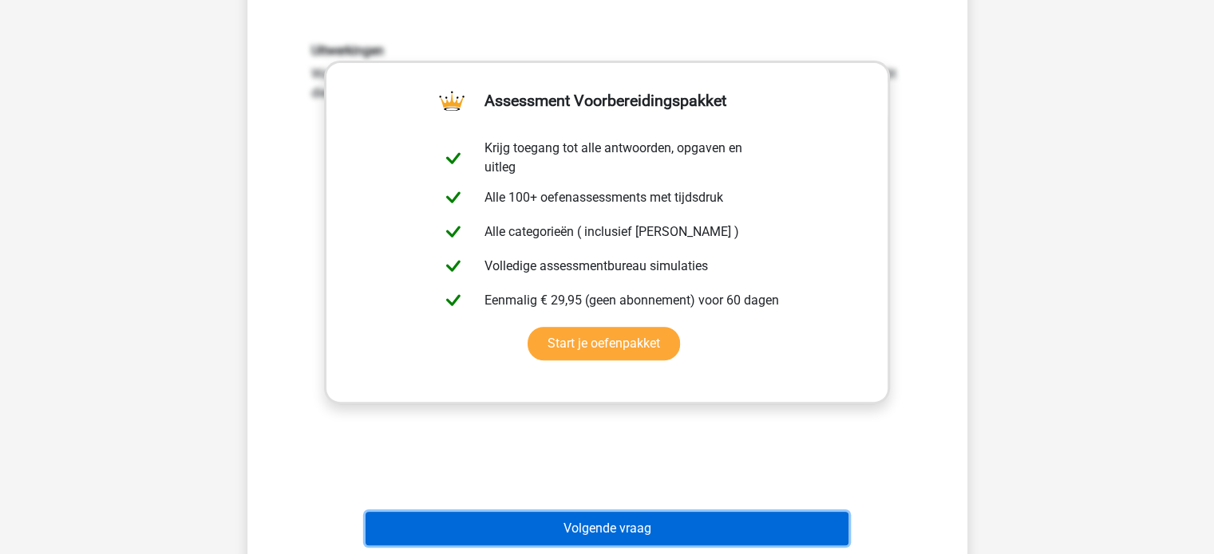
click at [445, 520] on button "Volgende vraag" at bounding box center [606, 529] width 483 height 34
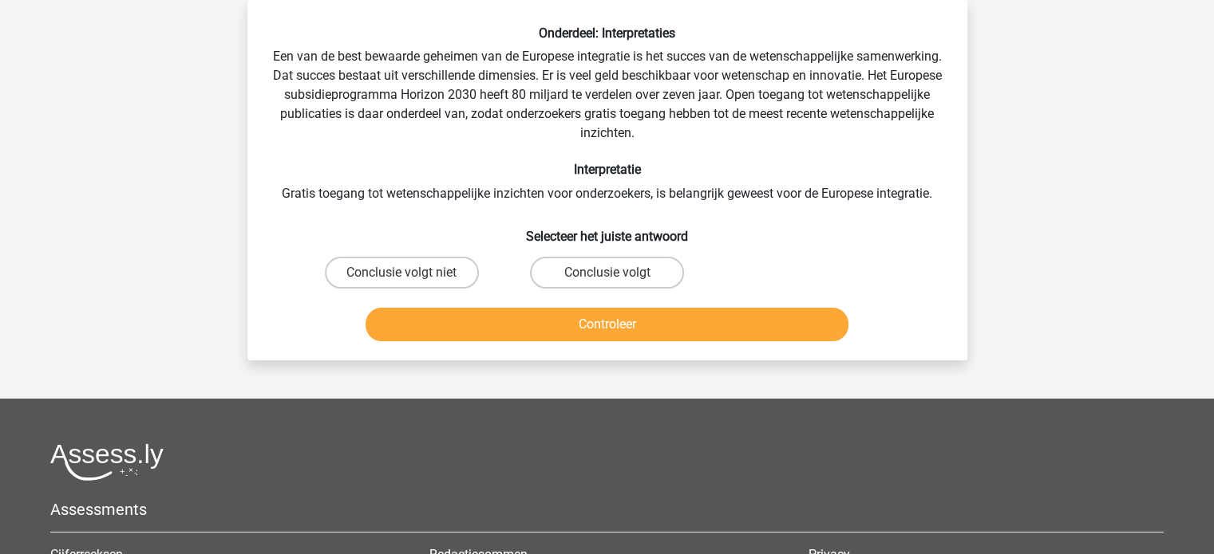
scroll to position [64, 0]
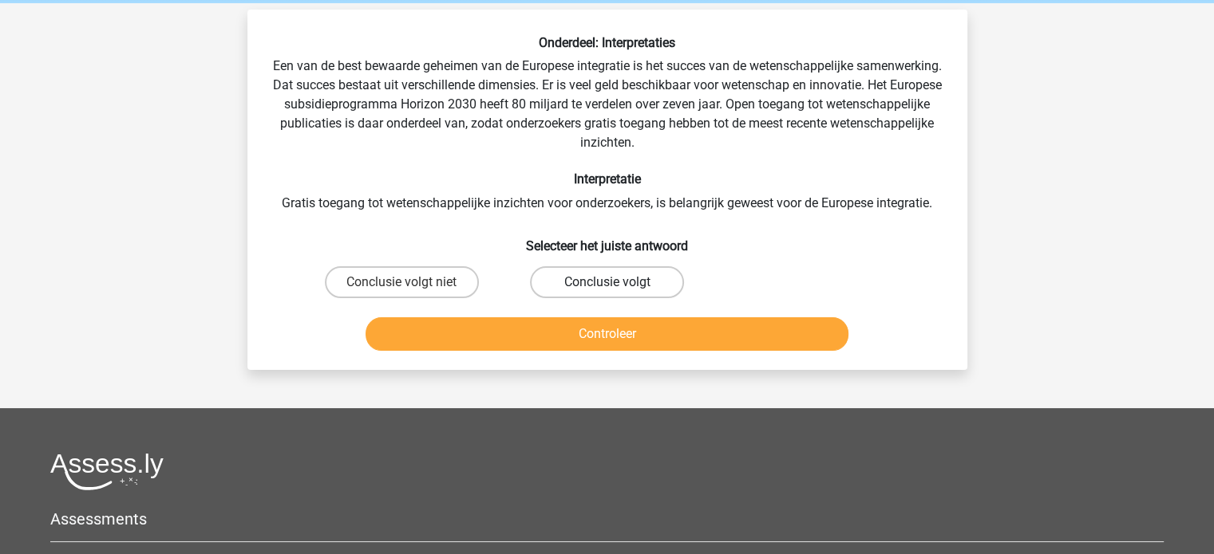
click at [551, 272] on label "Conclusie volgt" at bounding box center [607, 282] width 154 height 32
click at [606, 282] on input "Conclusie volgt" at bounding box center [611, 287] width 10 height 10
radio input "true"
click at [541, 318] on button "Controleer" at bounding box center [606, 335] width 483 height 34
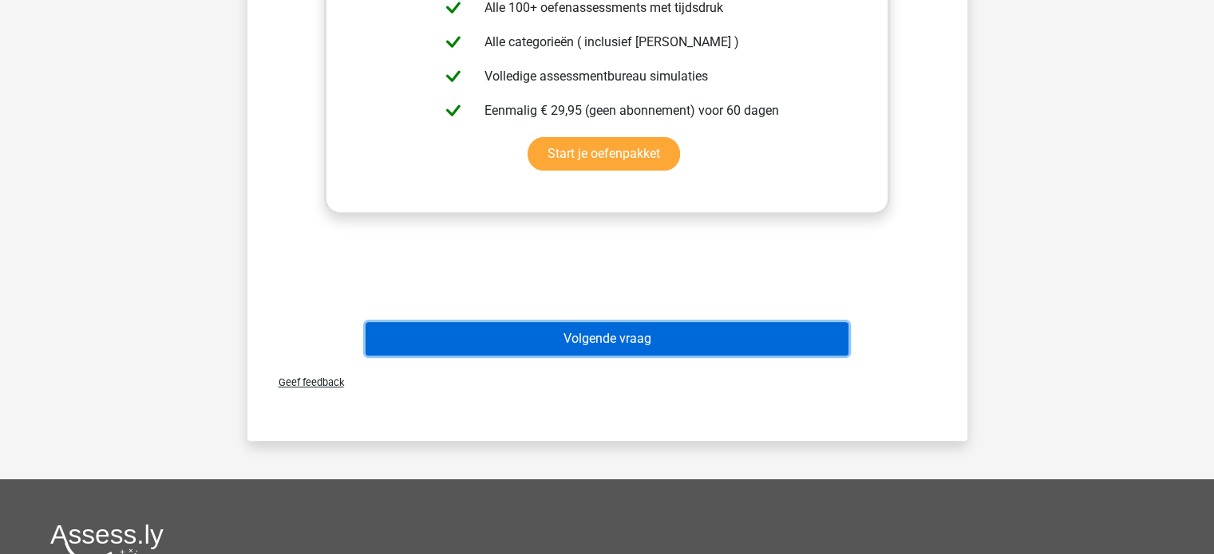
click at [527, 334] on button "Volgende vraag" at bounding box center [606, 339] width 483 height 34
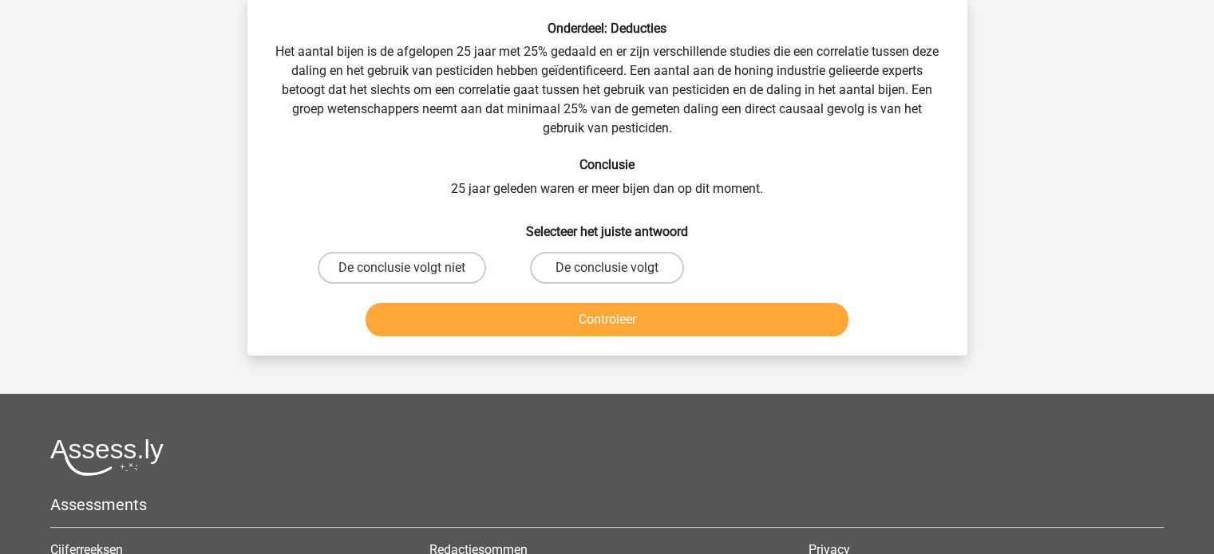
scroll to position [73, 0]
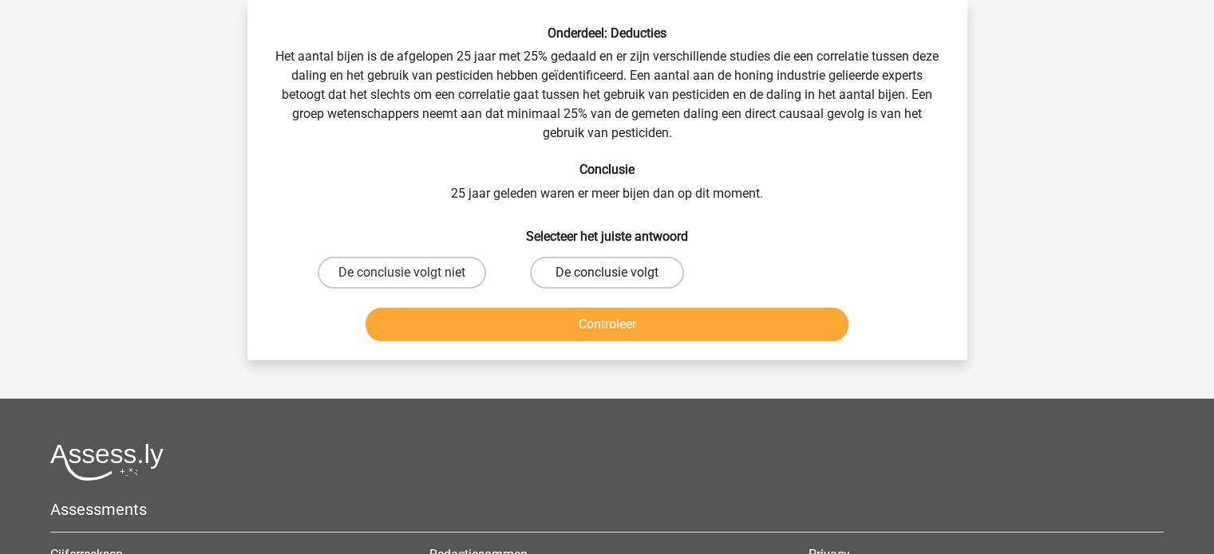
click at [555, 270] on label "De conclusie volgt" at bounding box center [607, 273] width 154 height 32
click at [606, 273] on input "De conclusie volgt" at bounding box center [611, 278] width 10 height 10
radio input "true"
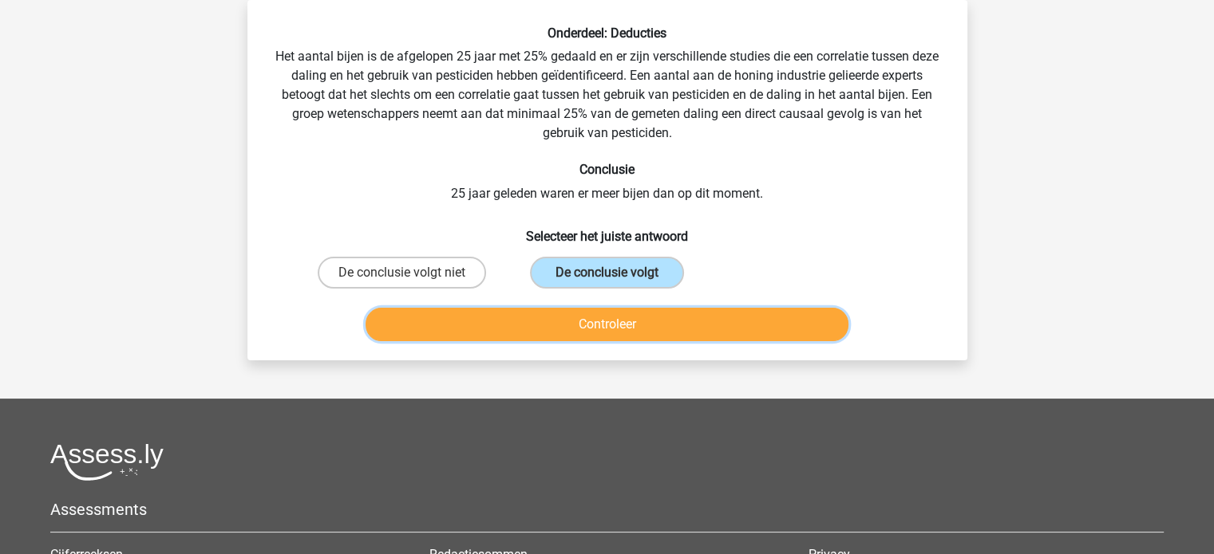
click at [549, 318] on button "Controleer" at bounding box center [606, 325] width 483 height 34
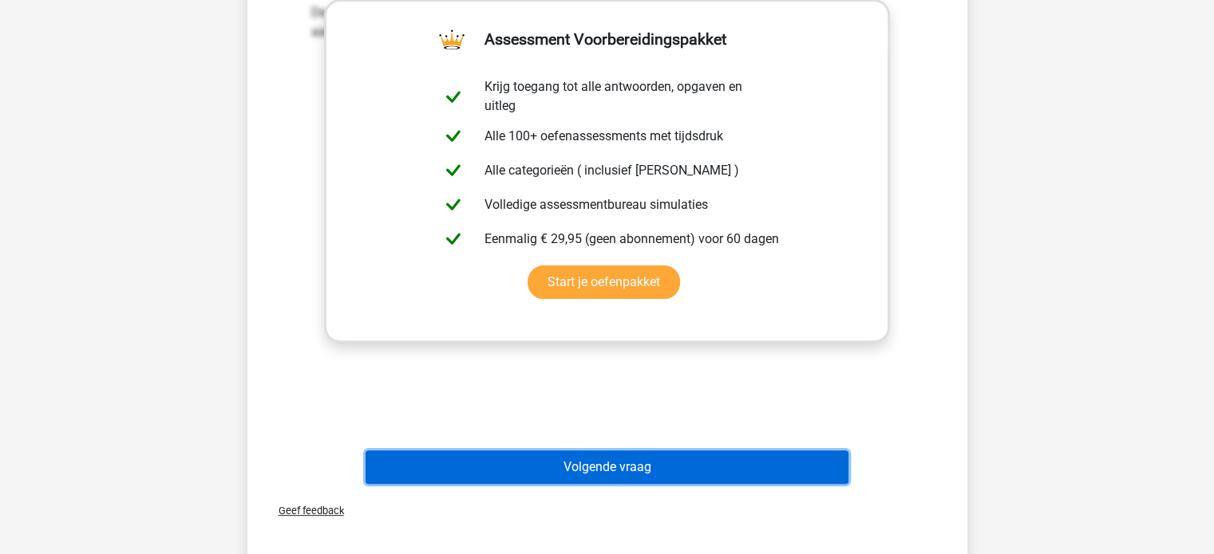
click at [503, 452] on button "Volgende vraag" at bounding box center [606, 468] width 483 height 34
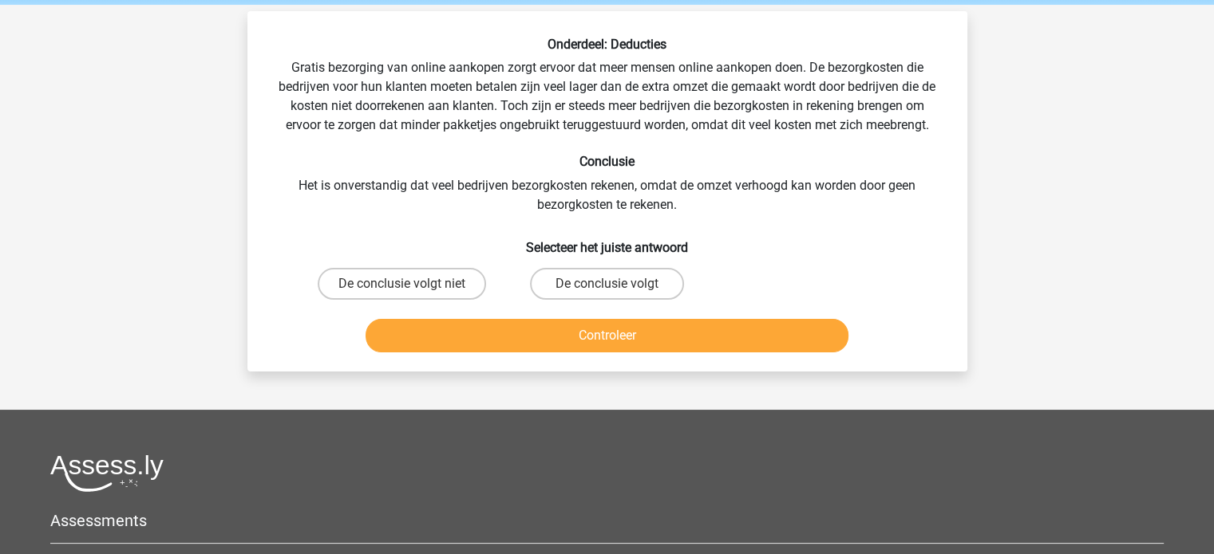
scroll to position [61, 0]
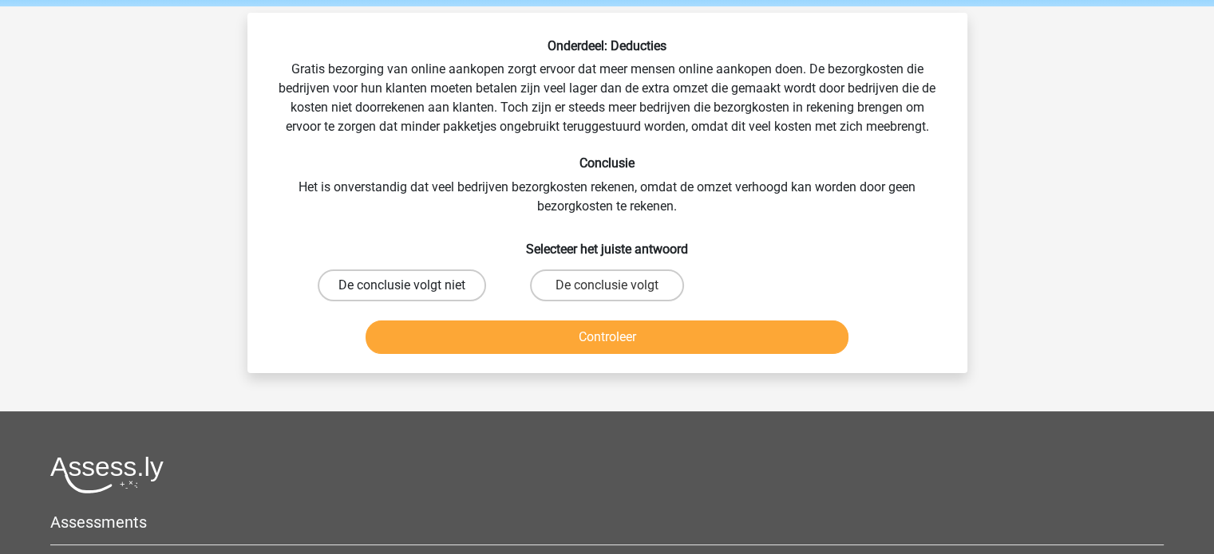
click at [453, 283] on label "De conclusie volgt niet" at bounding box center [402, 286] width 168 height 32
click at [412, 286] on input "De conclusie volgt niet" at bounding box center [406, 291] width 10 height 10
radio input "true"
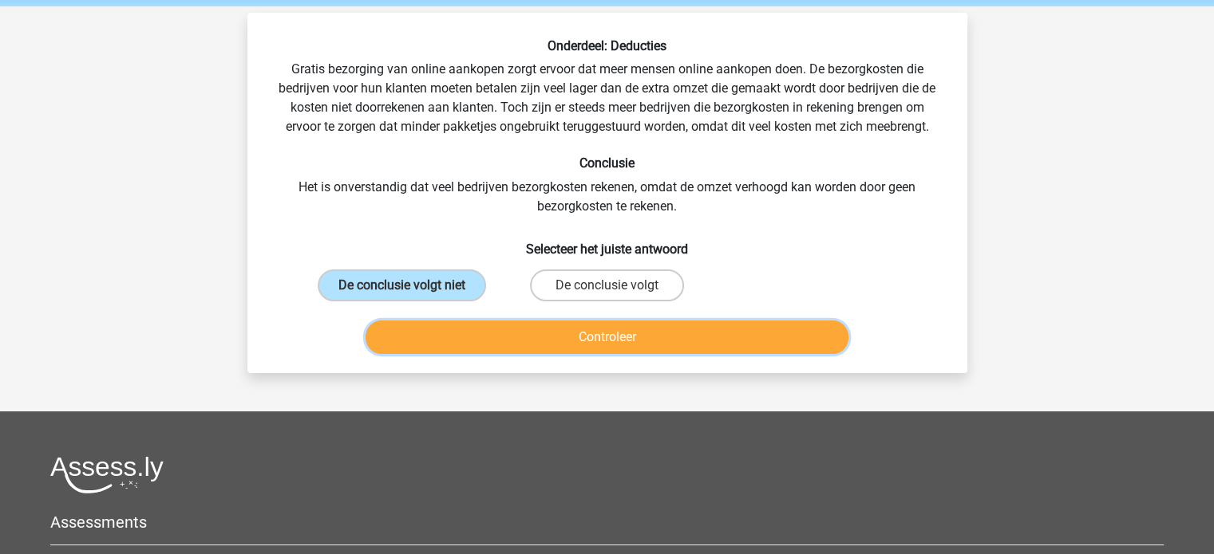
click at [450, 326] on button "Controleer" at bounding box center [606, 338] width 483 height 34
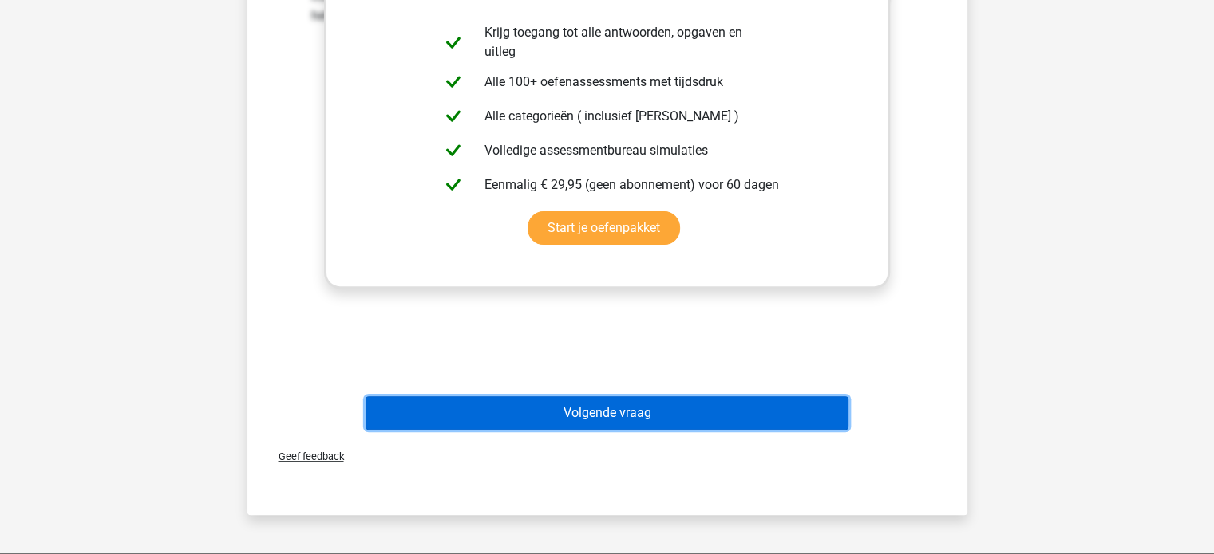
click at [448, 416] on button "Volgende vraag" at bounding box center [606, 414] width 483 height 34
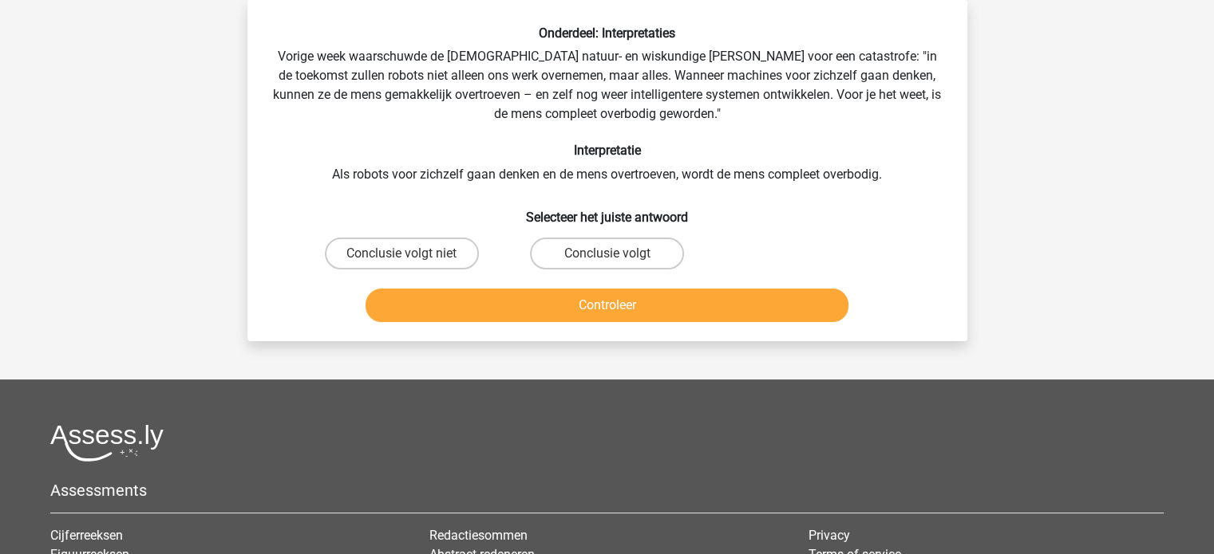
scroll to position [9, 0]
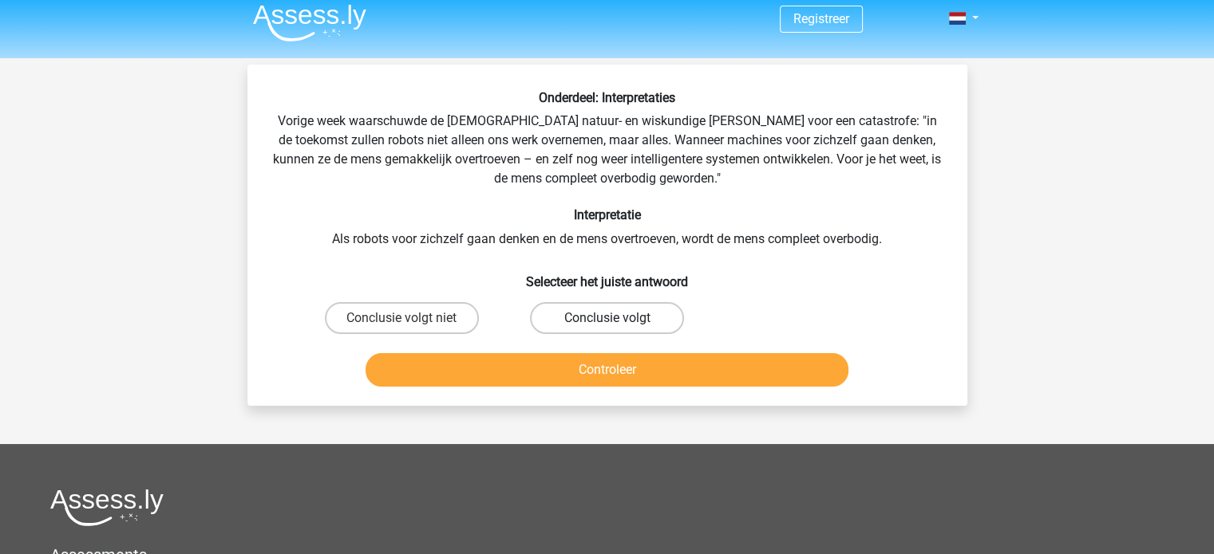
click at [578, 315] on label "Conclusie volgt" at bounding box center [607, 318] width 154 height 32
click at [606, 318] on input "Conclusie volgt" at bounding box center [611, 323] width 10 height 10
radio input "true"
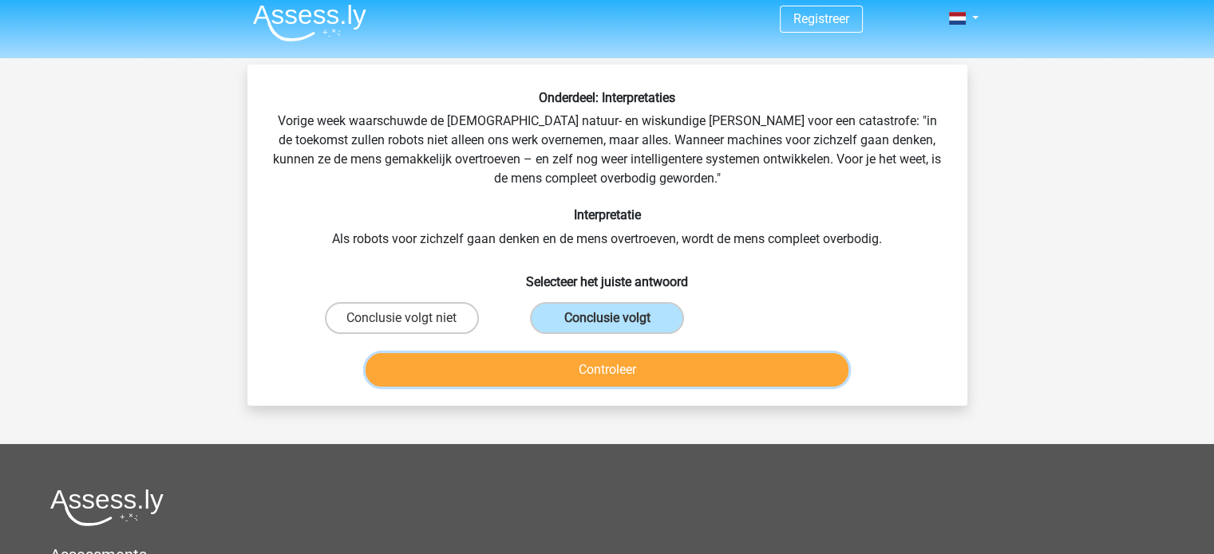
click at [572, 369] on button "Controleer" at bounding box center [606, 370] width 483 height 34
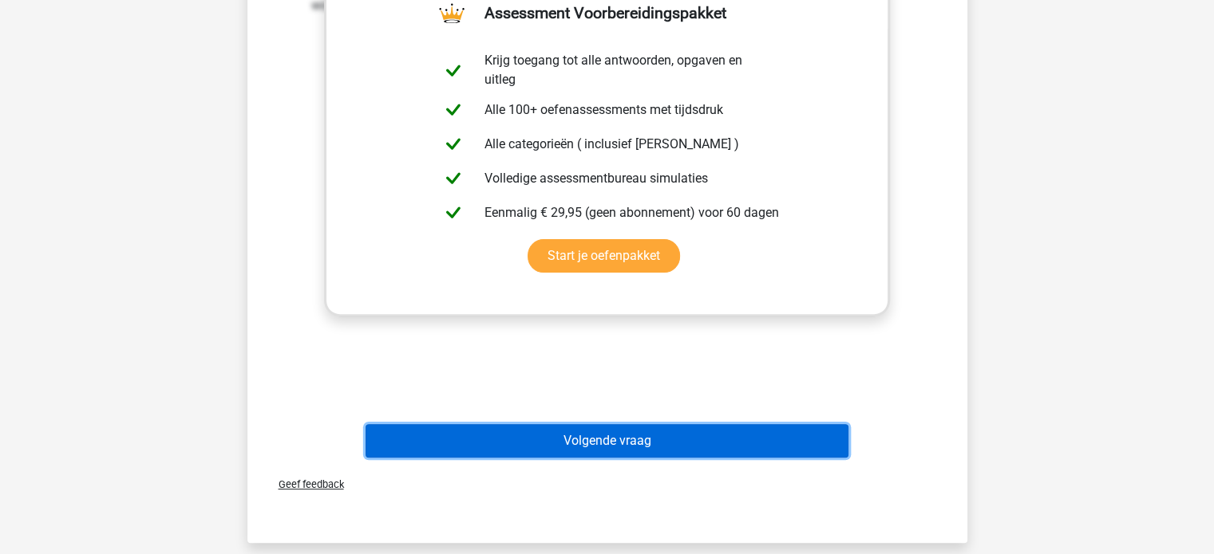
click at [522, 440] on button "Volgende vraag" at bounding box center [606, 441] width 483 height 34
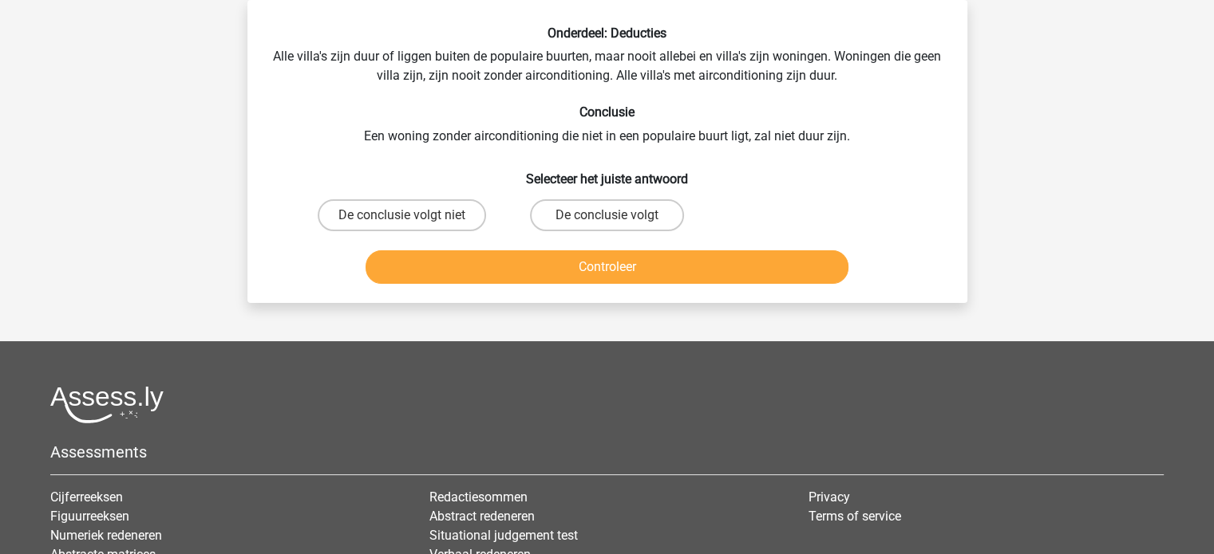
scroll to position [41, 0]
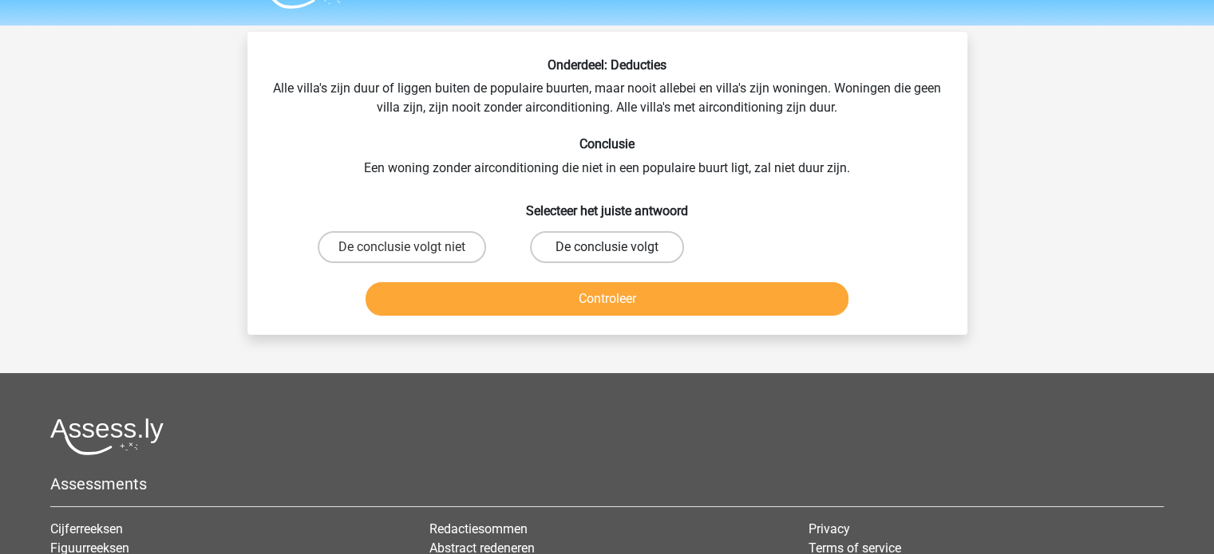
click at [594, 249] on label "De conclusie volgt" at bounding box center [607, 247] width 154 height 32
click at [606, 249] on input "De conclusie volgt" at bounding box center [611, 252] width 10 height 10
radio input "true"
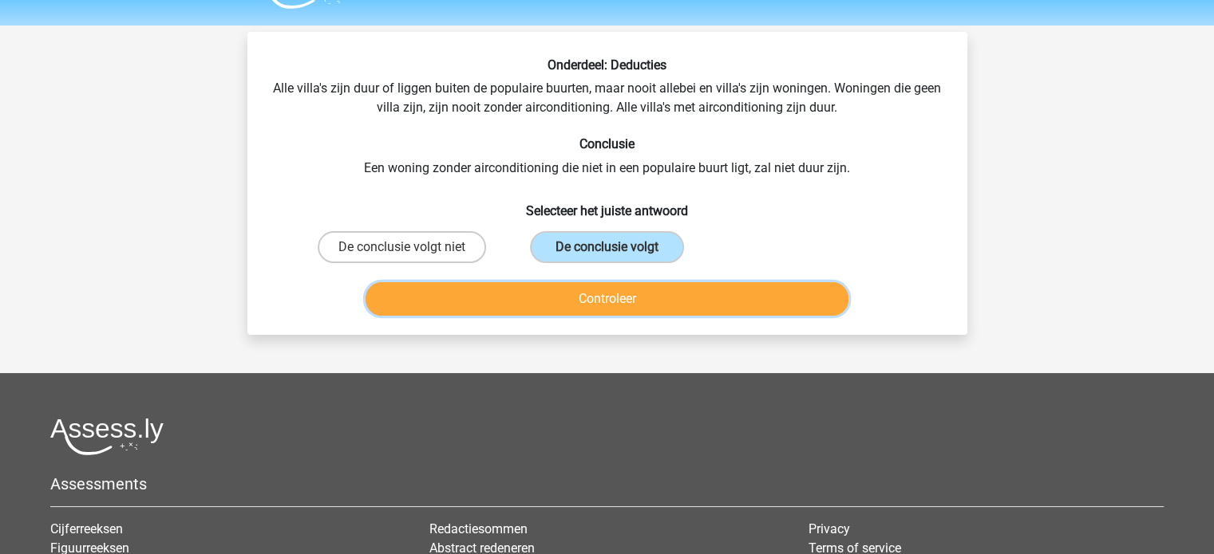
click at [578, 300] on button "Controleer" at bounding box center [606, 299] width 483 height 34
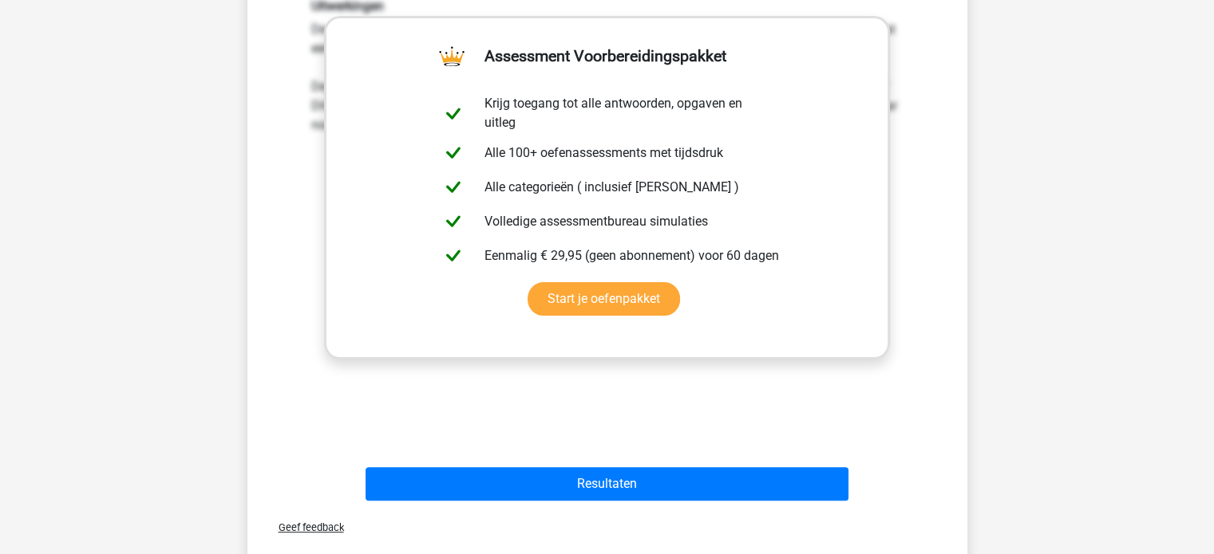
scroll to position [408, 0]
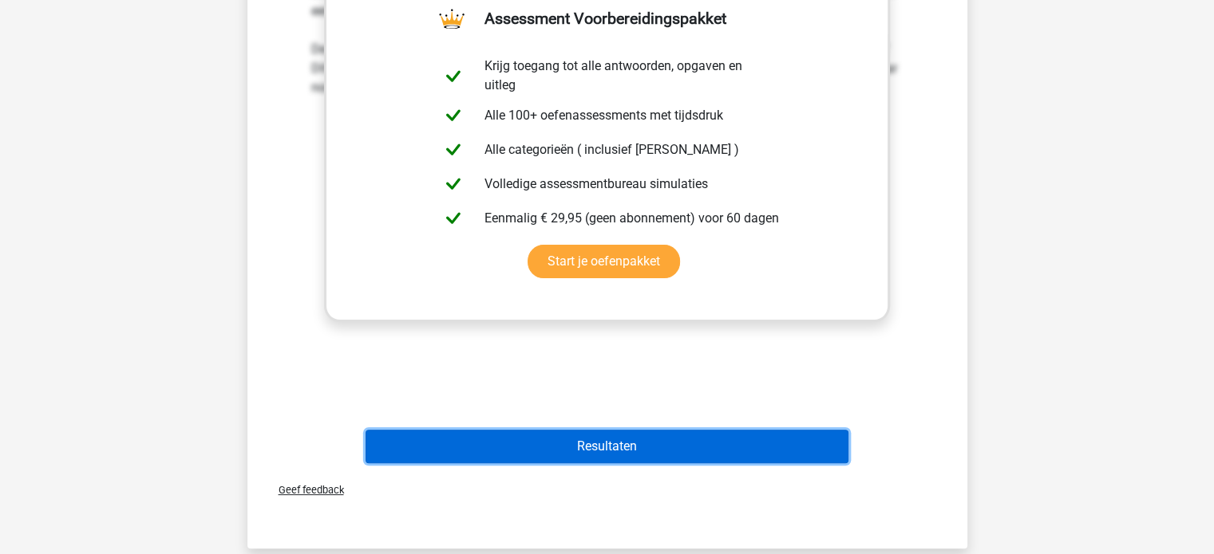
click at [519, 436] on button "Resultaten" at bounding box center [606, 447] width 483 height 34
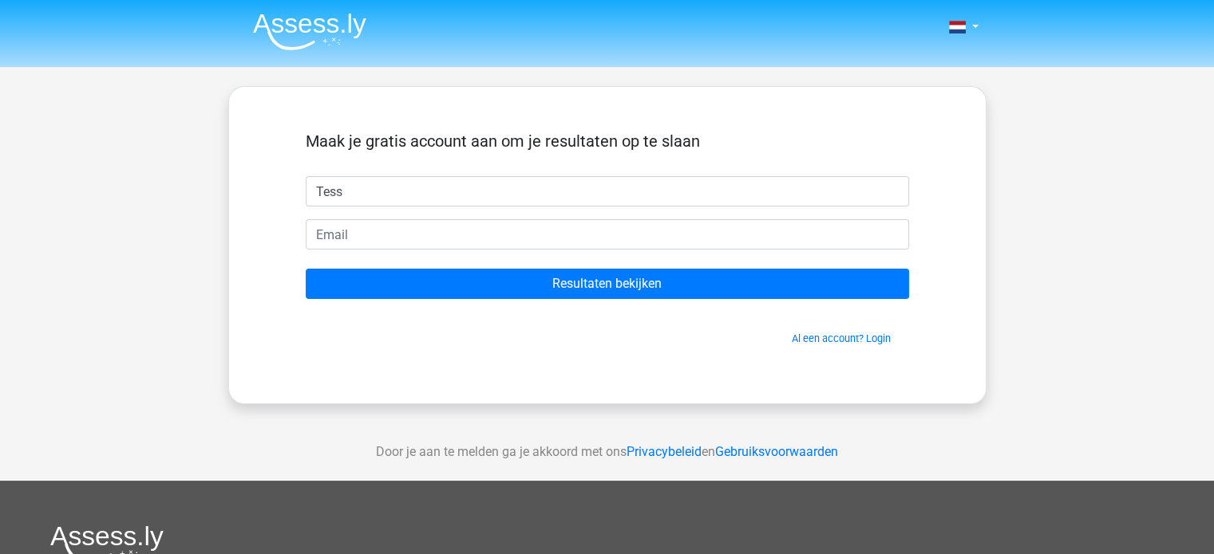
type input "Tess"
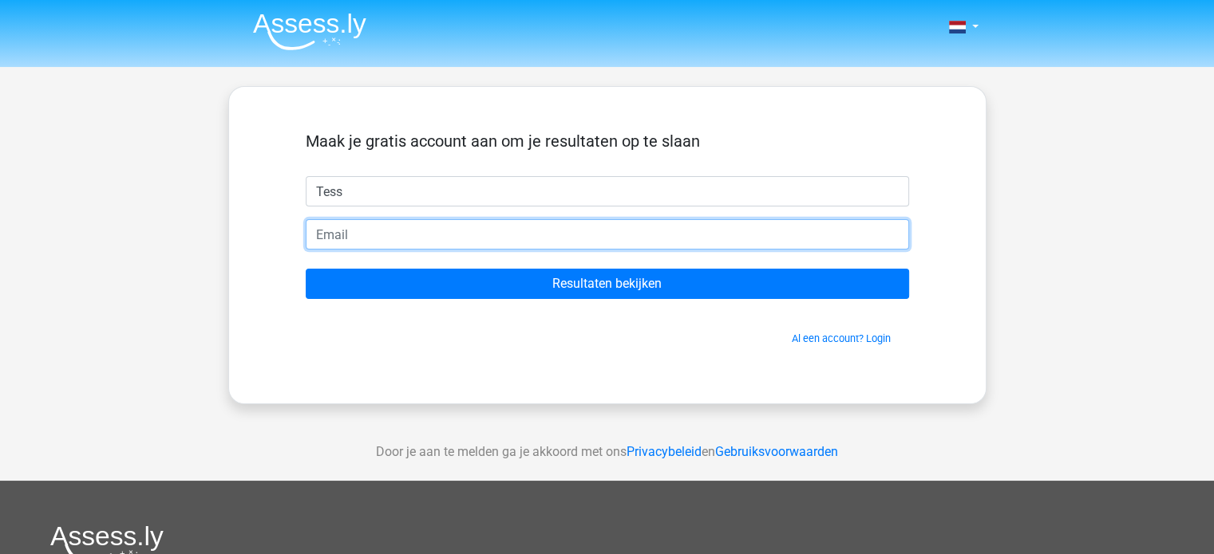
click at [623, 233] on input "email" at bounding box center [607, 234] width 603 height 30
type input "[EMAIL_ADDRESS][DOMAIN_NAME]"
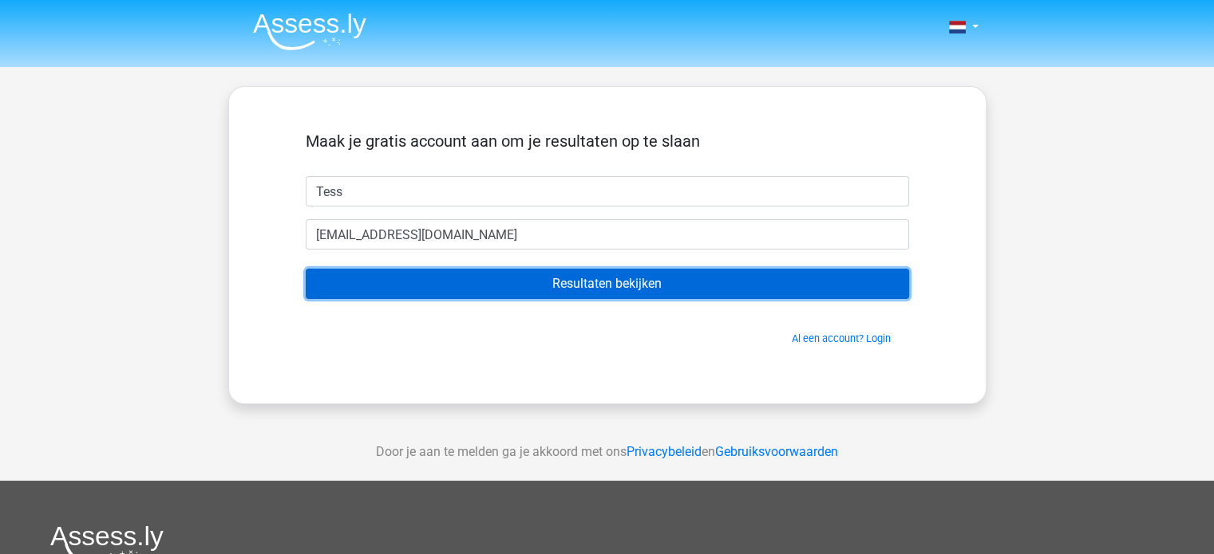
click at [549, 286] on input "Resultaten bekijken" at bounding box center [607, 284] width 603 height 30
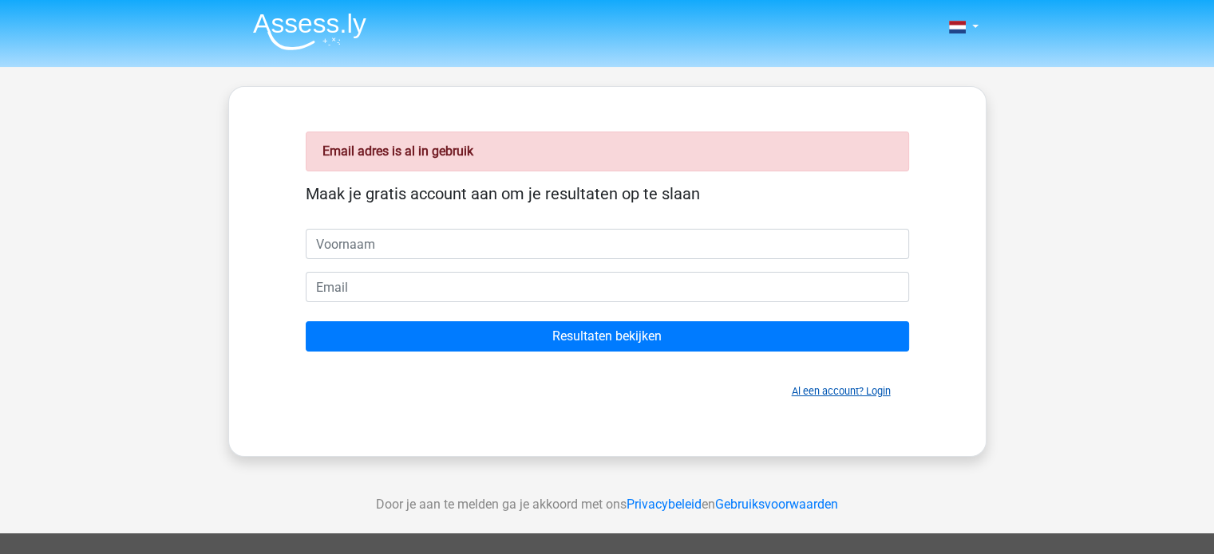
click at [838, 390] on link "Al een account? Login" at bounding box center [840, 391] width 99 height 12
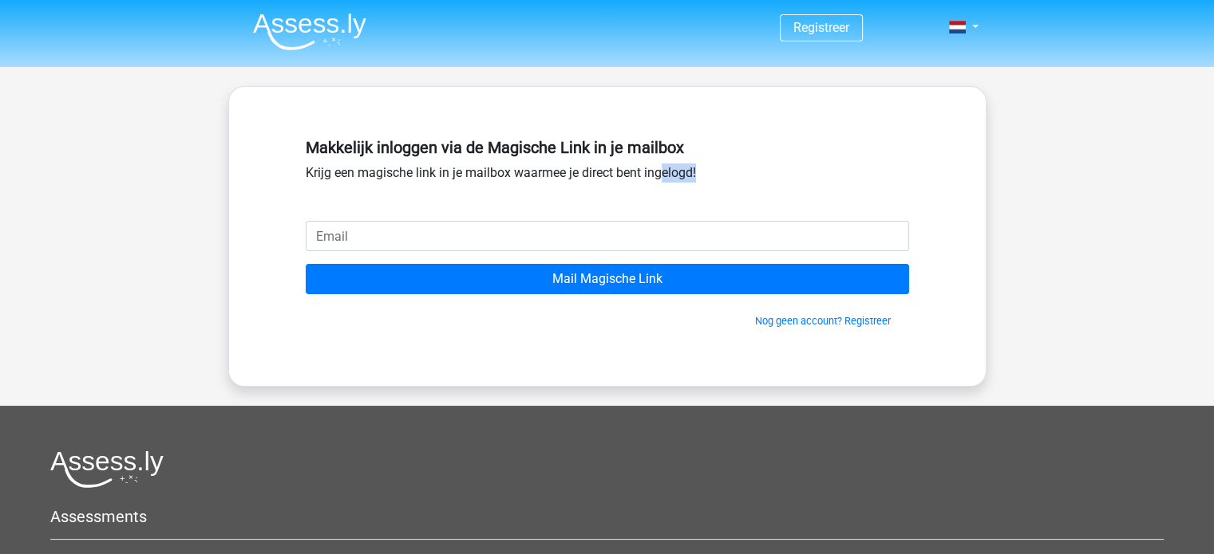
drag, startPoint x: 589, startPoint y: 207, endPoint x: 569, endPoint y: 245, distance: 43.2
click at [569, 245] on div "Makkelijk inloggen via de Magische Link in je mailbox Krijg een magische link i…" at bounding box center [607, 236] width 680 height 223
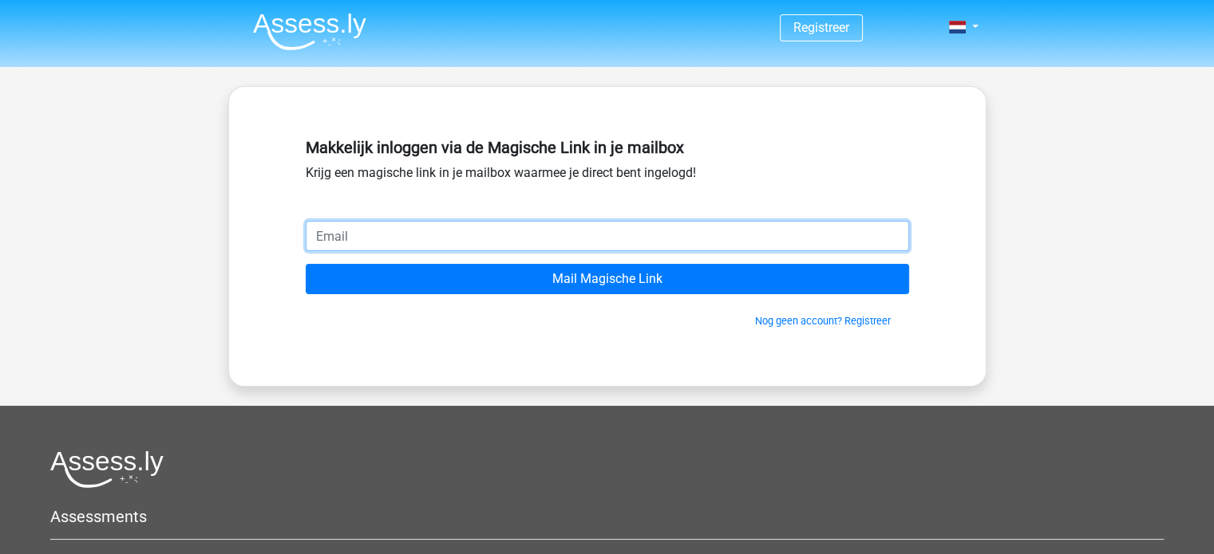
click at [569, 245] on input "email" at bounding box center [607, 236] width 603 height 30
type input "tess.vdassem@hotmail.com"
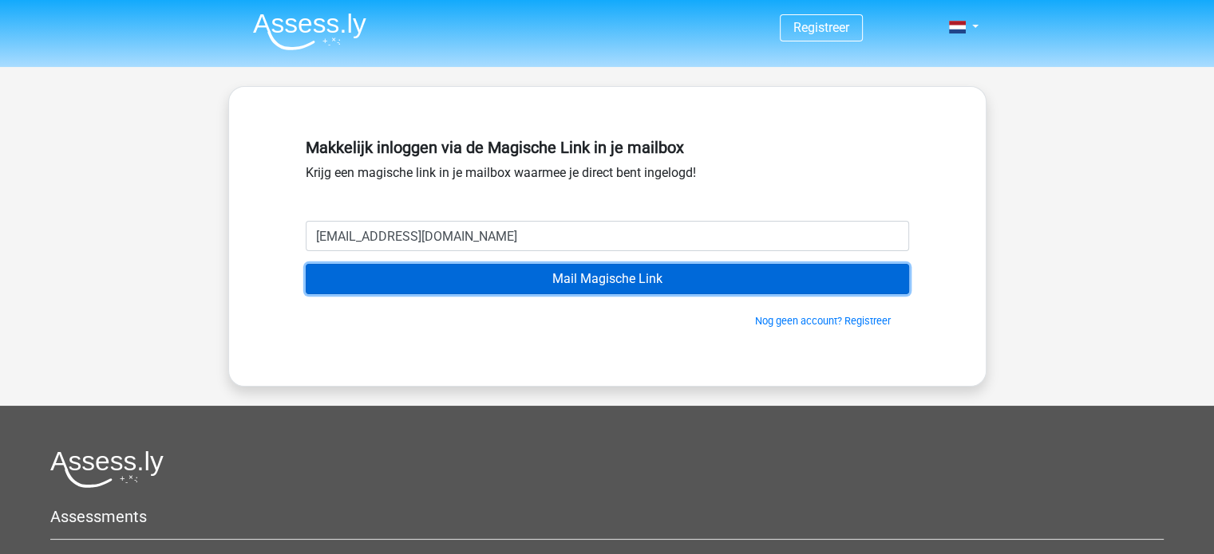
click at [526, 278] on input "Mail Magische Link" at bounding box center [607, 279] width 603 height 30
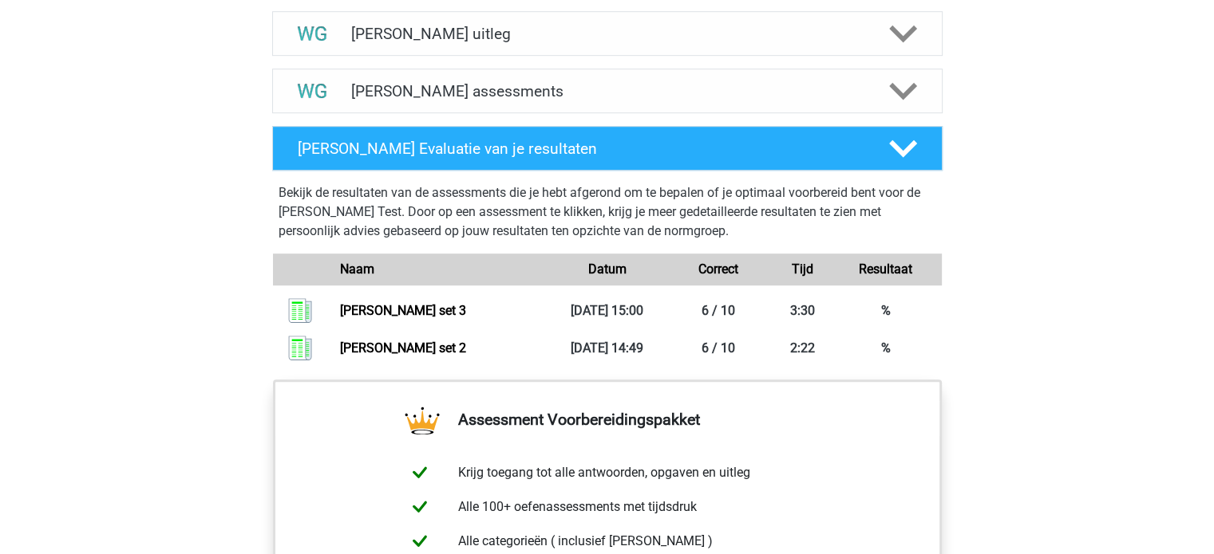
scroll to position [982, 0]
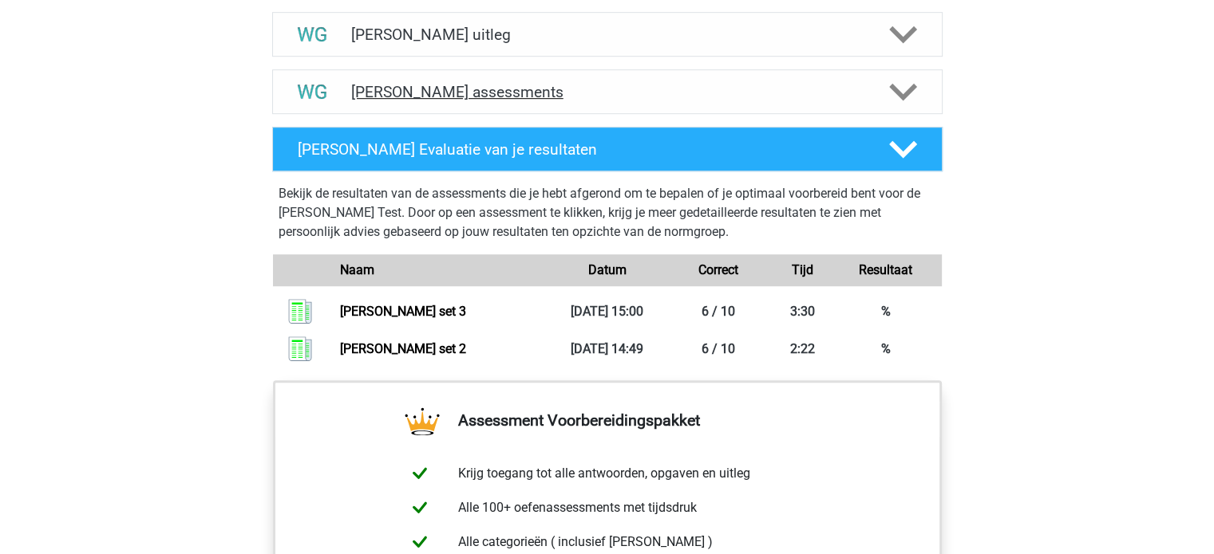
click at [412, 83] on h4 "Watson Glaser assessments" at bounding box center [607, 92] width 512 height 18
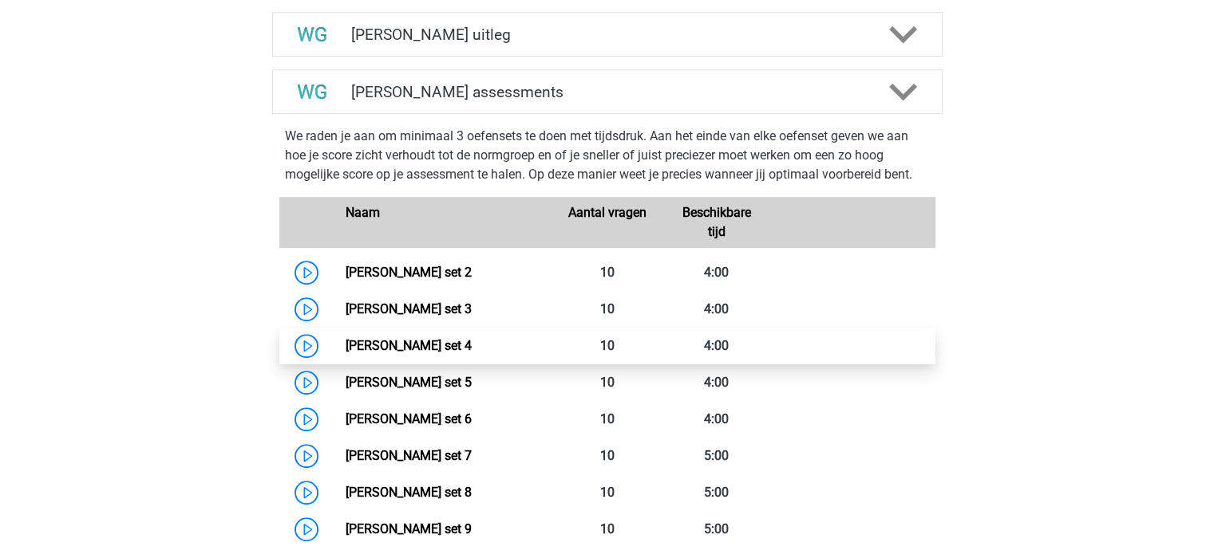
click at [345, 353] on link "Watson Glaser set 4" at bounding box center [408, 345] width 126 height 15
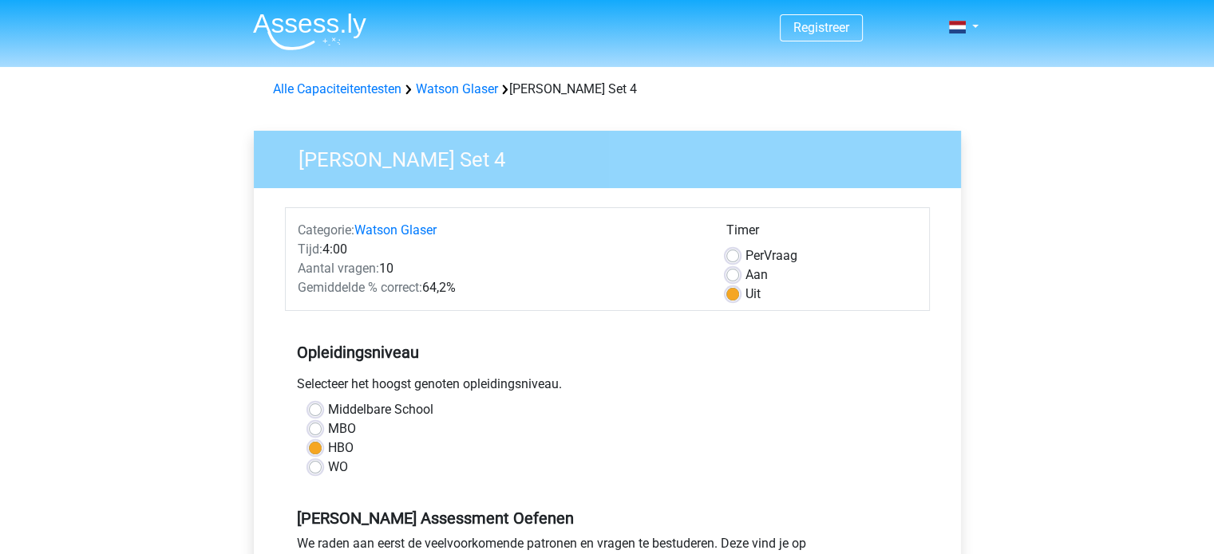
click at [328, 464] on label "WO" at bounding box center [338, 467] width 20 height 19
click at [310, 464] on input "WO" at bounding box center [315, 466] width 13 height 16
radio input "true"
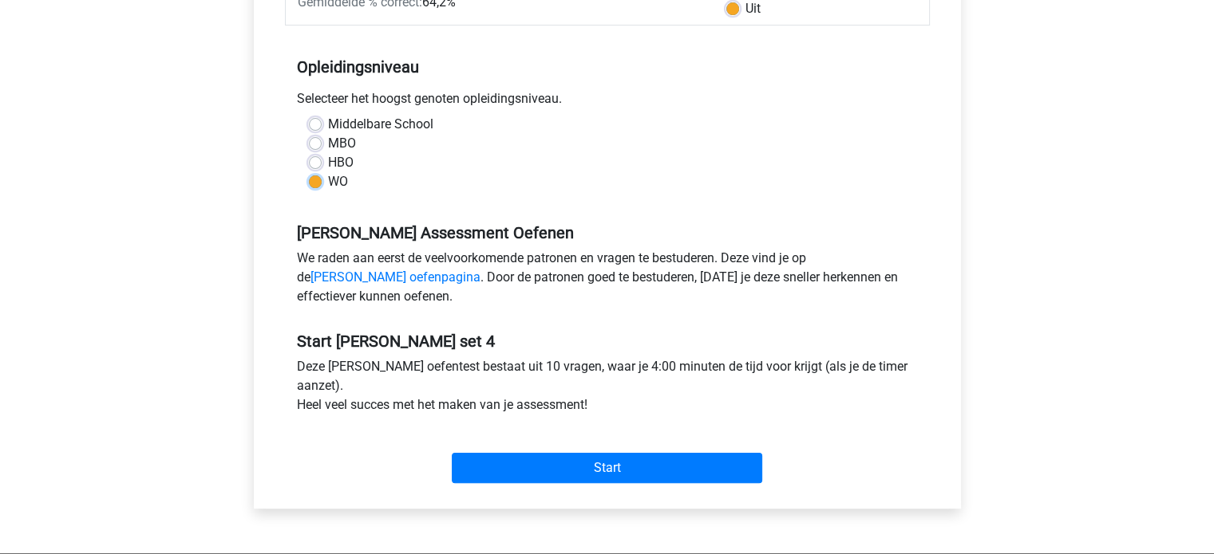
scroll to position [287, 0]
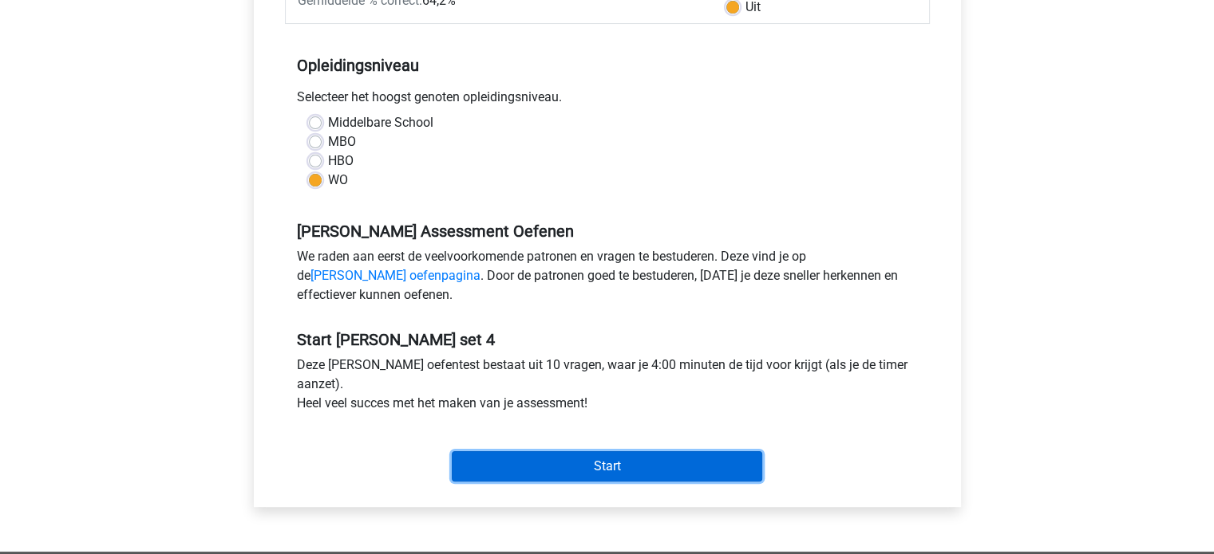
click at [495, 472] on input "Start" at bounding box center [607, 467] width 310 height 30
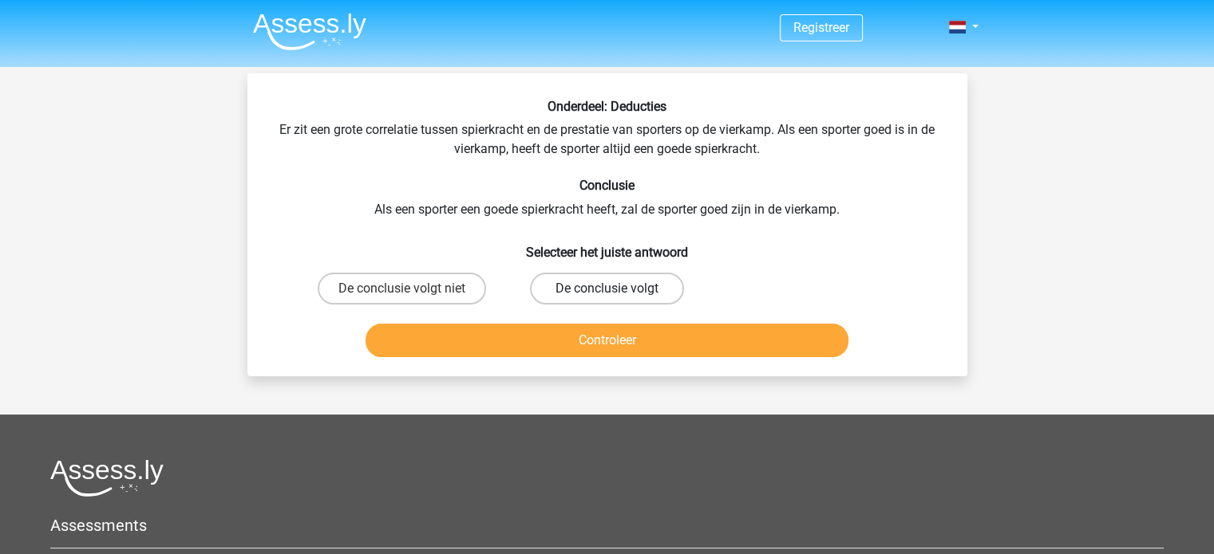
click at [558, 293] on label "De conclusie volgt" at bounding box center [607, 289] width 154 height 32
click at [606, 293] on input "De conclusie volgt" at bounding box center [611, 294] width 10 height 10
radio input "true"
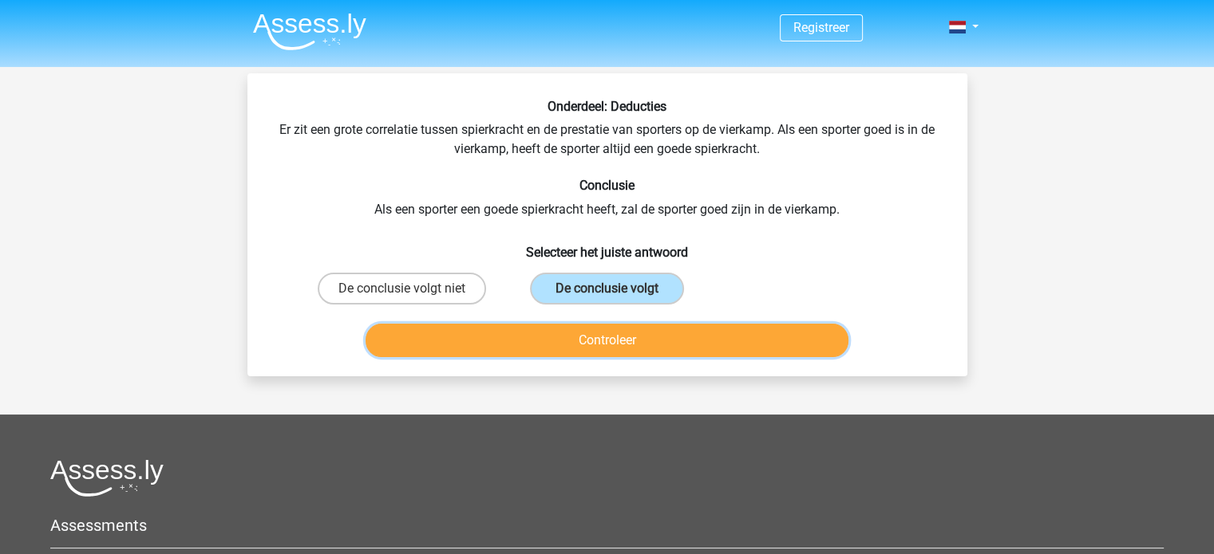
click at [558, 328] on button "Controleer" at bounding box center [606, 341] width 483 height 34
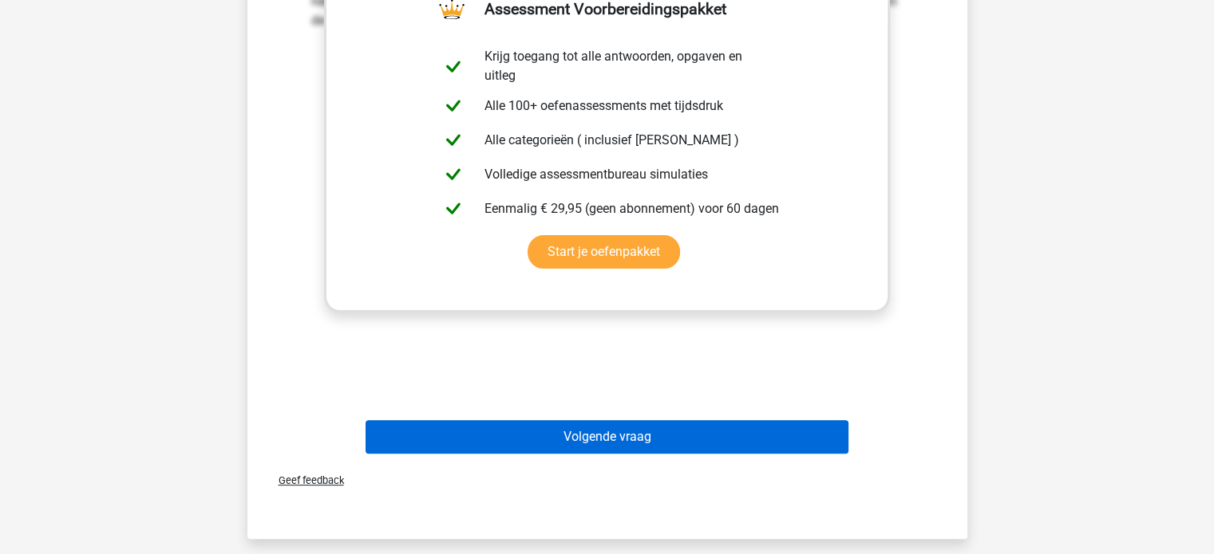
scroll to position [418, 0]
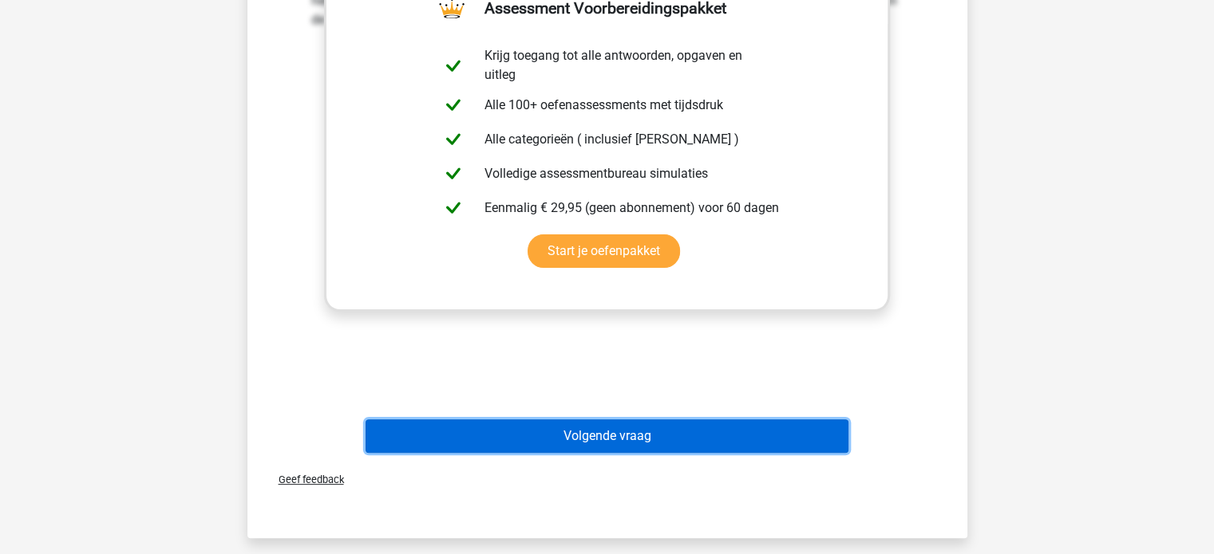
click at [523, 436] on button "Volgende vraag" at bounding box center [606, 437] width 483 height 34
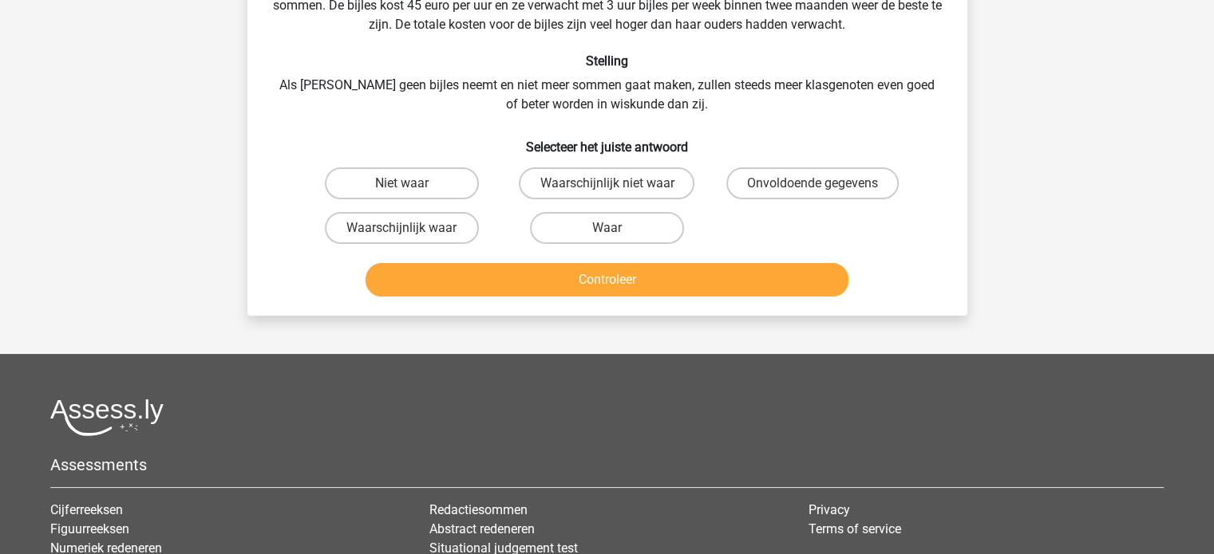
scroll to position [73, 0]
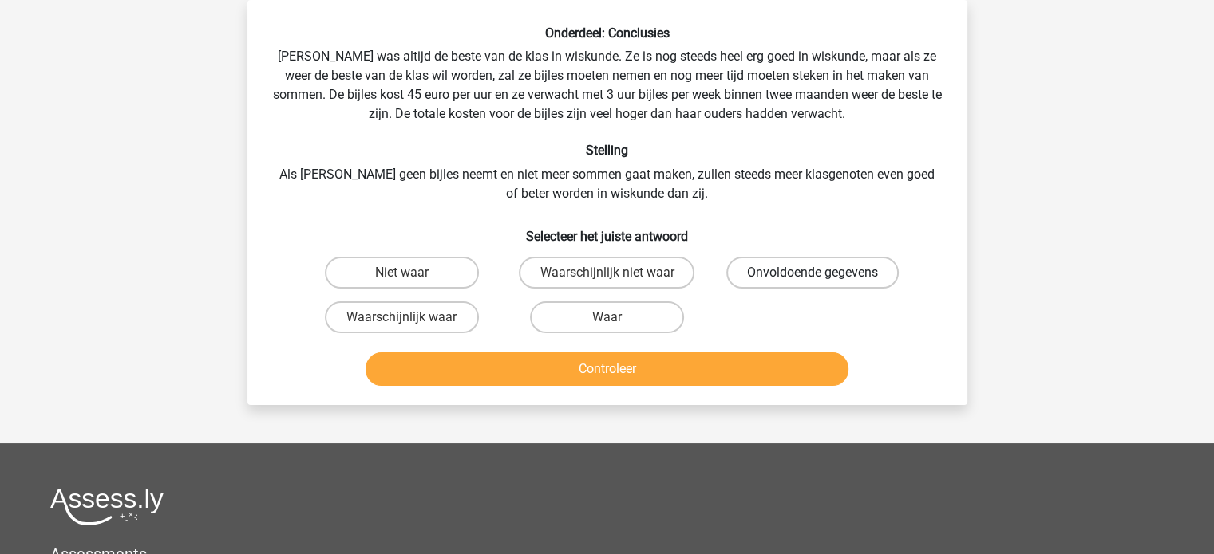
click at [853, 267] on label "Onvoldoende gegevens" at bounding box center [812, 273] width 172 height 32
click at [823, 273] on input "Onvoldoende gegevens" at bounding box center [817, 278] width 10 height 10
radio input "true"
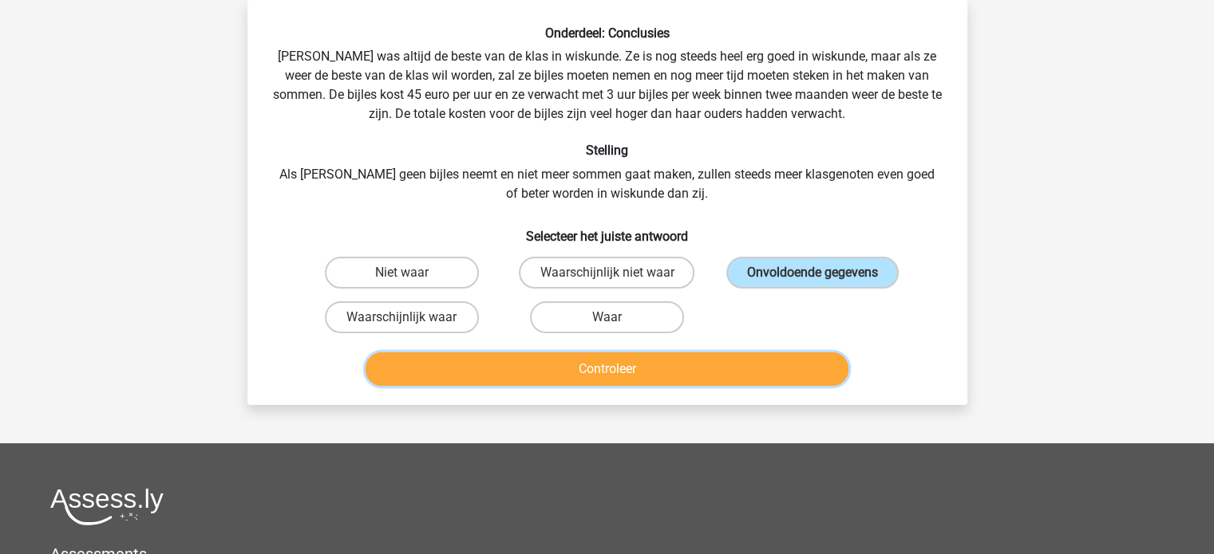
click at [772, 363] on button "Controleer" at bounding box center [606, 370] width 483 height 34
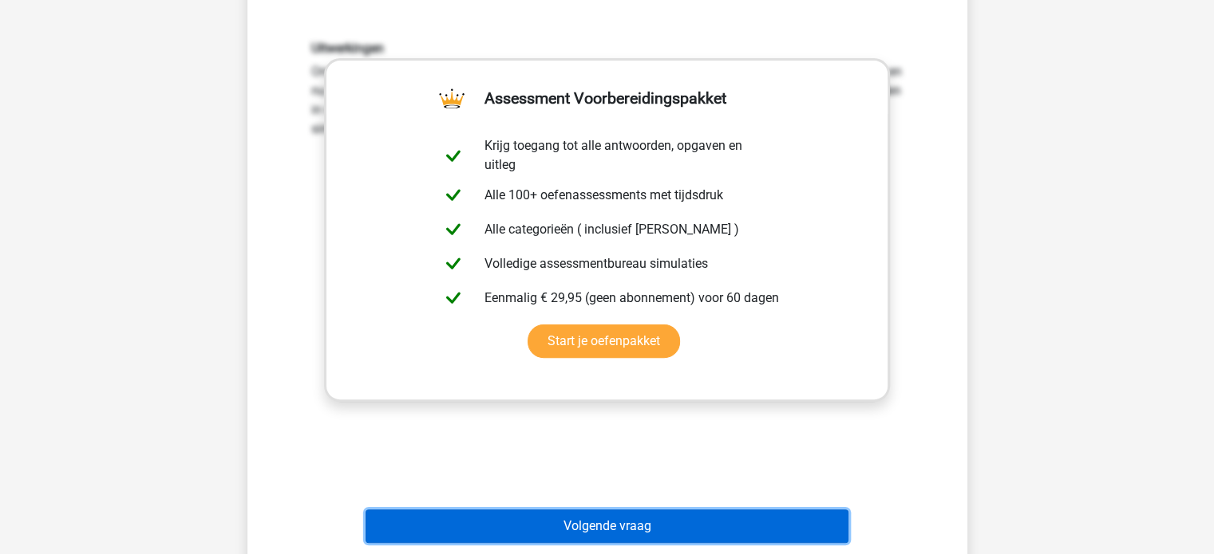
click at [670, 527] on button "Volgende vraag" at bounding box center [606, 527] width 483 height 34
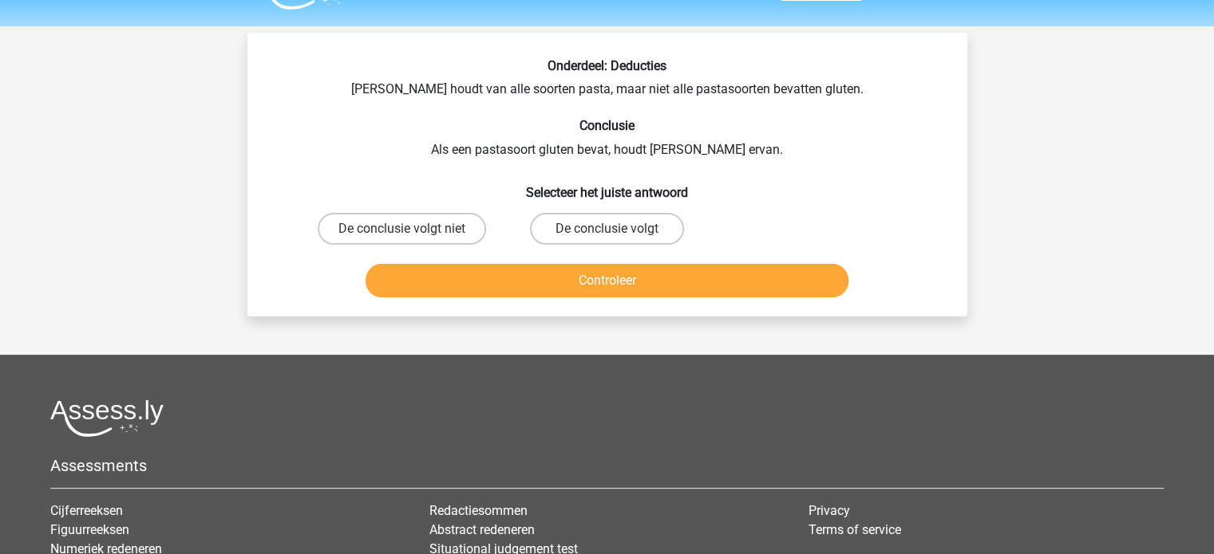
scroll to position [38, 0]
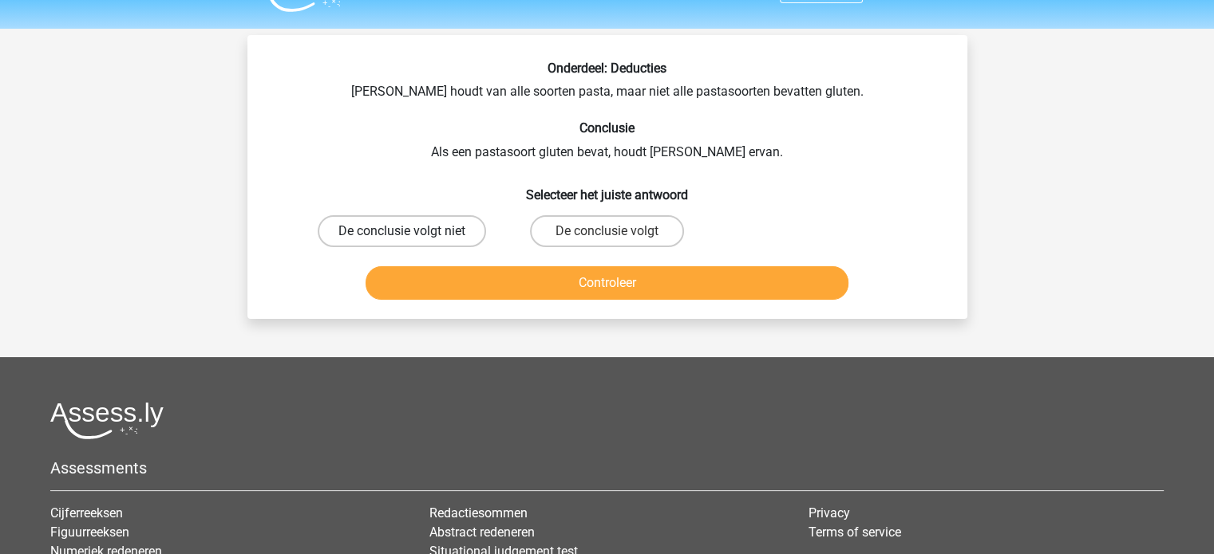
click at [444, 229] on label "De conclusie volgt niet" at bounding box center [402, 231] width 168 height 32
click at [412, 231] on input "De conclusie volgt niet" at bounding box center [406, 236] width 10 height 10
radio input "true"
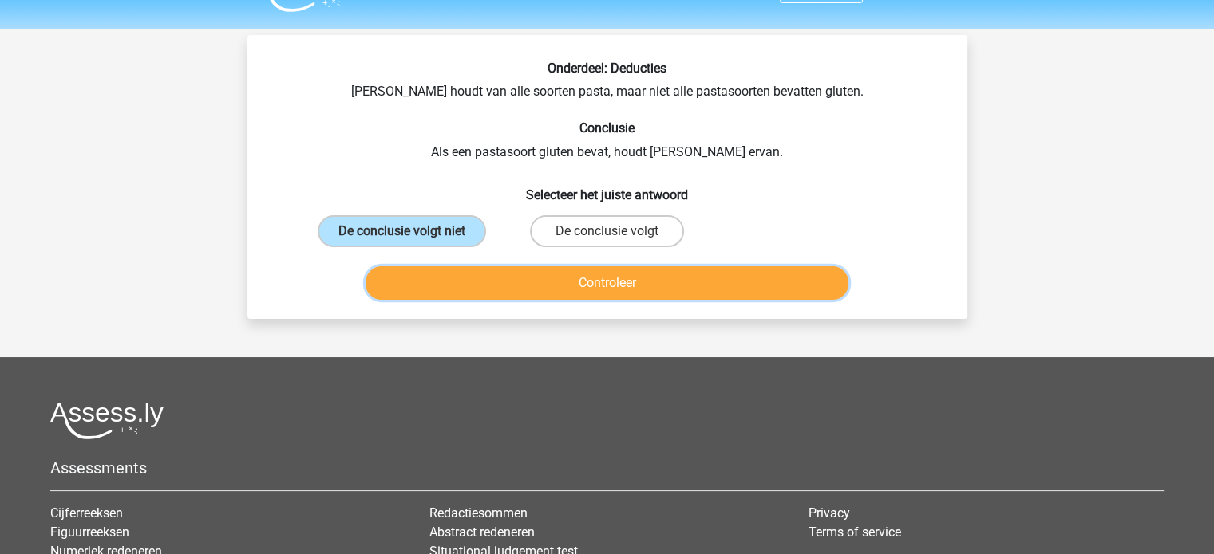
click at [450, 272] on button "Controleer" at bounding box center [606, 283] width 483 height 34
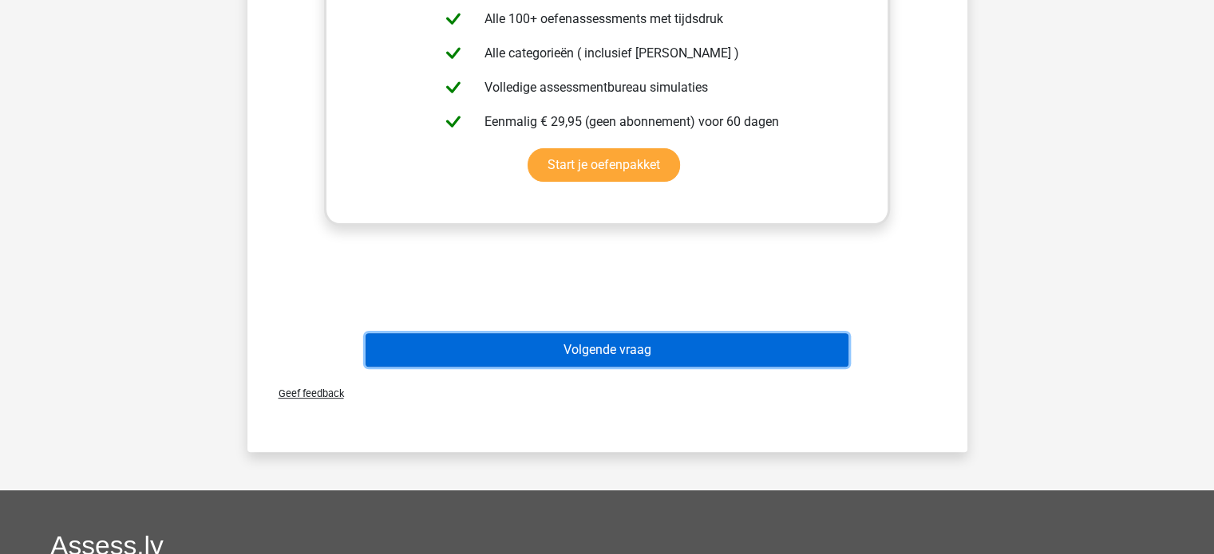
click at [447, 347] on button "Volgende vraag" at bounding box center [606, 350] width 483 height 34
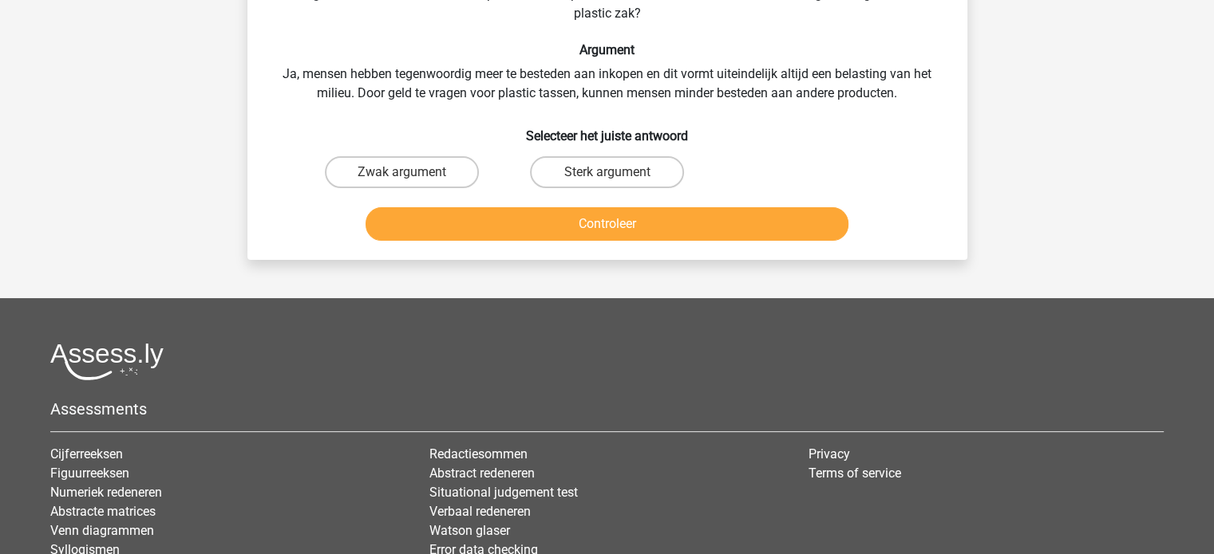
scroll to position [73, 0]
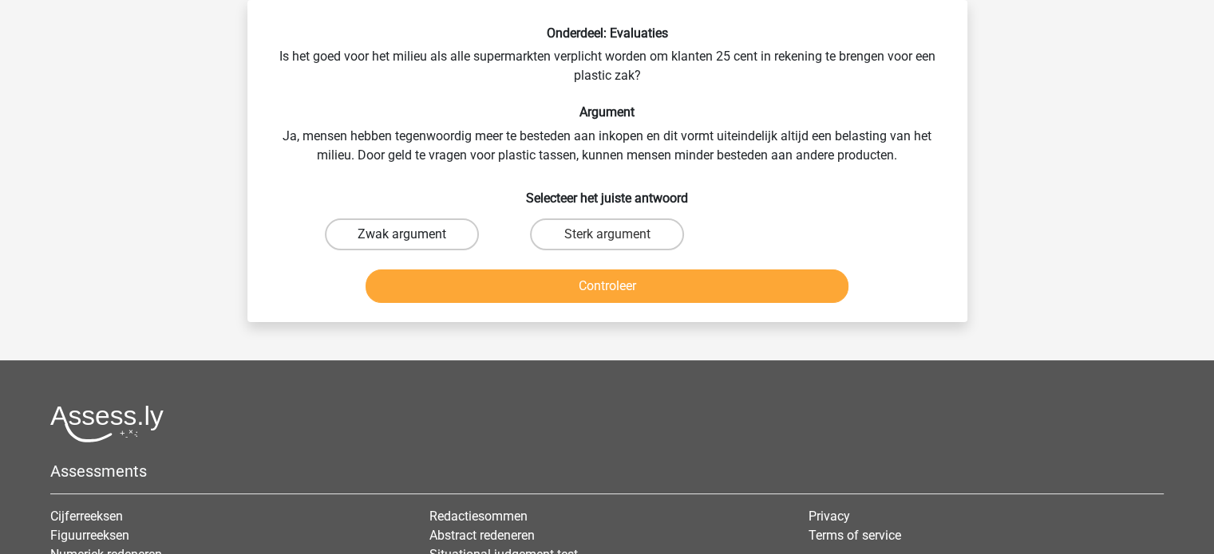
click at [446, 234] on label "Zwak argument" at bounding box center [402, 235] width 154 height 32
click at [412, 235] on input "Zwak argument" at bounding box center [406, 240] width 10 height 10
radio input "true"
drag, startPoint x: 456, startPoint y: 302, endPoint x: 456, endPoint y: 291, distance: 11.2
click at [456, 291] on div "Controleer" at bounding box center [607, 290] width 616 height 40
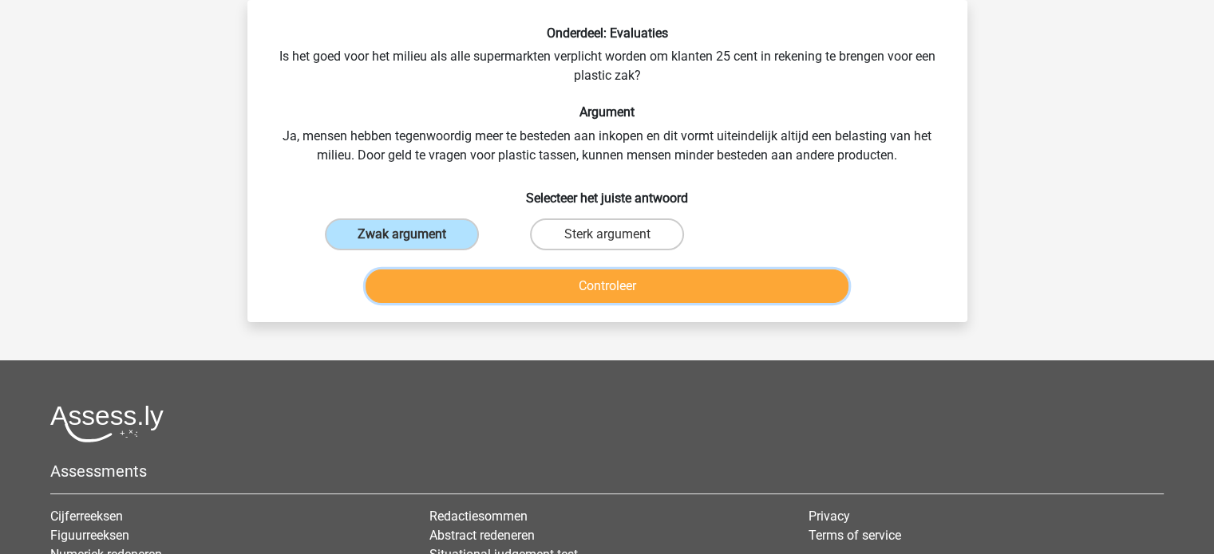
click at [456, 291] on button "Controleer" at bounding box center [606, 287] width 483 height 34
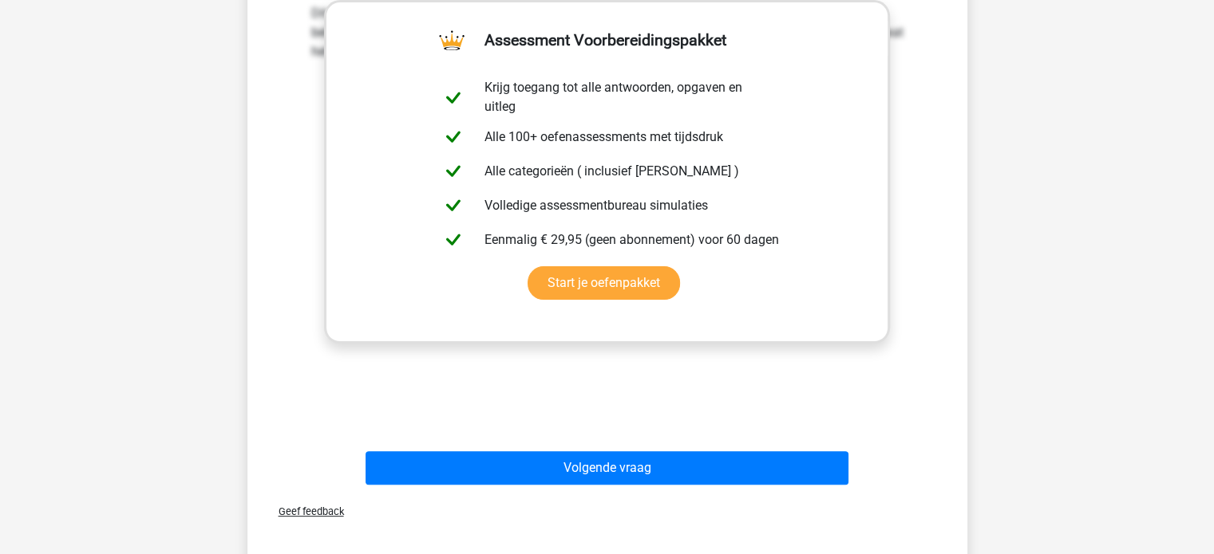
scroll to position [439, 0]
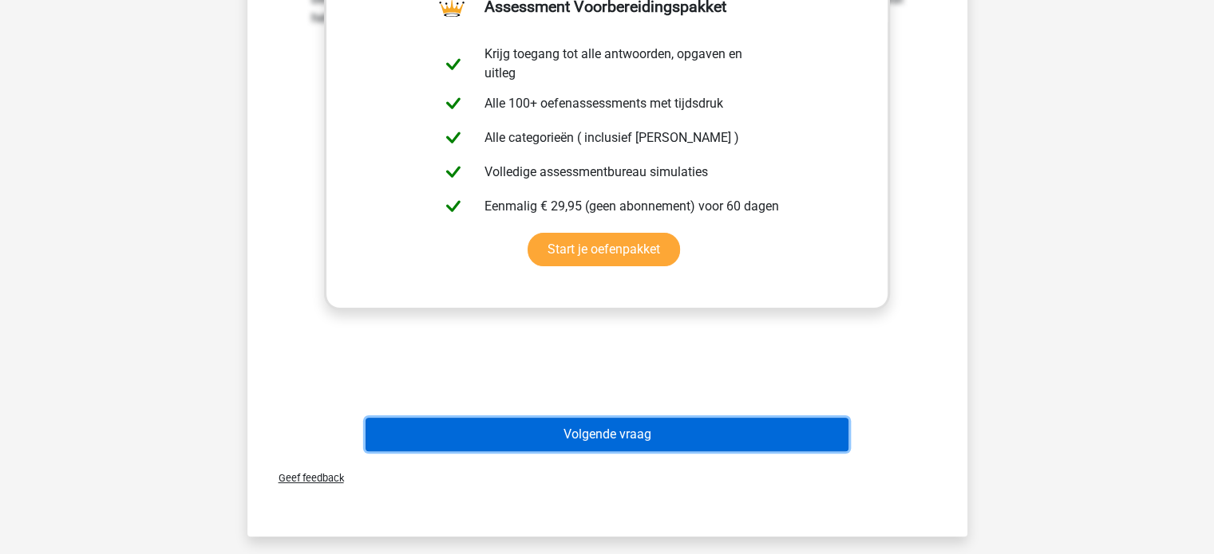
click at [491, 426] on button "Volgende vraag" at bounding box center [606, 435] width 483 height 34
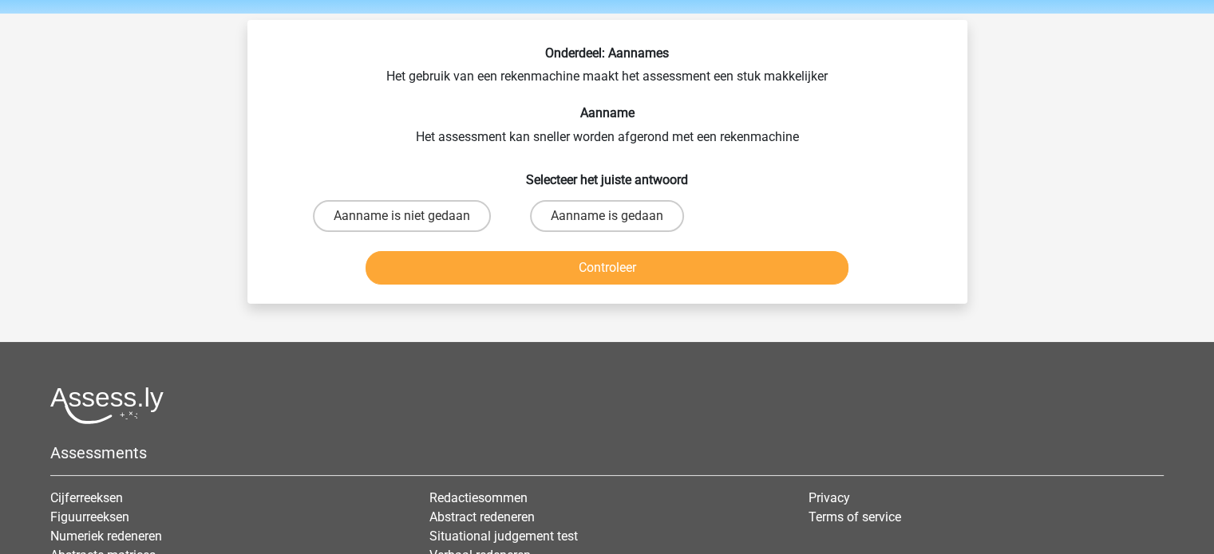
scroll to position [51, 0]
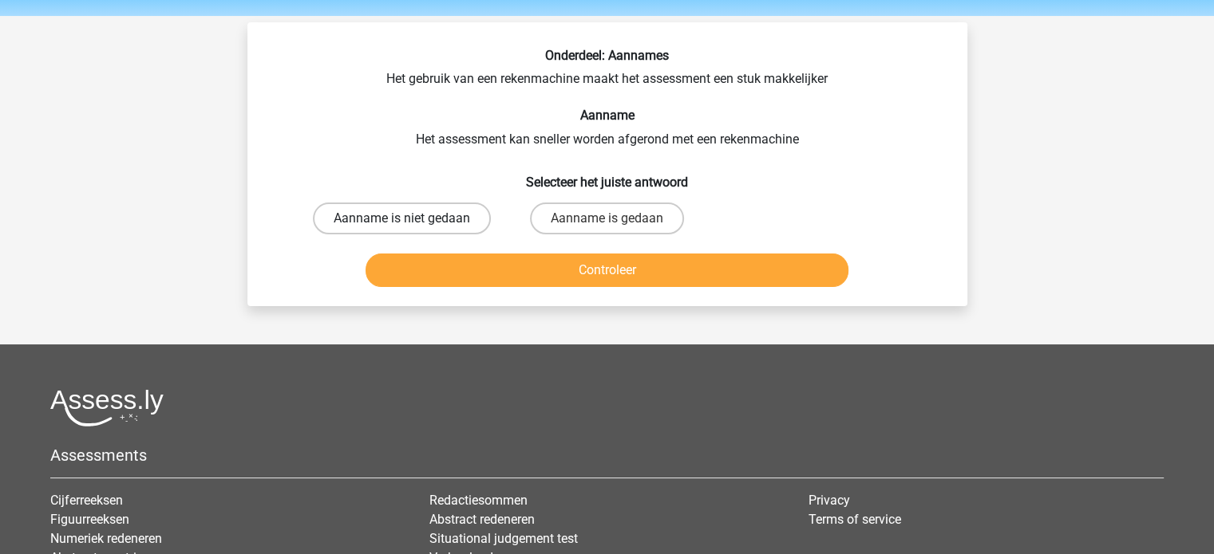
click at [415, 223] on label "Aanname is niet gedaan" at bounding box center [402, 219] width 178 height 32
click at [412, 223] on input "Aanname is niet gedaan" at bounding box center [406, 224] width 10 height 10
radio input "true"
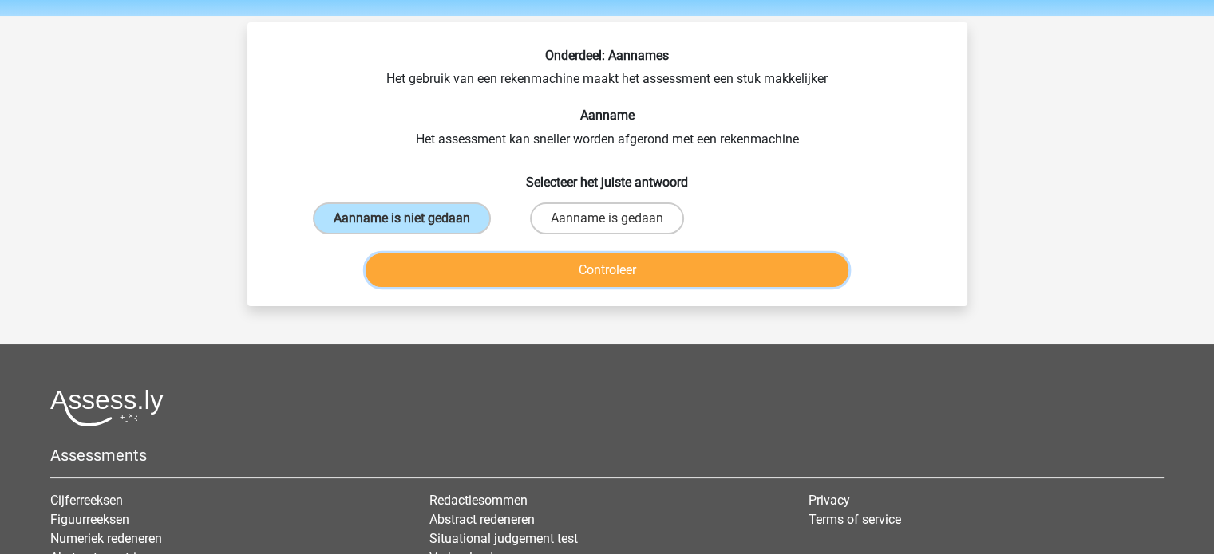
click at [440, 278] on button "Controleer" at bounding box center [606, 271] width 483 height 34
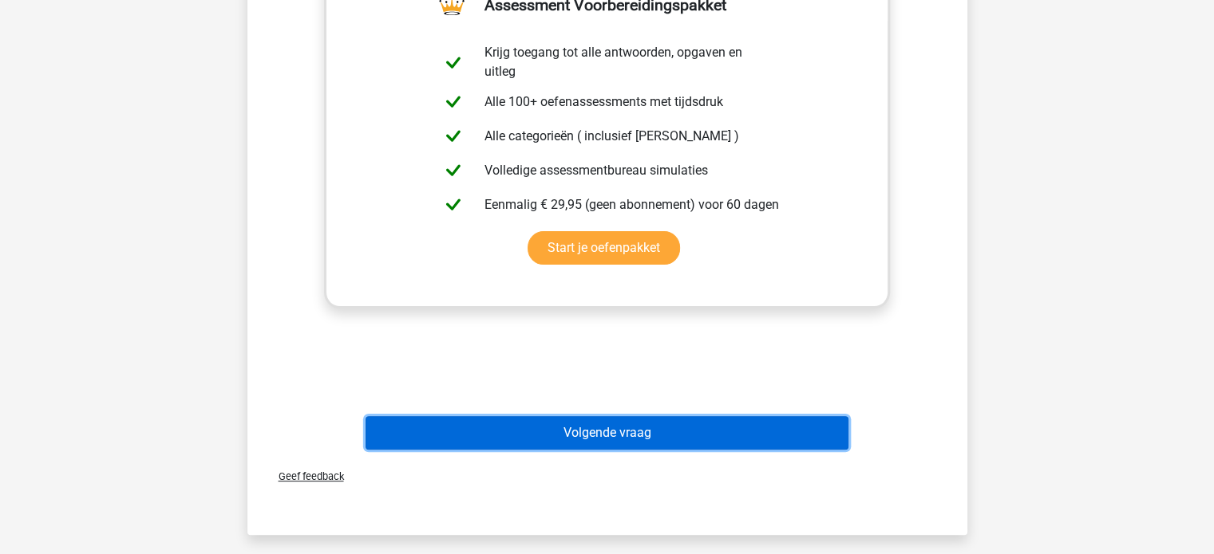
click at [431, 433] on button "Volgende vraag" at bounding box center [606, 433] width 483 height 34
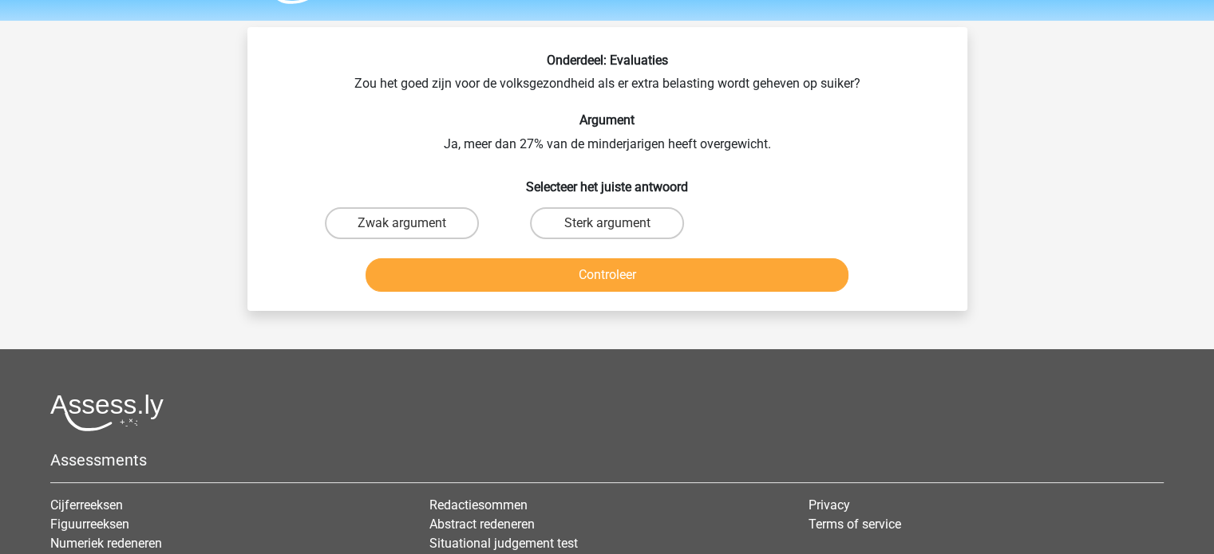
scroll to position [41, 0]
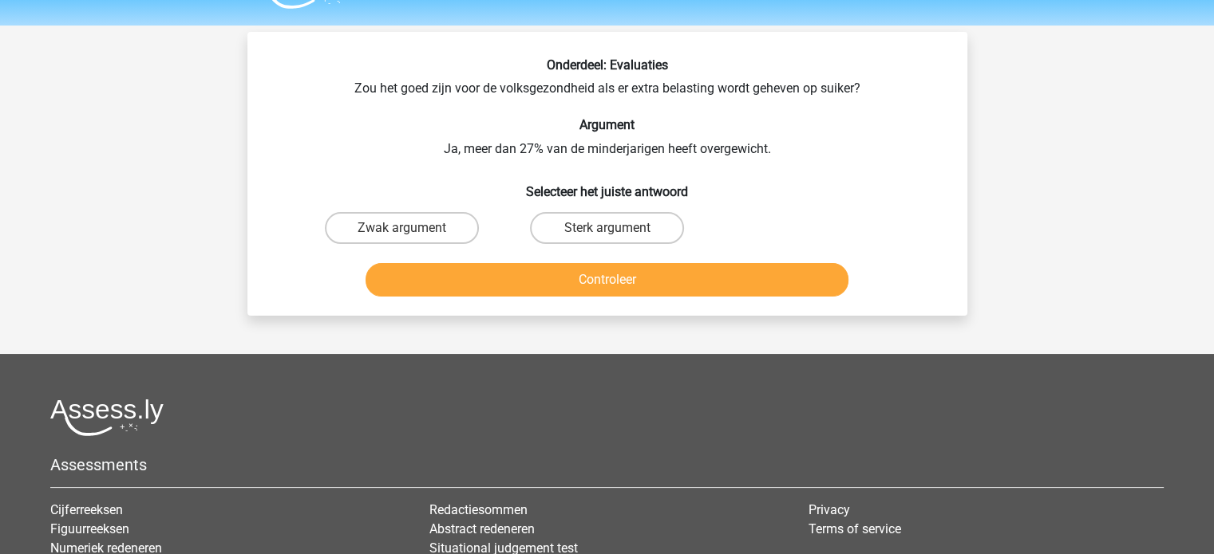
click at [401, 229] on input "Zwak argument" at bounding box center [406, 233] width 10 height 10
radio input "true"
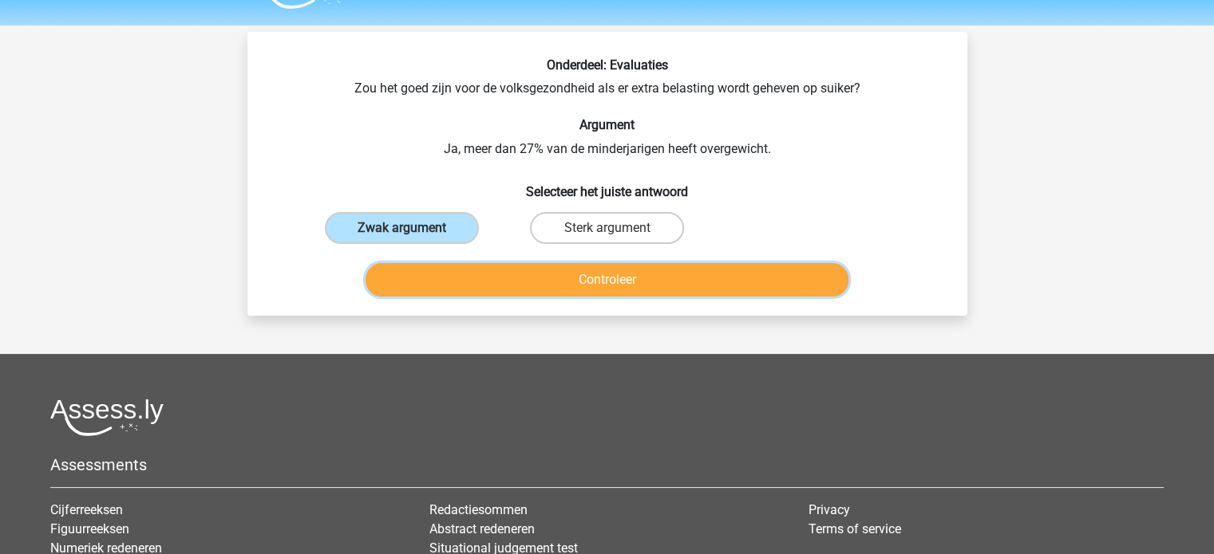
click at [409, 274] on button "Controleer" at bounding box center [606, 280] width 483 height 34
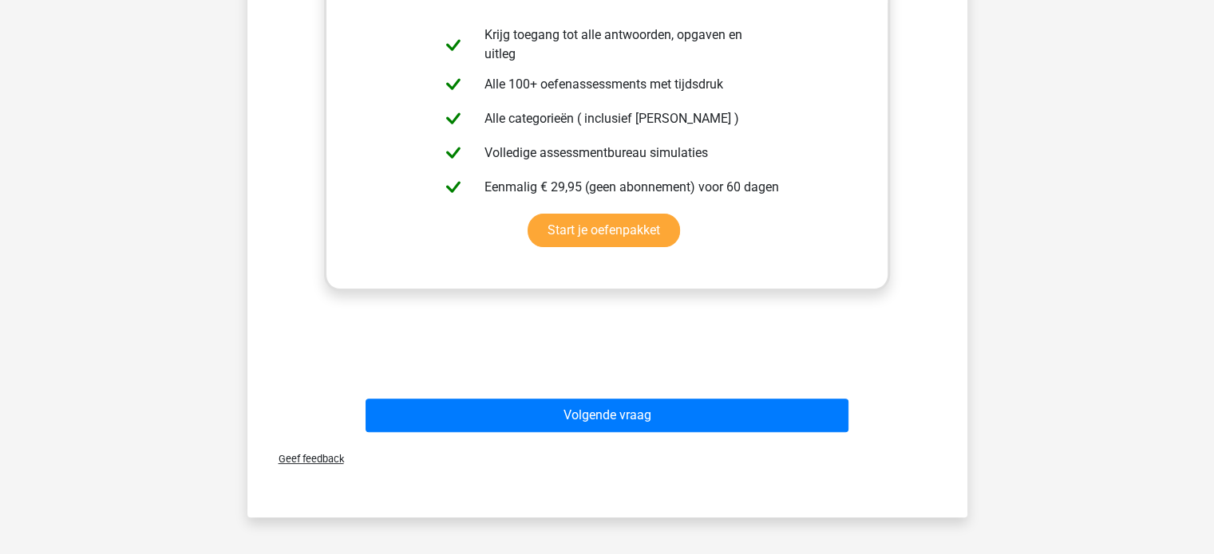
scroll to position [447, 0]
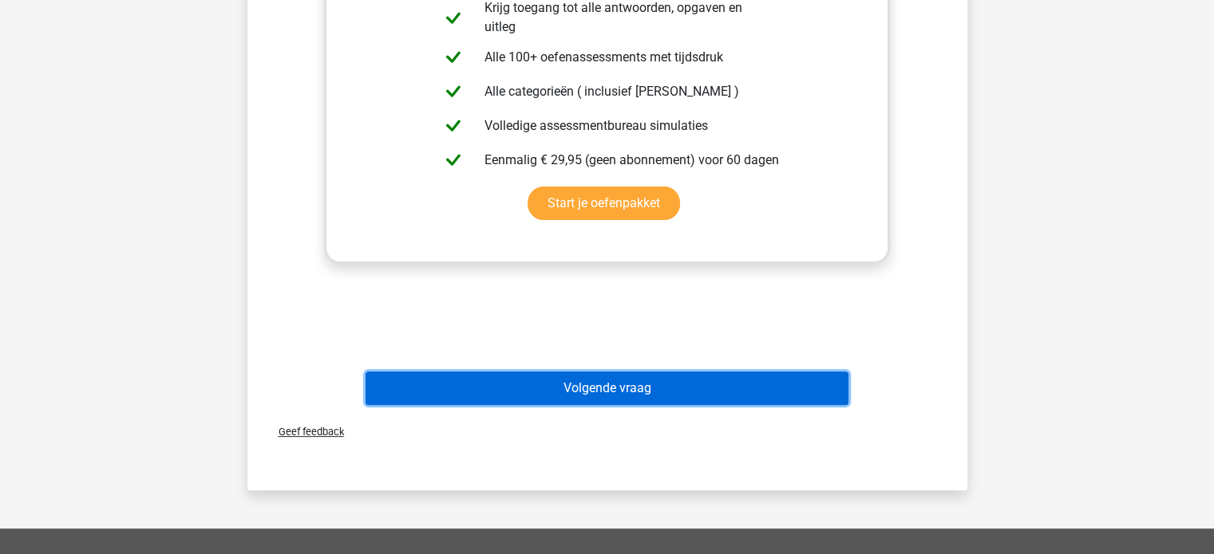
click at [418, 388] on button "Volgende vraag" at bounding box center [606, 389] width 483 height 34
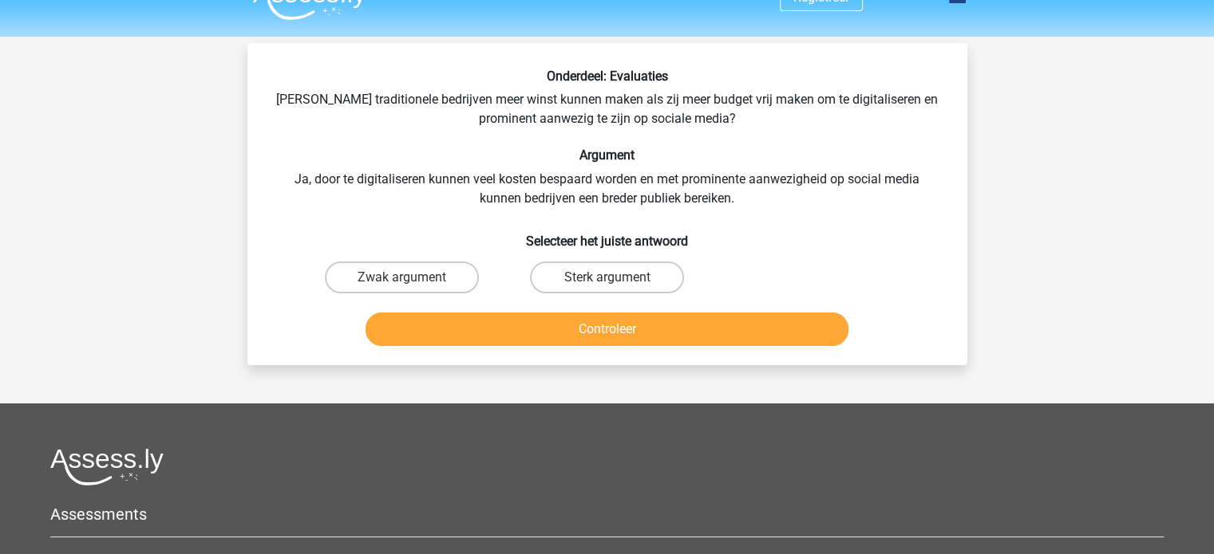
scroll to position [25, 0]
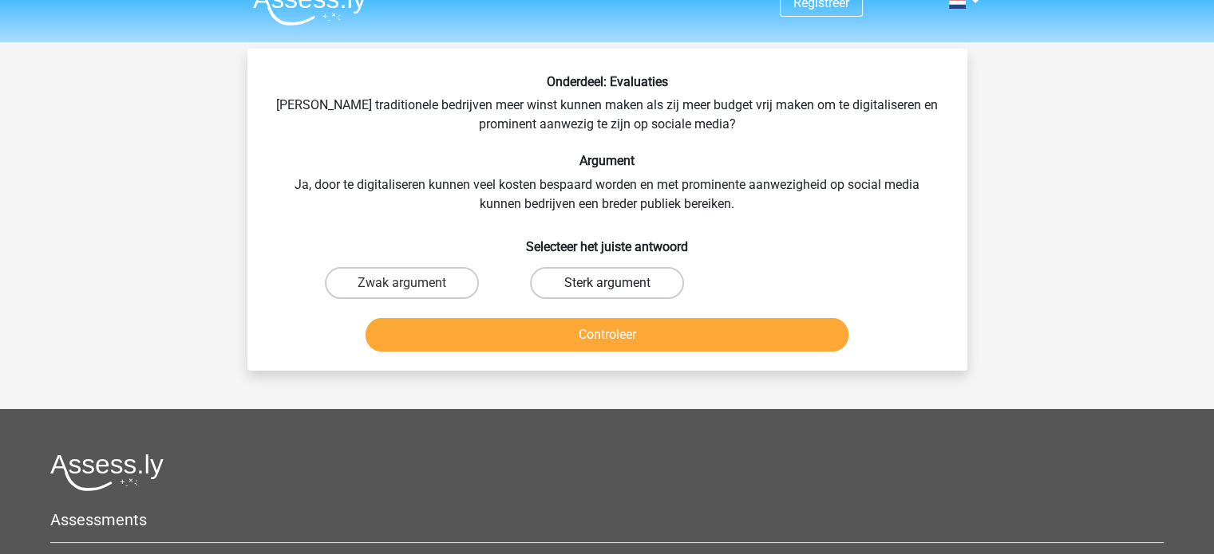
click at [565, 283] on label "Sterk argument" at bounding box center [607, 283] width 154 height 32
click at [606, 283] on input "Sterk argument" at bounding box center [611, 288] width 10 height 10
radio input "true"
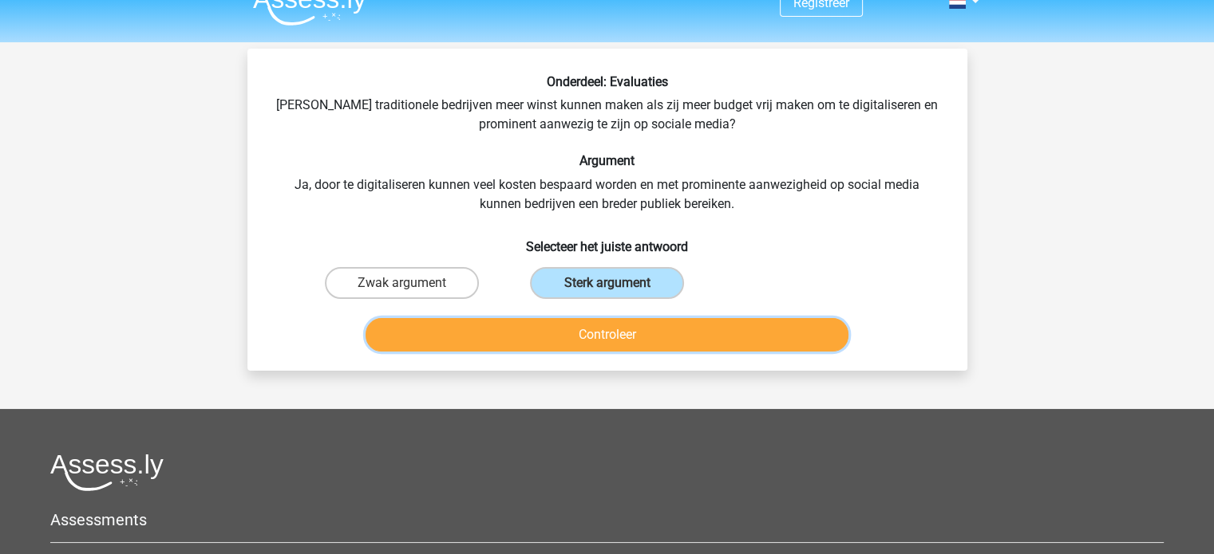
click at [560, 341] on button "Controleer" at bounding box center [606, 335] width 483 height 34
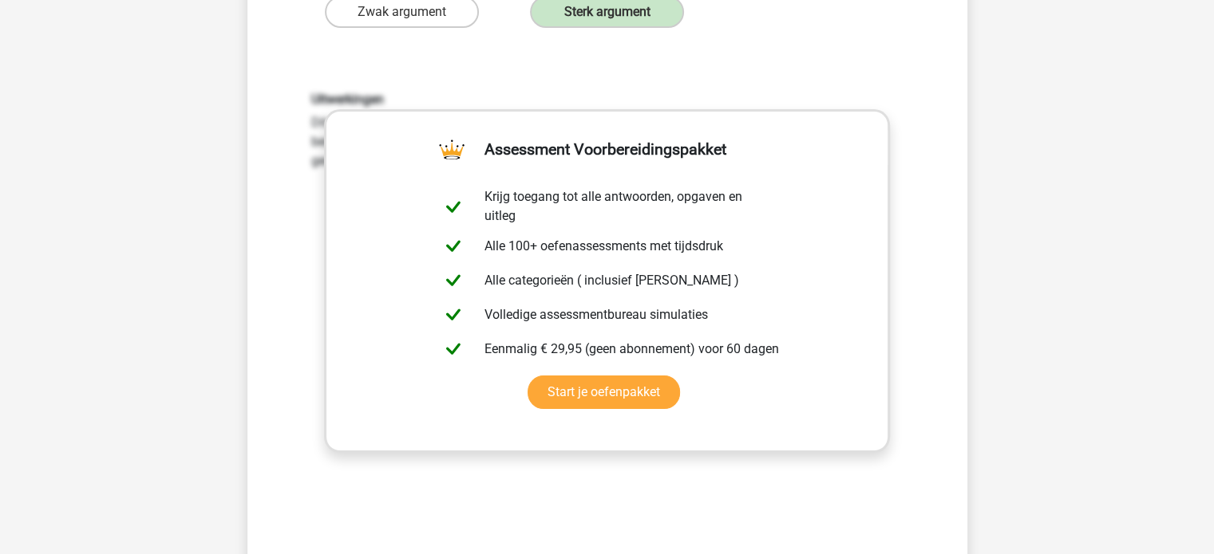
scroll to position [325, 0]
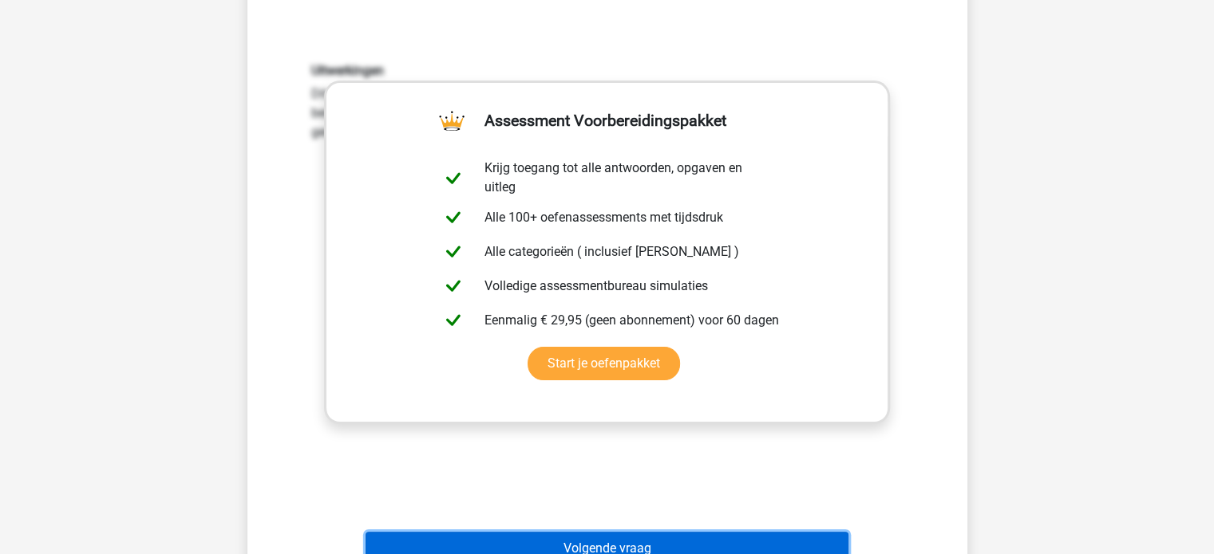
click at [507, 540] on button "Volgende vraag" at bounding box center [606, 549] width 483 height 34
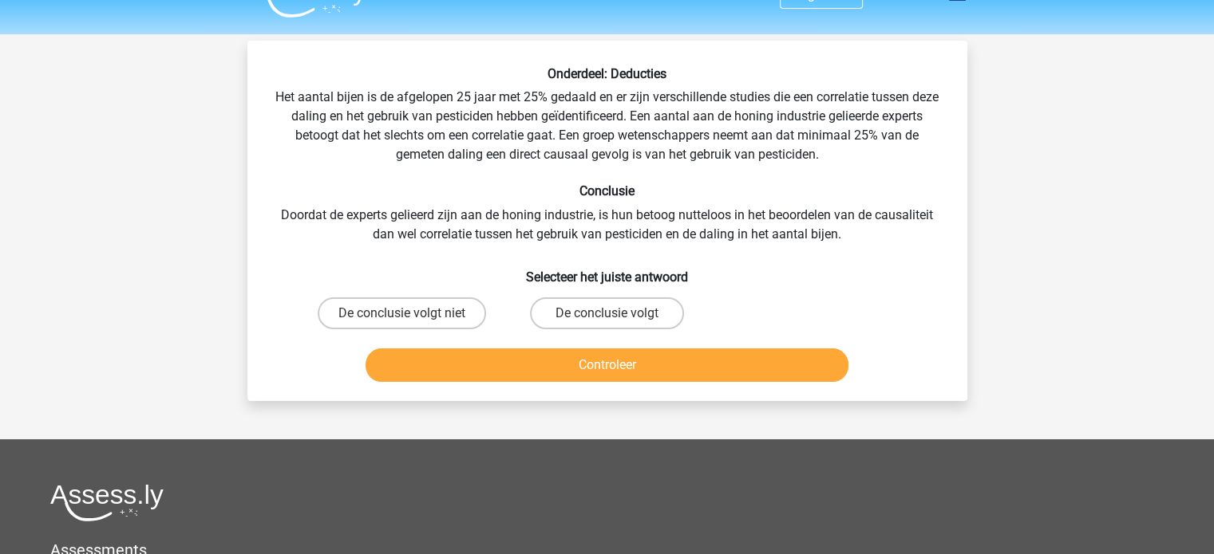
scroll to position [32, 0]
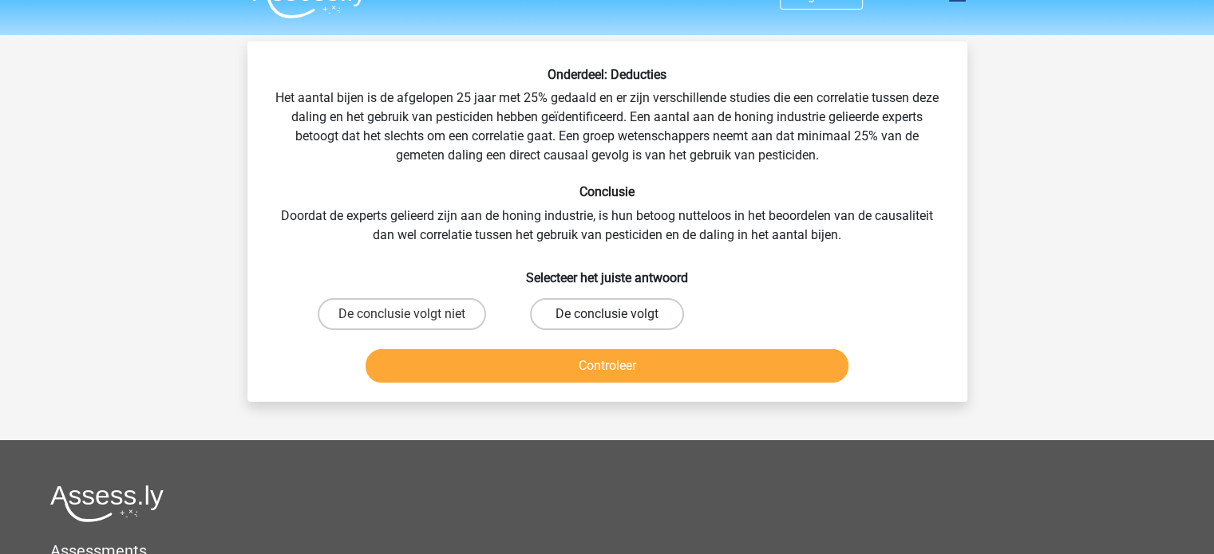
click at [572, 326] on label "De conclusie volgt" at bounding box center [607, 314] width 154 height 32
click at [606, 325] on input "De conclusie volgt" at bounding box center [611, 319] width 10 height 10
radio input "true"
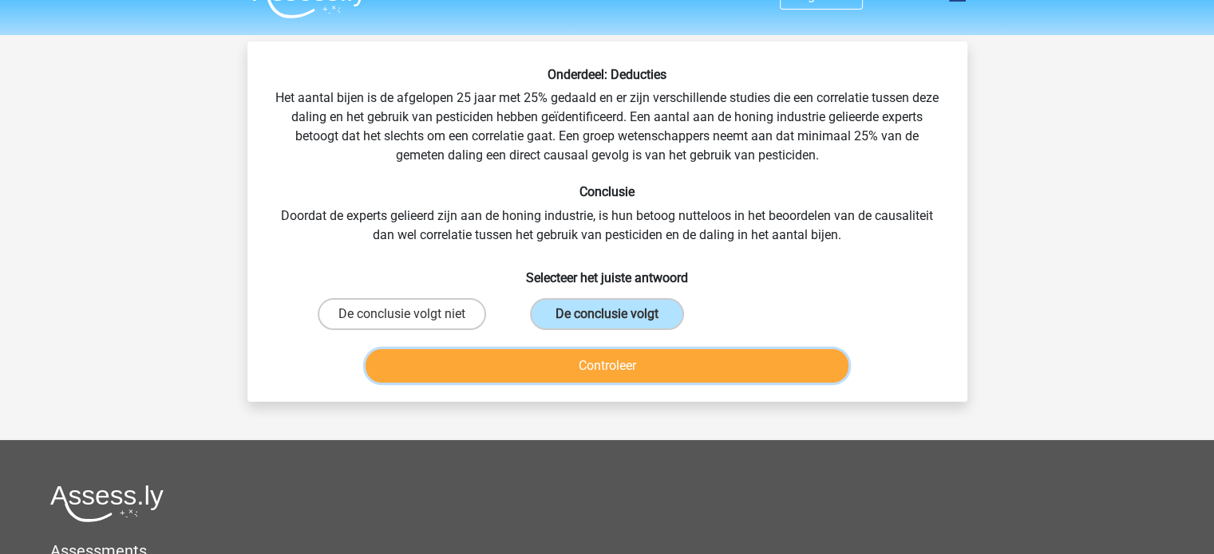
click at [539, 365] on button "Controleer" at bounding box center [606, 366] width 483 height 34
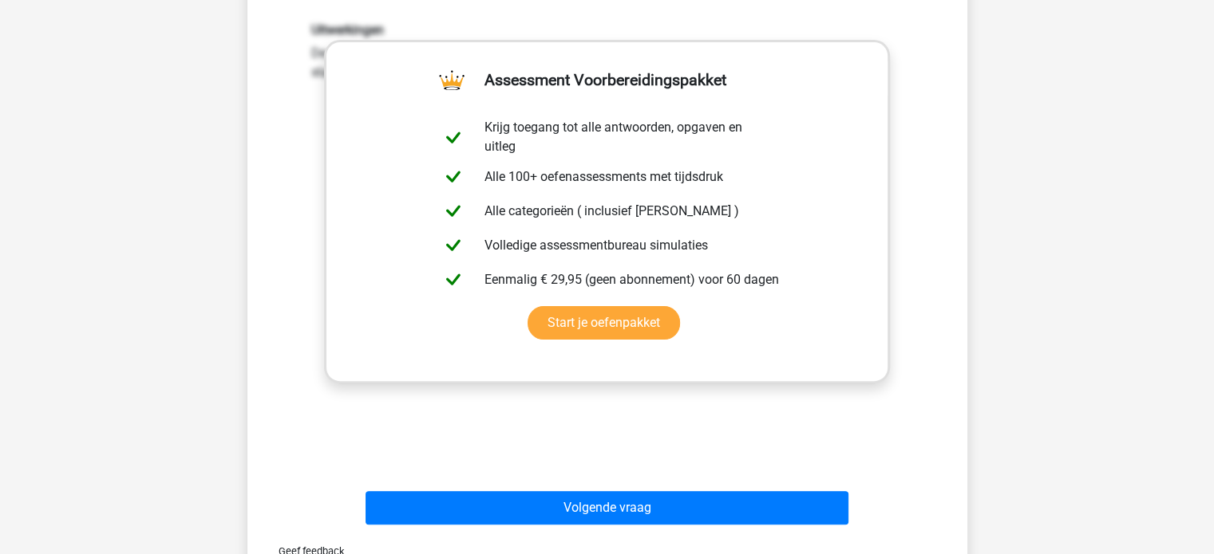
scroll to position [458, 0]
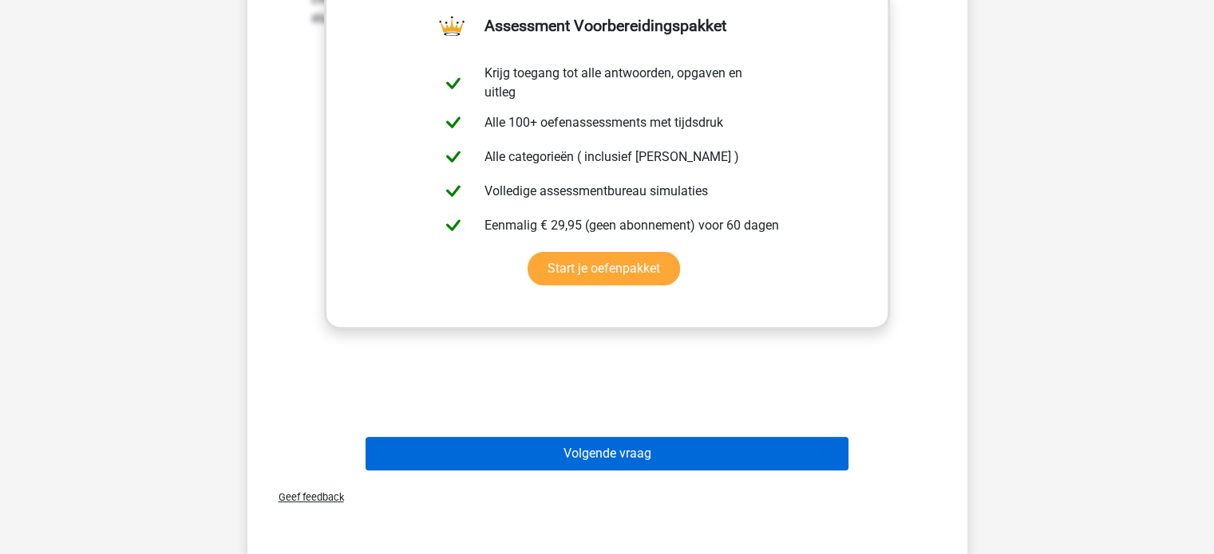
drag, startPoint x: 517, startPoint y: 433, endPoint x: 501, endPoint y: 450, distance: 23.1
click at [501, 450] on div "Volgende vraag" at bounding box center [607, 450] width 669 height 53
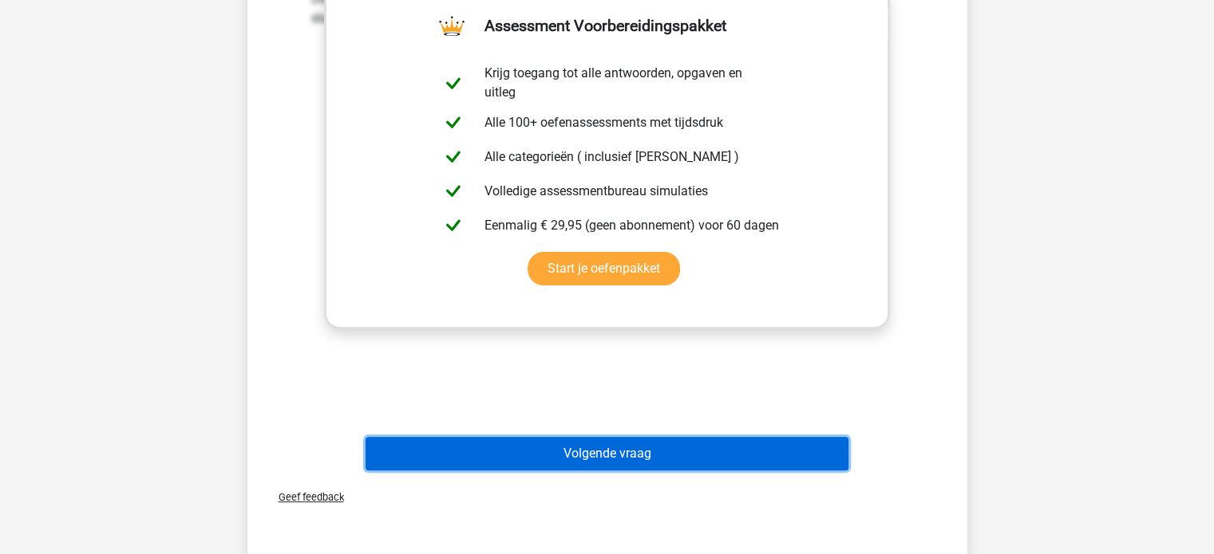
click at [501, 450] on button "Volgende vraag" at bounding box center [606, 454] width 483 height 34
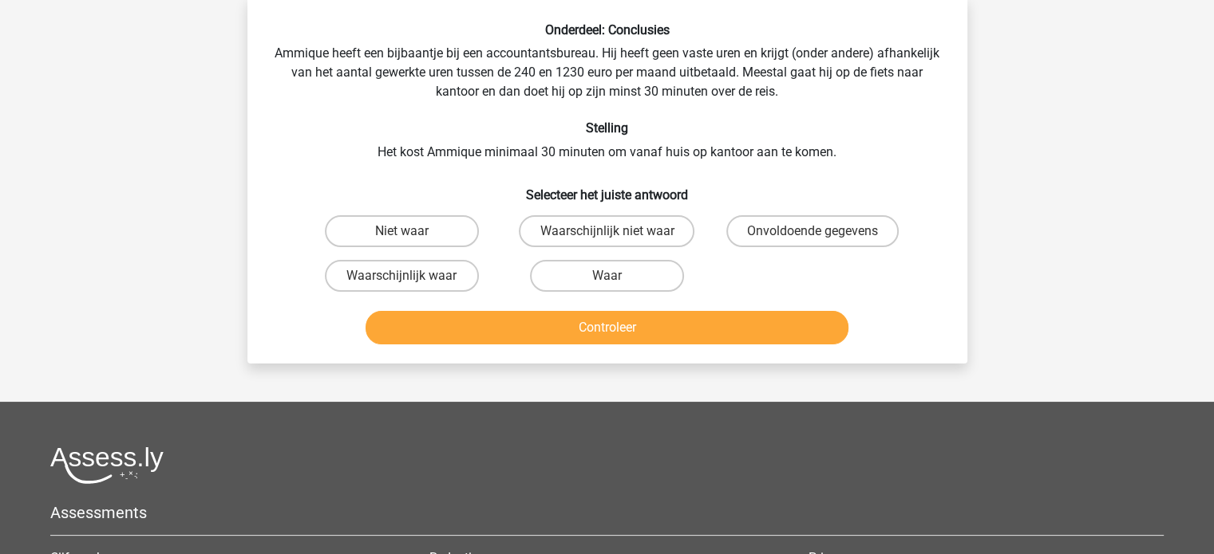
scroll to position [73, 0]
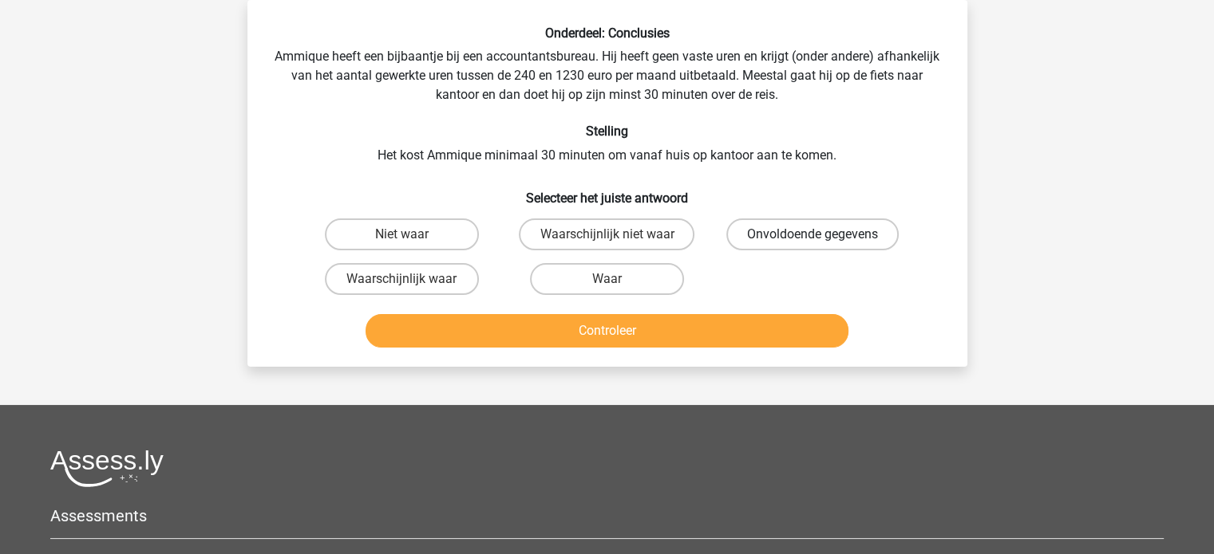
click at [763, 235] on label "Onvoldoende gegevens" at bounding box center [812, 235] width 172 height 32
click at [812, 235] on input "Onvoldoende gegevens" at bounding box center [817, 240] width 10 height 10
radio input "true"
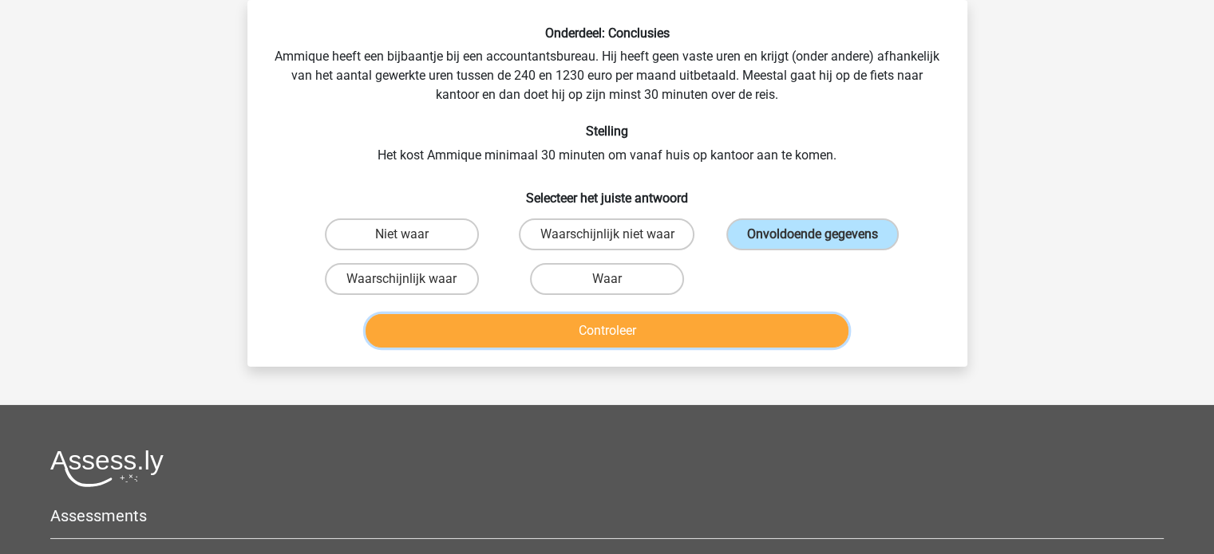
click at [708, 345] on button "Controleer" at bounding box center [606, 331] width 483 height 34
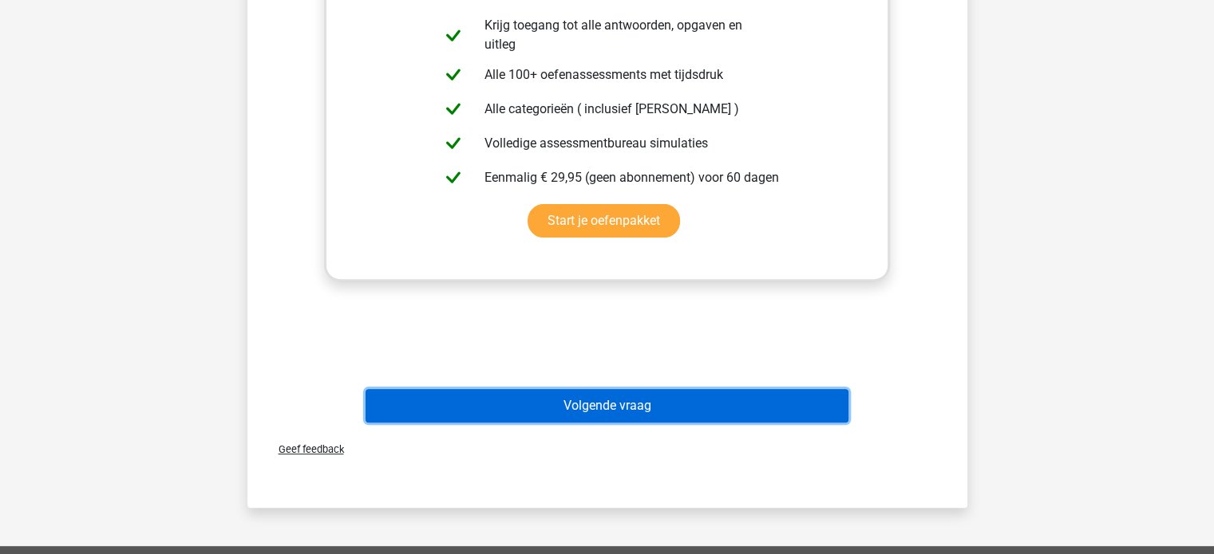
click at [669, 401] on button "Volgende vraag" at bounding box center [606, 406] width 483 height 34
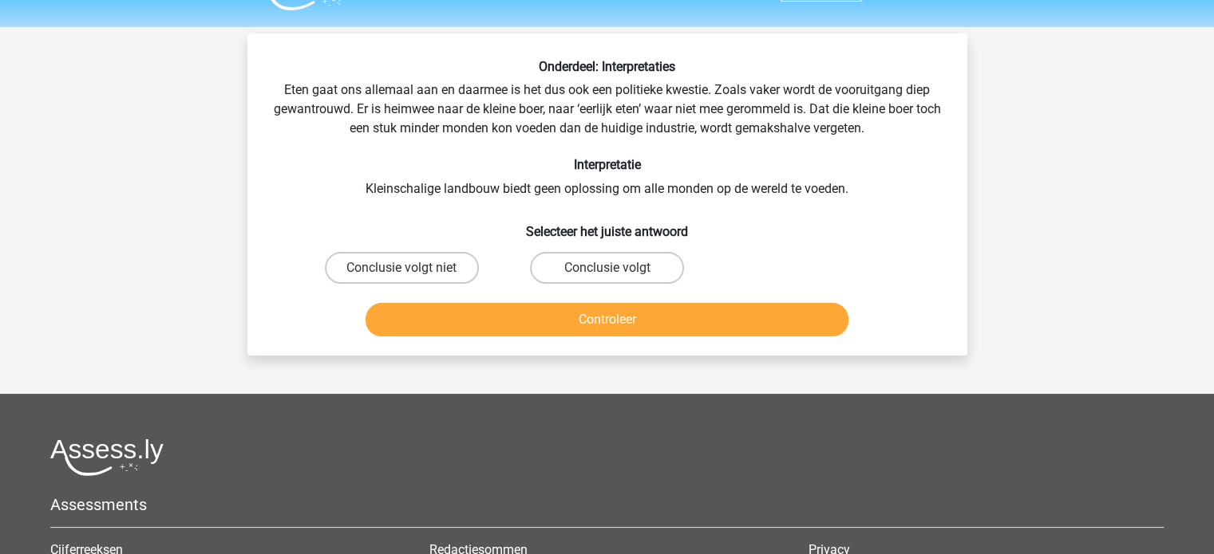
scroll to position [38, 0]
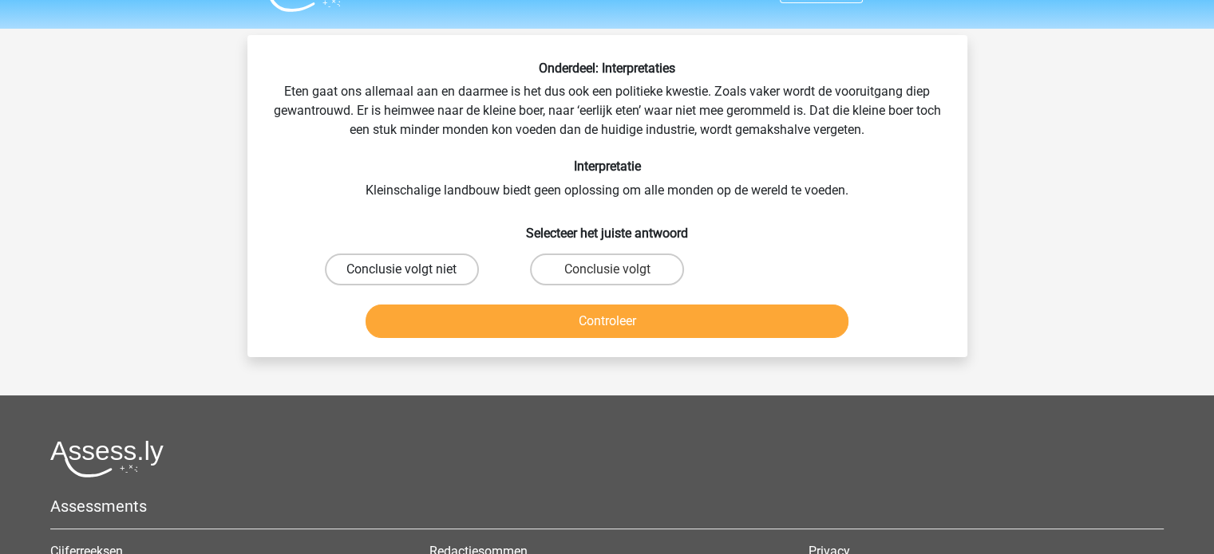
click at [457, 274] on label "Conclusie volgt niet" at bounding box center [402, 270] width 154 height 32
click at [412, 274] on input "Conclusie volgt niet" at bounding box center [406, 275] width 10 height 10
radio input "true"
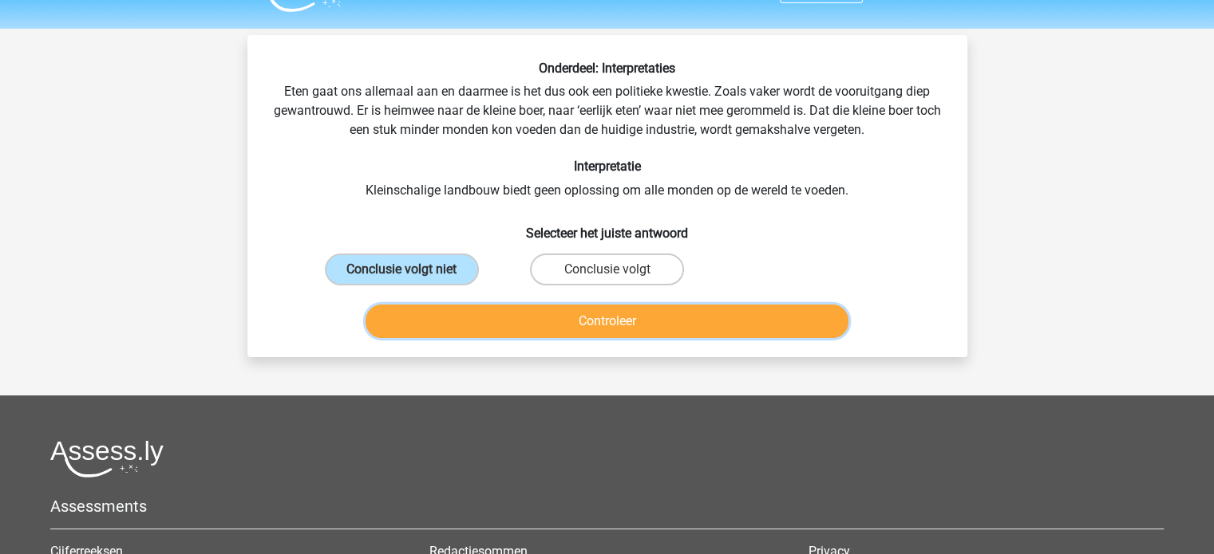
click at [480, 318] on button "Controleer" at bounding box center [606, 322] width 483 height 34
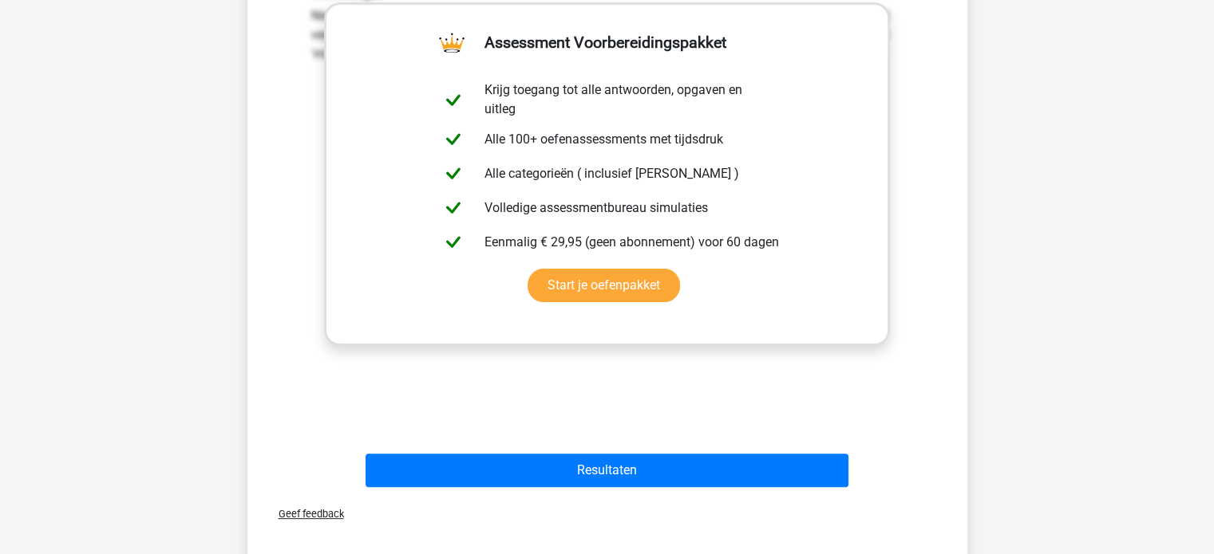
scroll to position [408, 0]
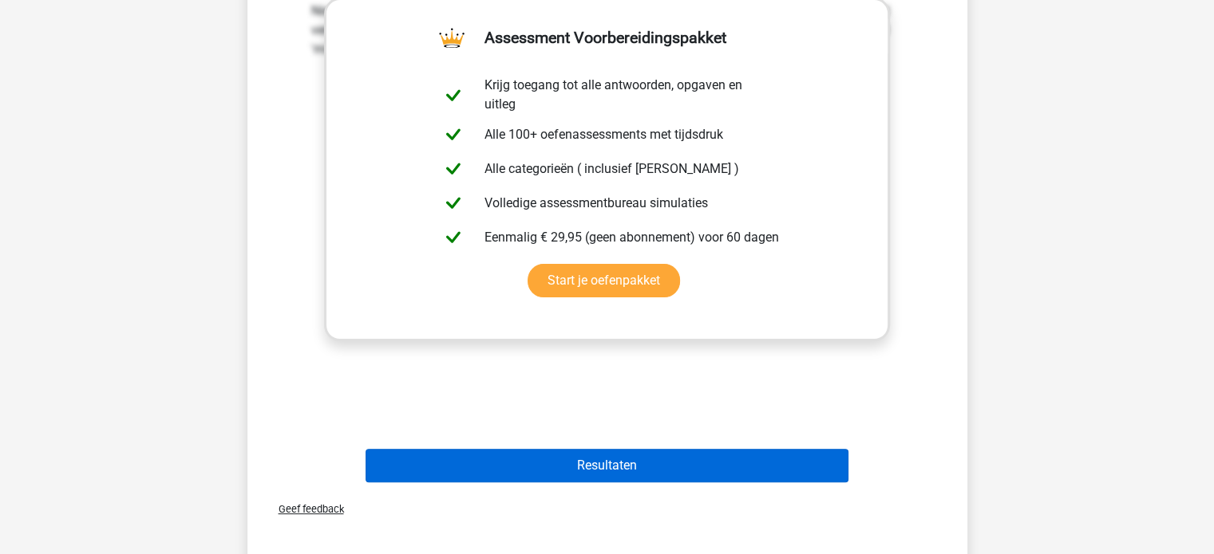
drag, startPoint x: 476, startPoint y: 436, endPoint x: 465, endPoint y: 462, distance: 28.3
click at [465, 462] on div "Resultaten" at bounding box center [607, 462] width 669 height 53
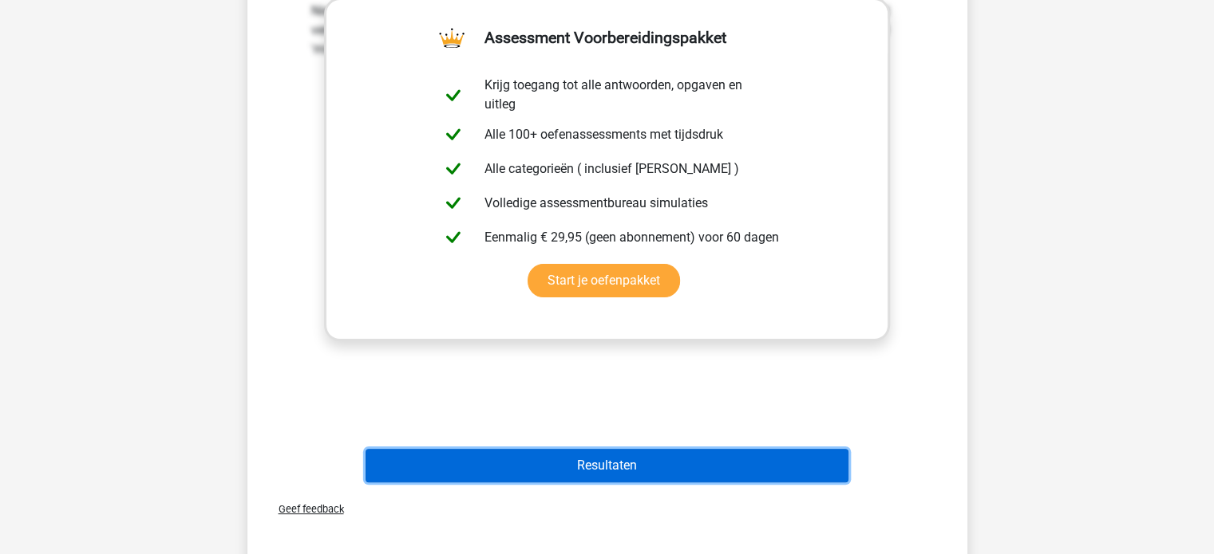
click at [465, 462] on button "Resultaten" at bounding box center [606, 466] width 483 height 34
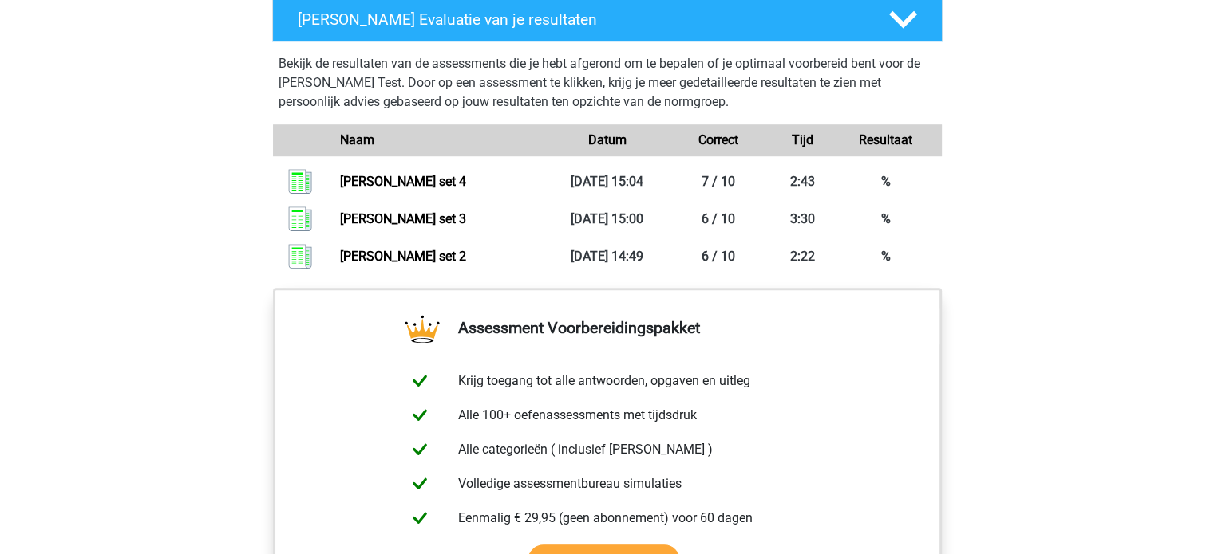
scroll to position [1113, 0]
